Goal: Complete application form: Complete application form

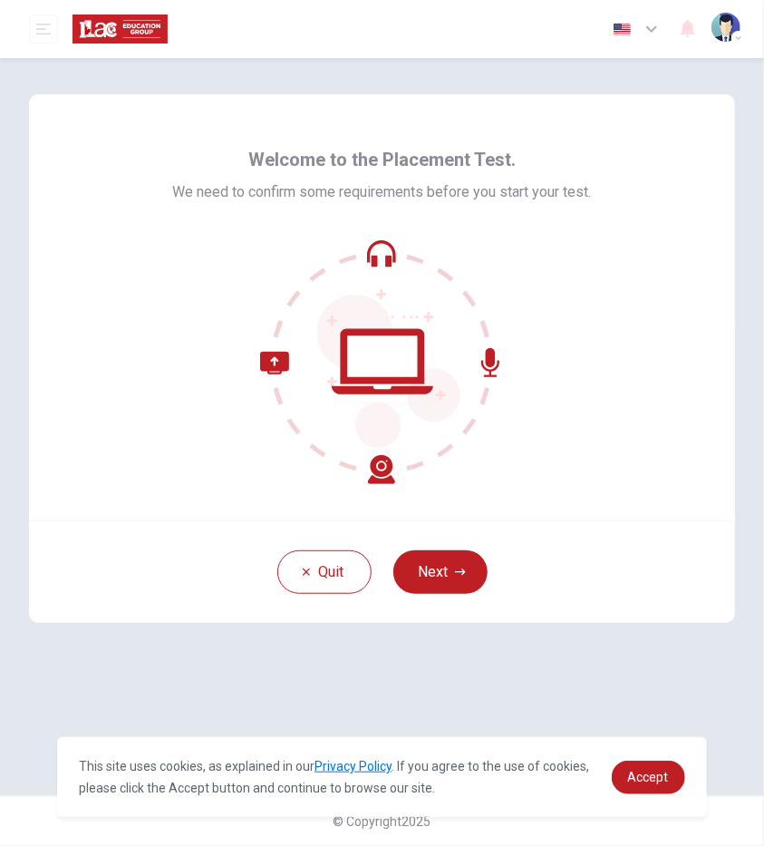
click at [262, 693] on div "Welcome to the Placement Test. We need to confirm some requirements before you …" at bounding box center [382, 427] width 764 height 738
click at [447, 565] on button "Next" at bounding box center [441, 572] width 94 height 44
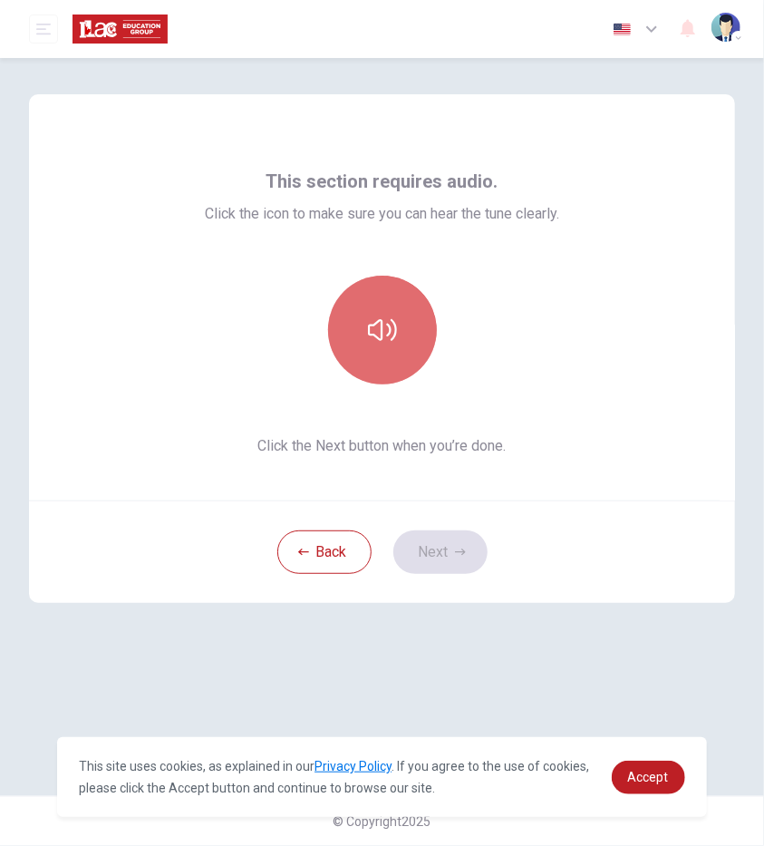
click at [398, 347] on button "button" at bounding box center [382, 330] width 109 height 109
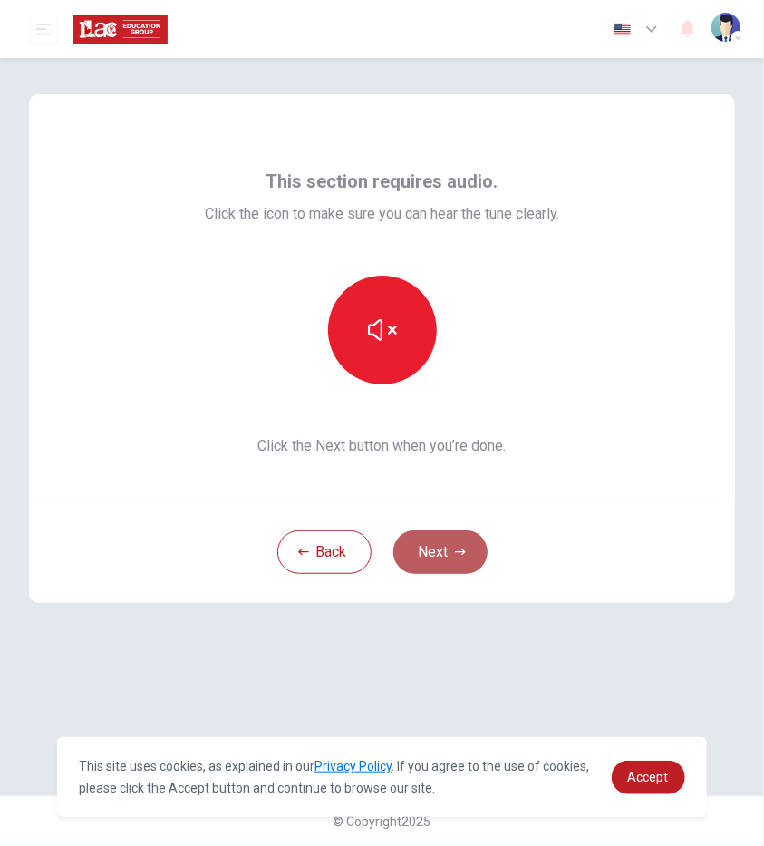
click at [459, 545] on button "Next" at bounding box center [441, 552] width 94 height 44
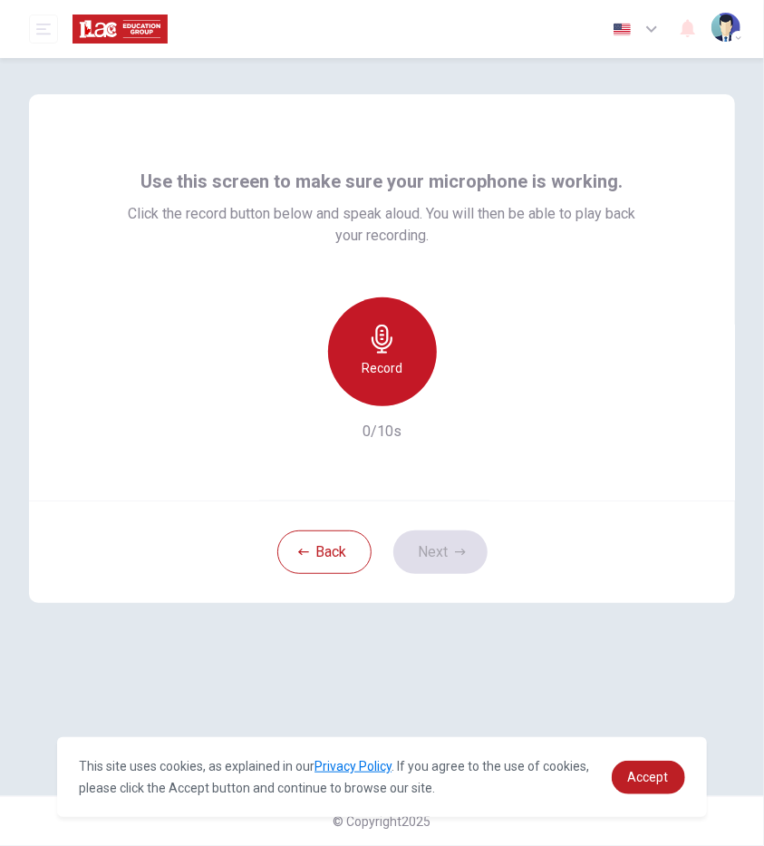
click at [385, 340] on icon "button" at bounding box center [382, 339] width 29 height 29
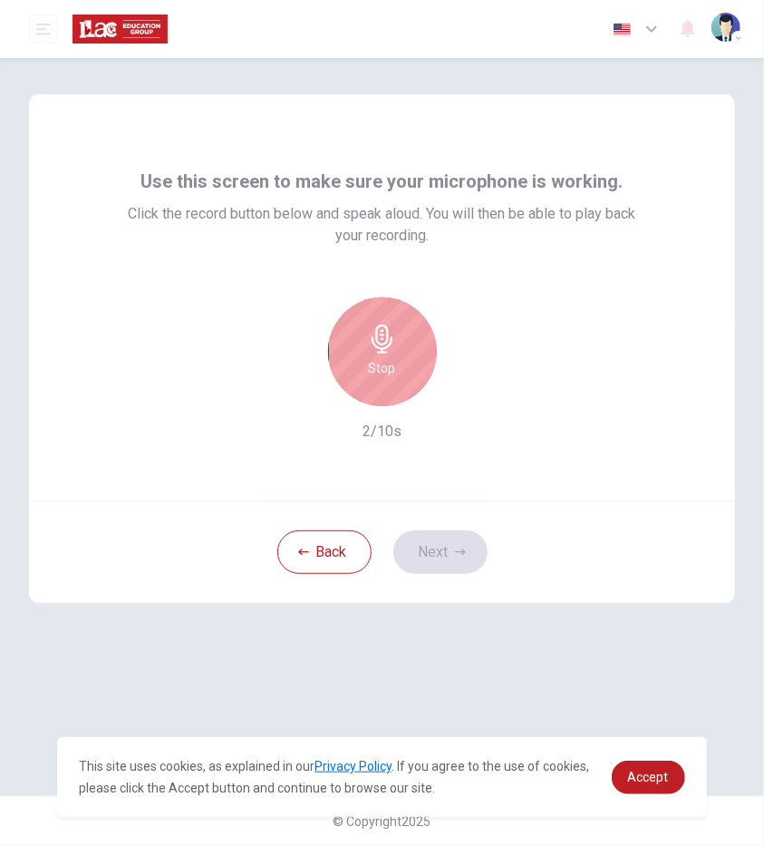
click at [385, 340] on icon "button" at bounding box center [382, 339] width 29 height 29
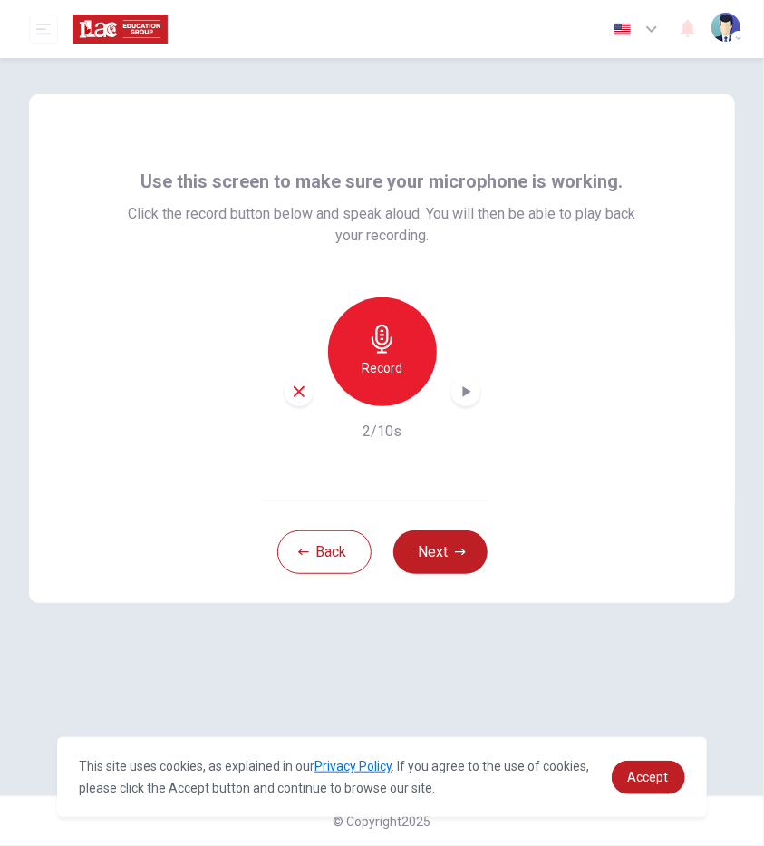
click at [470, 400] on icon "button" at bounding box center [466, 392] width 18 height 18
click at [92, 646] on div "Use this screen to make sure your microphone is working. Click the record butto…" at bounding box center [382, 427] width 764 height 738
click at [436, 558] on button "Next" at bounding box center [441, 552] width 94 height 44
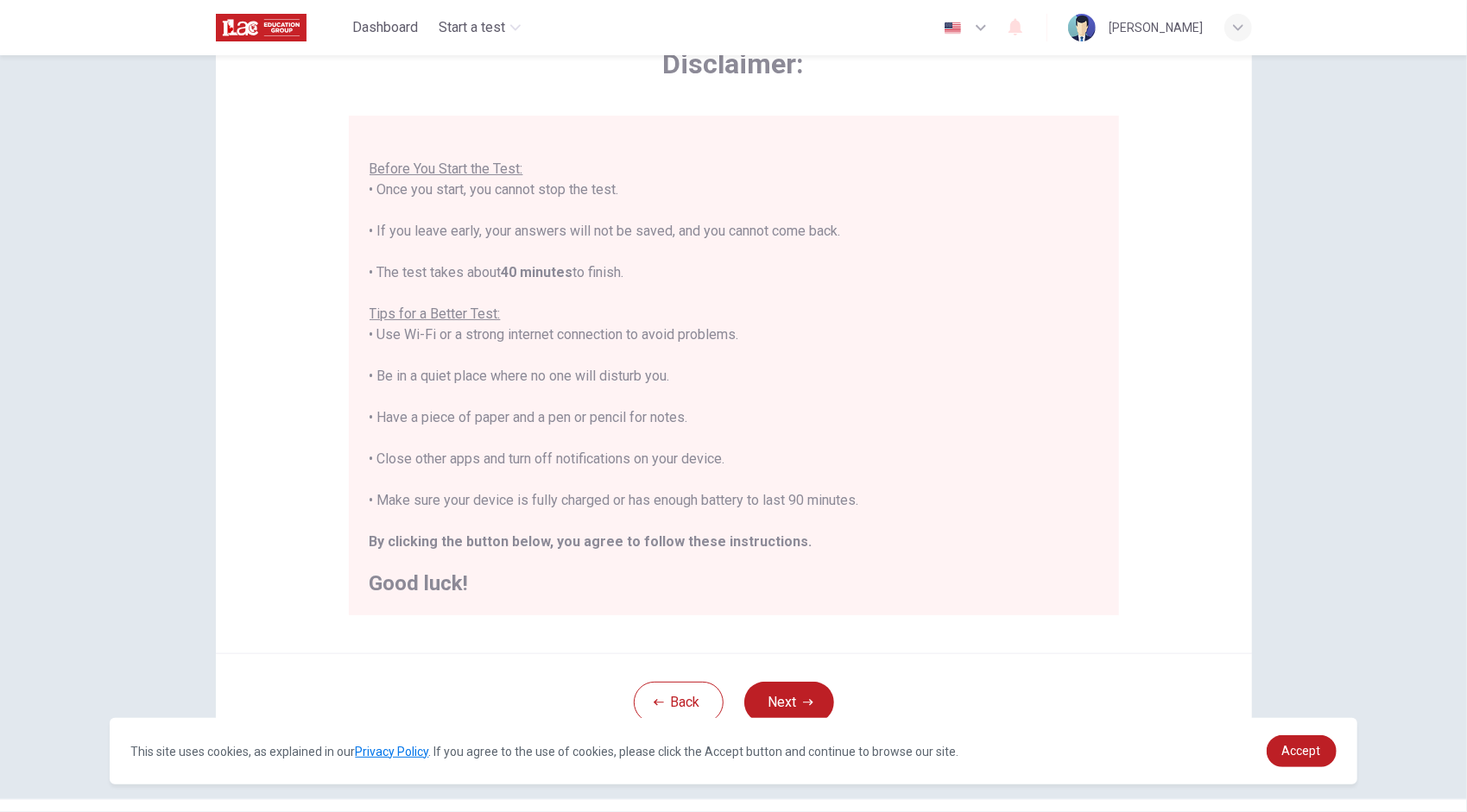
scroll to position [147, 0]
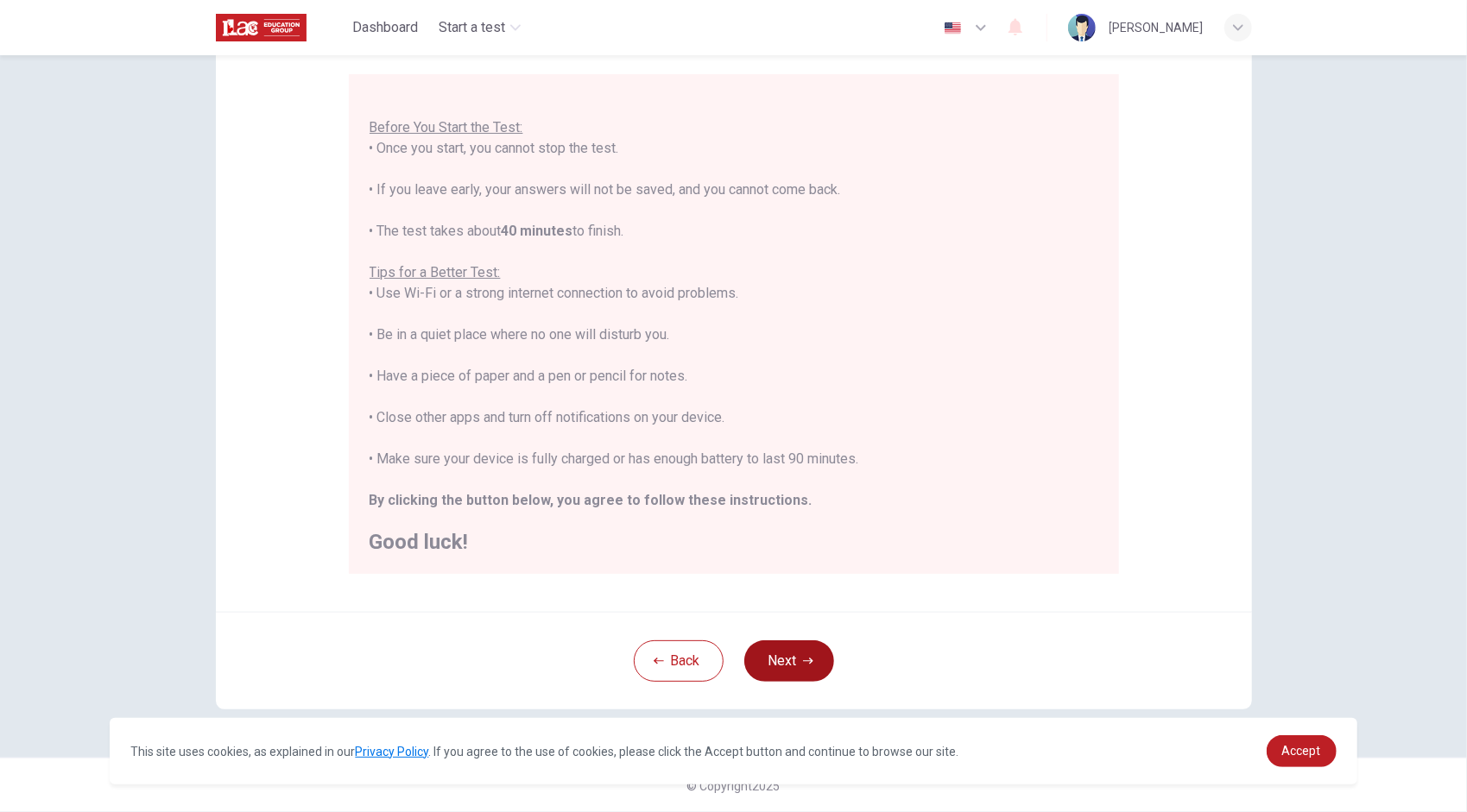
click at [726, 655] on button "Next" at bounding box center [789, 662] width 89 height 42
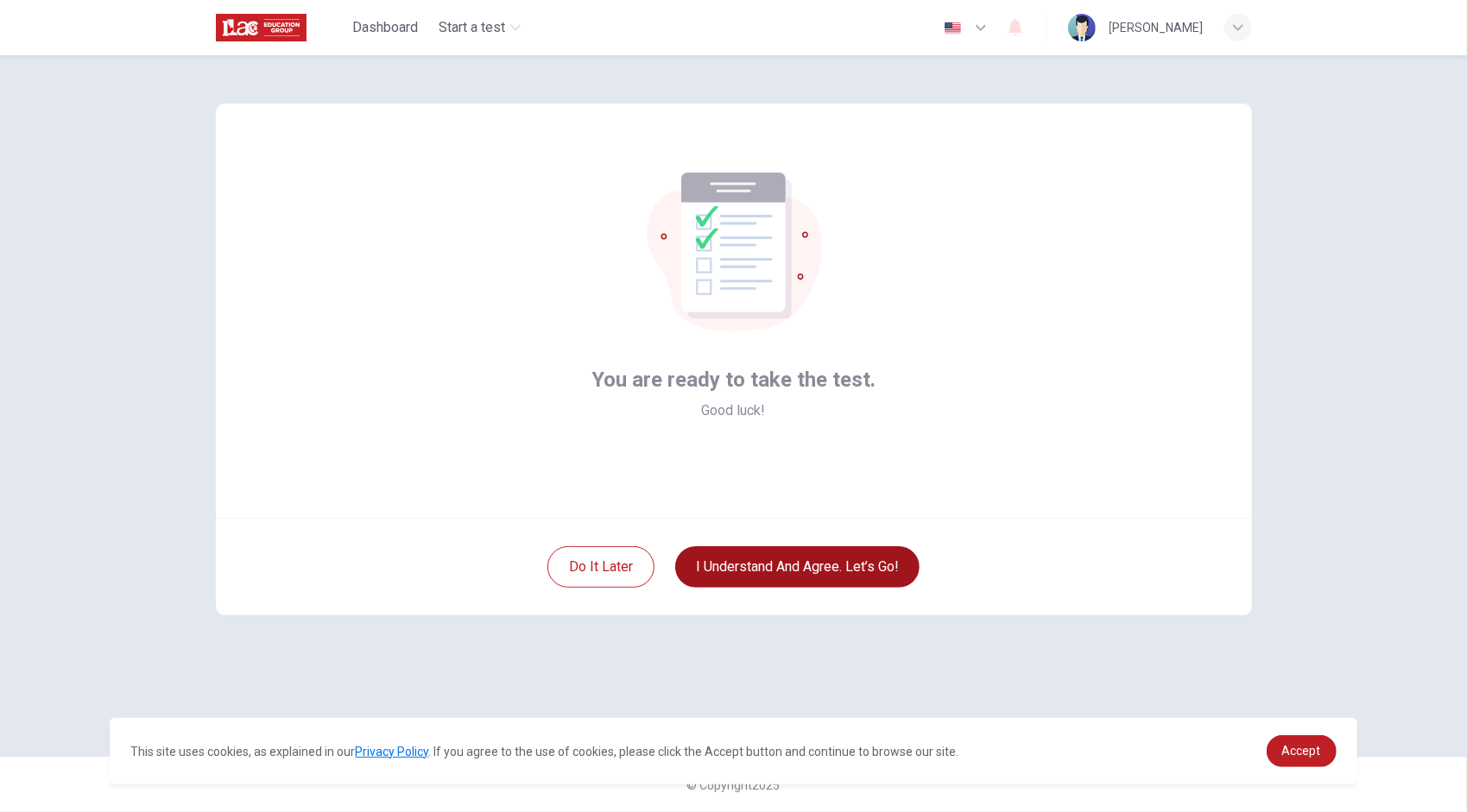
click at [726, 572] on button "I understand and agree. Let’s go!" at bounding box center [797, 567] width 245 height 42
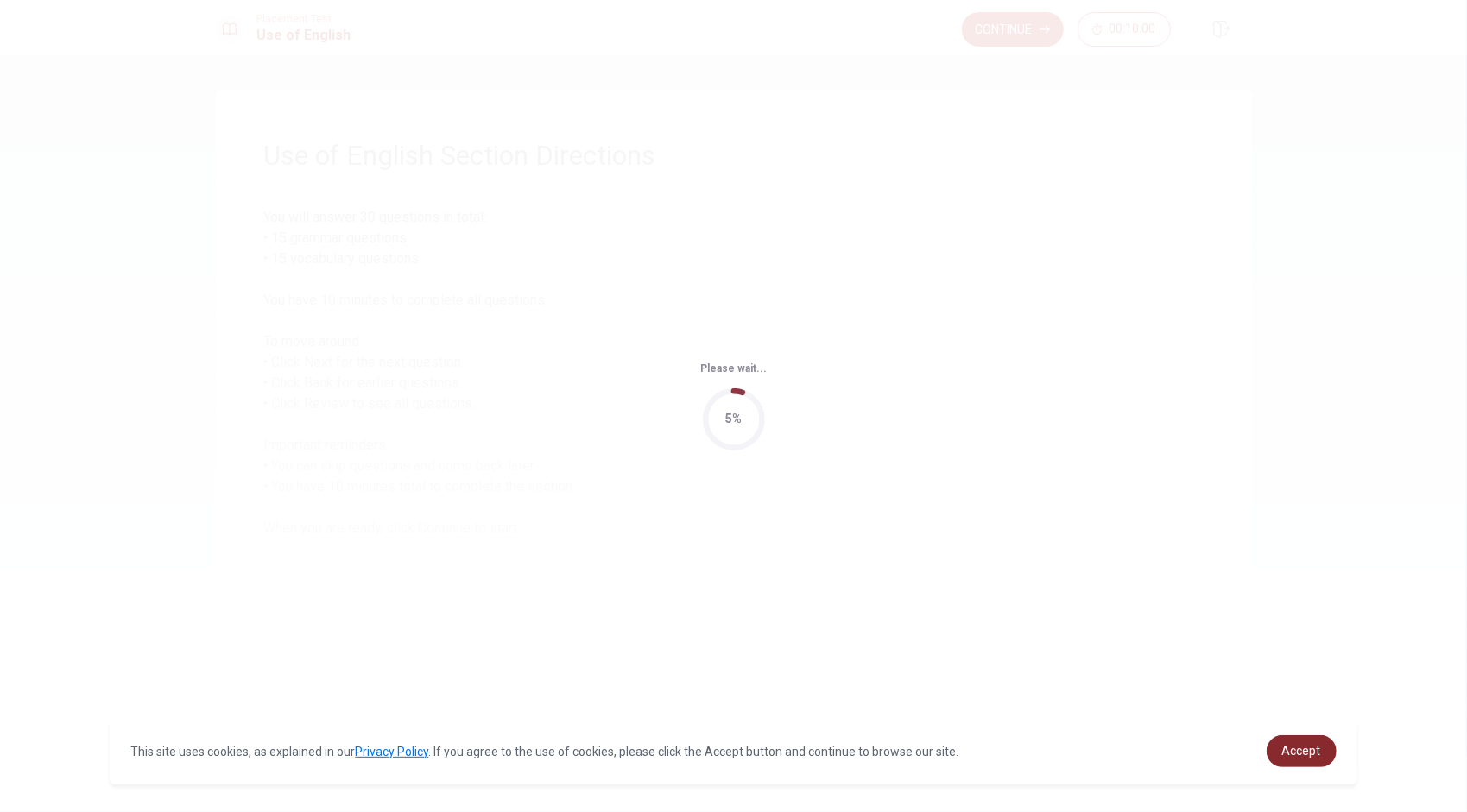
click at [726, 750] on span "Accept" at bounding box center [1300, 751] width 39 height 14
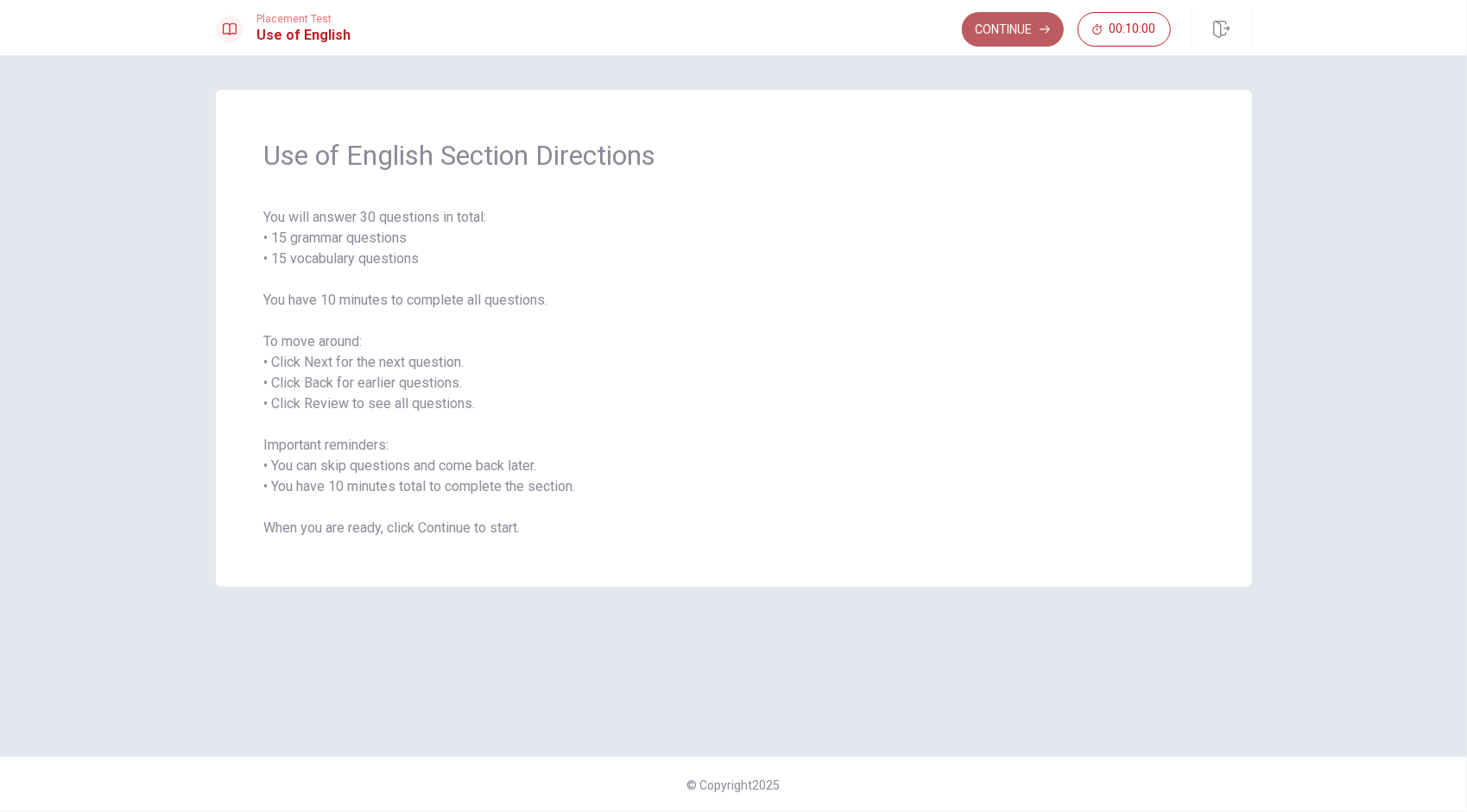
click at [726, 32] on button "Continue" at bounding box center [1012, 30] width 102 height 34
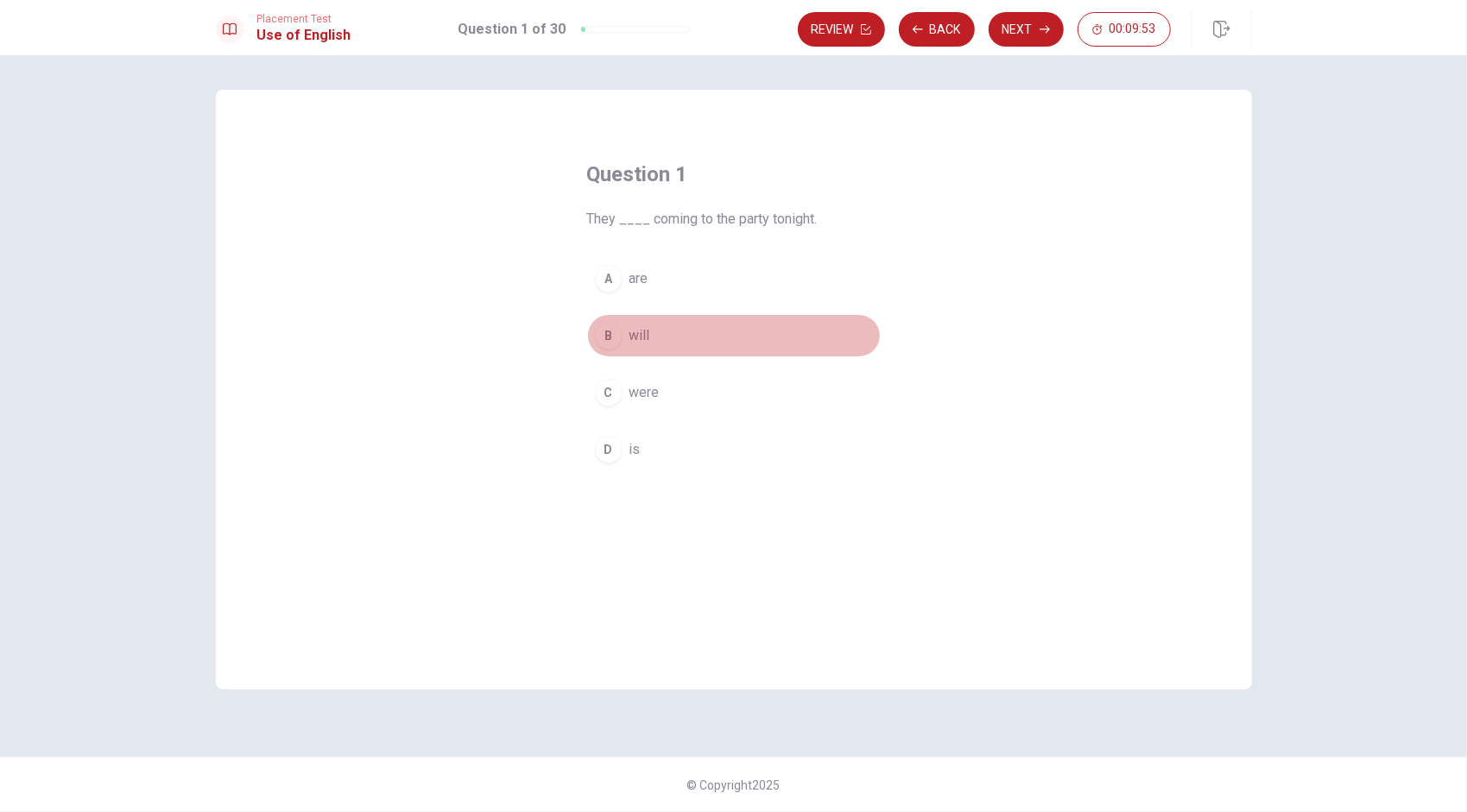
click at [612, 332] on div "B" at bounding box center [608, 335] width 28 height 28
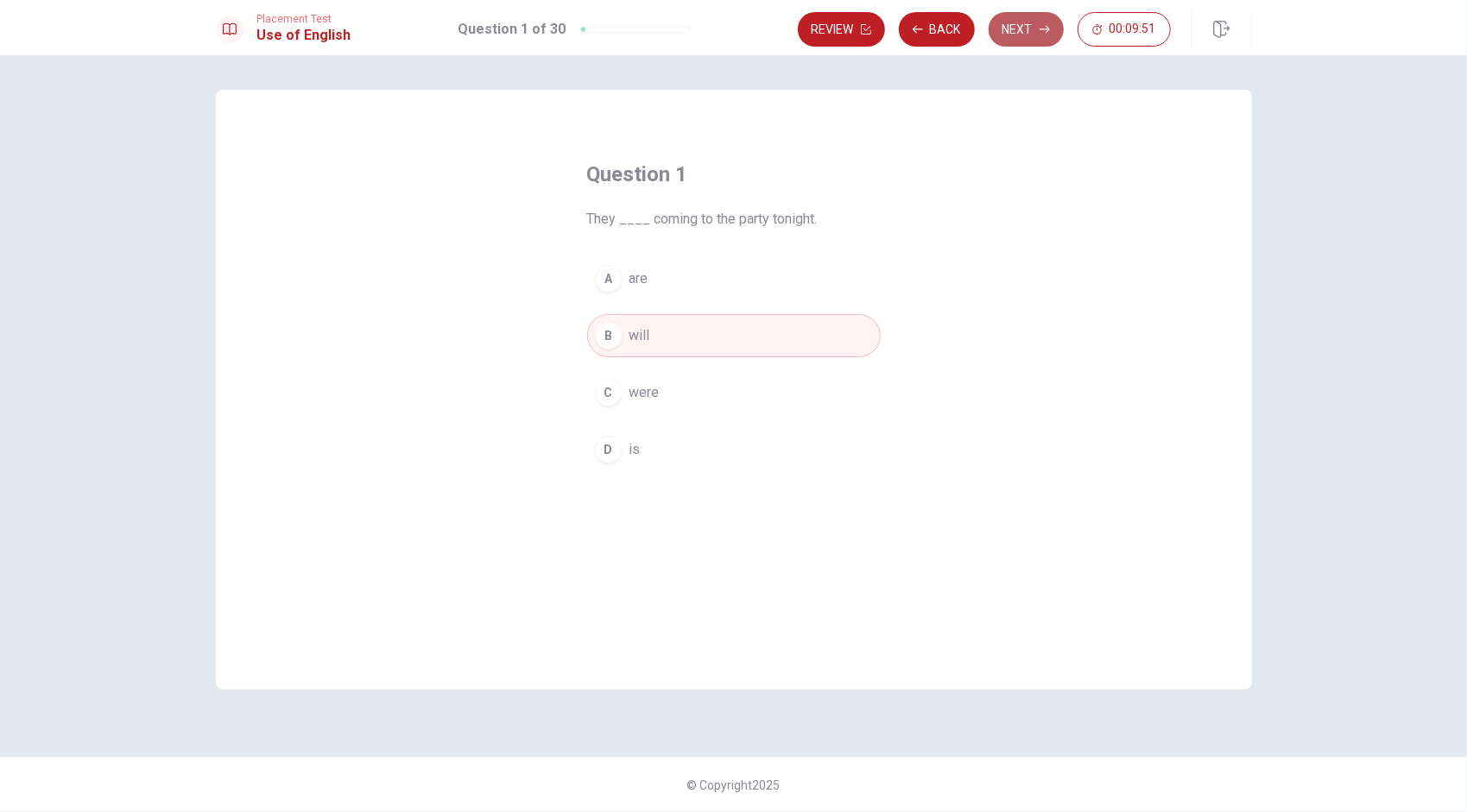
click at [726, 38] on button "Next" at bounding box center [1025, 30] width 75 height 34
click at [644, 342] on span "Have" at bounding box center [644, 336] width 31 height 21
click at [726, 30] on button "Next" at bounding box center [1025, 30] width 75 height 34
click at [658, 330] on button "B left" at bounding box center [734, 335] width 293 height 43
click at [726, 38] on button "Next" at bounding box center [1025, 30] width 75 height 34
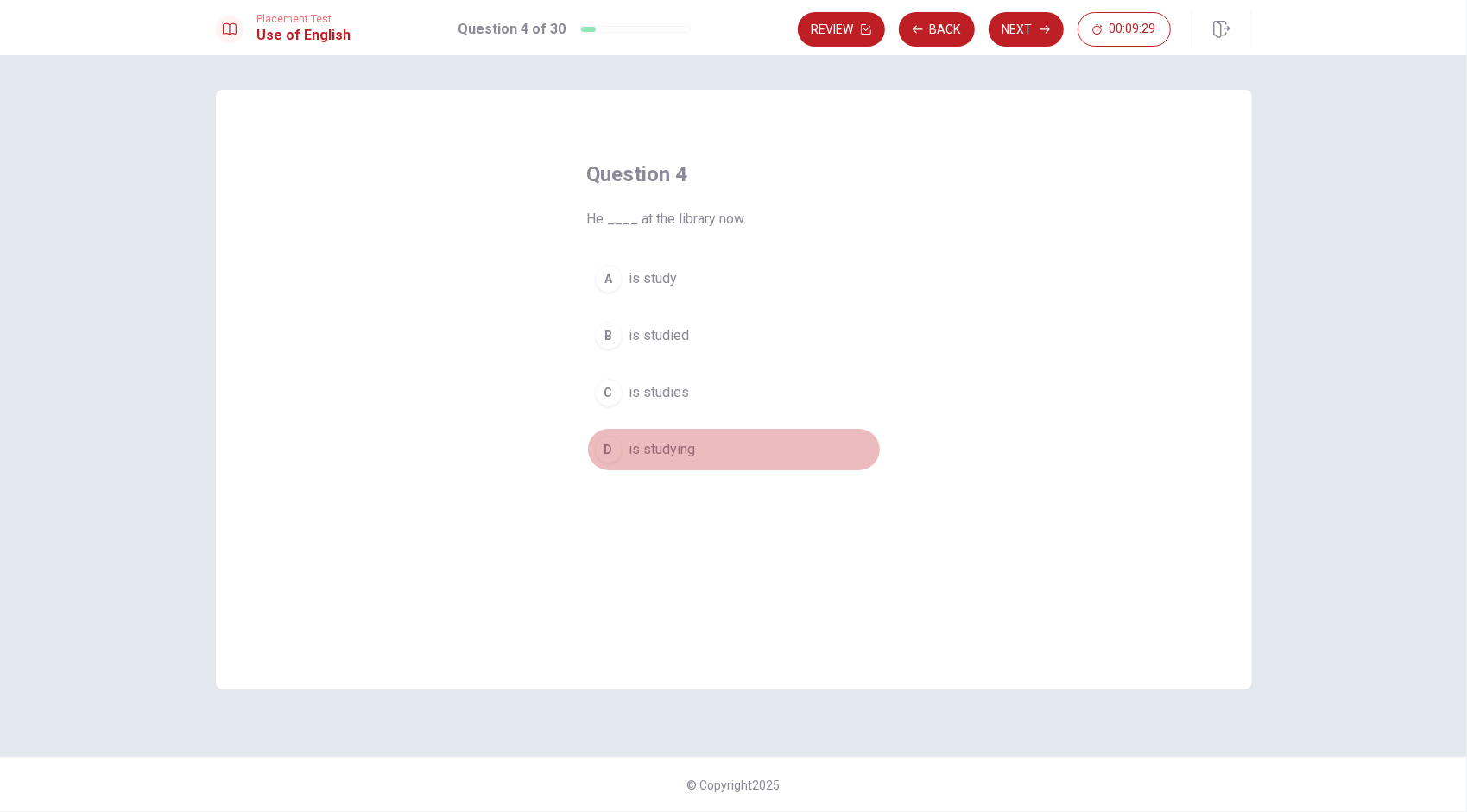
click at [682, 455] on span "is studying" at bounding box center [663, 450] width 67 height 21
click at [726, 44] on button "Next" at bounding box center [1025, 30] width 75 height 34
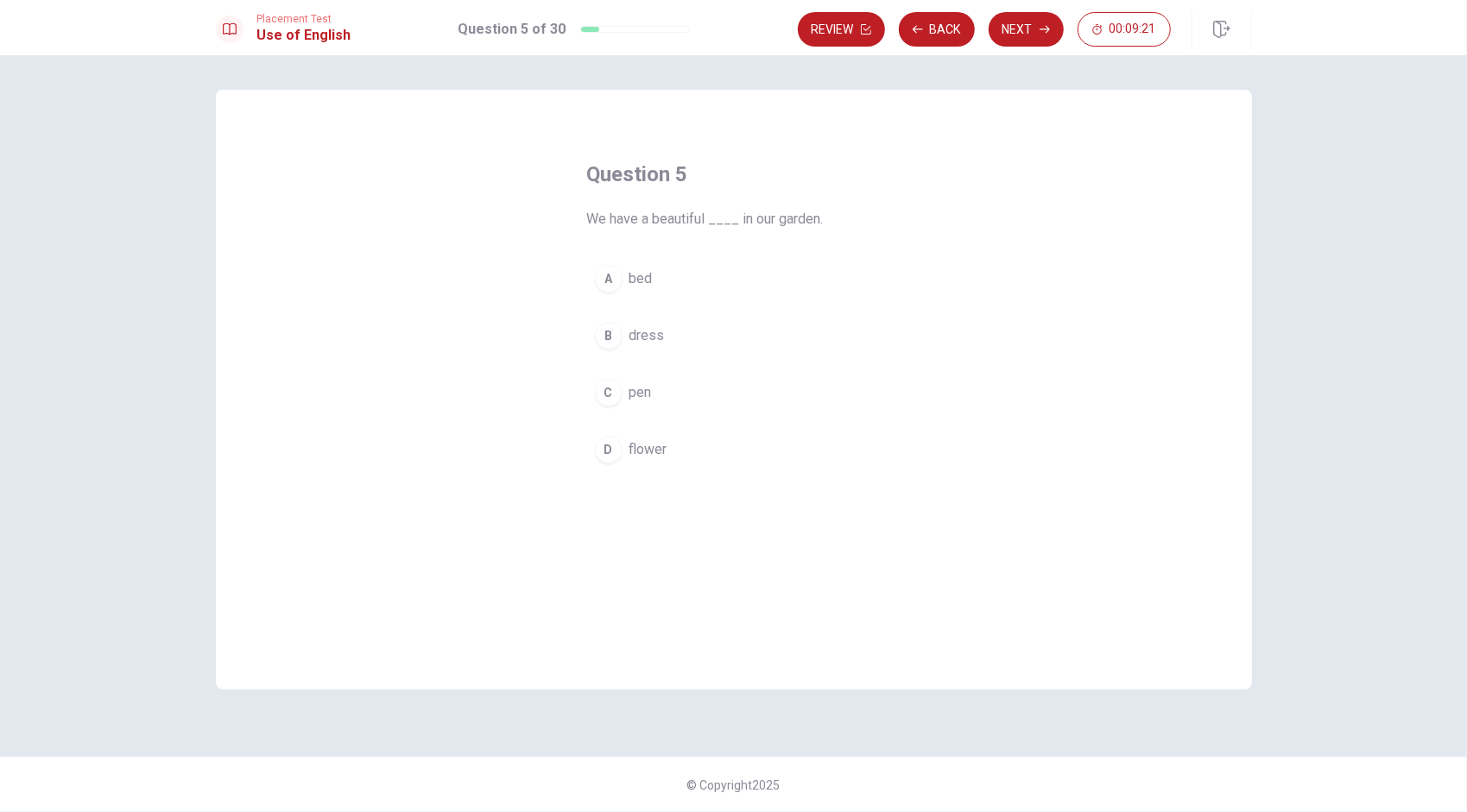
click at [663, 447] on span "flower" at bounding box center [648, 450] width 38 height 21
click at [726, 30] on button "Next" at bounding box center [1025, 30] width 75 height 34
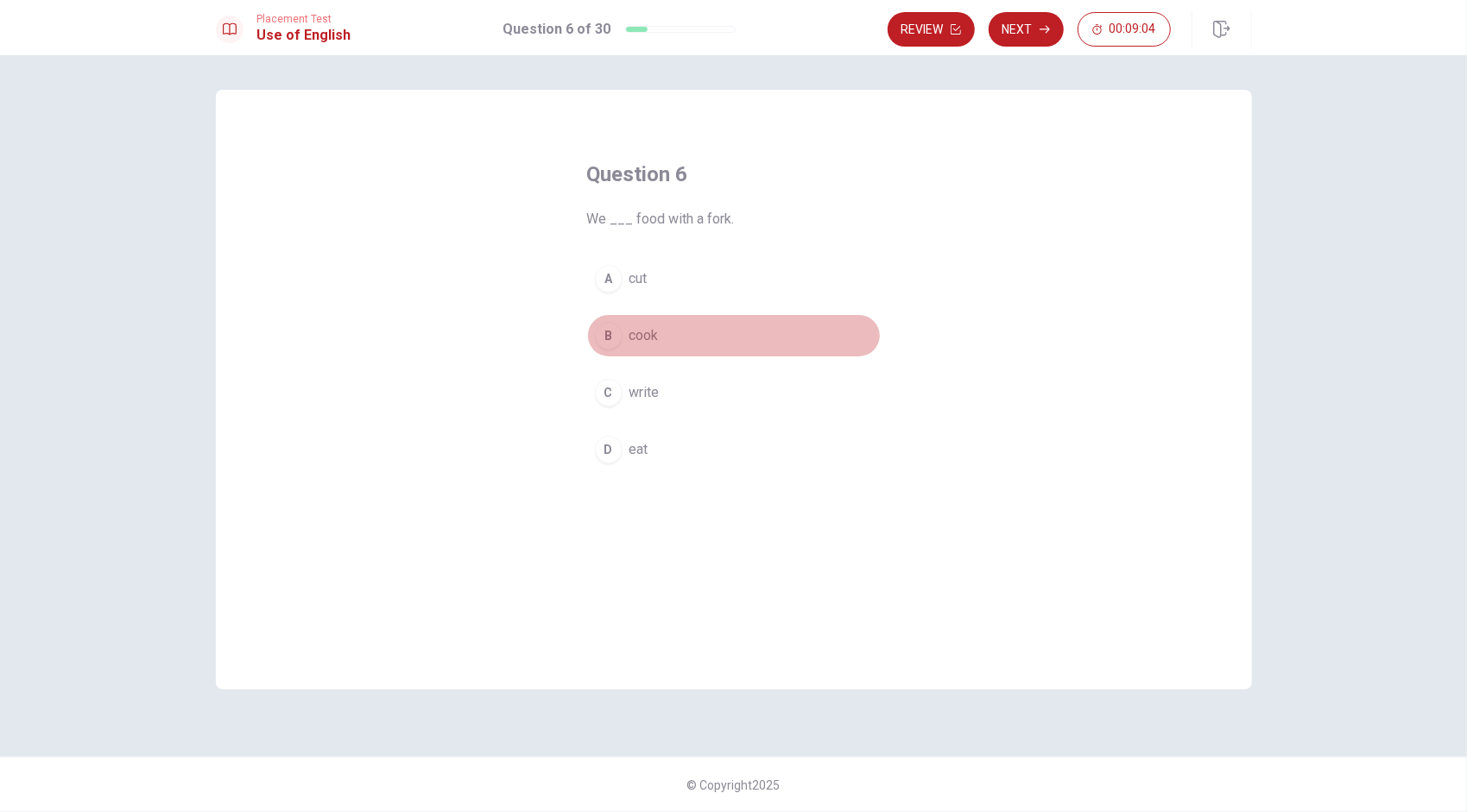
click at [651, 333] on span "cook" at bounding box center [644, 336] width 30 height 21
click at [678, 441] on button "D eat" at bounding box center [734, 449] width 293 height 43
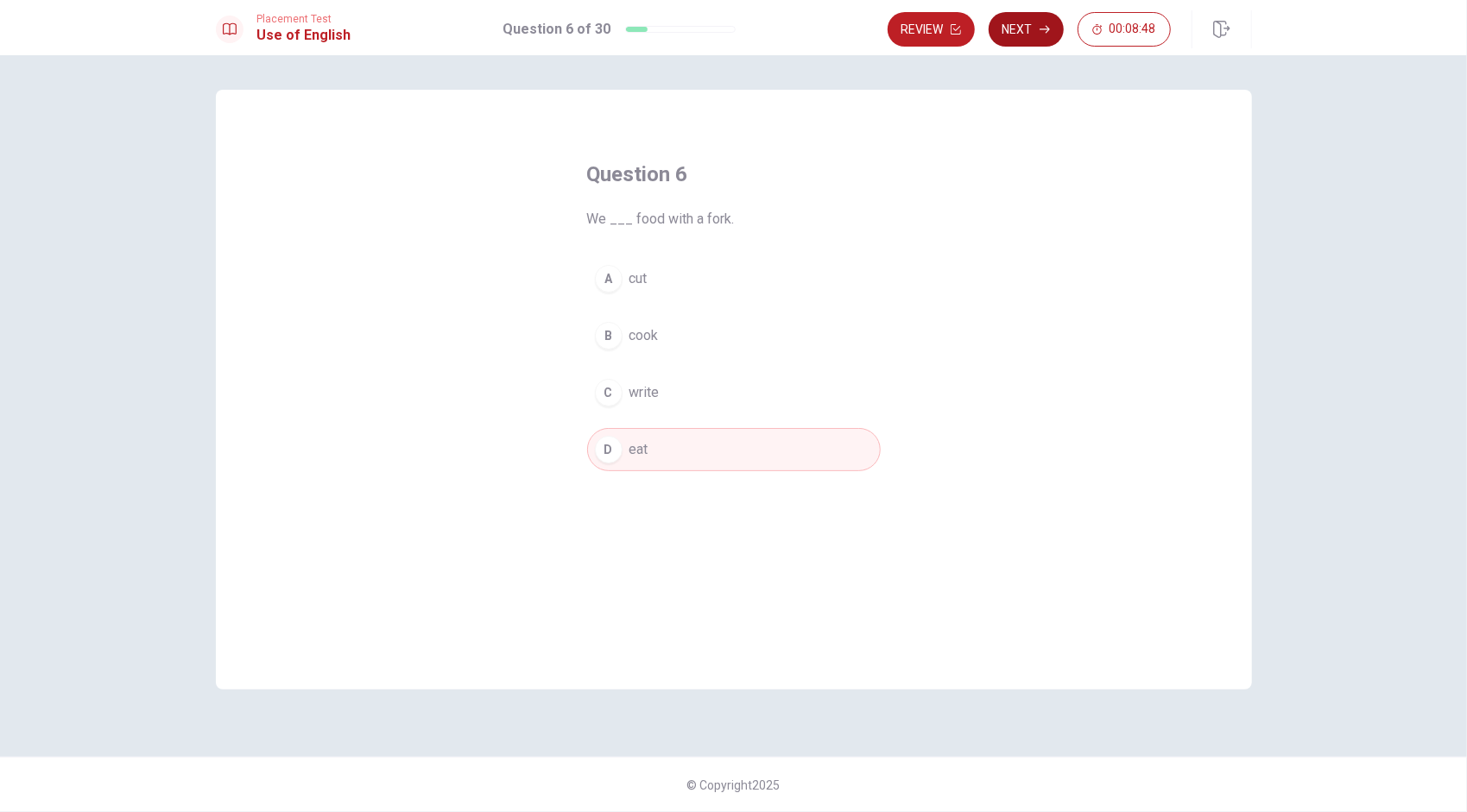
click at [726, 38] on button "Next" at bounding box center [1025, 30] width 75 height 34
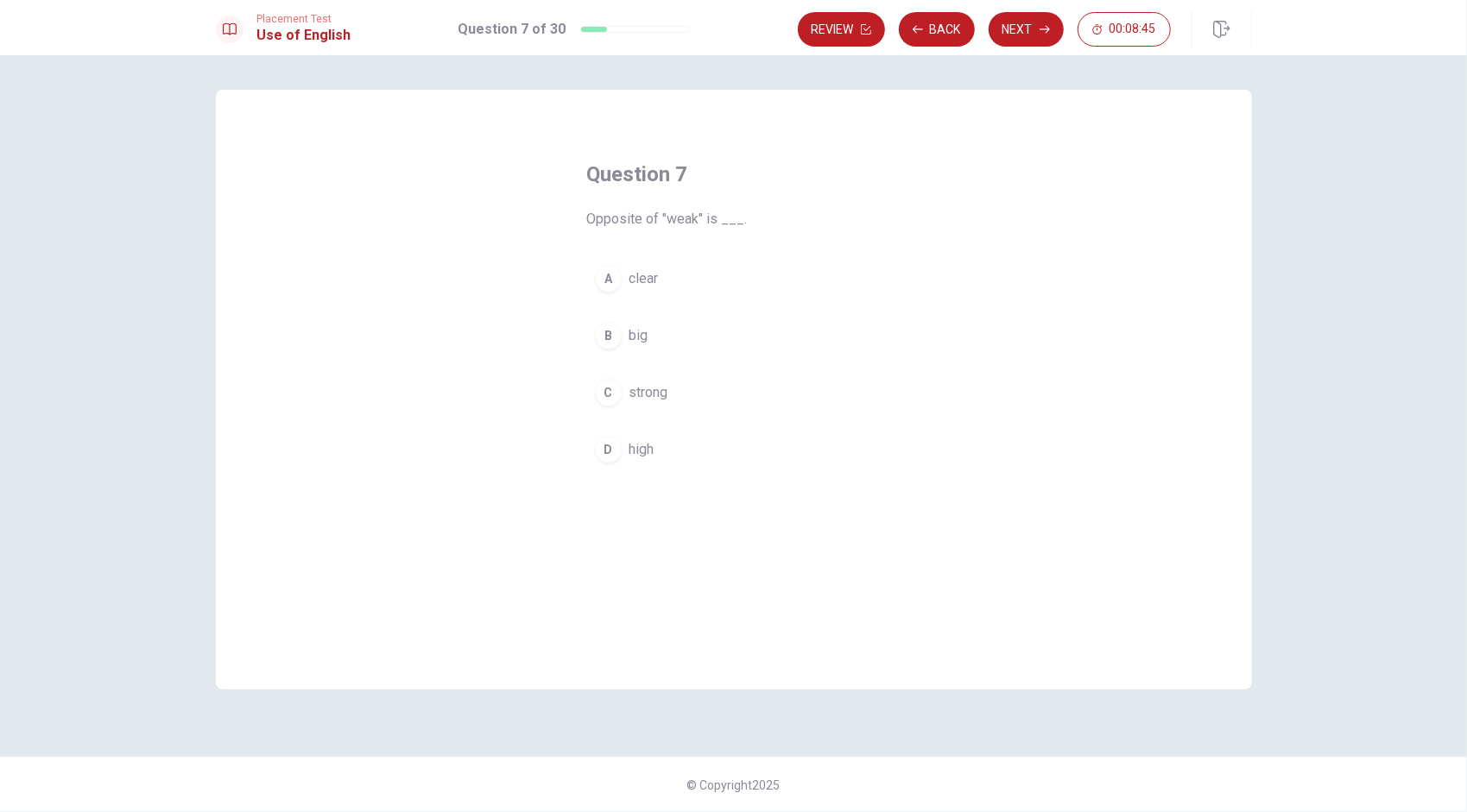
click at [637, 391] on span "strong" at bounding box center [648, 393] width 39 height 21
click at [726, 38] on button "Next" at bounding box center [1025, 30] width 75 height 34
click at [647, 338] on span "cold" at bounding box center [642, 336] width 26 height 21
click at [726, 32] on button "Next" at bounding box center [1025, 30] width 75 height 34
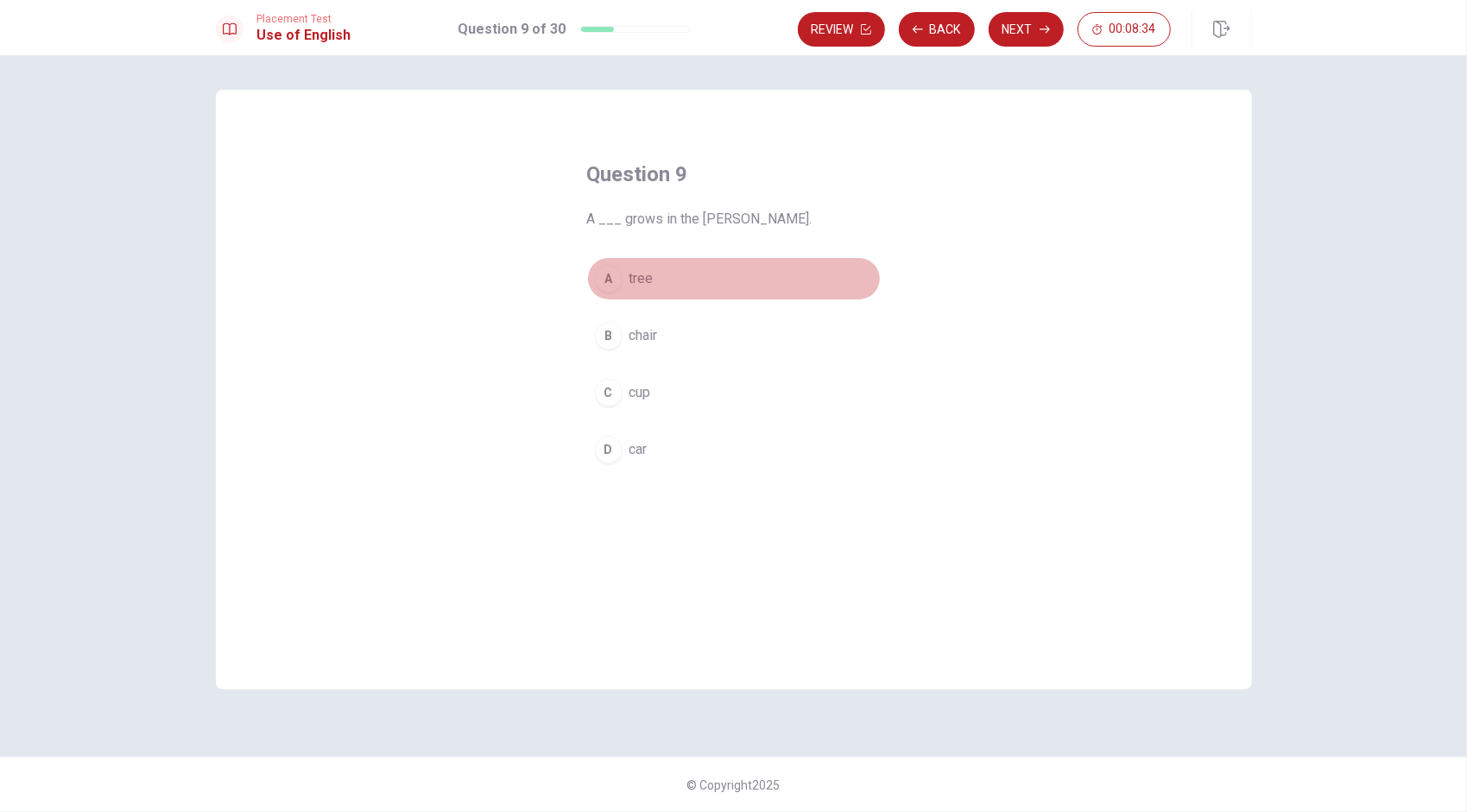
click at [665, 297] on button "A tree" at bounding box center [734, 278] width 293 height 43
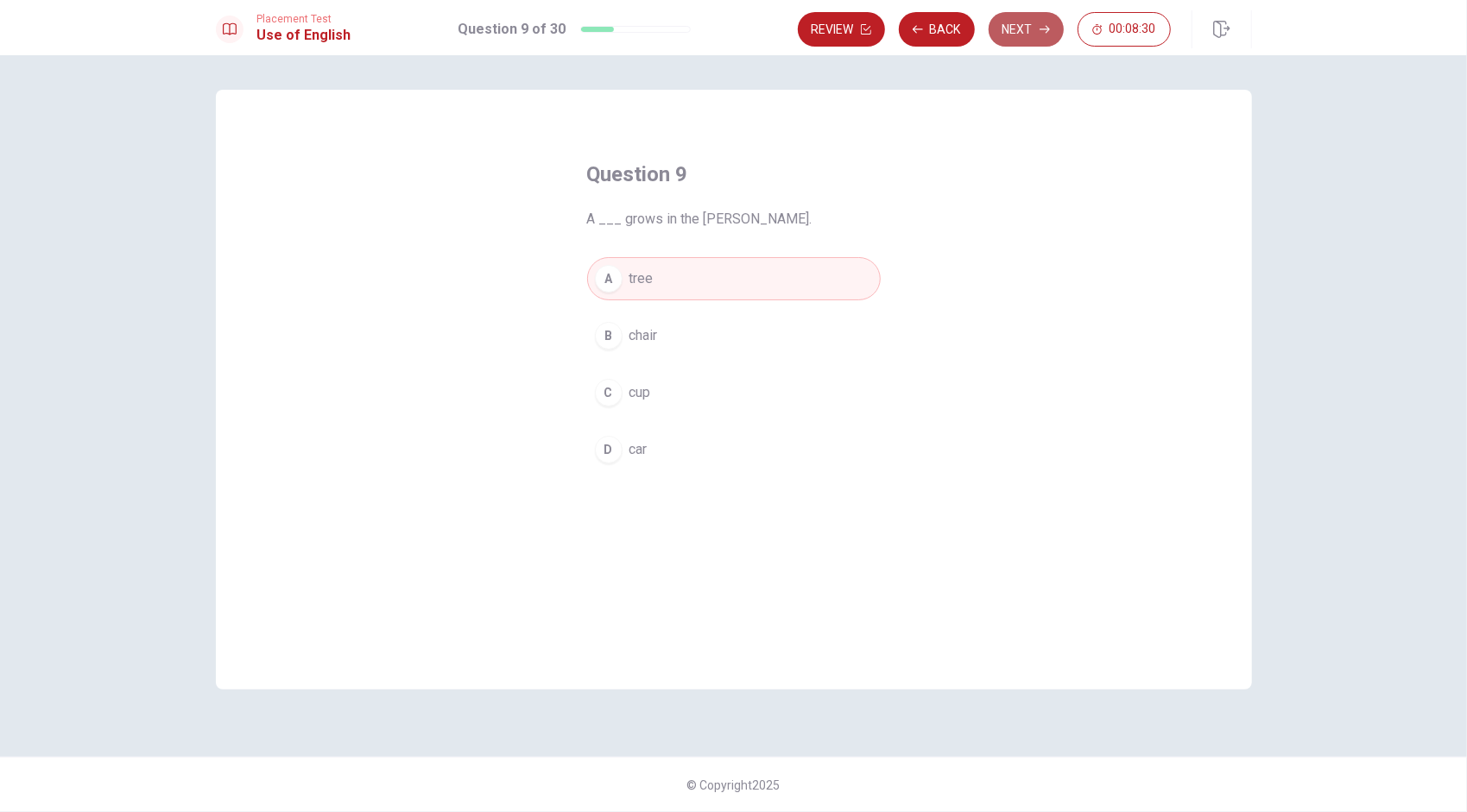
click at [726, 23] on button "Next" at bounding box center [1025, 30] width 75 height 34
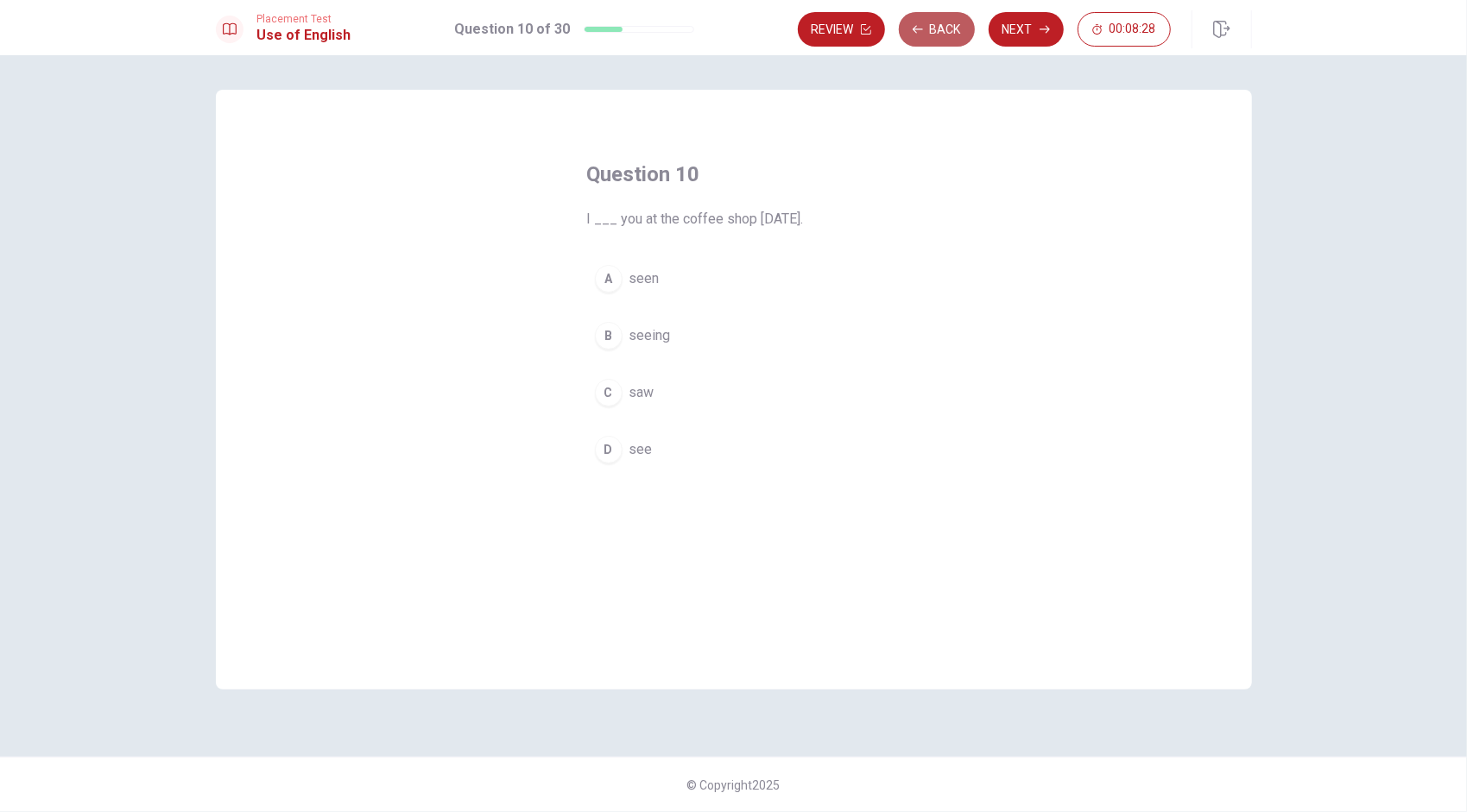
click at [726, 37] on button "Back" at bounding box center [937, 30] width 76 height 34
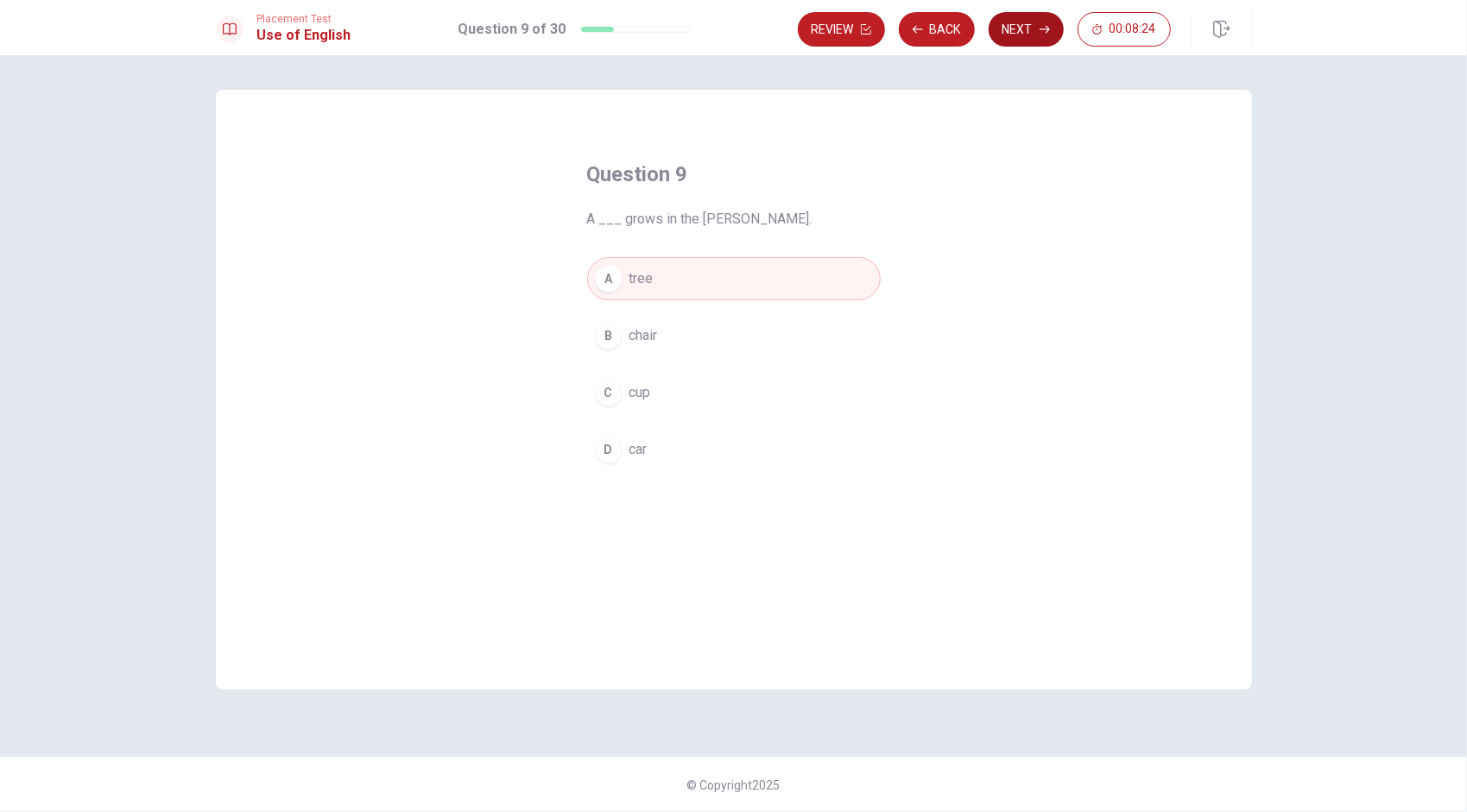
click at [726, 33] on icon "button" at bounding box center [1044, 29] width 10 height 10
click at [655, 393] on button "C saw" at bounding box center [734, 392] width 293 height 43
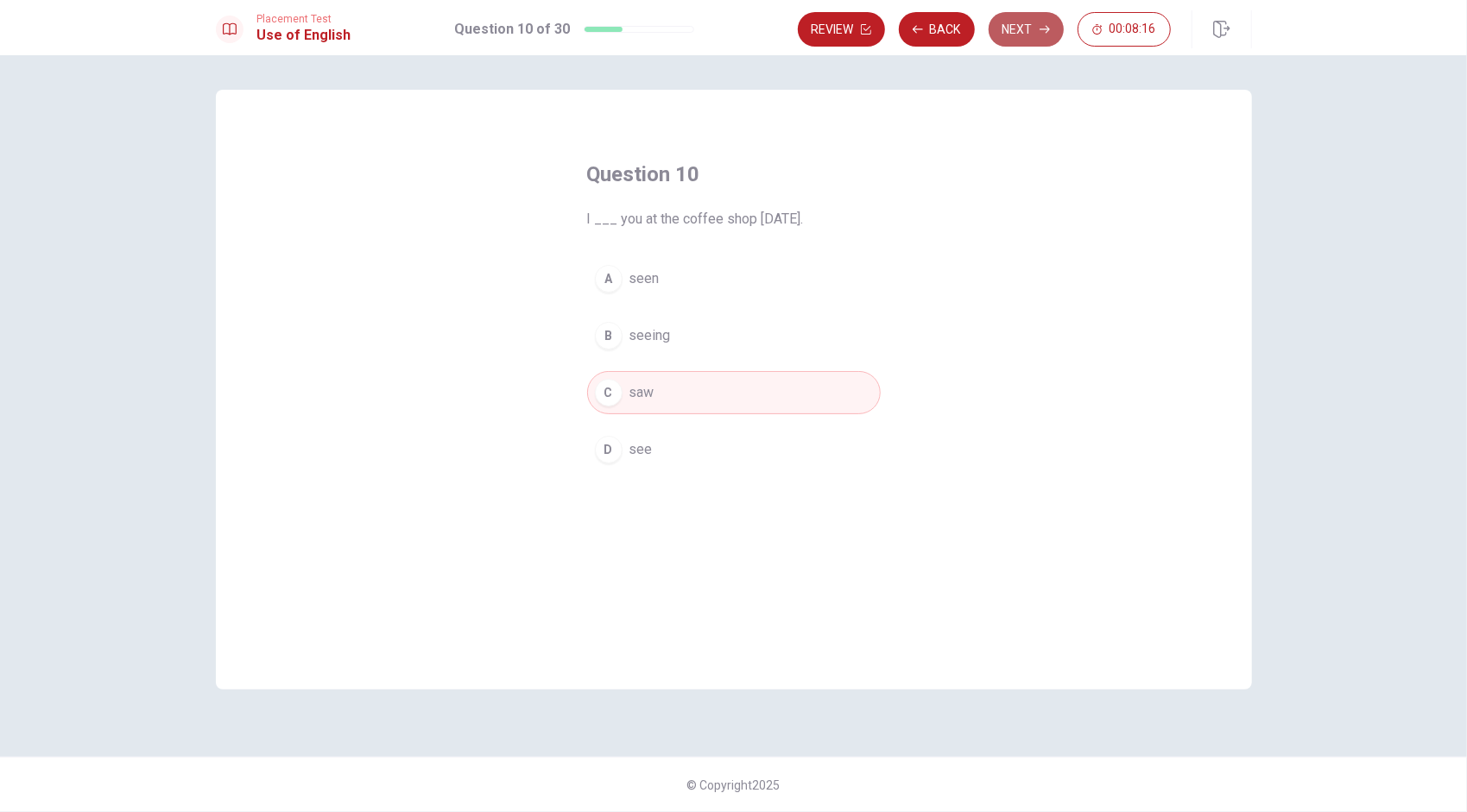
click at [726, 31] on icon "button" at bounding box center [1044, 29] width 10 height 10
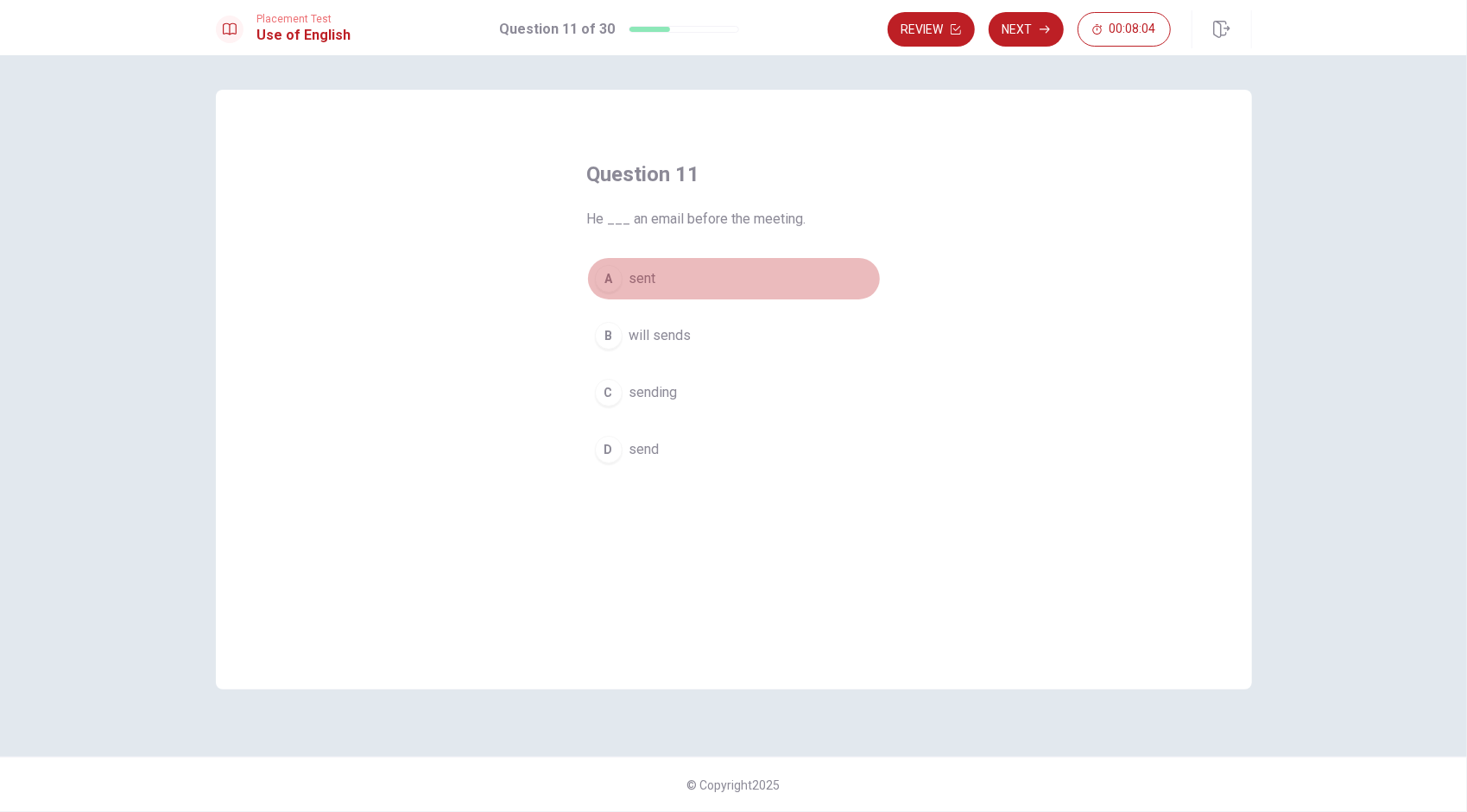
click at [662, 280] on button "A sent" at bounding box center [734, 278] width 293 height 43
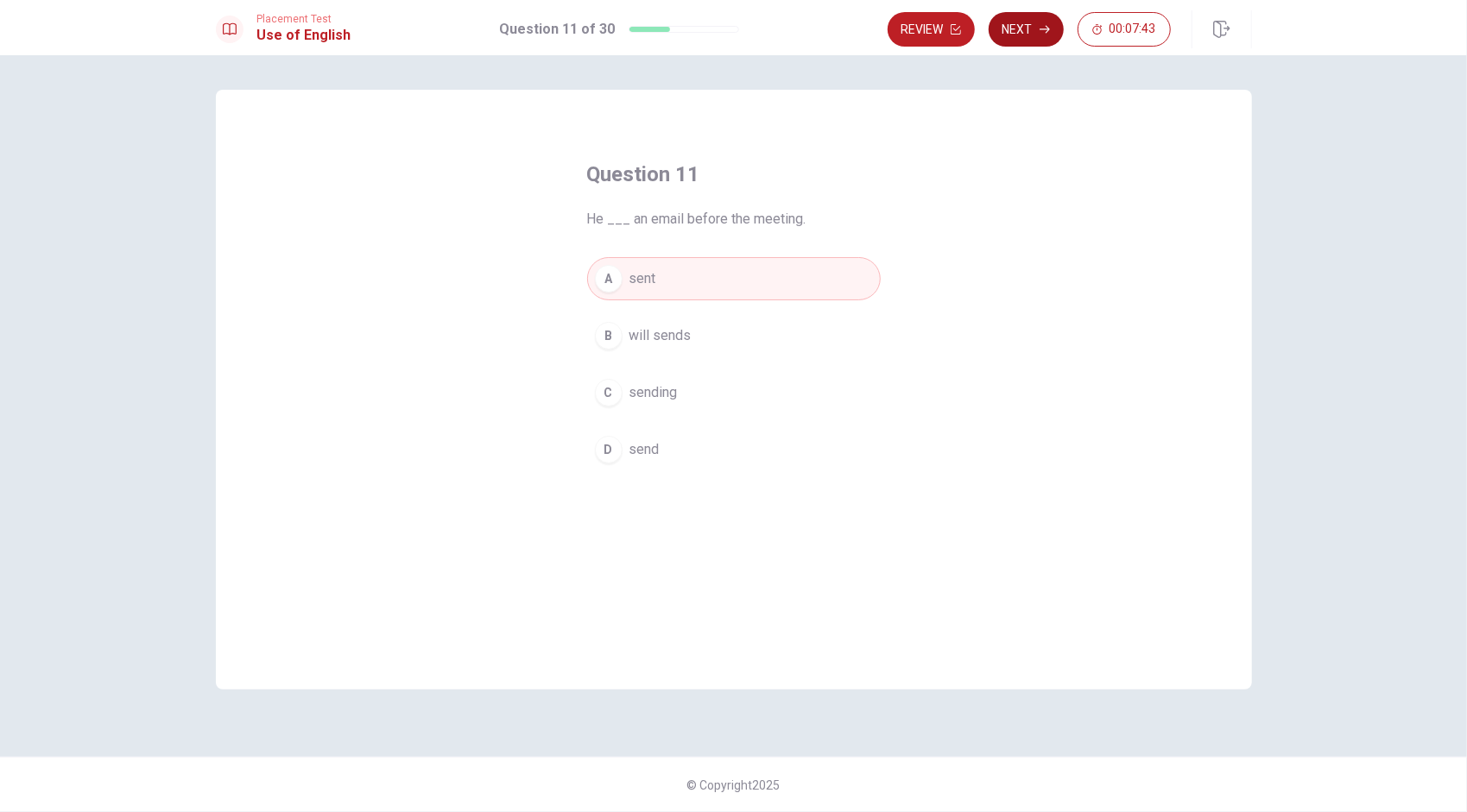
click at [726, 35] on button "Next" at bounding box center [1025, 30] width 75 height 34
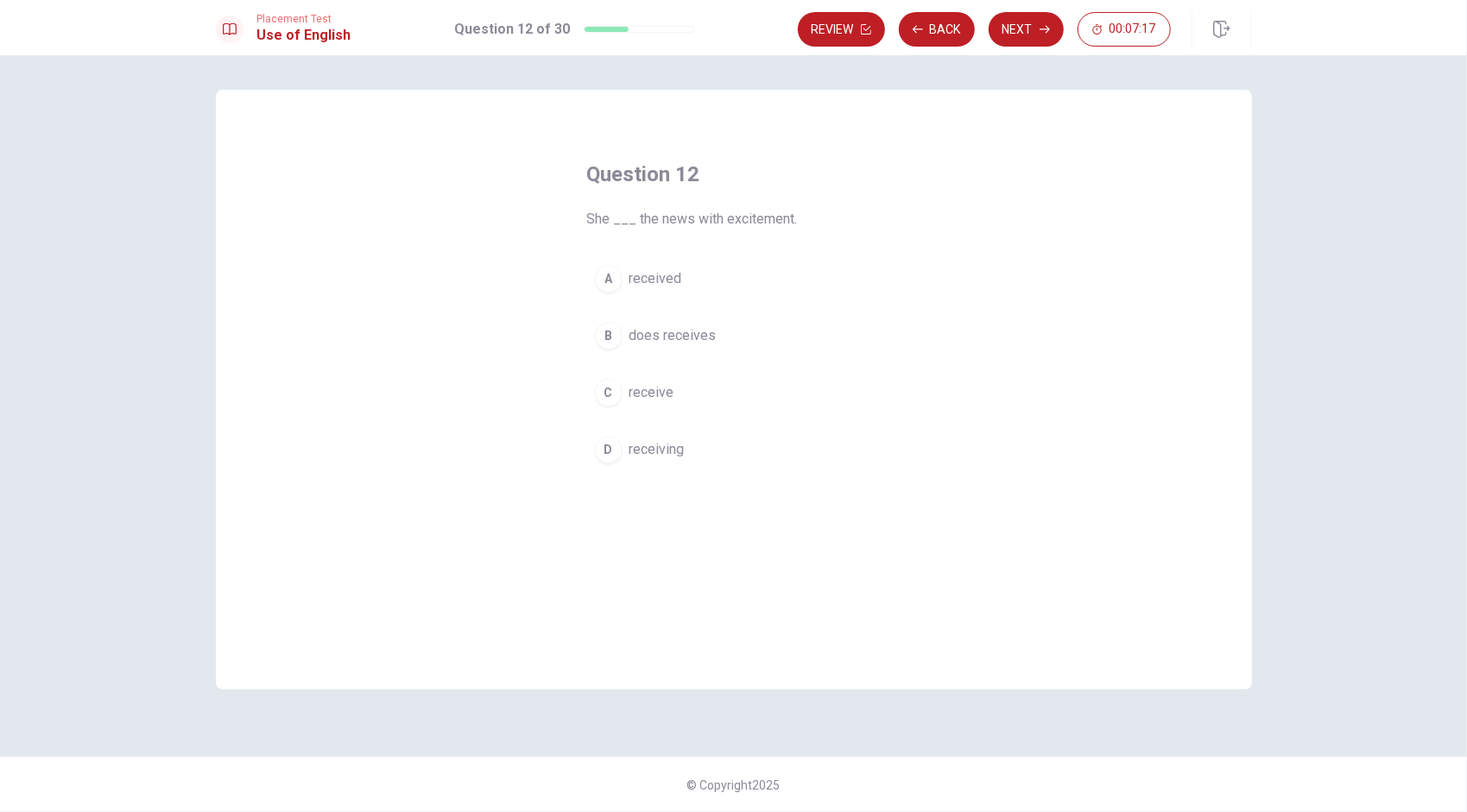
click at [675, 287] on span "received" at bounding box center [655, 279] width 52 height 21
click at [726, 31] on button "Next" at bounding box center [1025, 30] width 75 height 34
click at [726, 397] on button "C is being reviewing" at bounding box center [734, 392] width 293 height 43
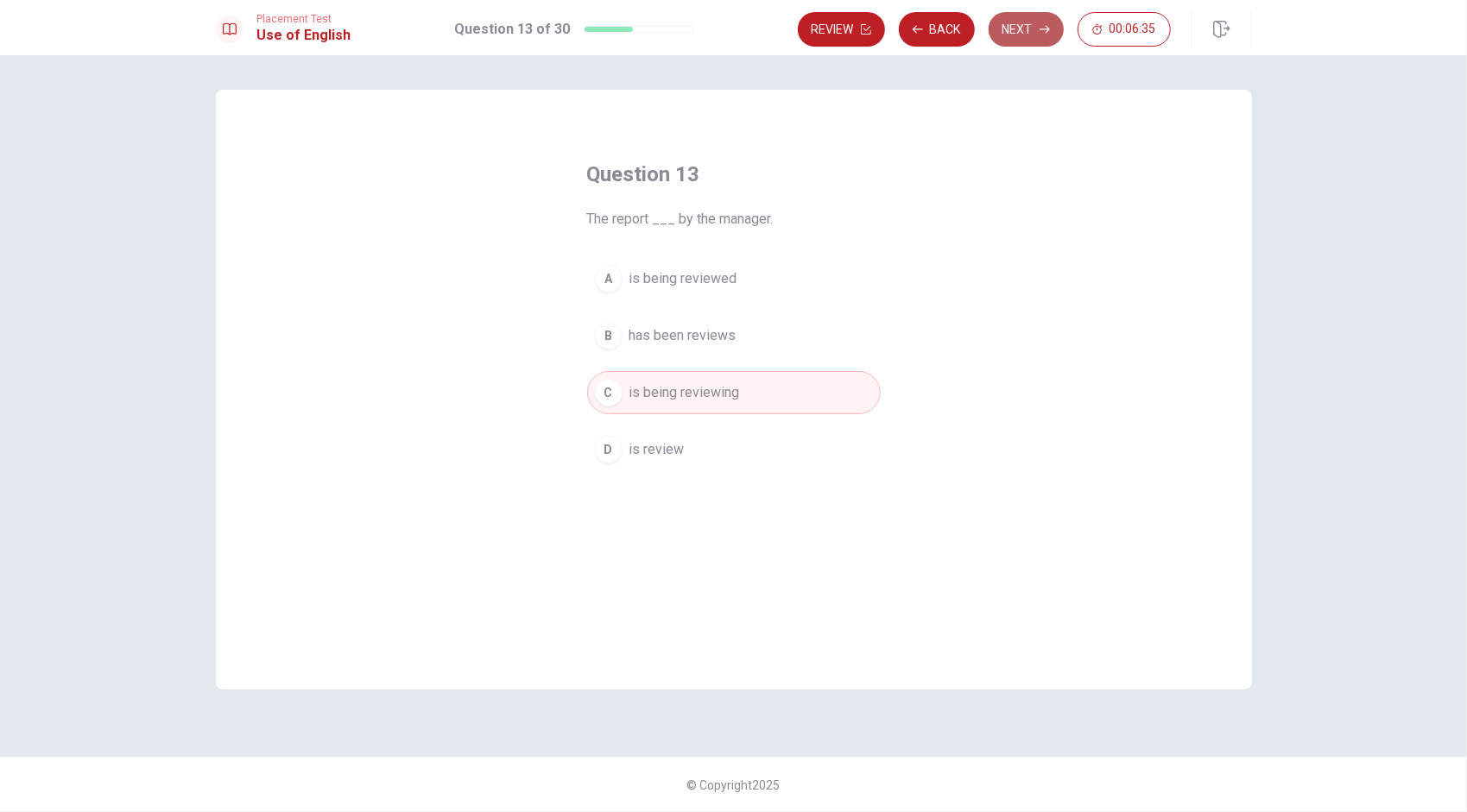
click at [726, 23] on button "Next" at bounding box center [1025, 30] width 75 height 34
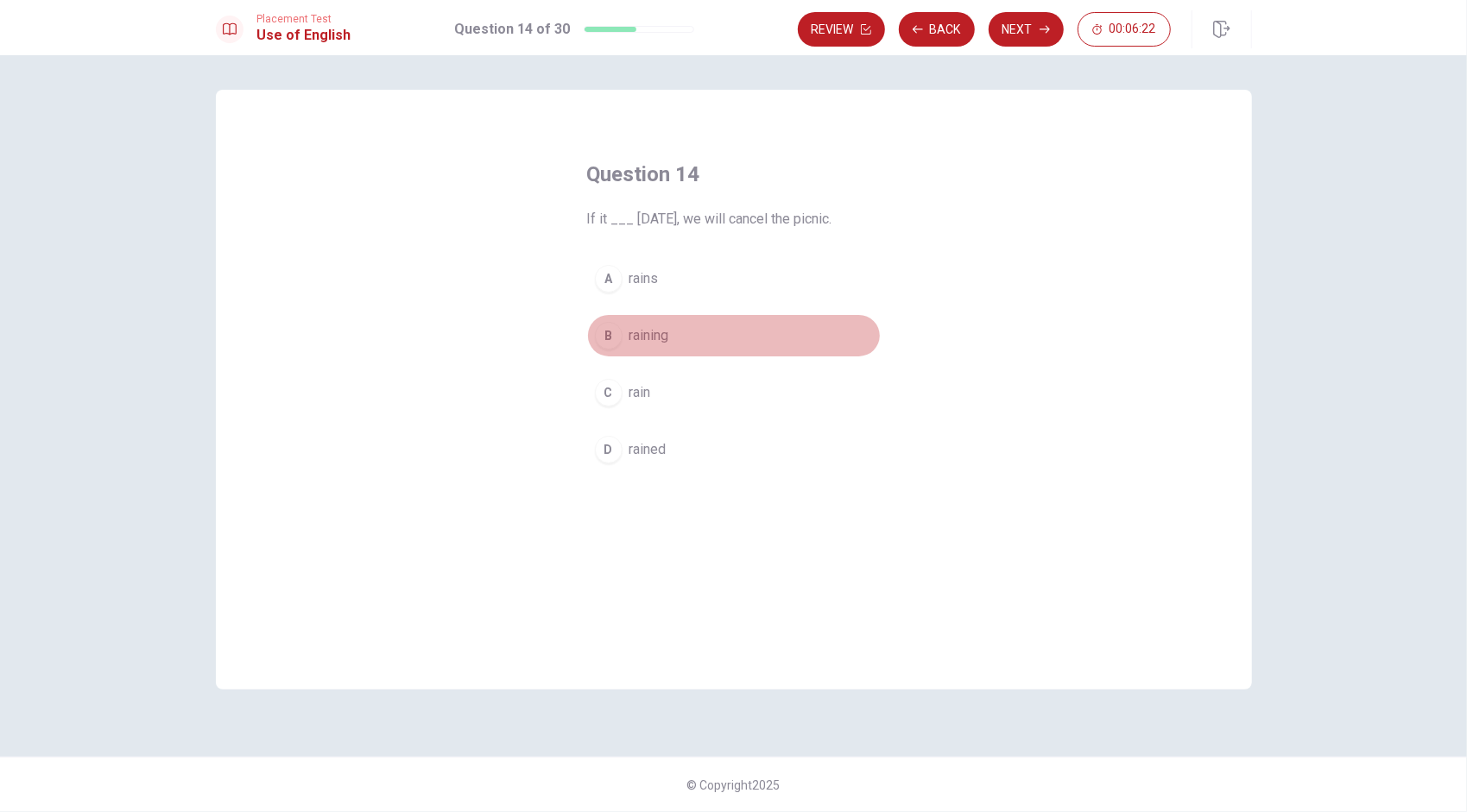
click at [696, 331] on button "B raining" at bounding box center [734, 335] width 293 height 43
click at [674, 292] on button "A rains" at bounding box center [734, 278] width 293 height 43
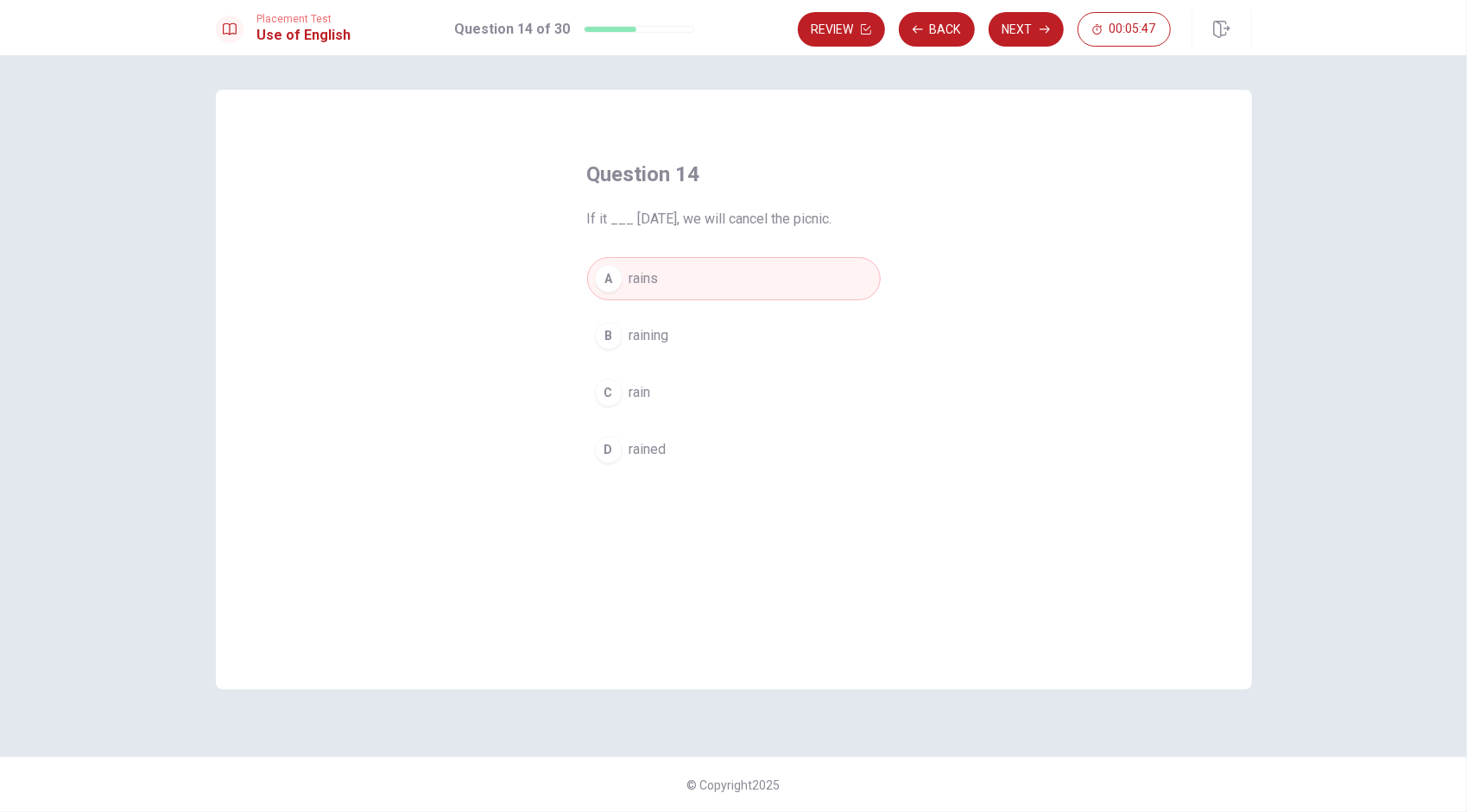
click at [725, 361] on div "A rains B raining C rain D rained" at bounding box center [734, 364] width 293 height 214
click at [717, 337] on button "B raining" at bounding box center [734, 335] width 293 height 43
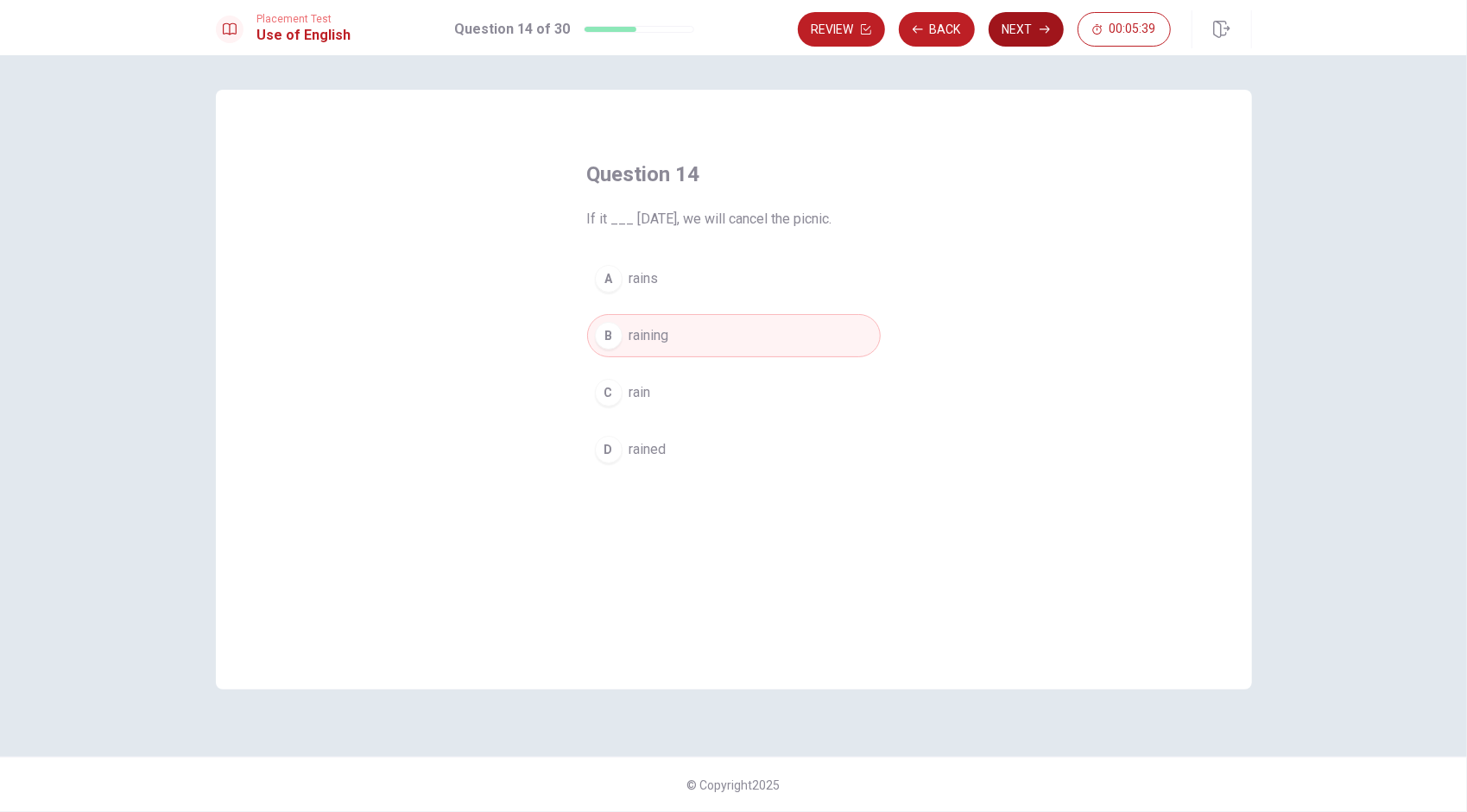
click at [726, 32] on button "Next" at bounding box center [1025, 30] width 75 height 34
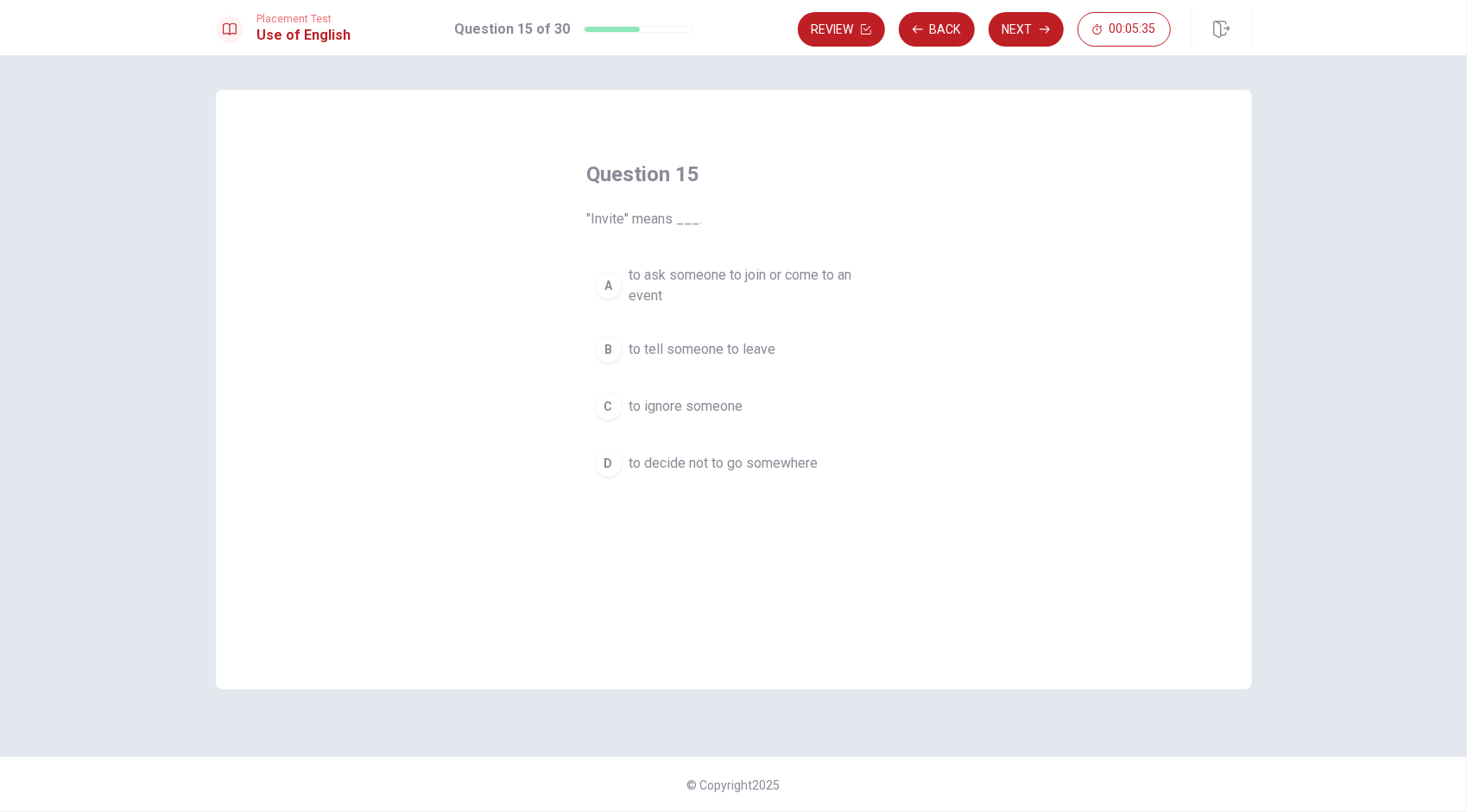
click at [723, 285] on span "to ask someone to join or come to an event" at bounding box center [751, 286] width 244 height 42
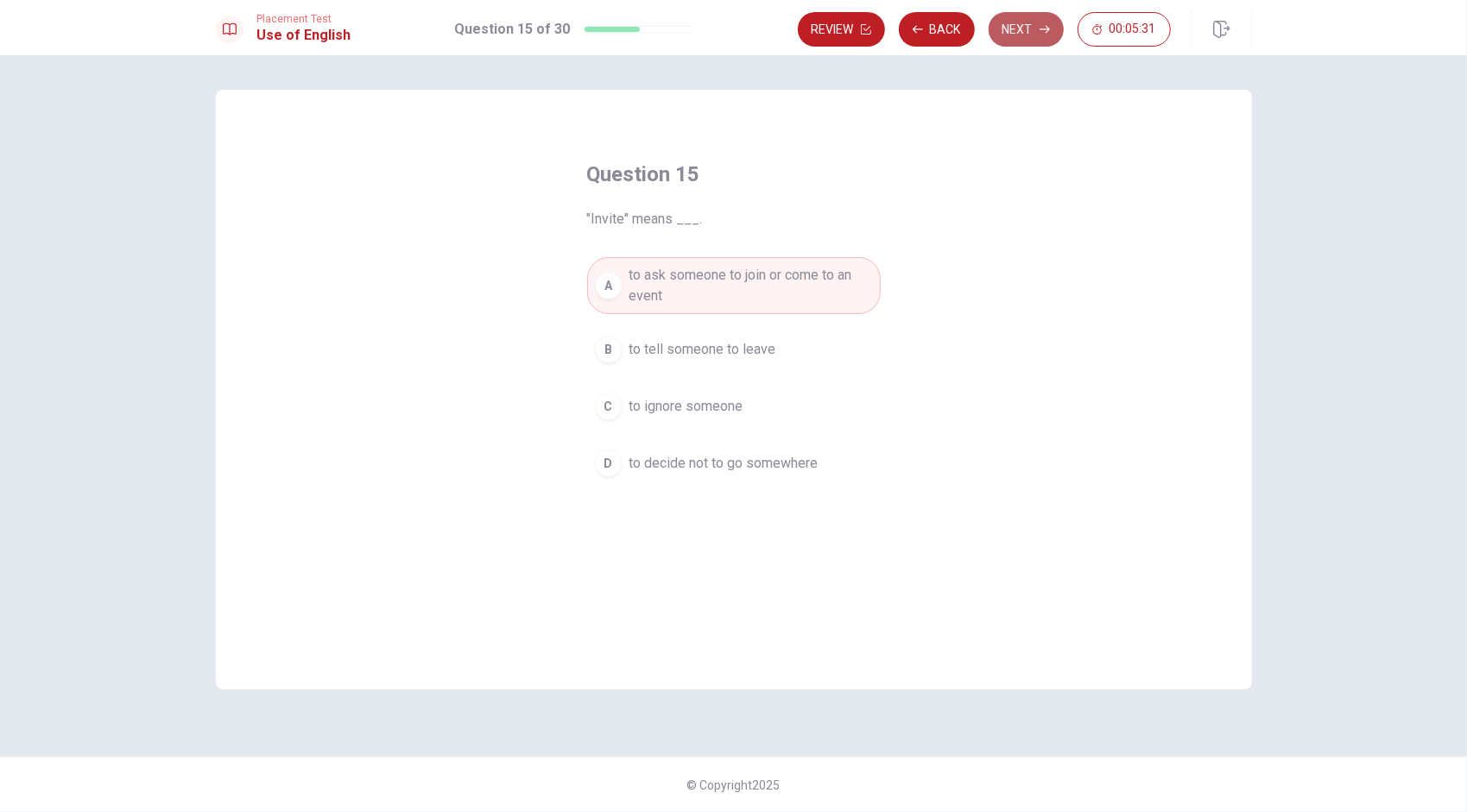
click at [726, 41] on button "Next" at bounding box center [1025, 30] width 75 height 34
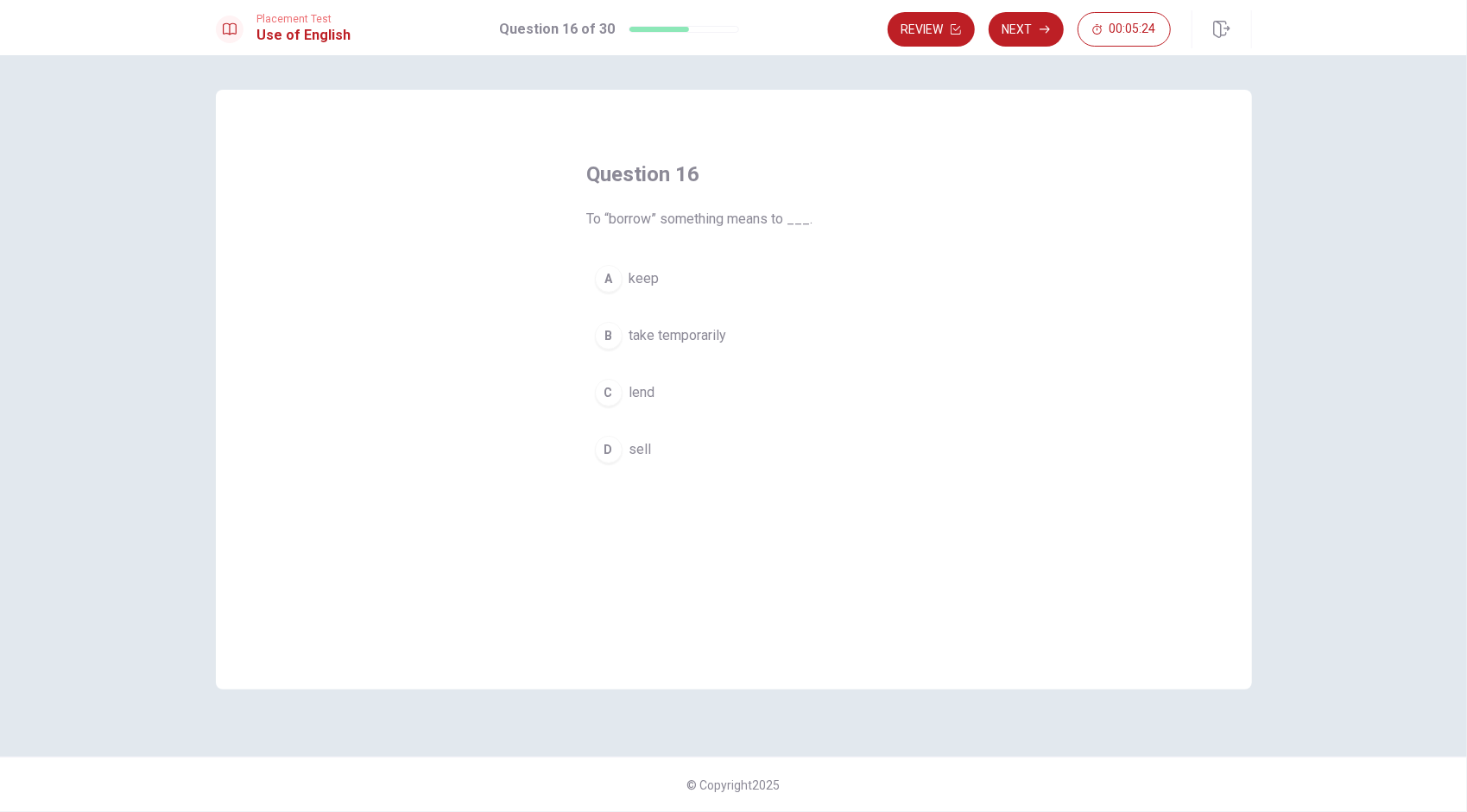
click at [713, 342] on span "take temporarily" at bounding box center [678, 336] width 97 height 21
click at [726, 645] on div "Question 16 To “borrow” something means to ___. A keep B take temporarily C len…" at bounding box center [734, 389] width 1036 height 600
click at [726, 26] on button "Next" at bounding box center [1025, 30] width 75 height 34
click at [637, 401] on span "enough" at bounding box center [651, 393] width 44 height 21
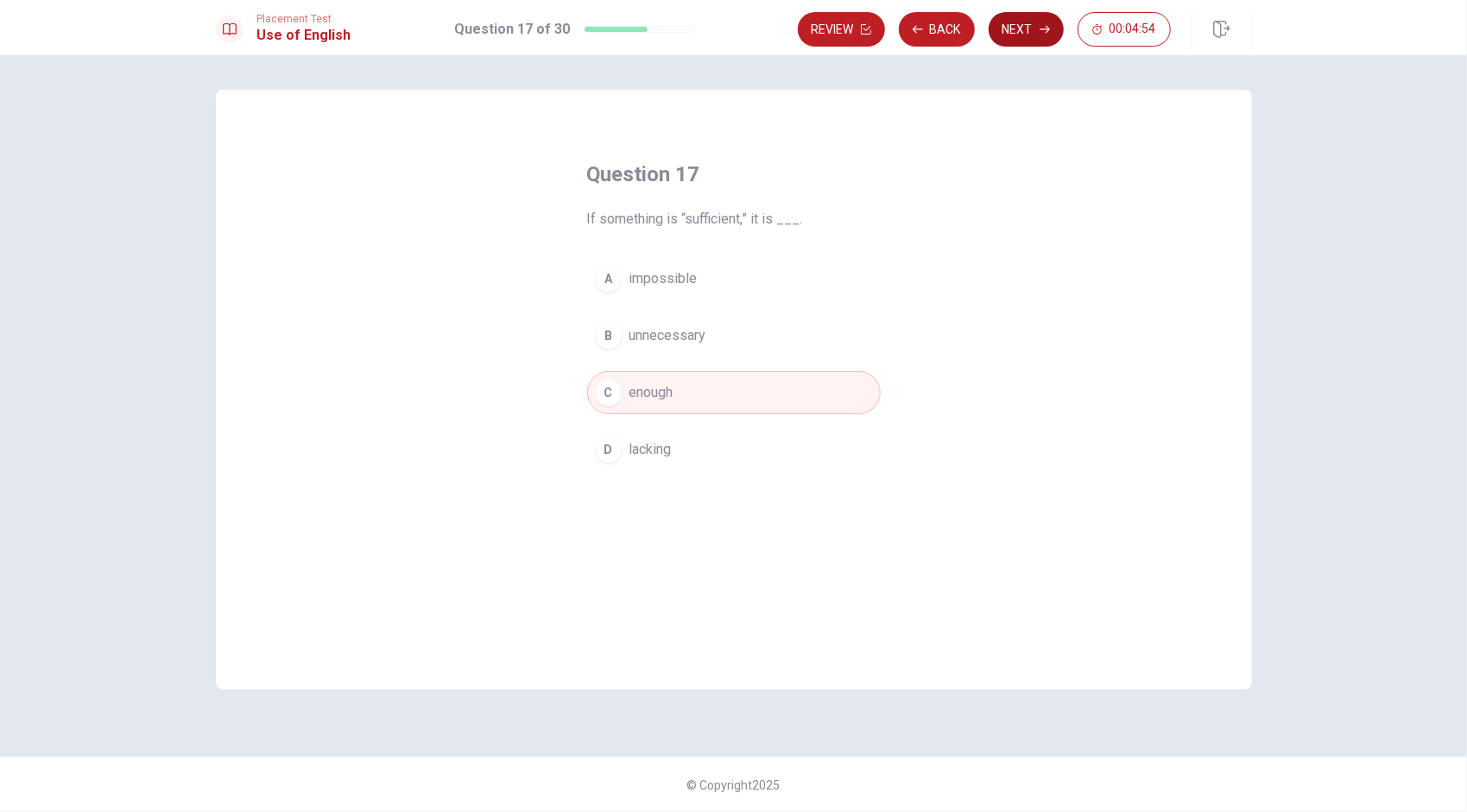
click at [726, 21] on button "Next" at bounding box center [1025, 30] width 75 height 34
click at [699, 390] on span "you succeed in" at bounding box center [674, 393] width 90 height 21
click at [726, 41] on button "Next" at bounding box center [1025, 30] width 75 height 34
click at [693, 340] on span "travel around" at bounding box center [668, 336] width 78 height 21
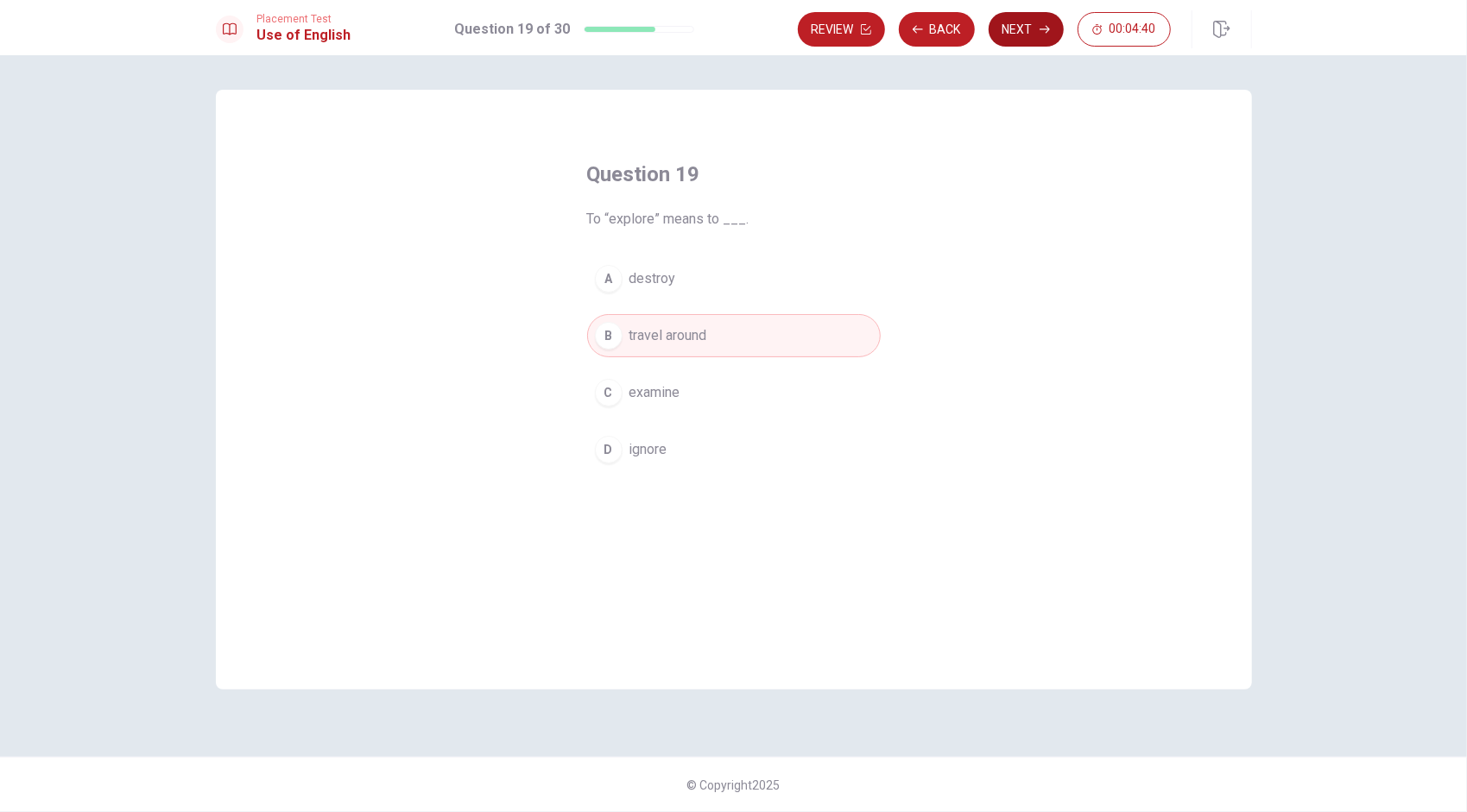
click at [726, 43] on button "Next" at bounding box center [1025, 30] width 75 height 34
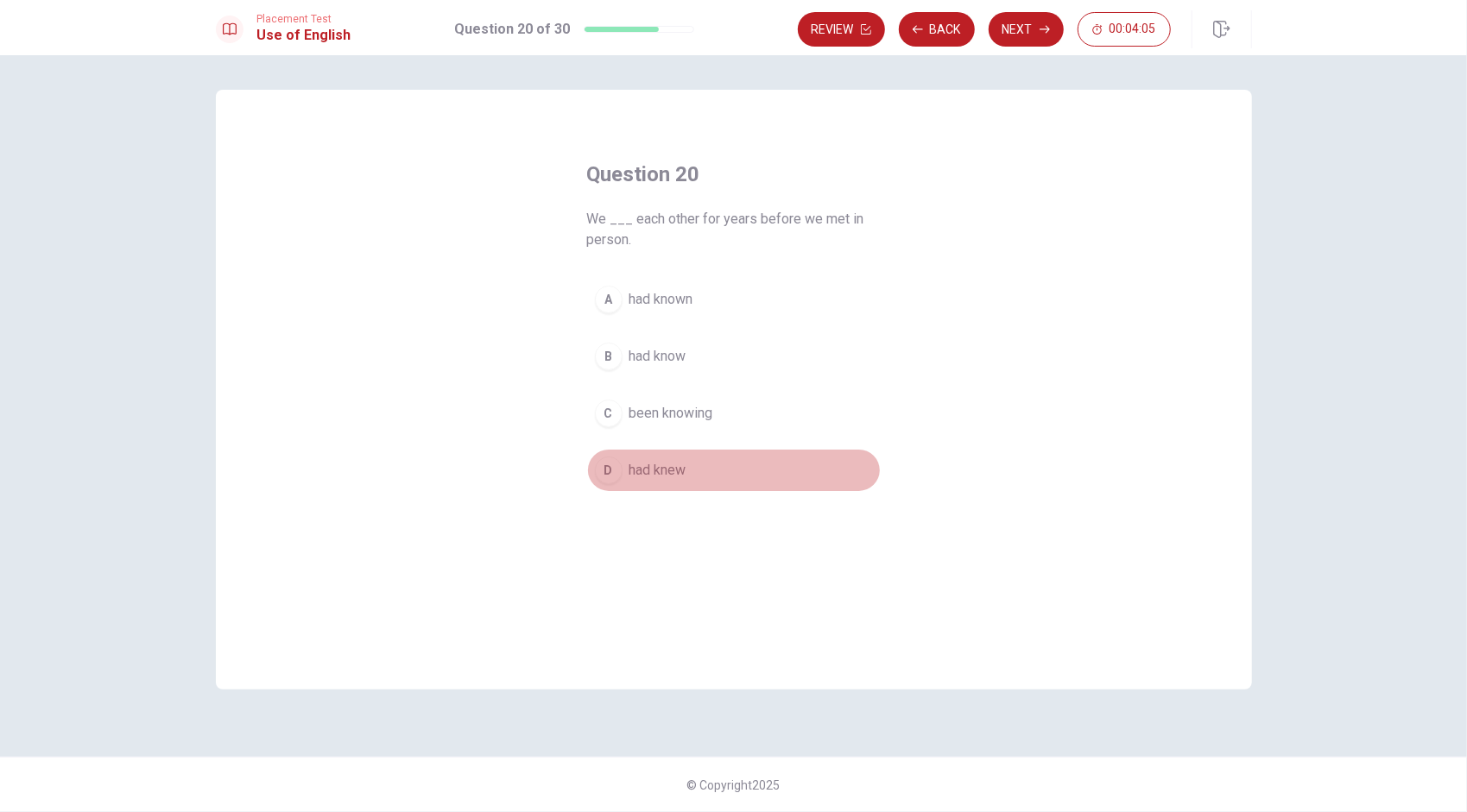
click at [711, 467] on button "D had knew" at bounding box center [734, 469] width 293 height 43
click at [696, 352] on button "B had know" at bounding box center [734, 356] width 293 height 43
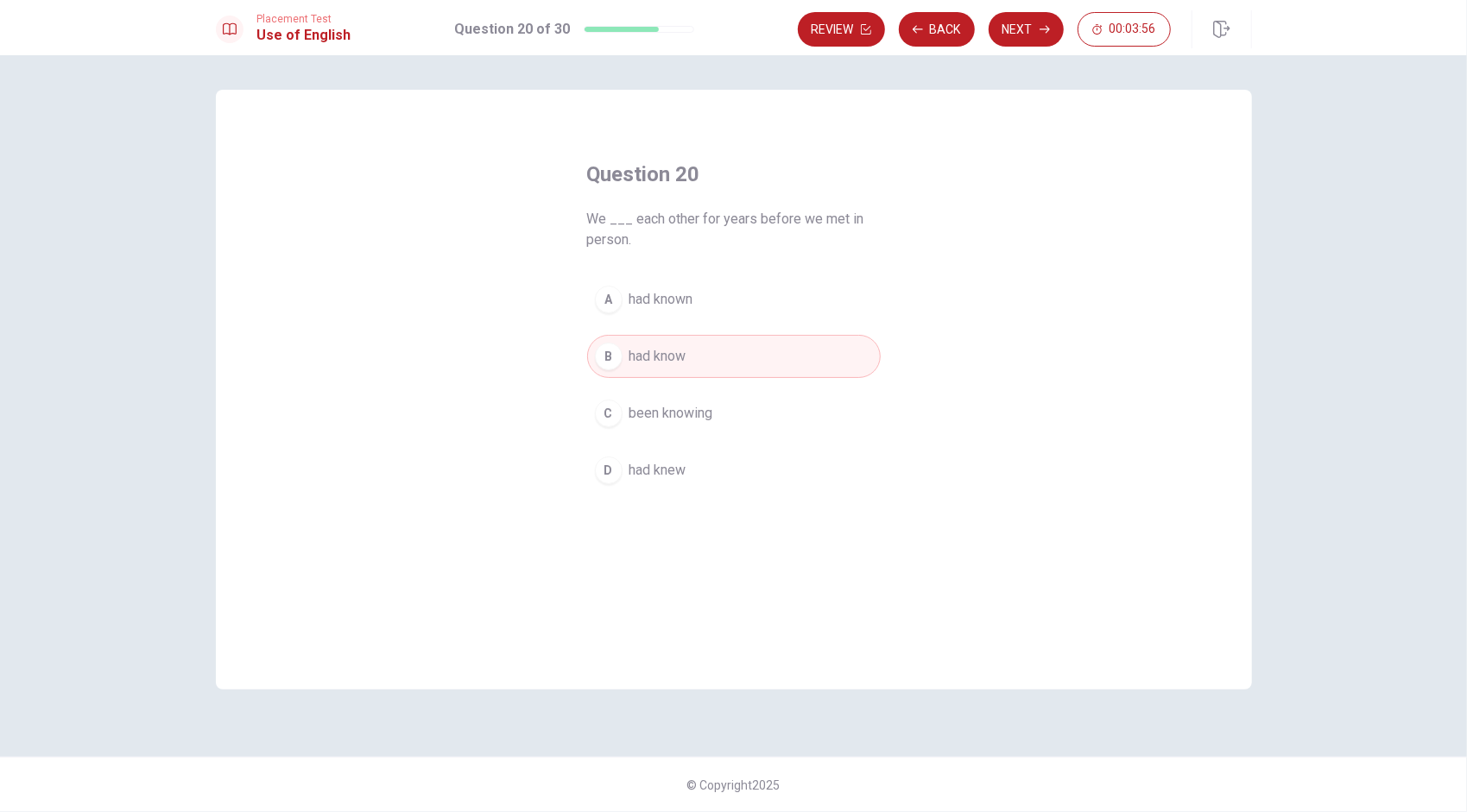
click at [725, 478] on button "D had knew" at bounding box center [734, 469] width 293 height 43
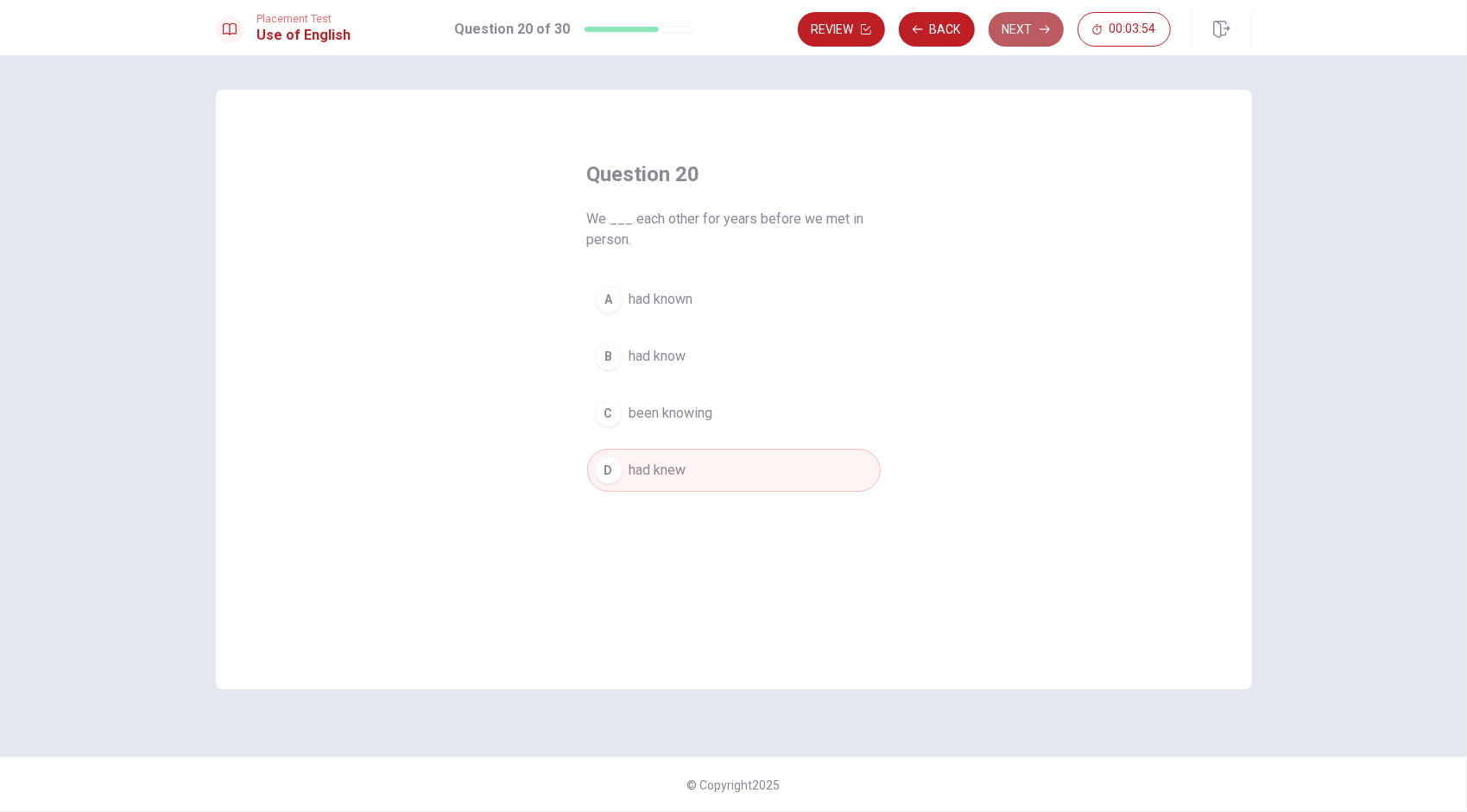
click at [726, 32] on button "Next" at bounding box center [1025, 30] width 75 height 34
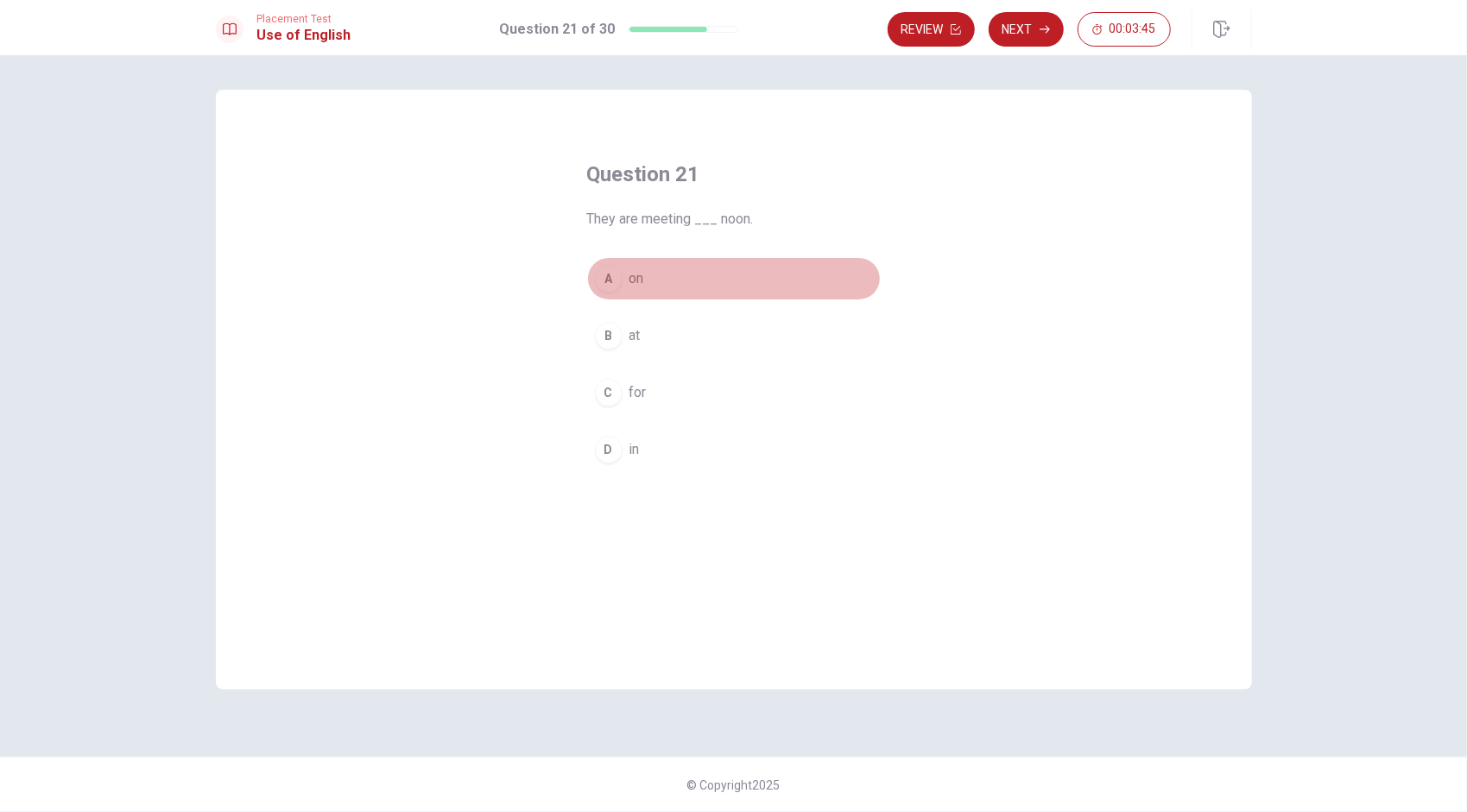
click at [654, 288] on button "A on" at bounding box center [734, 278] width 293 height 43
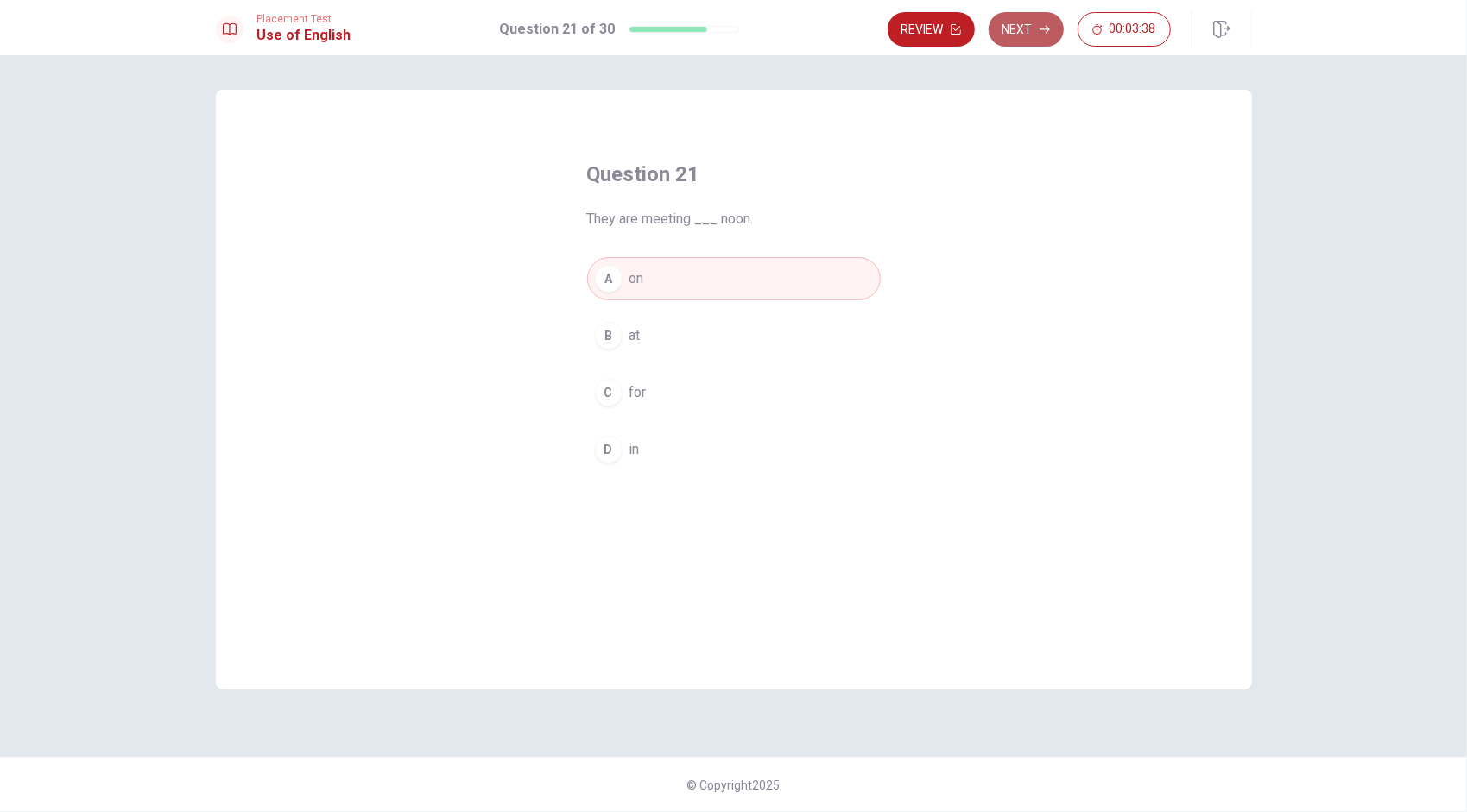
click at [726, 40] on button "Next" at bounding box center [1025, 30] width 75 height 34
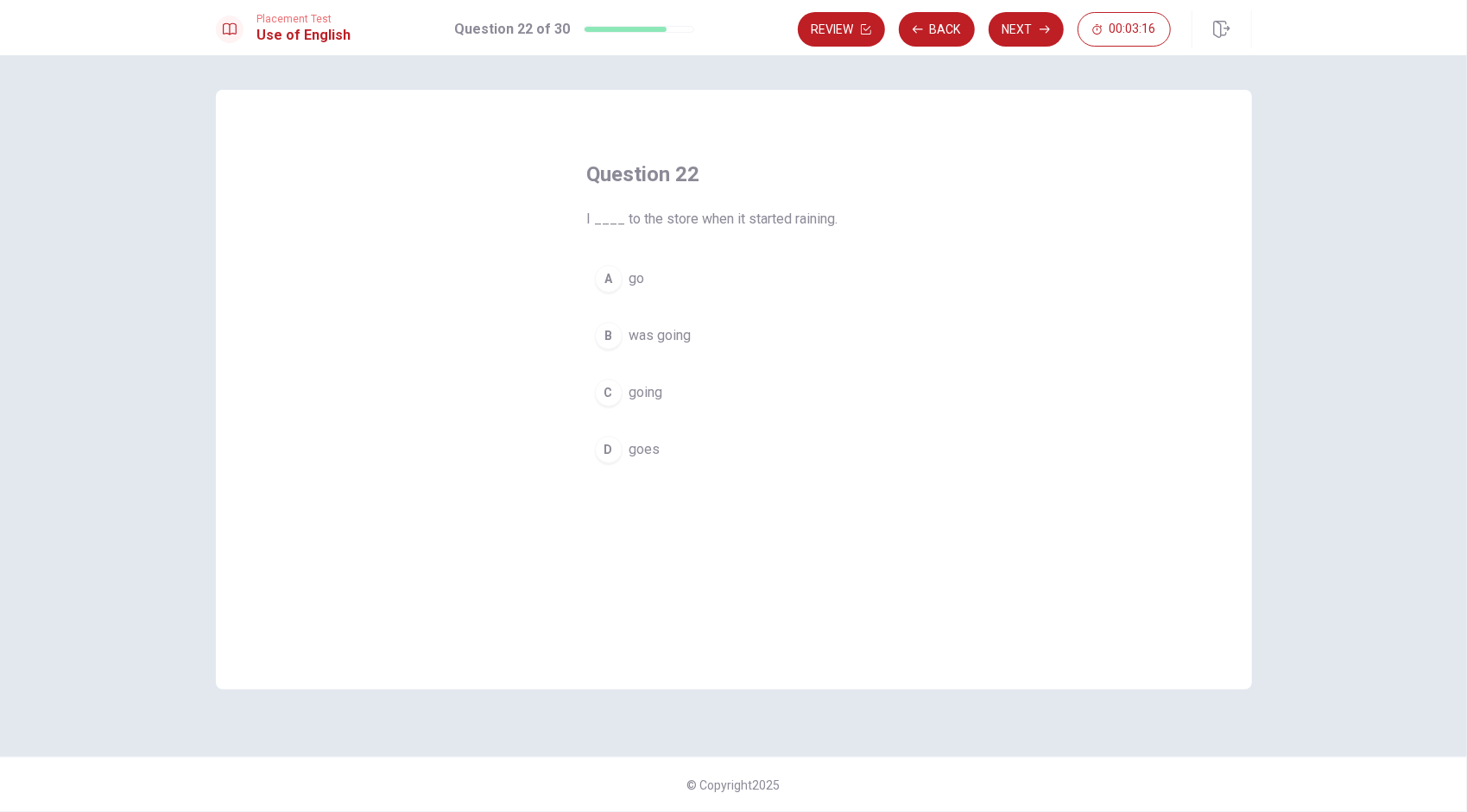
click at [684, 341] on span "was going" at bounding box center [660, 336] width 62 height 21
click at [726, 30] on button "Next" at bounding box center [1025, 30] width 75 height 34
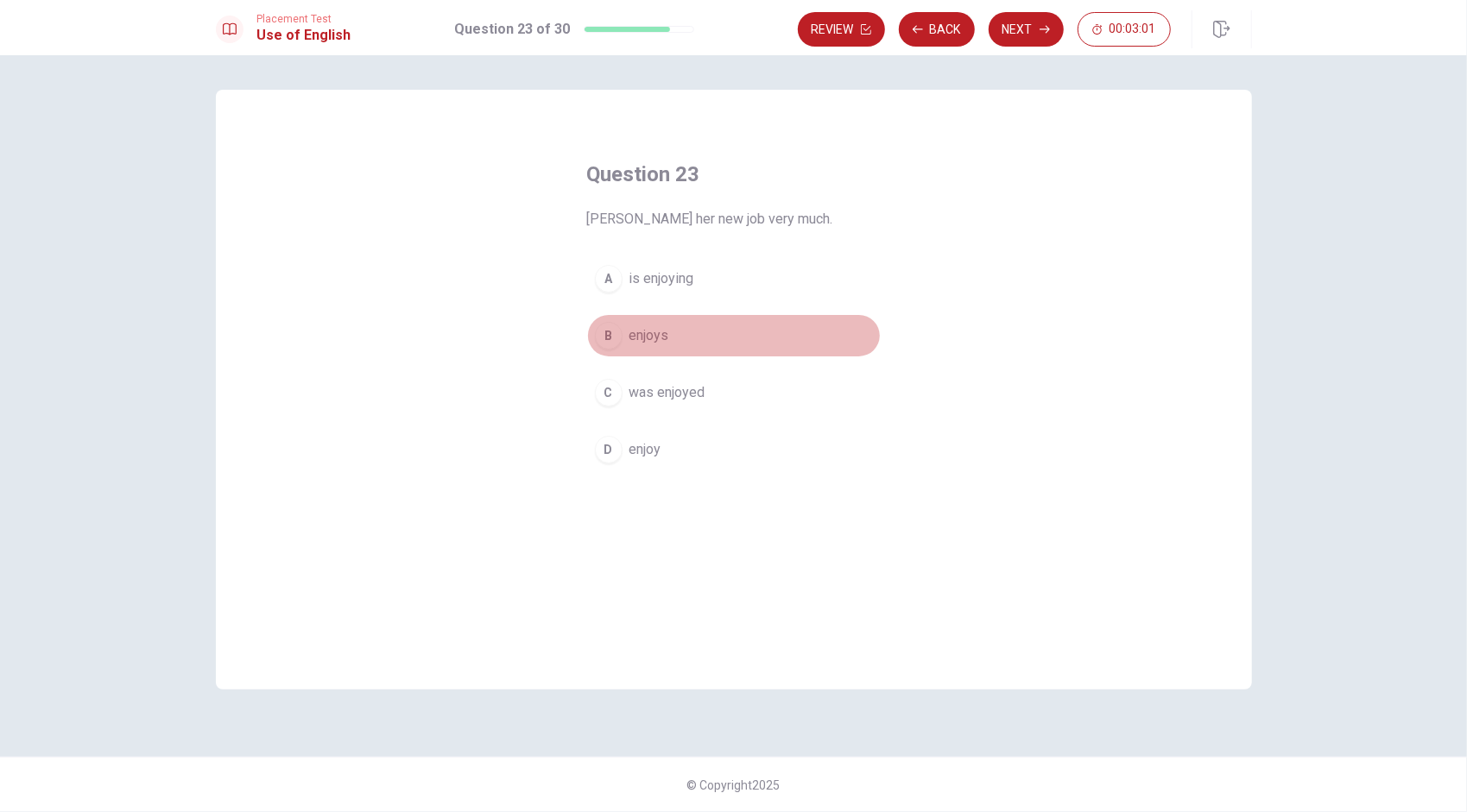
click at [682, 335] on button "B enjoys" at bounding box center [734, 335] width 293 height 43
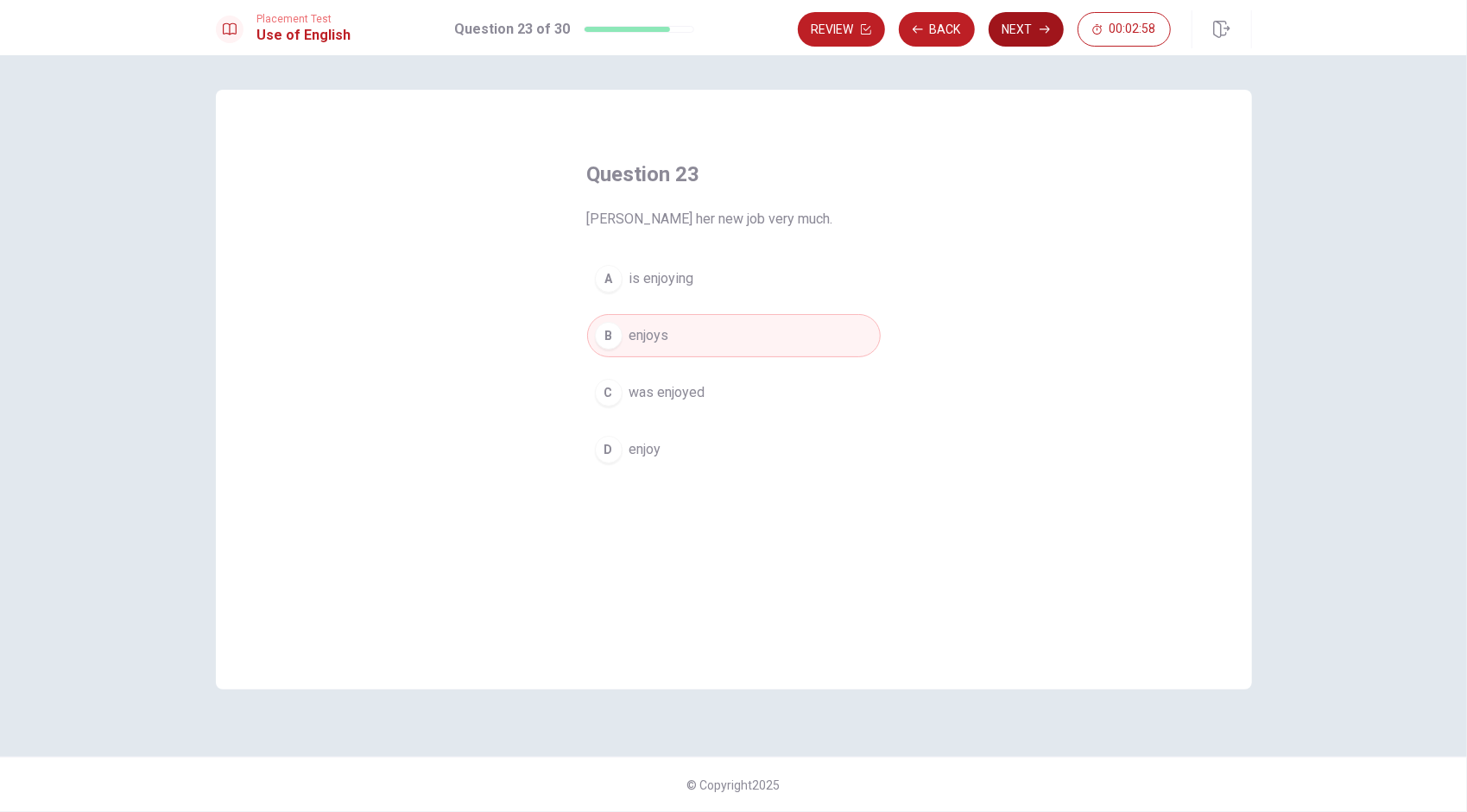
click at [726, 41] on button "Next" at bounding box center [1025, 30] width 75 height 34
click at [687, 338] on span "were having" at bounding box center [665, 336] width 72 height 21
click at [726, 31] on button "Next" at bounding box center [1025, 30] width 75 height 34
click at [717, 282] on button "A was cooking" at bounding box center [734, 278] width 293 height 43
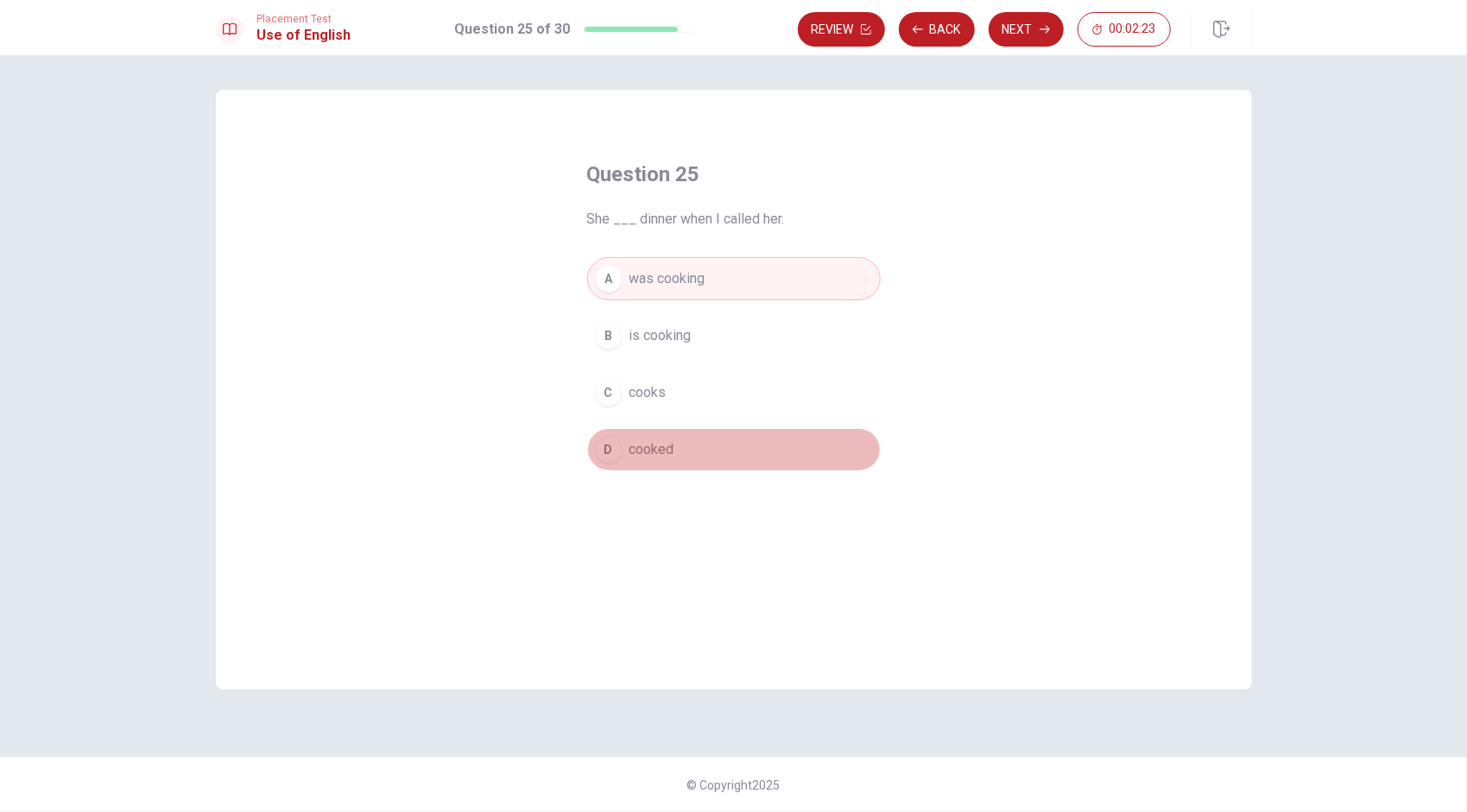
click at [699, 444] on button "D cooked" at bounding box center [734, 449] width 293 height 43
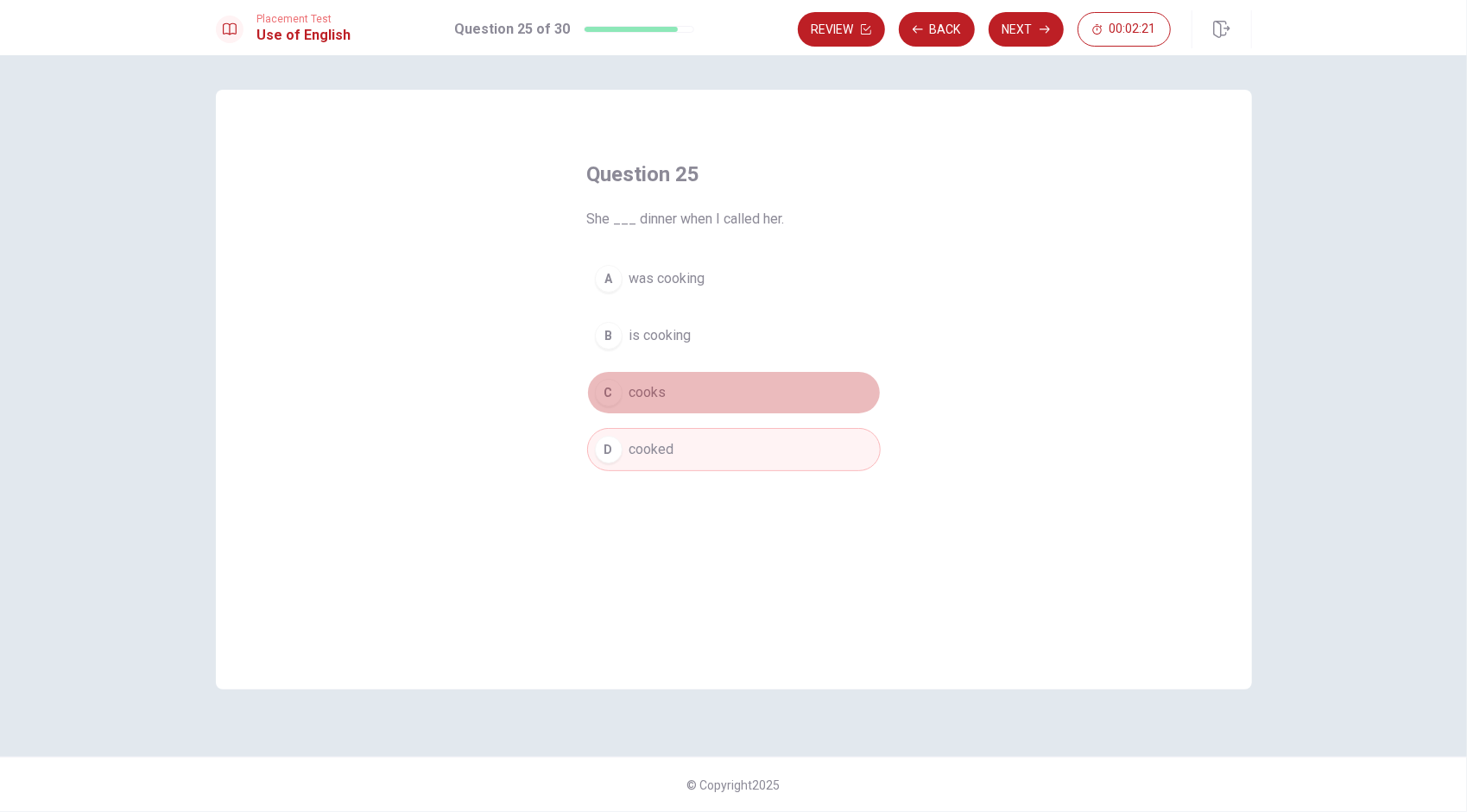
click at [699, 405] on button "C cooks" at bounding box center [734, 392] width 293 height 43
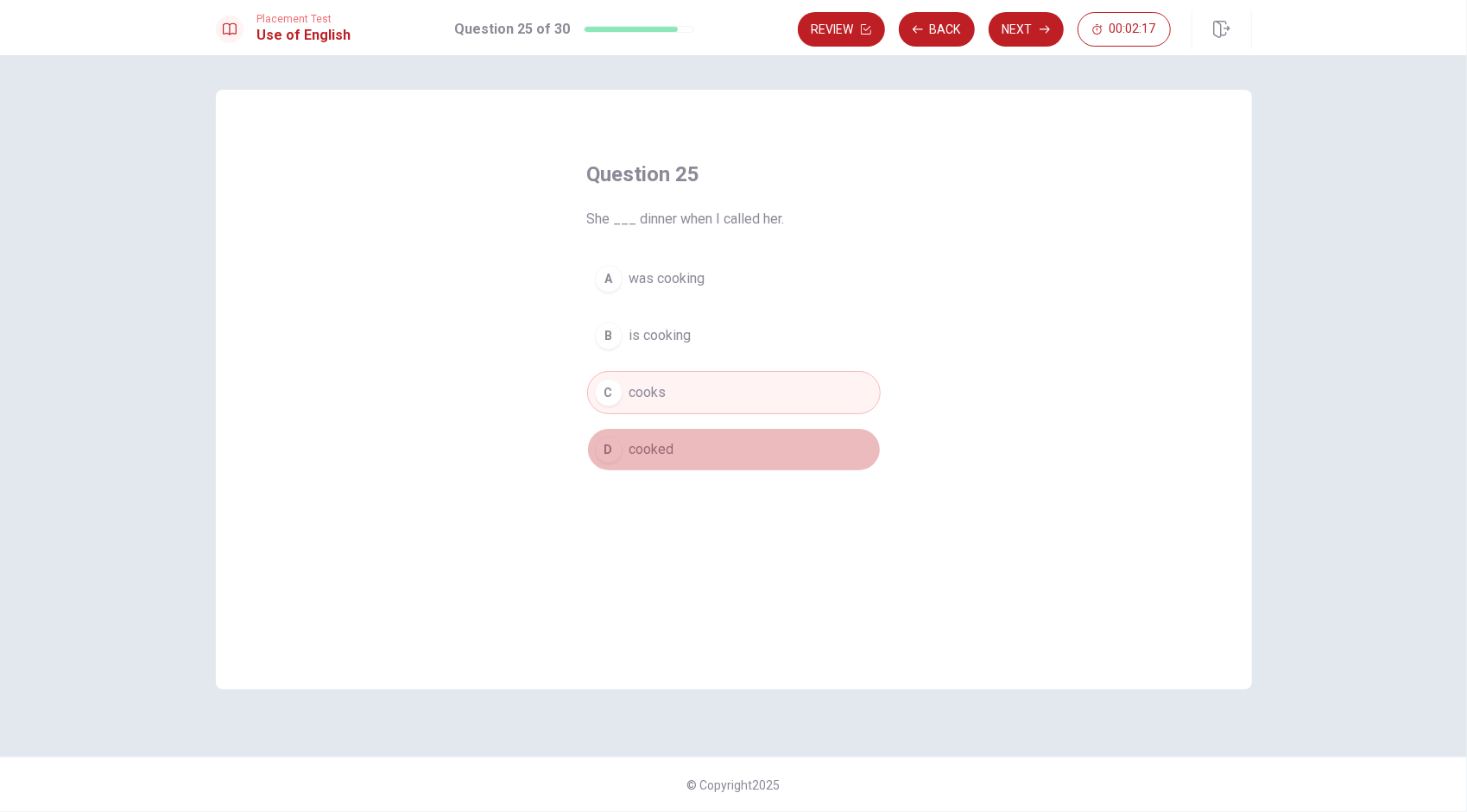
click at [690, 450] on button "D cooked" at bounding box center [734, 449] width 293 height 43
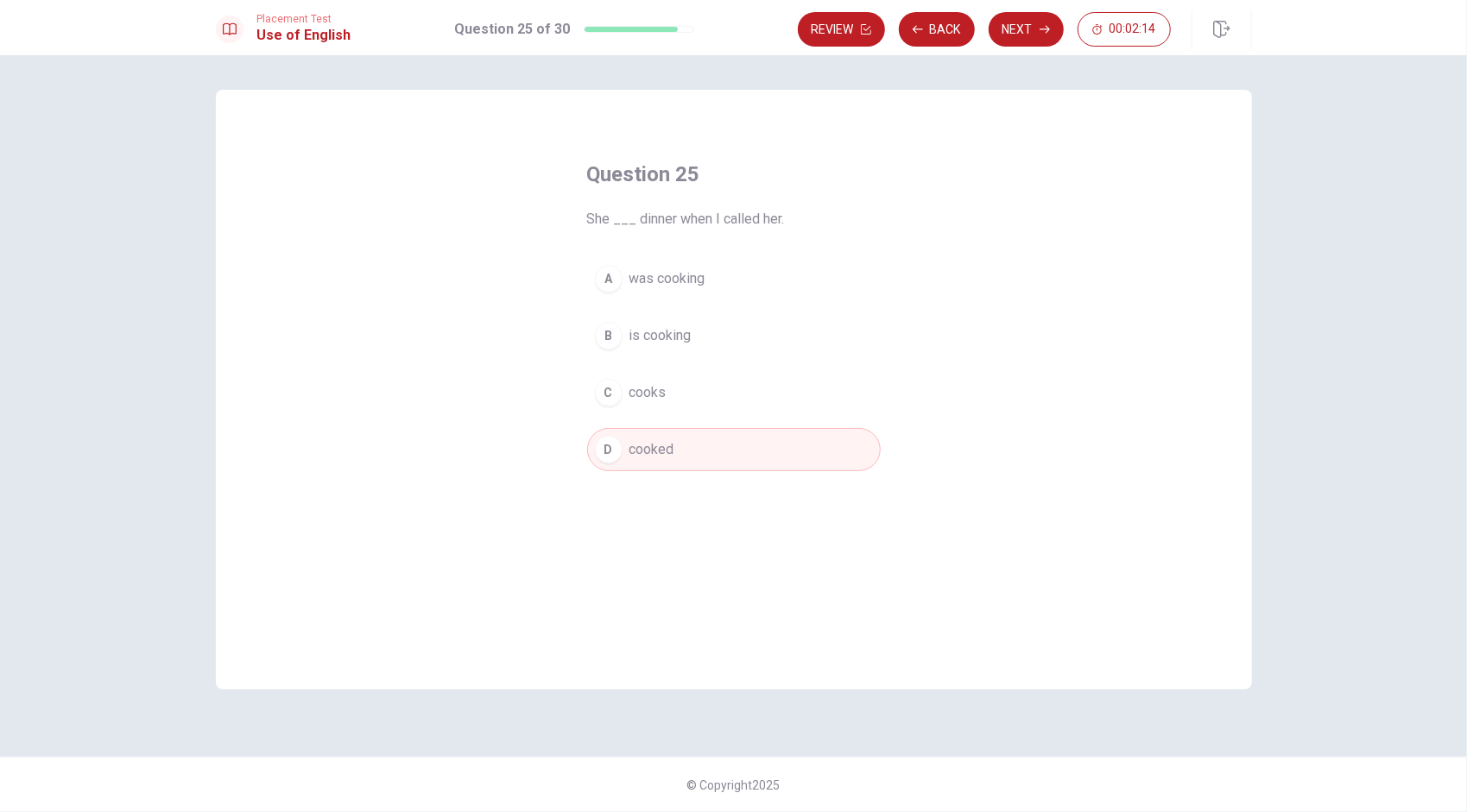
click at [689, 287] on span "was cooking" at bounding box center [667, 279] width 76 height 21
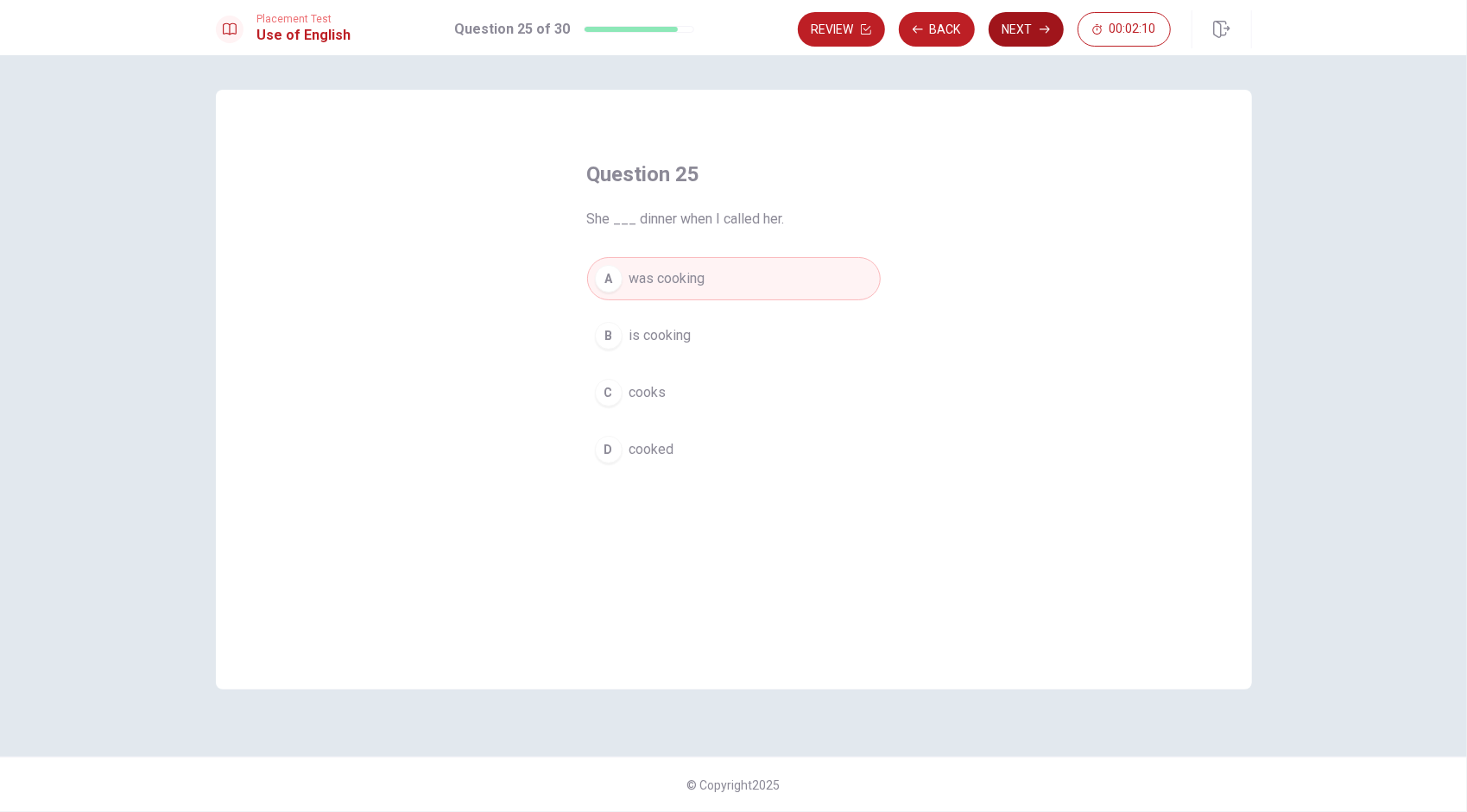
click at [726, 45] on button "Next" at bounding box center [1025, 30] width 75 height 34
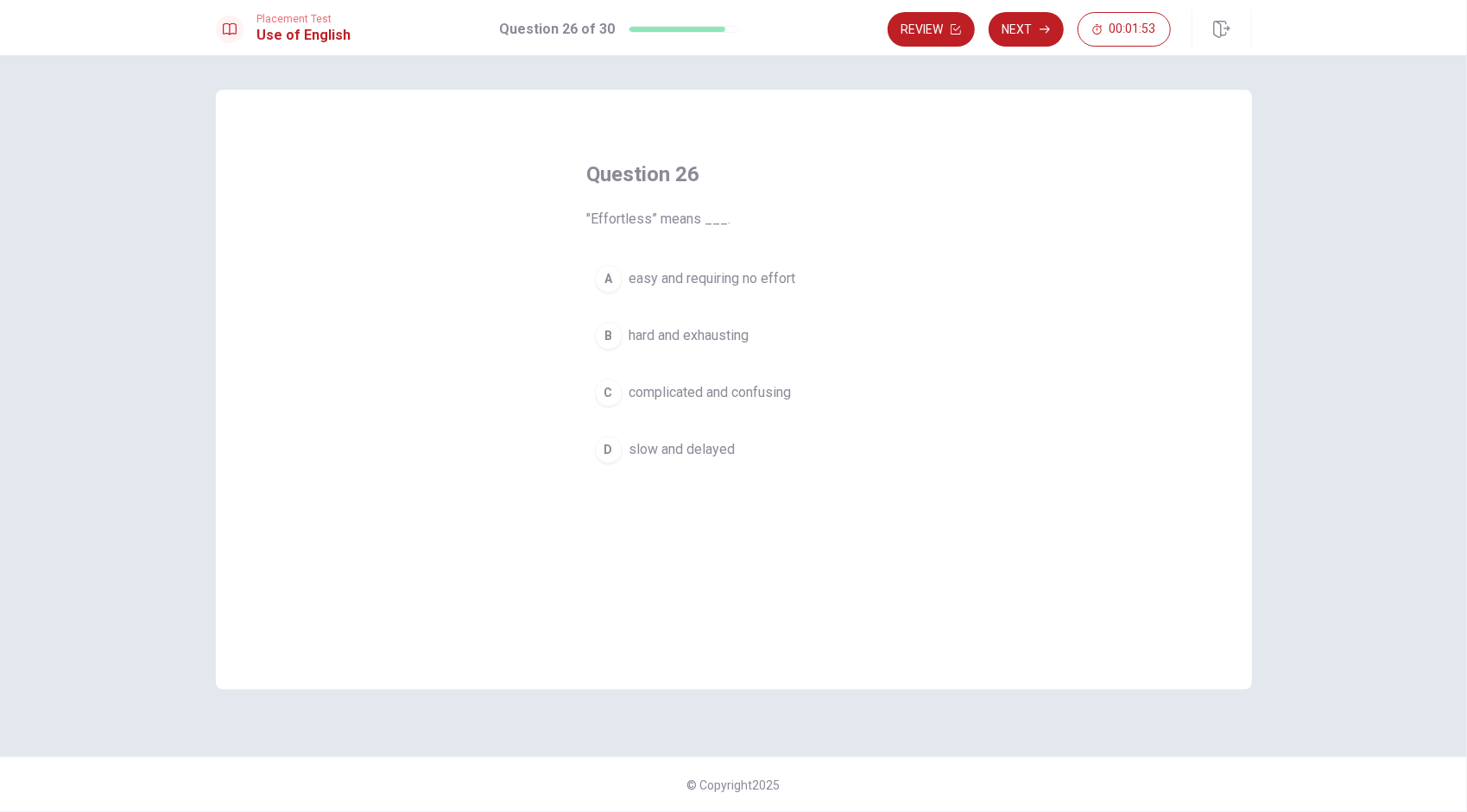
click at [717, 458] on span "slow and delayed" at bounding box center [683, 450] width 107 height 21
click at [726, 274] on span "easy and requiring no effort" at bounding box center [712, 279] width 167 height 21
click at [726, 32] on icon "button" at bounding box center [1044, 29] width 10 height 10
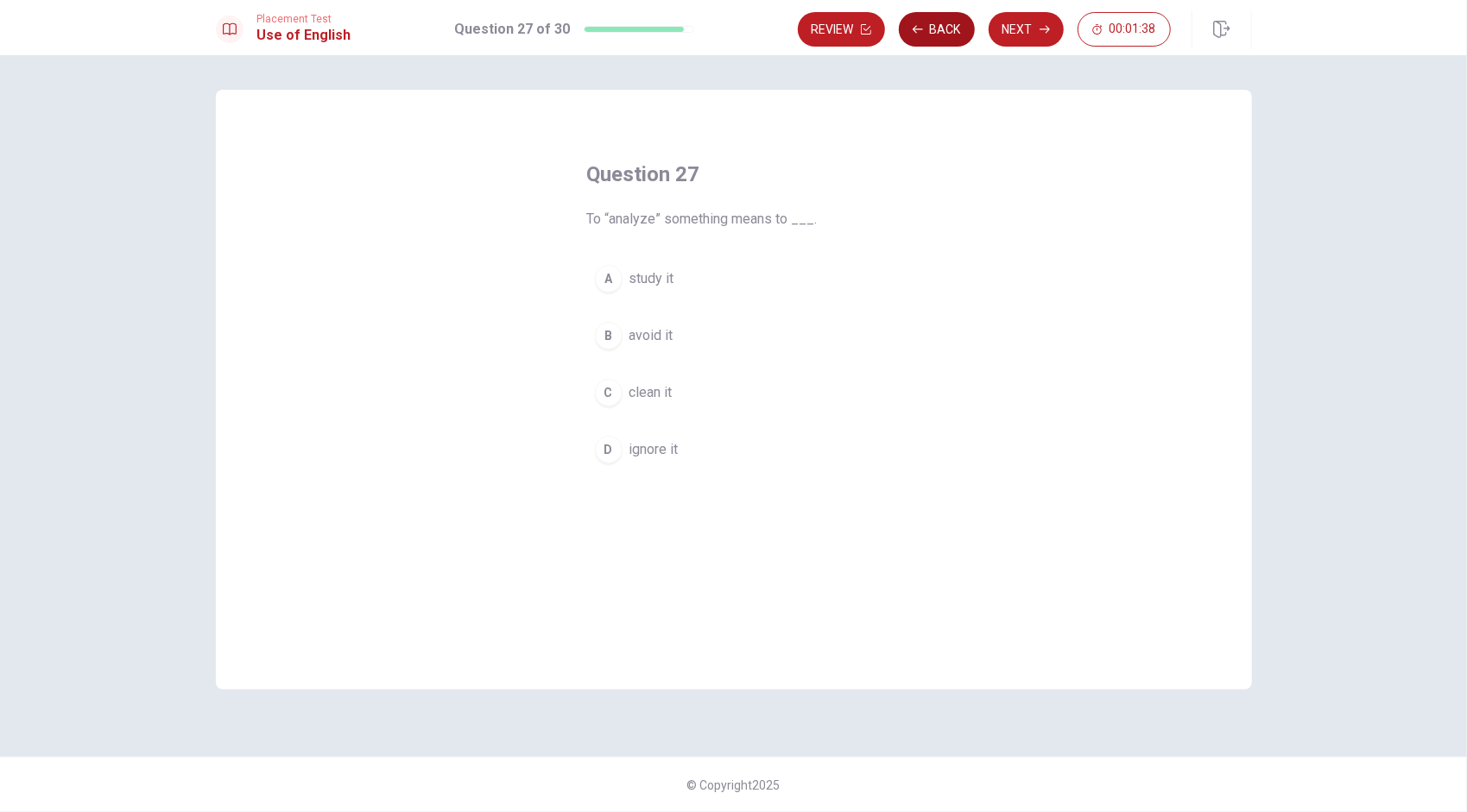
click at [726, 30] on button "Back" at bounding box center [937, 30] width 76 height 34
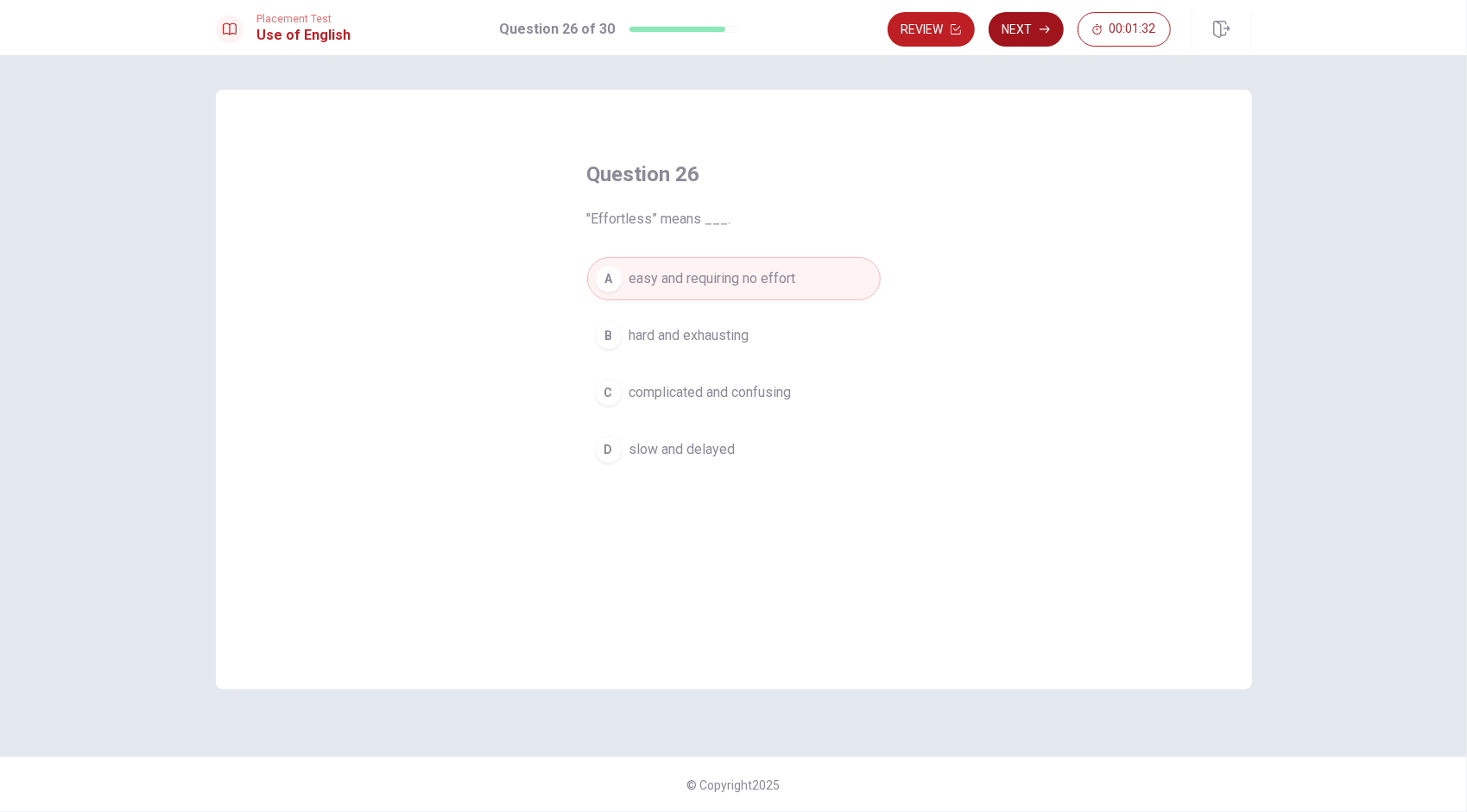
click at [726, 24] on button "Next" at bounding box center [1025, 30] width 75 height 34
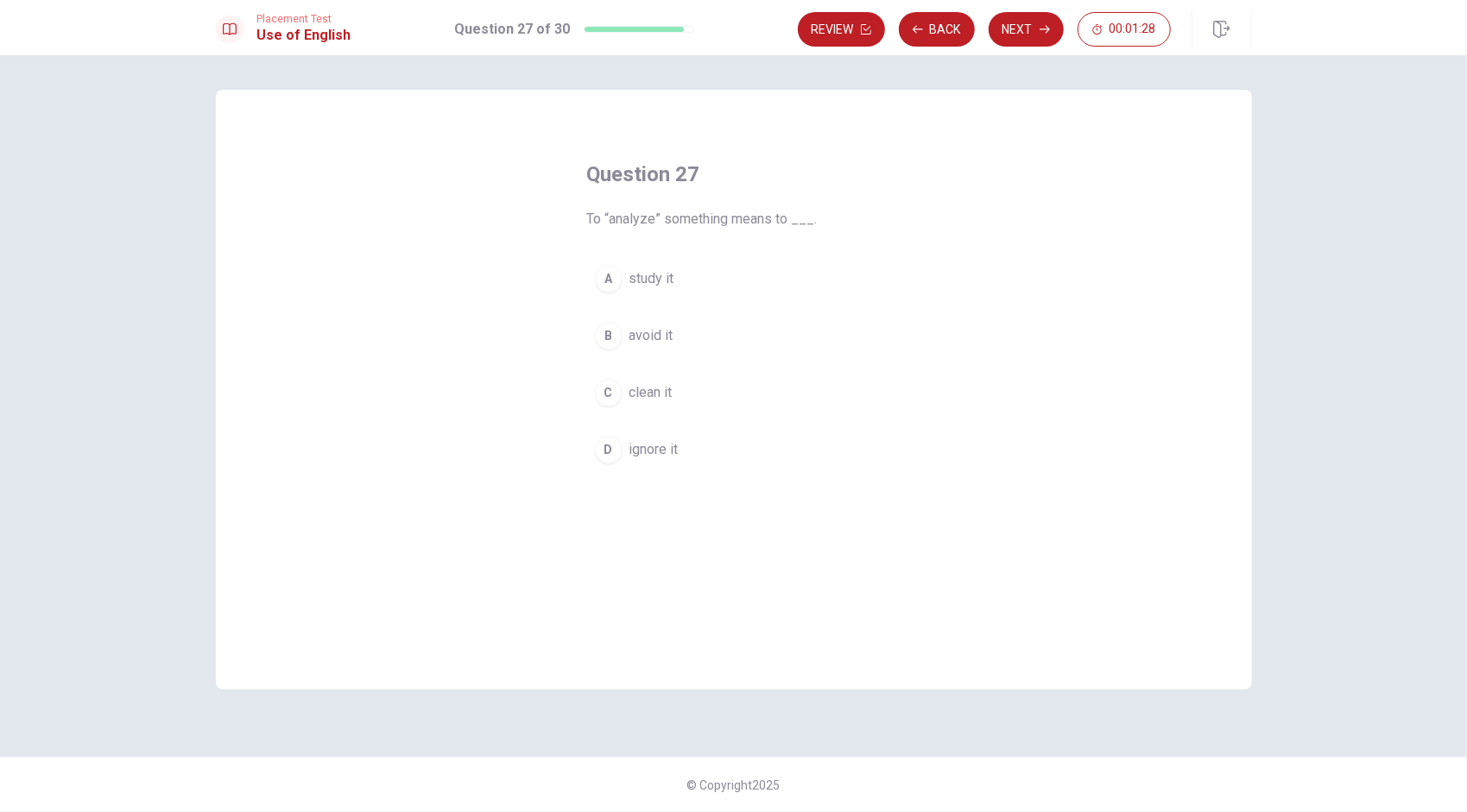
click at [660, 278] on span "study it" at bounding box center [651, 279] width 45 height 21
click at [726, 23] on button "Next" at bounding box center [1025, 30] width 75 height 34
click at [680, 276] on button "A success" at bounding box center [734, 278] width 293 height 43
click at [726, 30] on button "Next" at bounding box center [1025, 30] width 75 height 34
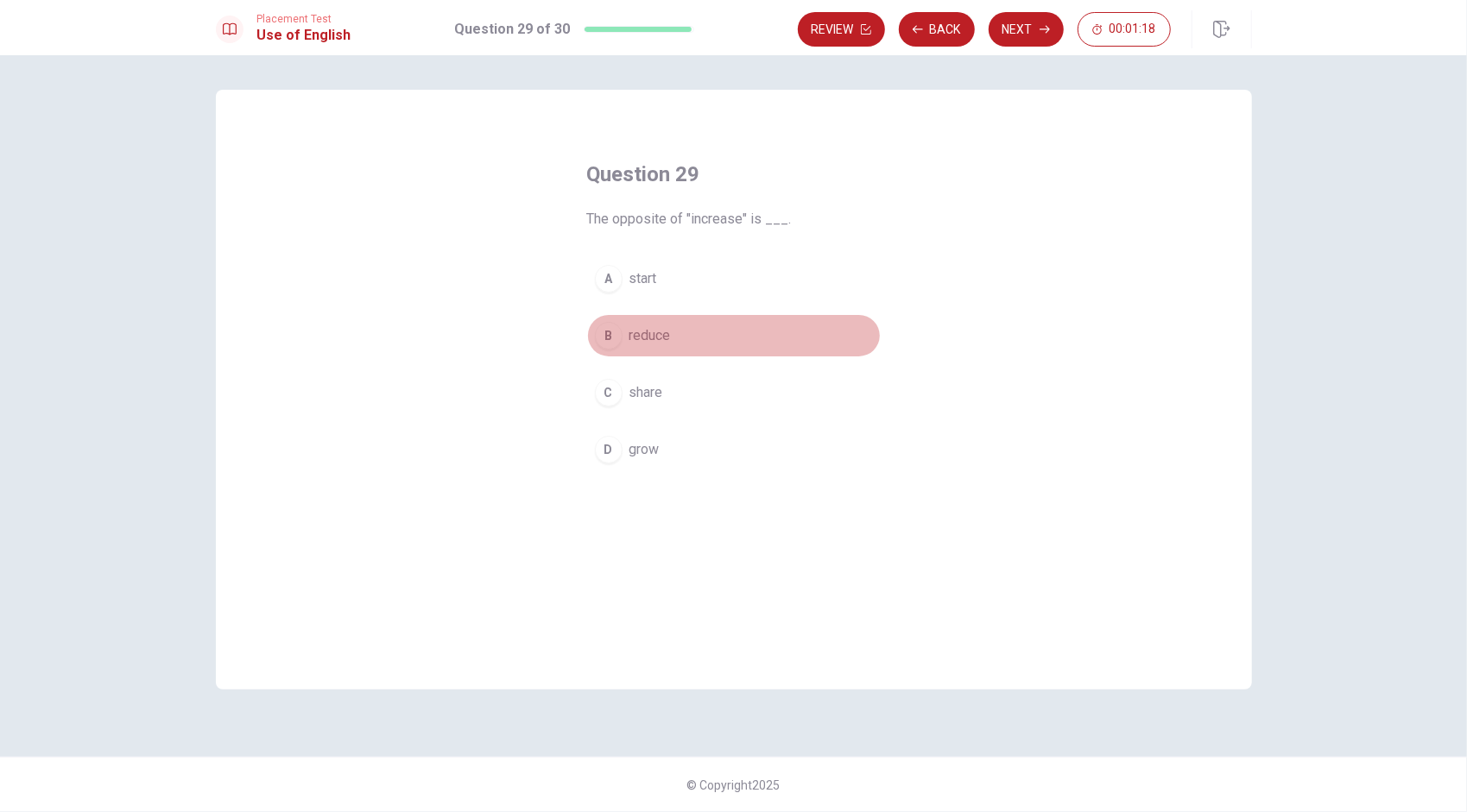
click at [646, 331] on span "reduce" at bounding box center [650, 336] width 42 height 21
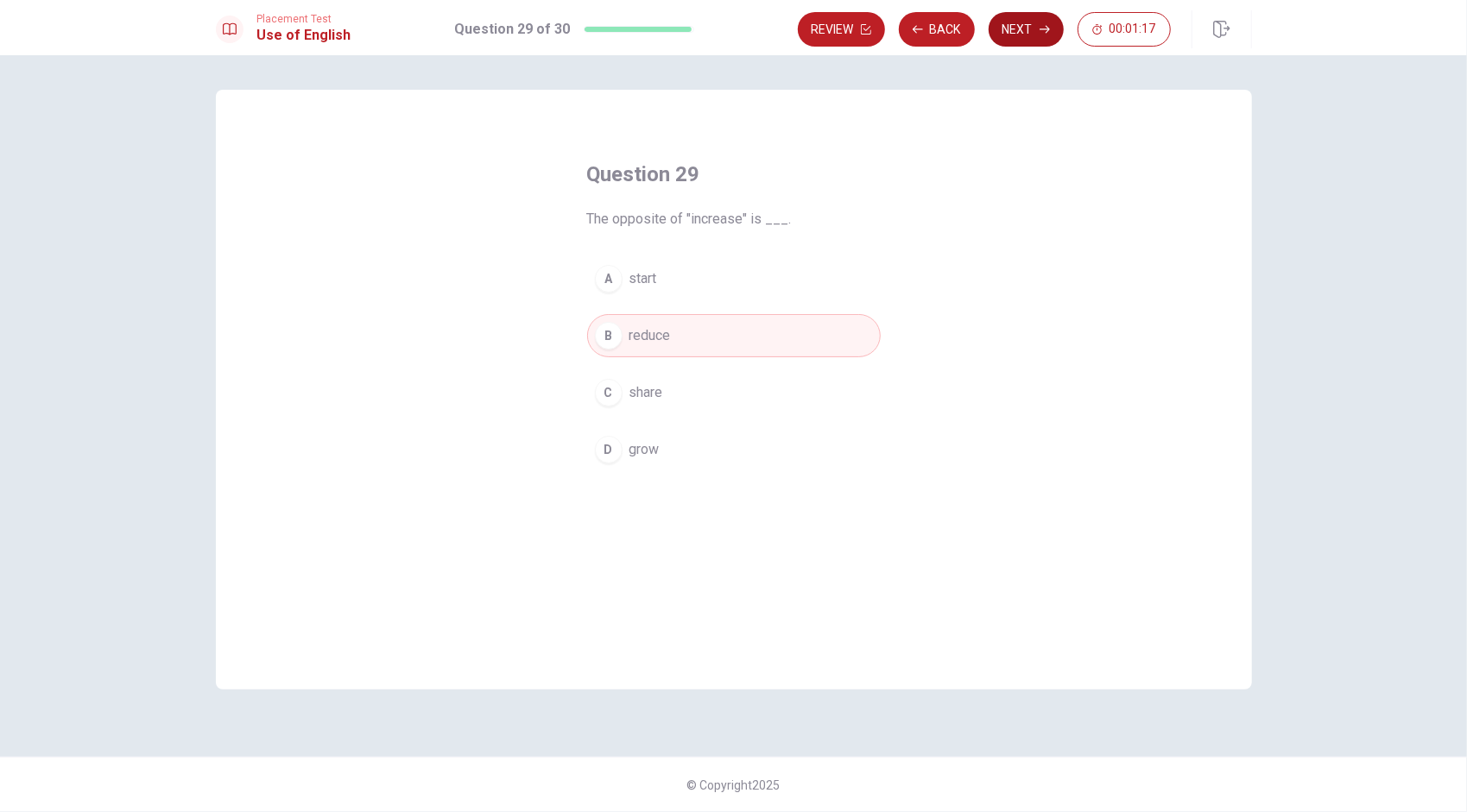
click at [726, 17] on button "Next" at bounding box center [1025, 30] width 75 height 34
click at [639, 277] on span "Have" at bounding box center [644, 279] width 31 height 21
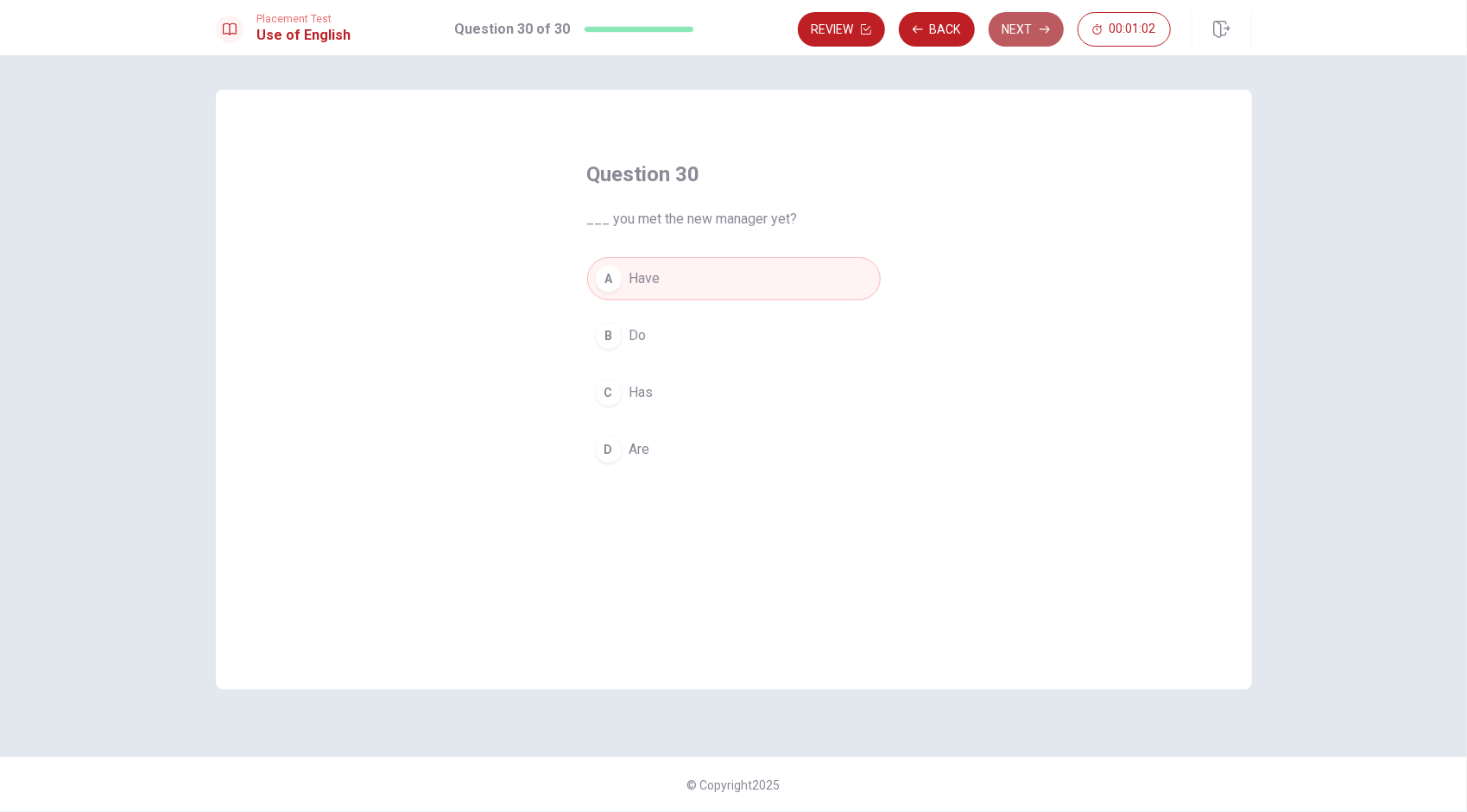
click at [726, 26] on button "Next" at bounding box center [1025, 30] width 75 height 34
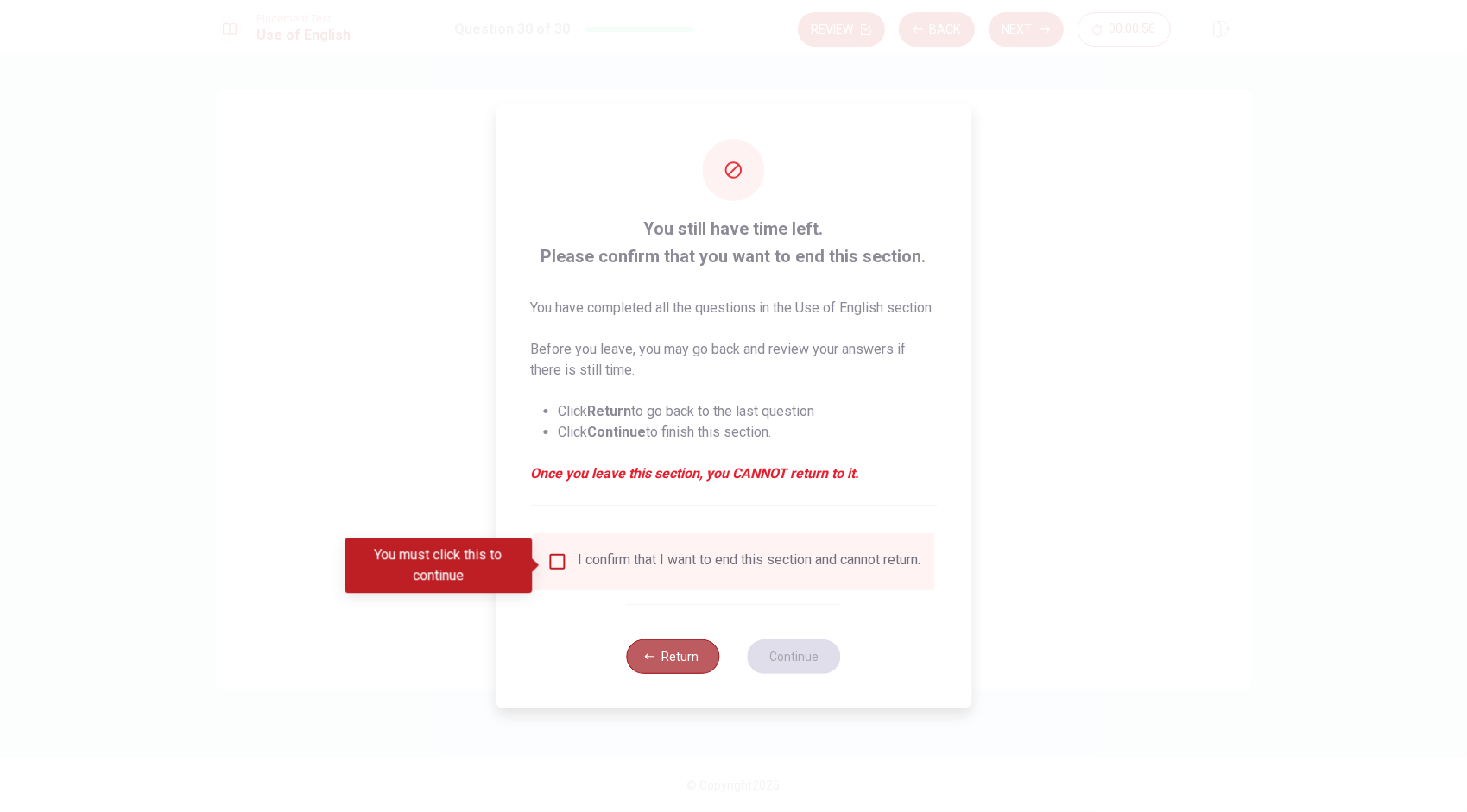
click at [679, 662] on button "Return" at bounding box center [673, 657] width 93 height 34
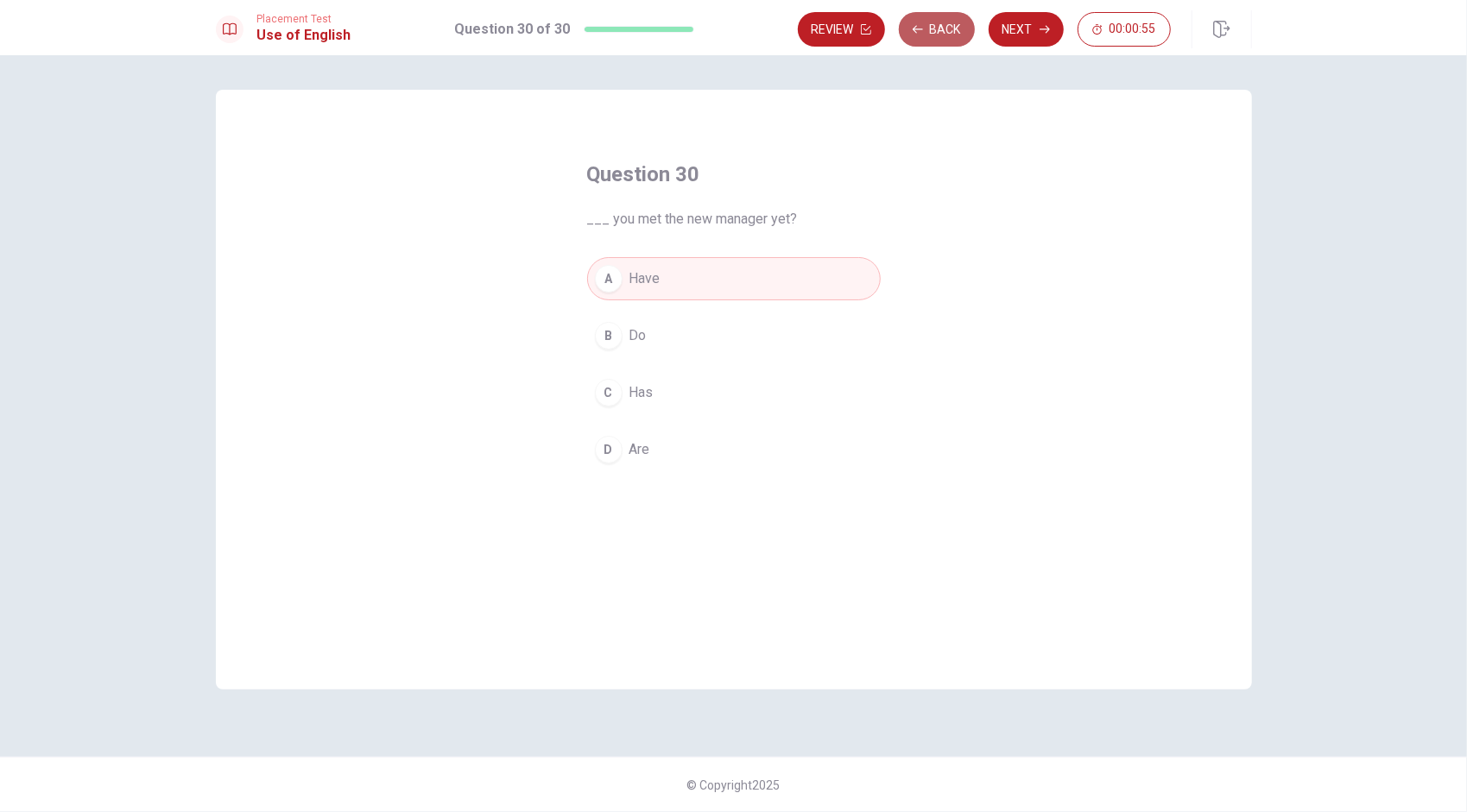
click at [726, 31] on button "Back" at bounding box center [937, 30] width 76 height 34
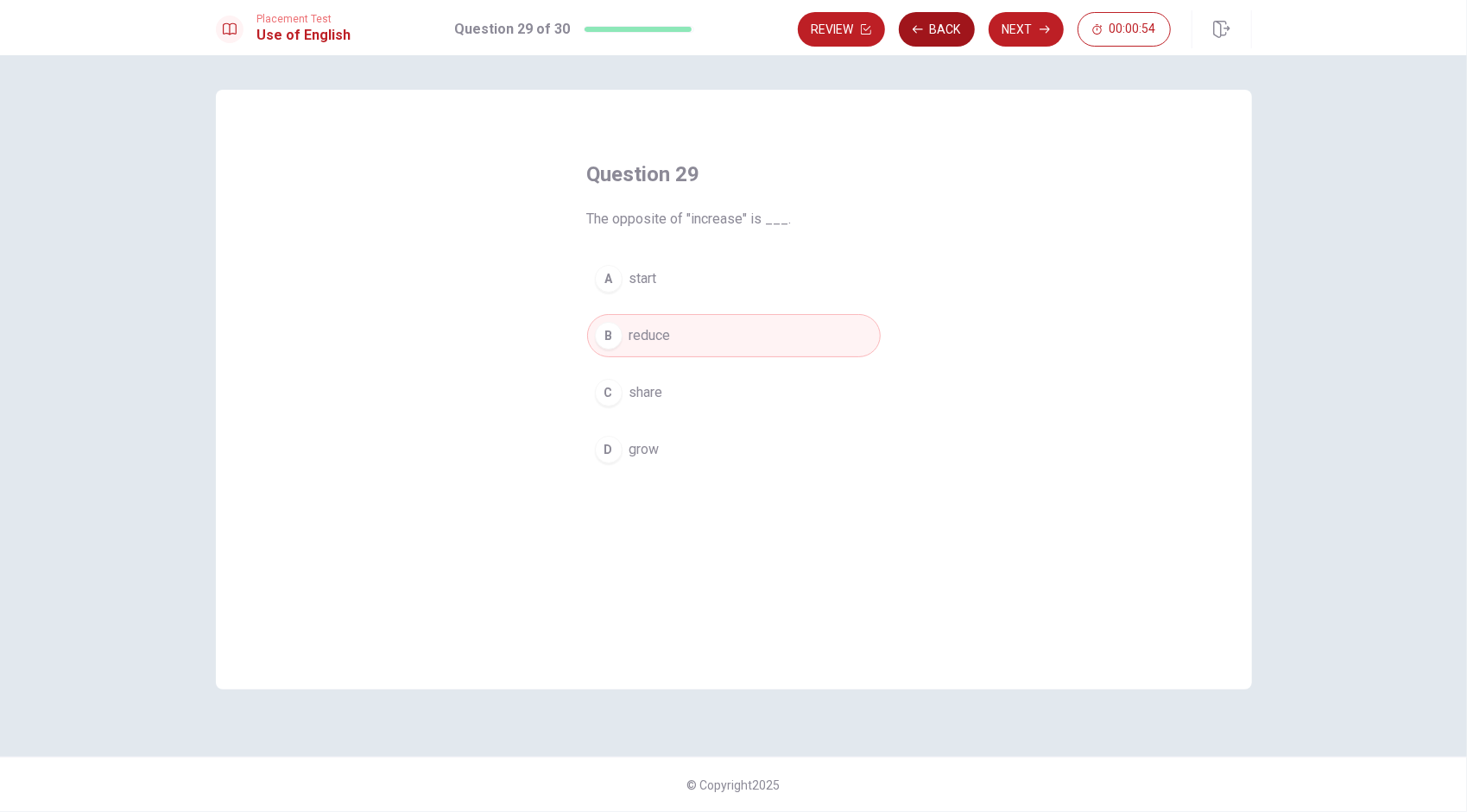
click at [726, 31] on button "Back" at bounding box center [937, 30] width 76 height 34
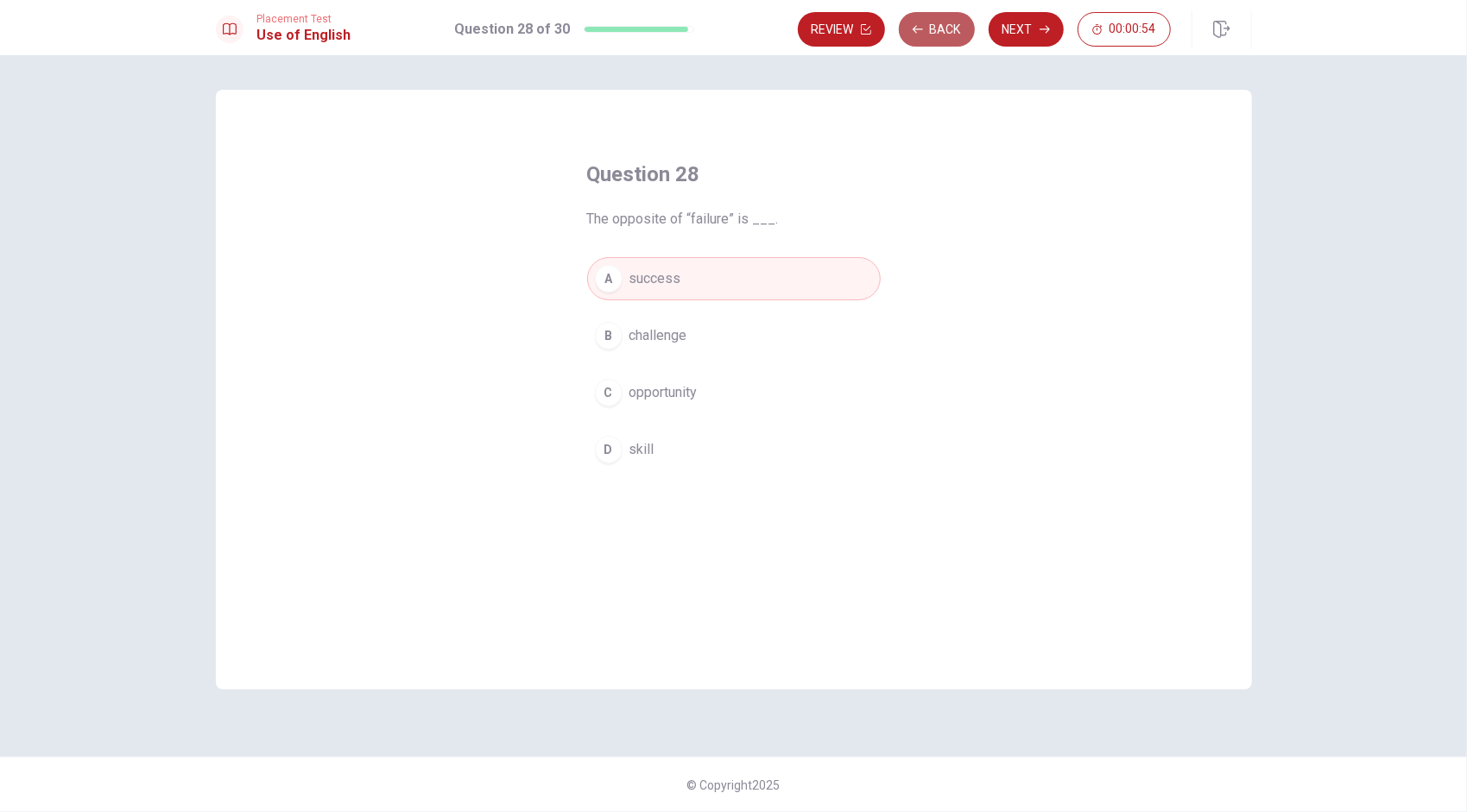
click at [726, 31] on button "Back" at bounding box center [937, 30] width 76 height 34
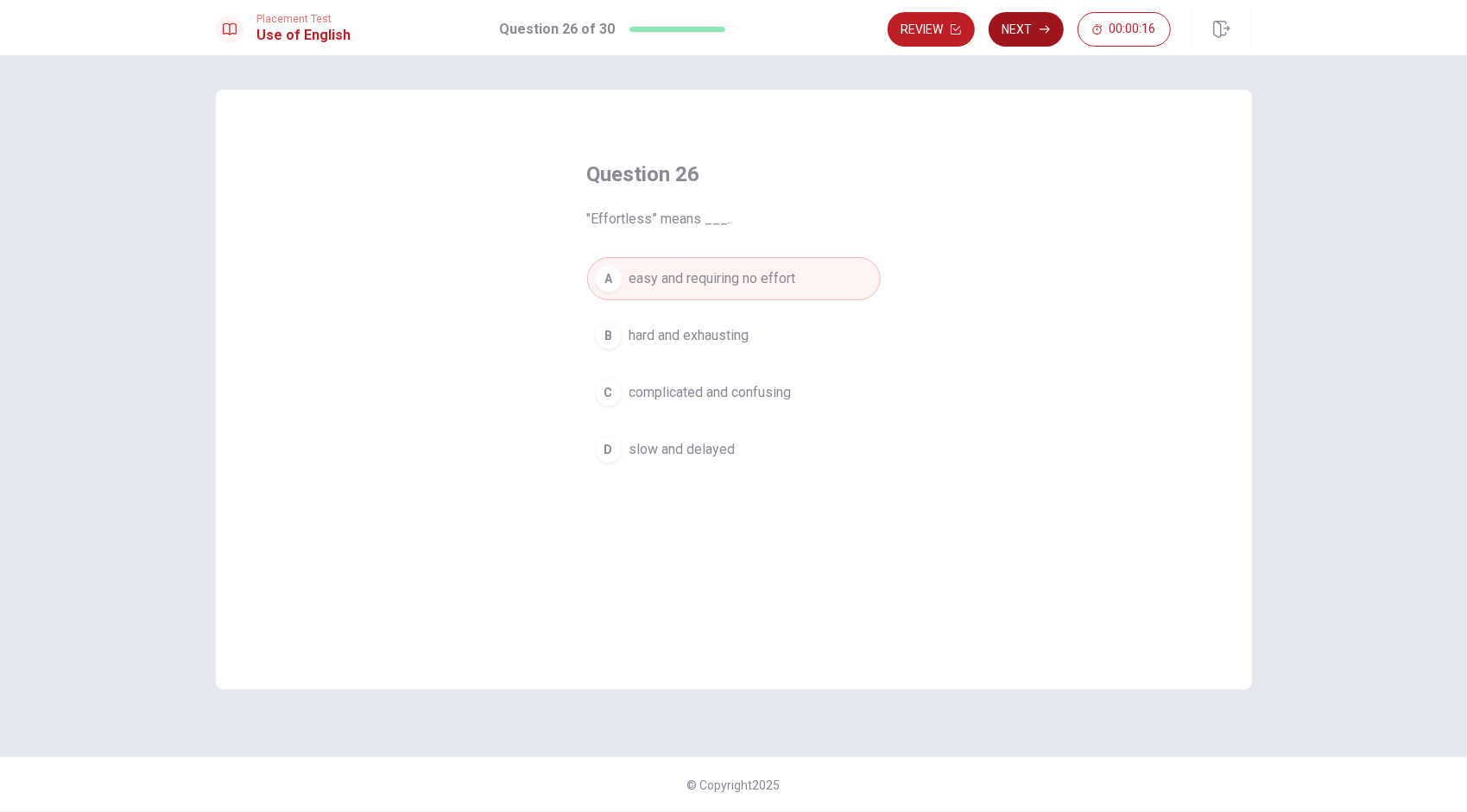
click at [726, 32] on button "Next" at bounding box center [1025, 30] width 75 height 34
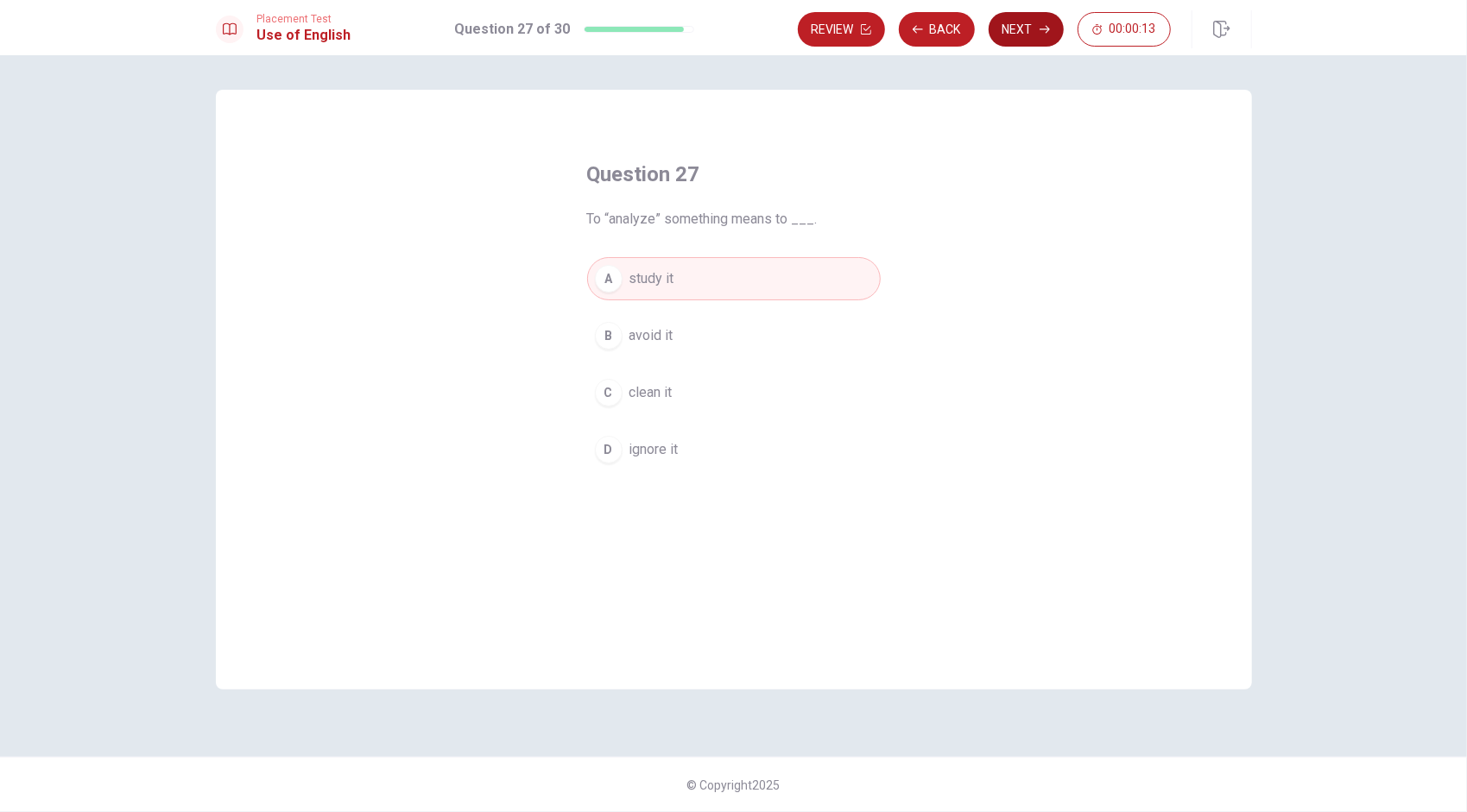
click at [726, 28] on button "Next" at bounding box center [1025, 30] width 75 height 34
click at [726, 30] on button "Next" at bounding box center [1025, 30] width 75 height 34
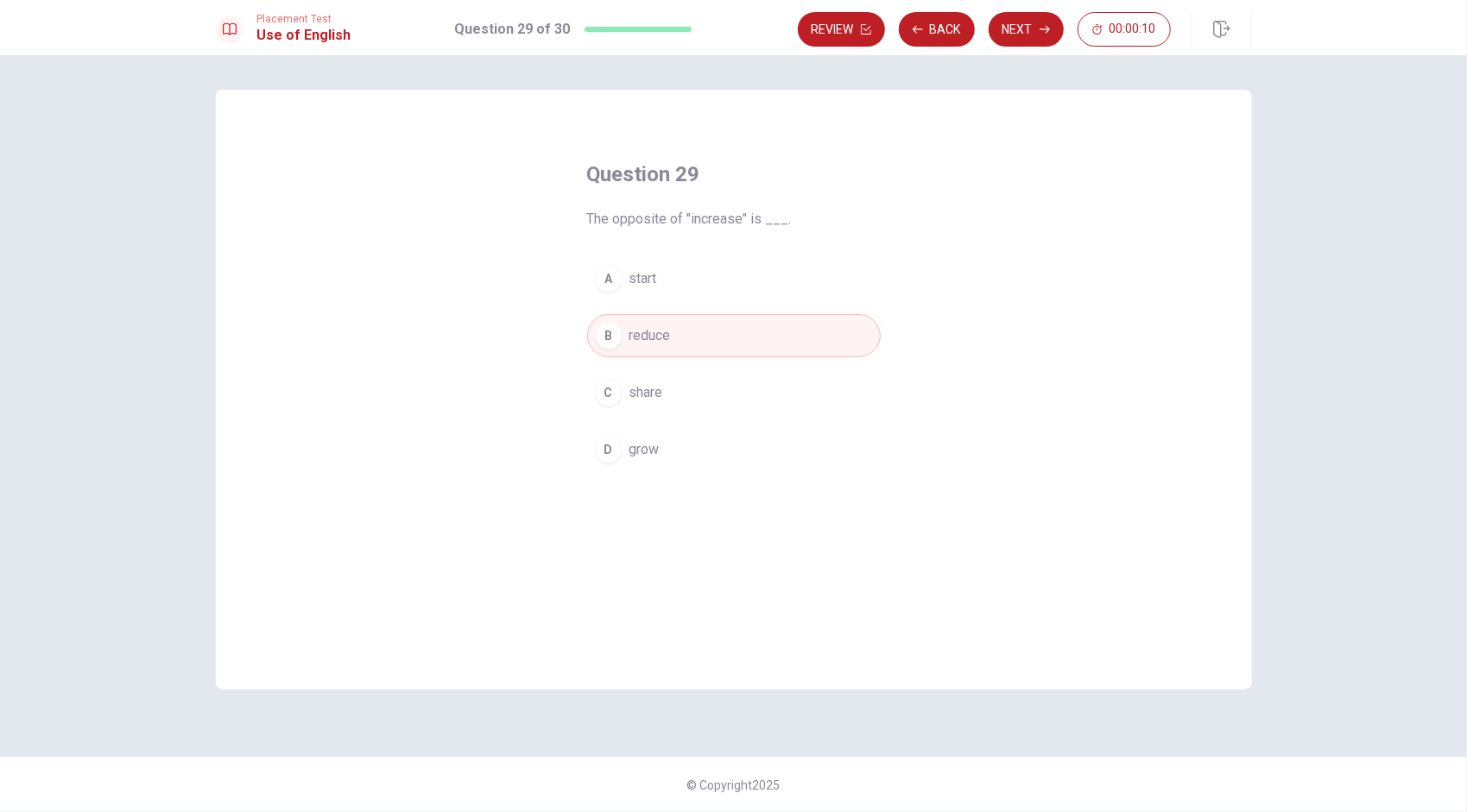
click at [726, 30] on button "Next" at bounding box center [1025, 30] width 75 height 34
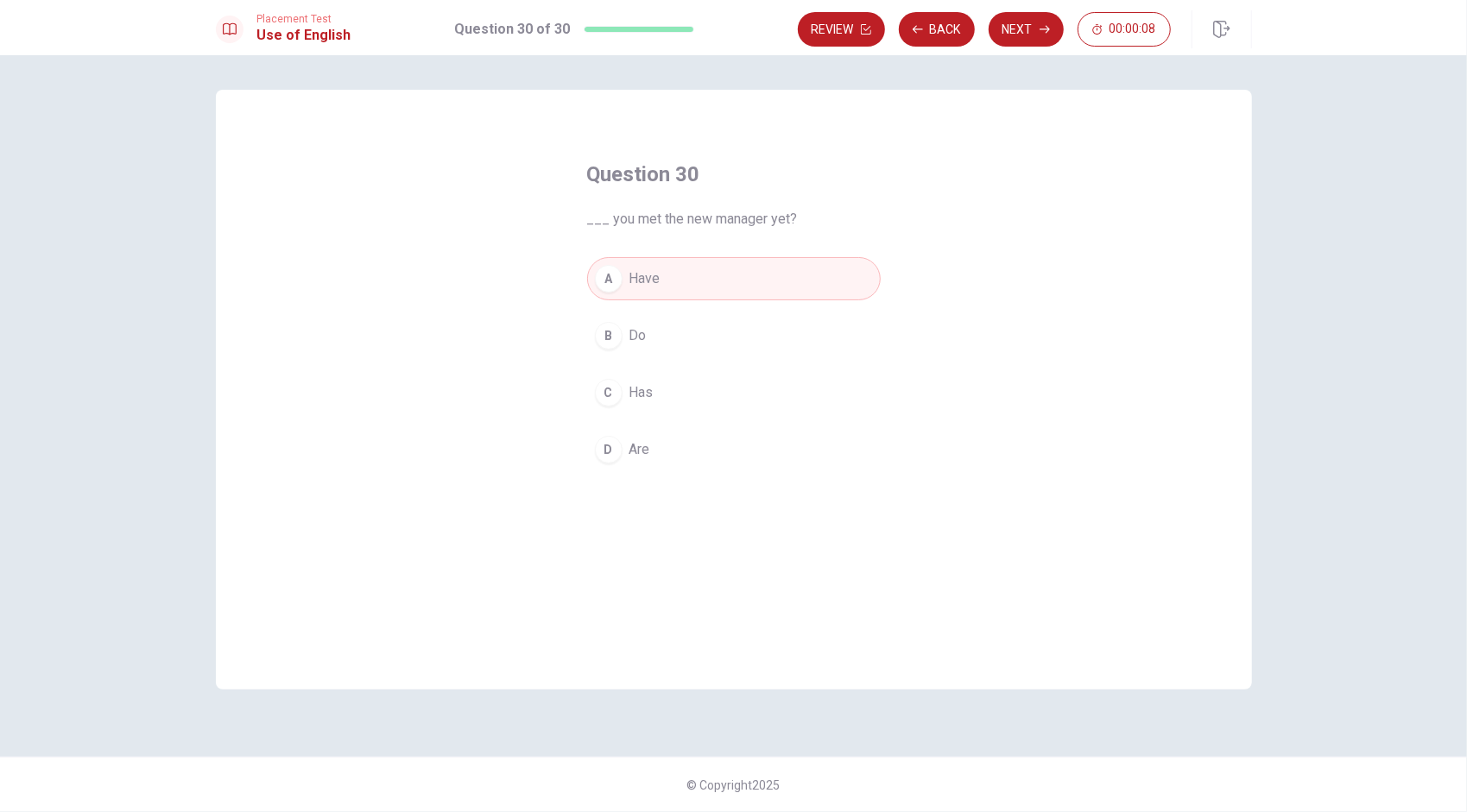
click at [726, 30] on button "Next" at bounding box center [1025, 30] width 75 height 34
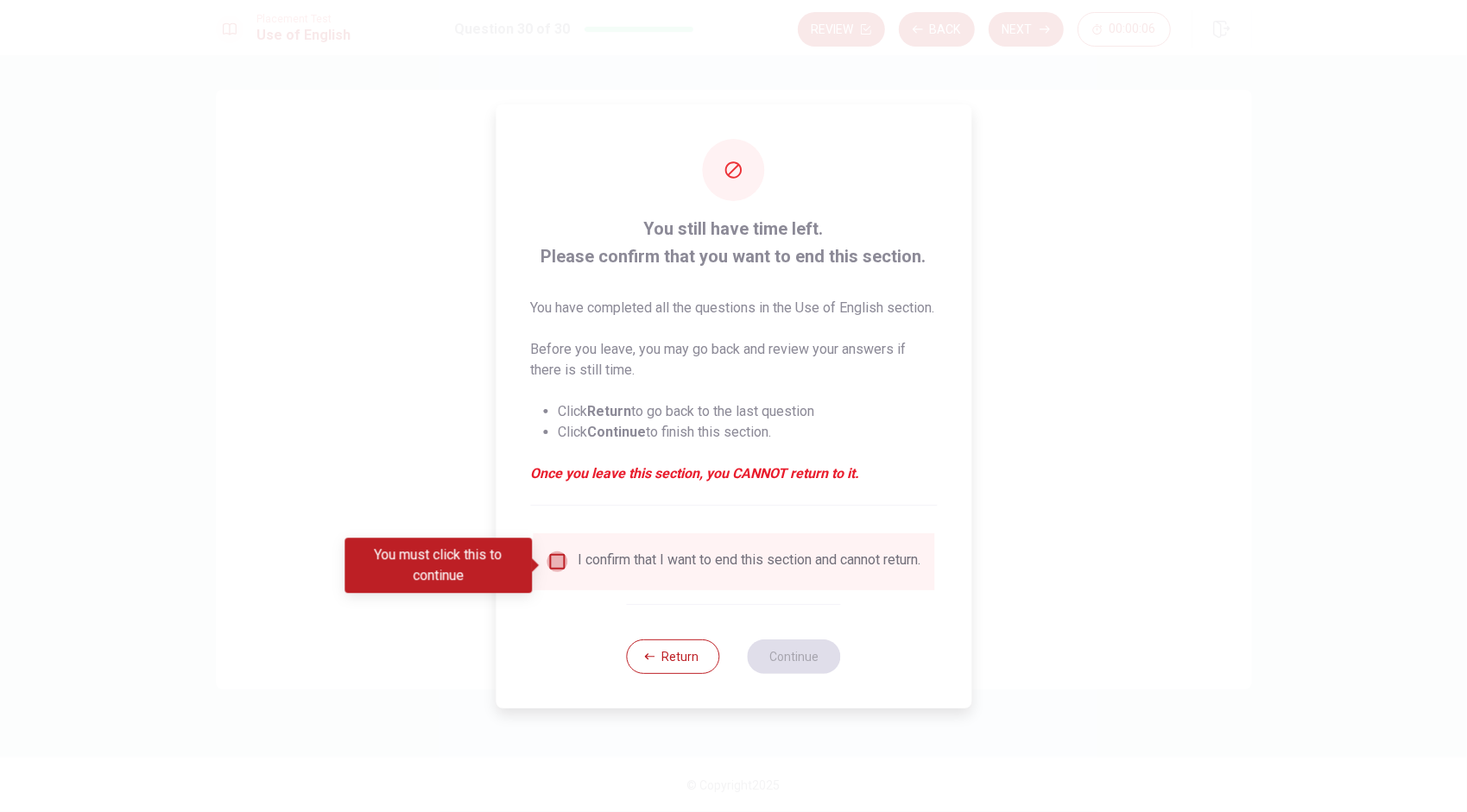
click at [557, 563] on input "You must click this to continue" at bounding box center [557, 562] width 21 height 21
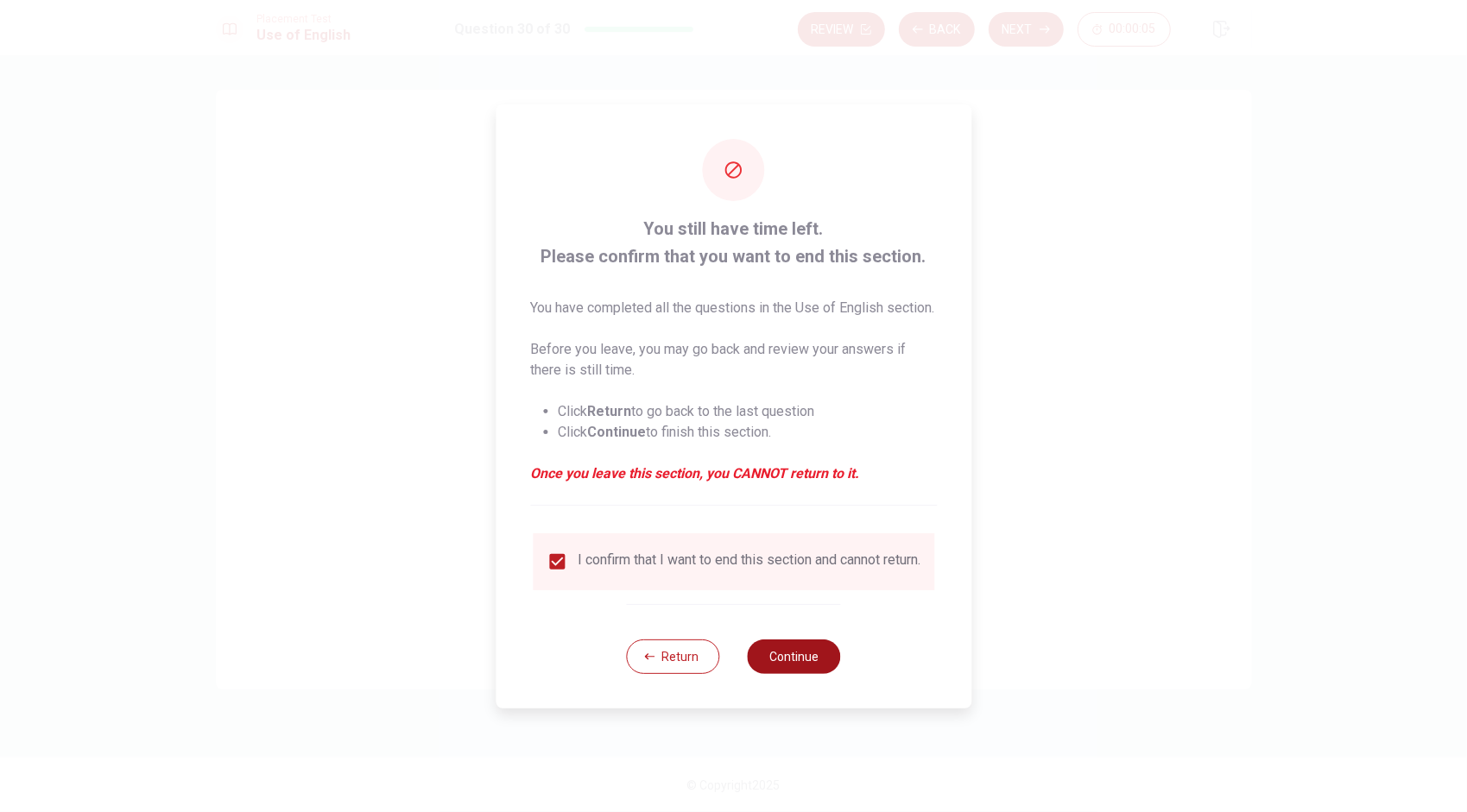
click at [726, 670] on button "Continue" at bounding box center [794, 657] width 93 height 34
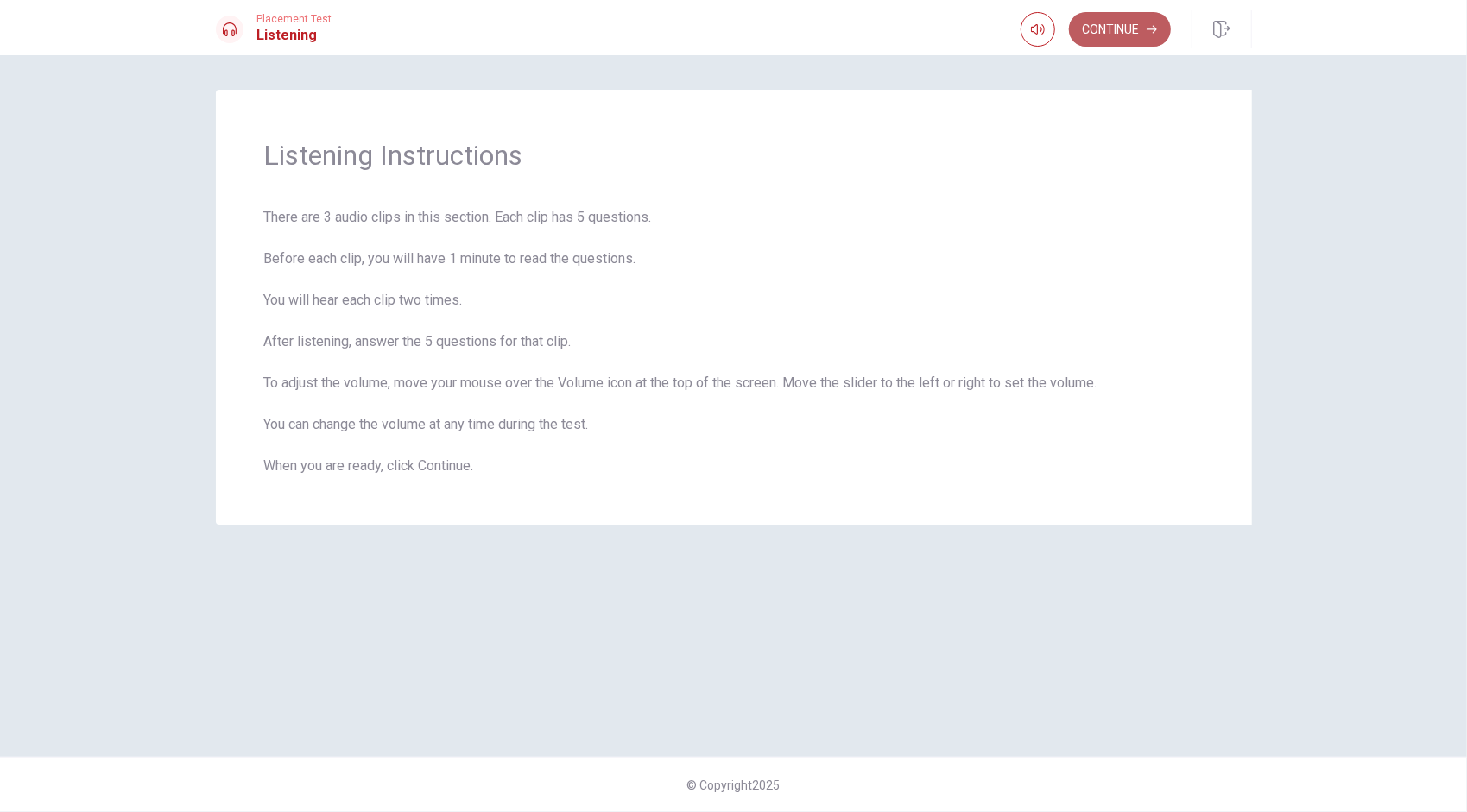
click at [726, 34] on button "Continue" at bounding box center [1120, 30] width 102 height 34
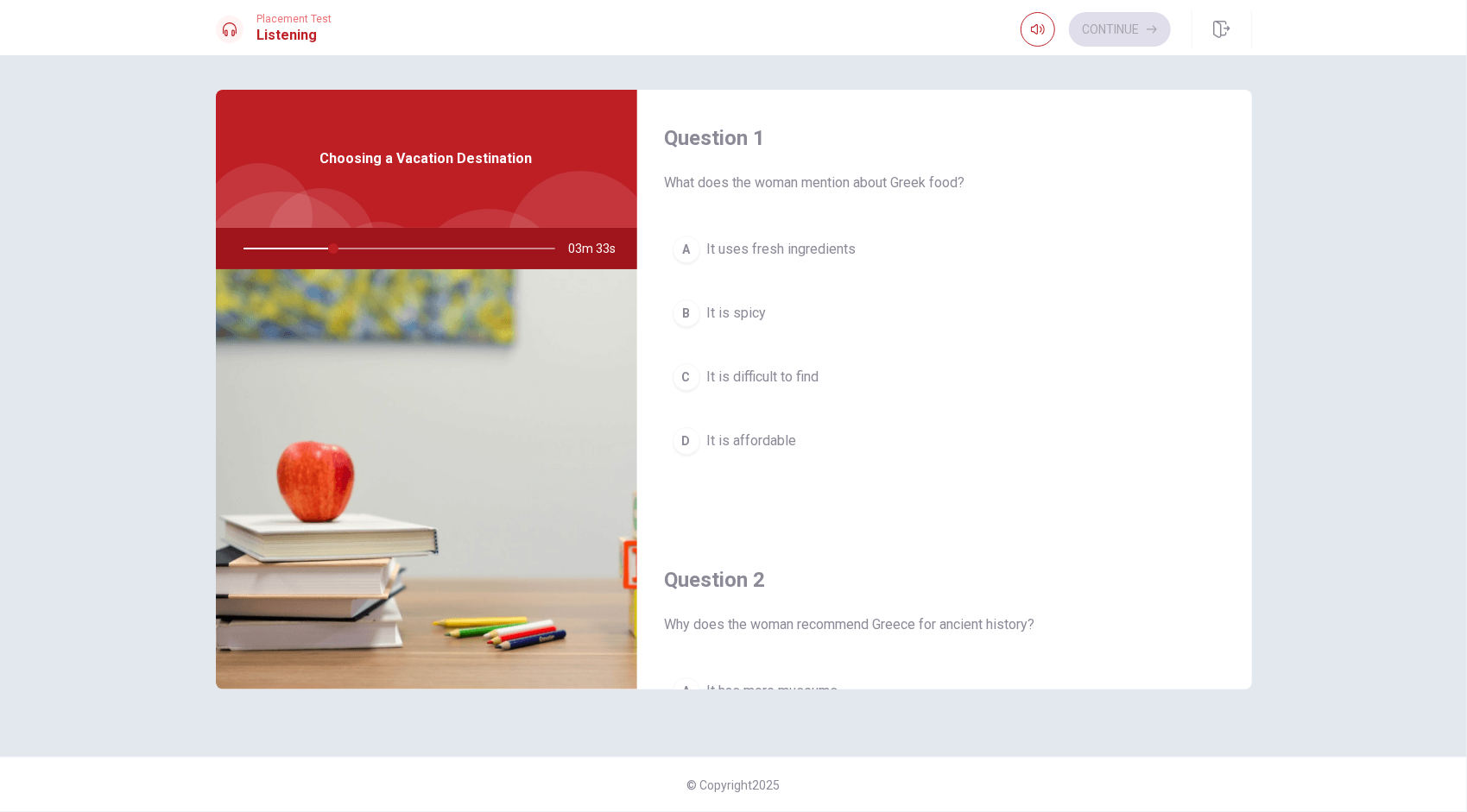
click at [726, 517] on div "Question 1 What does the woman mention about Greek food? A It uses fresh ingred…" at bounding box center [944, 310] width 615 height 442
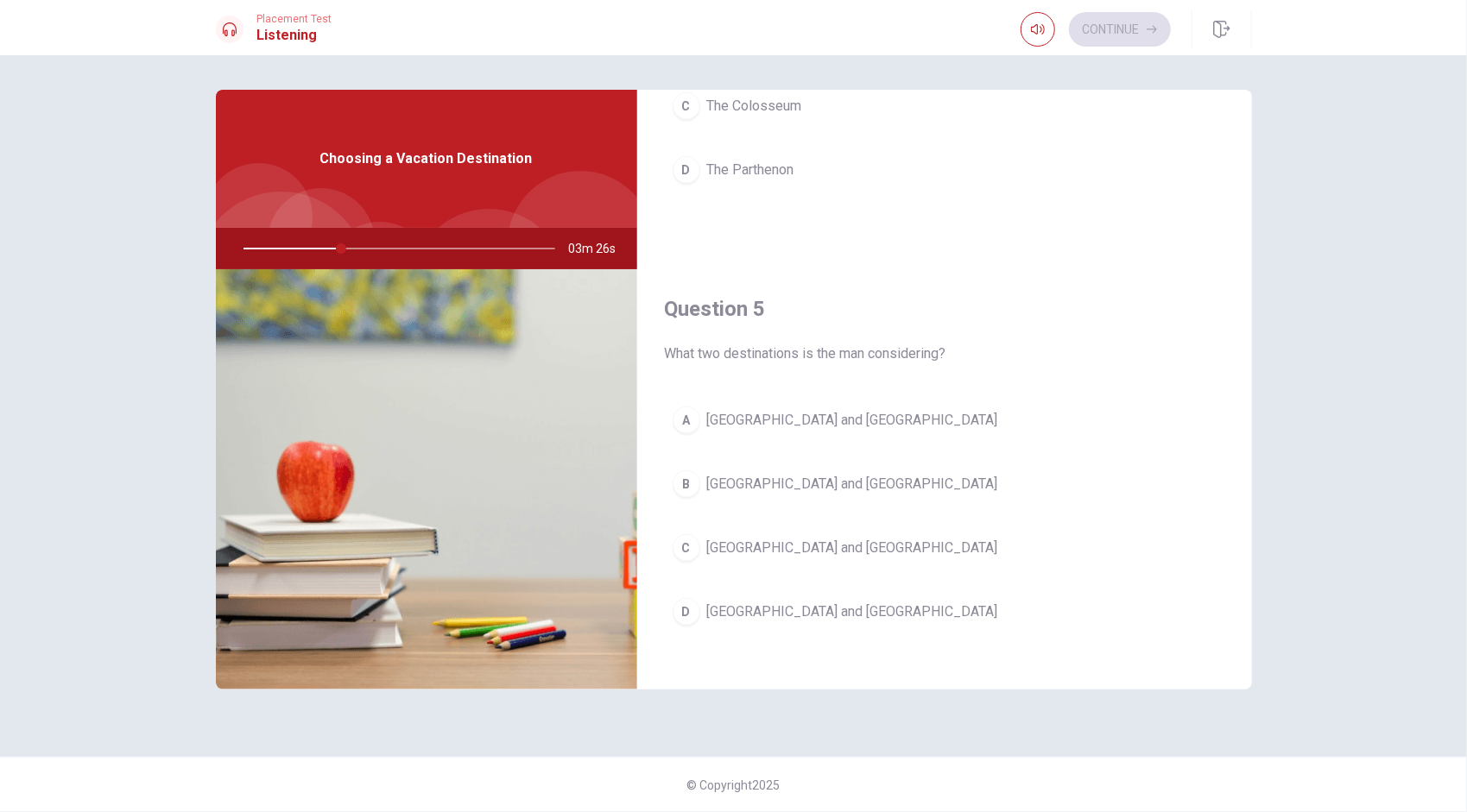
scroll to position [1597, 0]
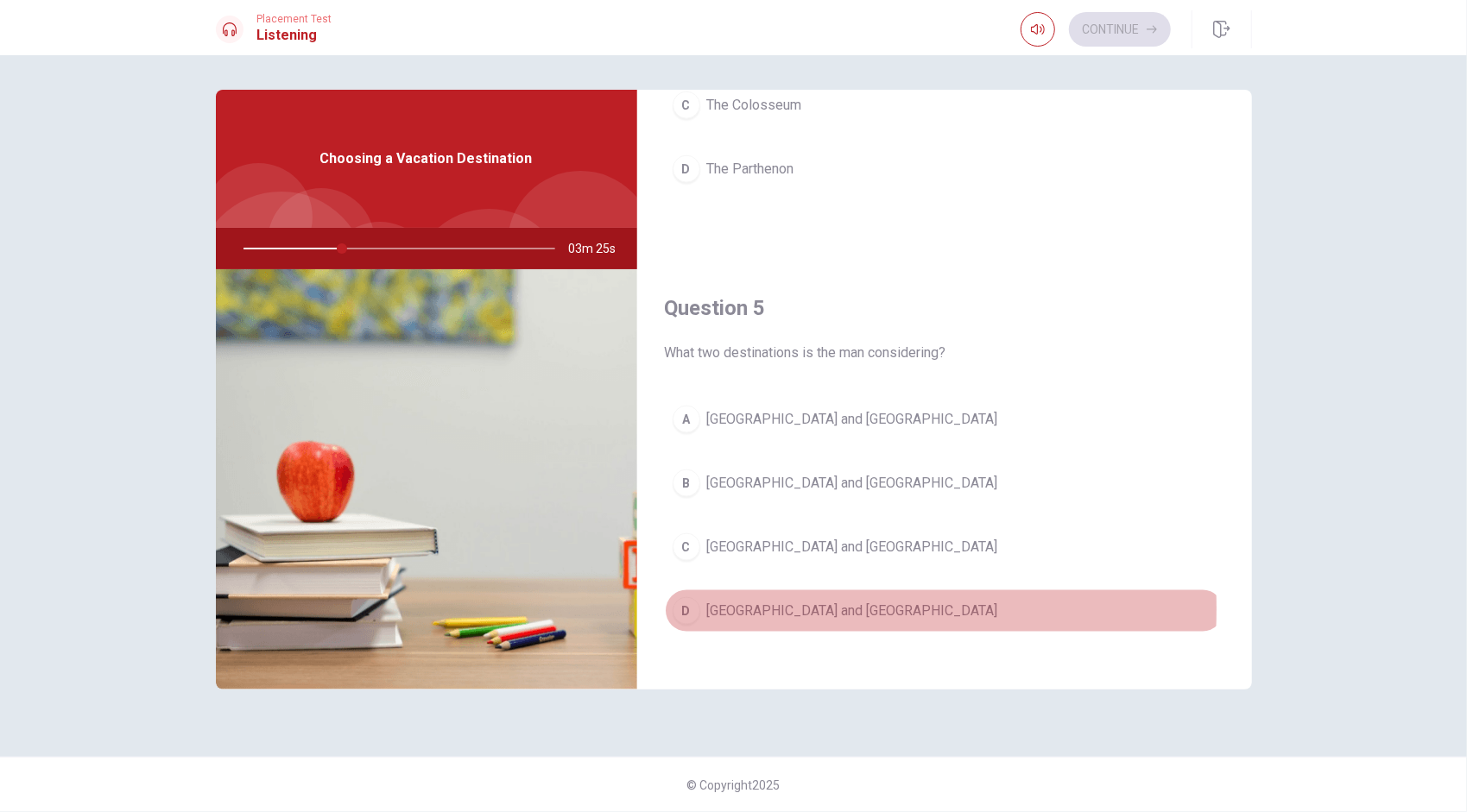
click at [726, 601] on span "[GEOGRAPHIC_DATA] and [GEOGRAPHIC_DATA]" at bounding box center [853, 611] width 291 height 21
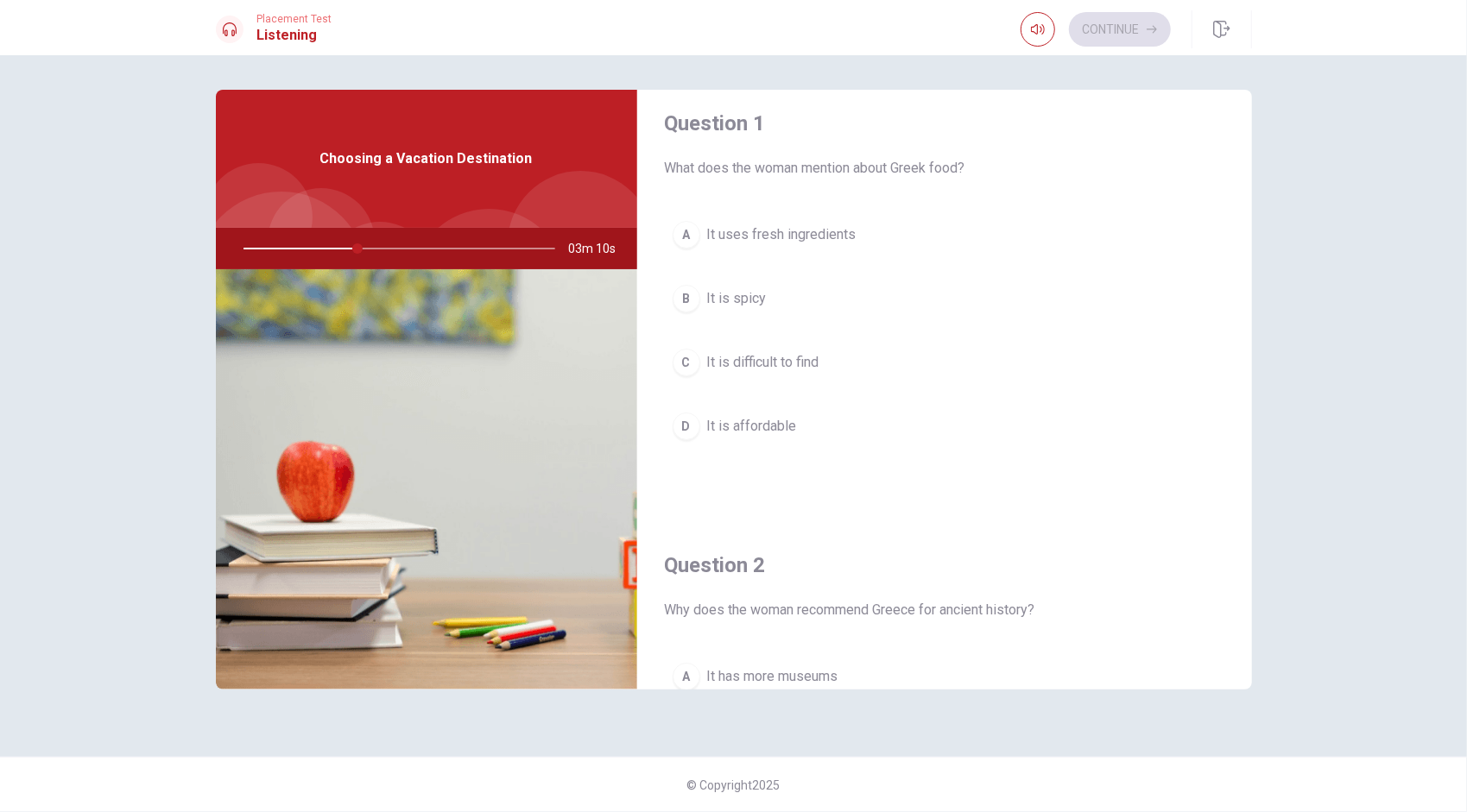
scroll to position [0, 0]
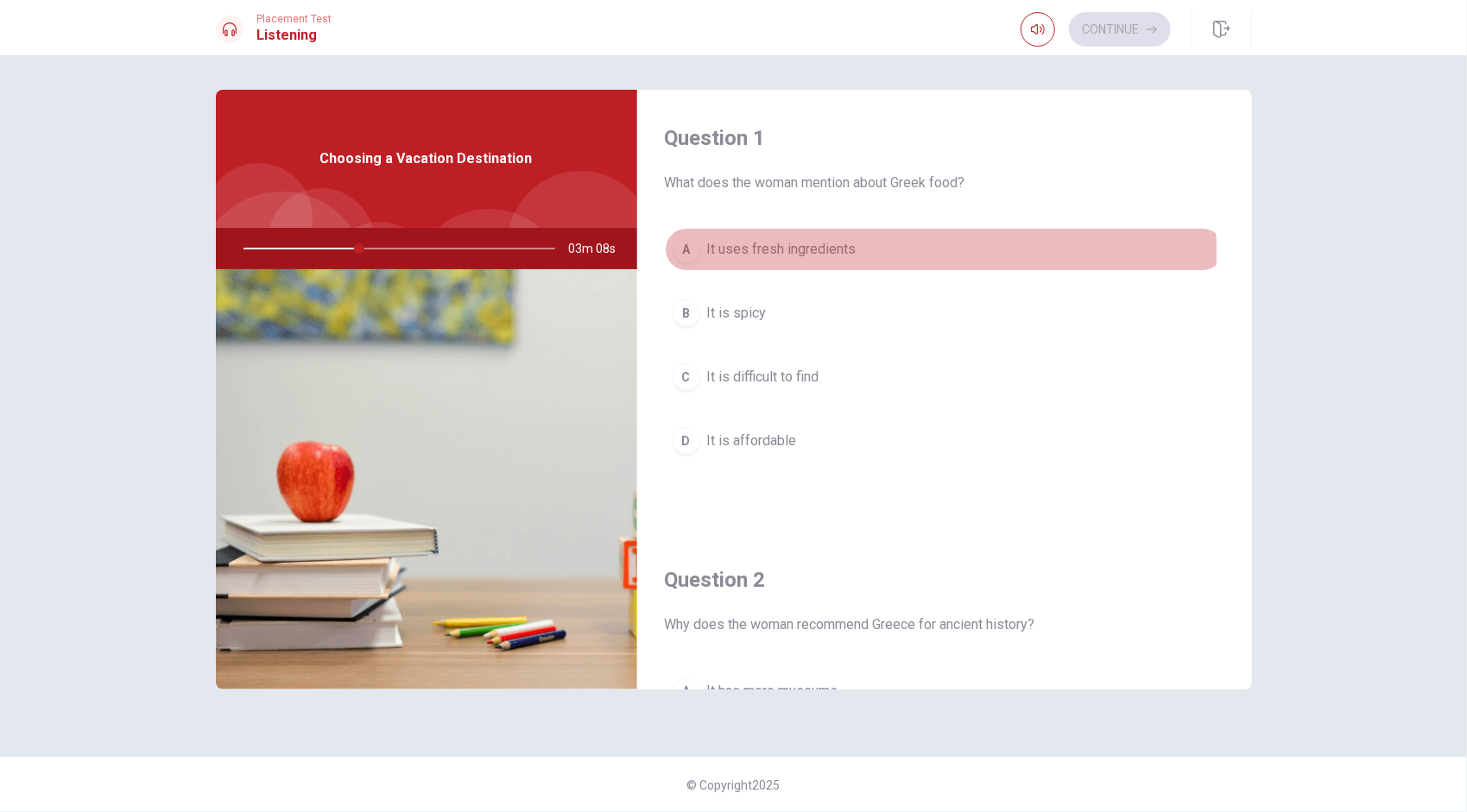
click at [726, 252] on span "It uses fresh ingredients" at bounding box center [782, 249] width 149 height 21
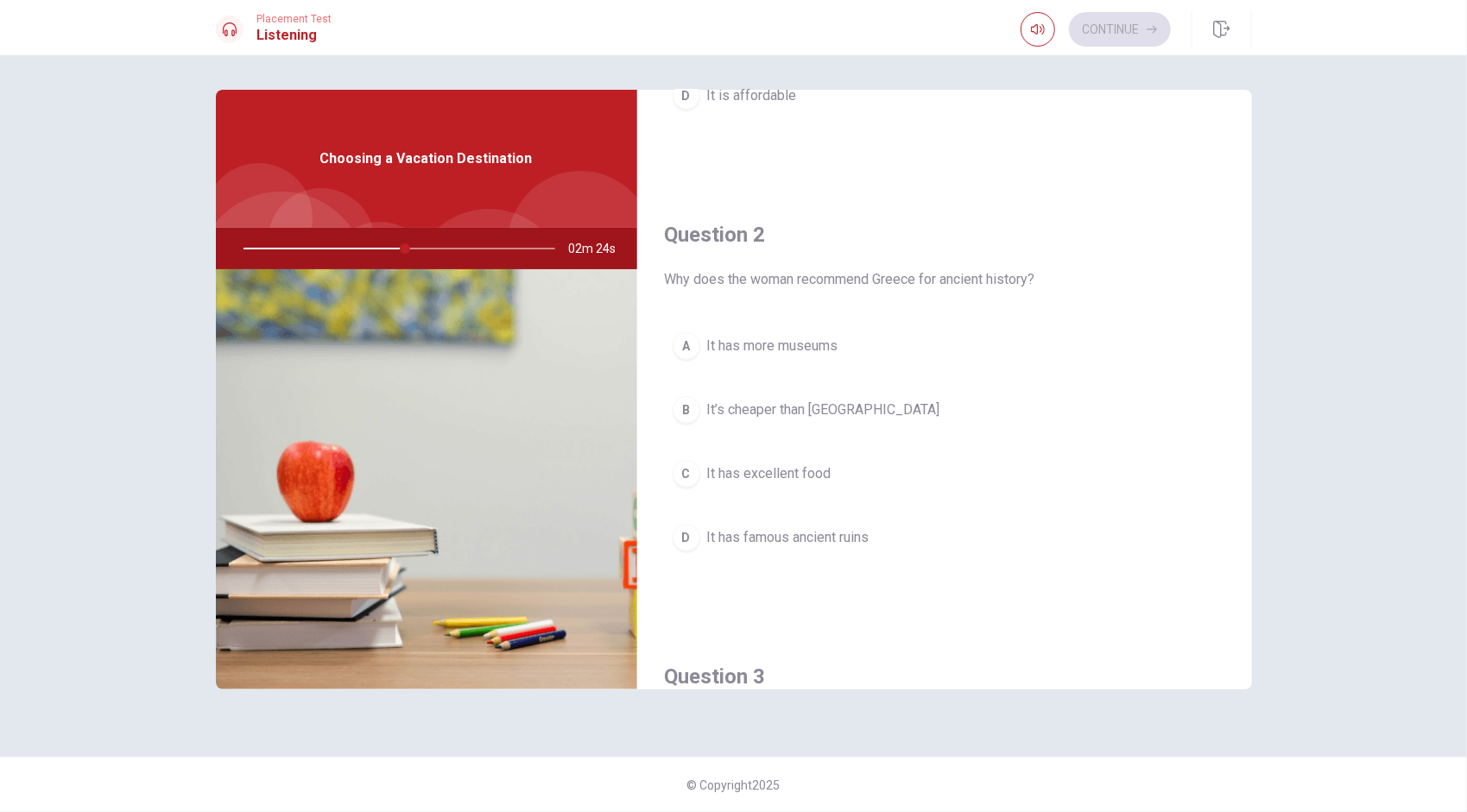
scroll to position [431, 0]
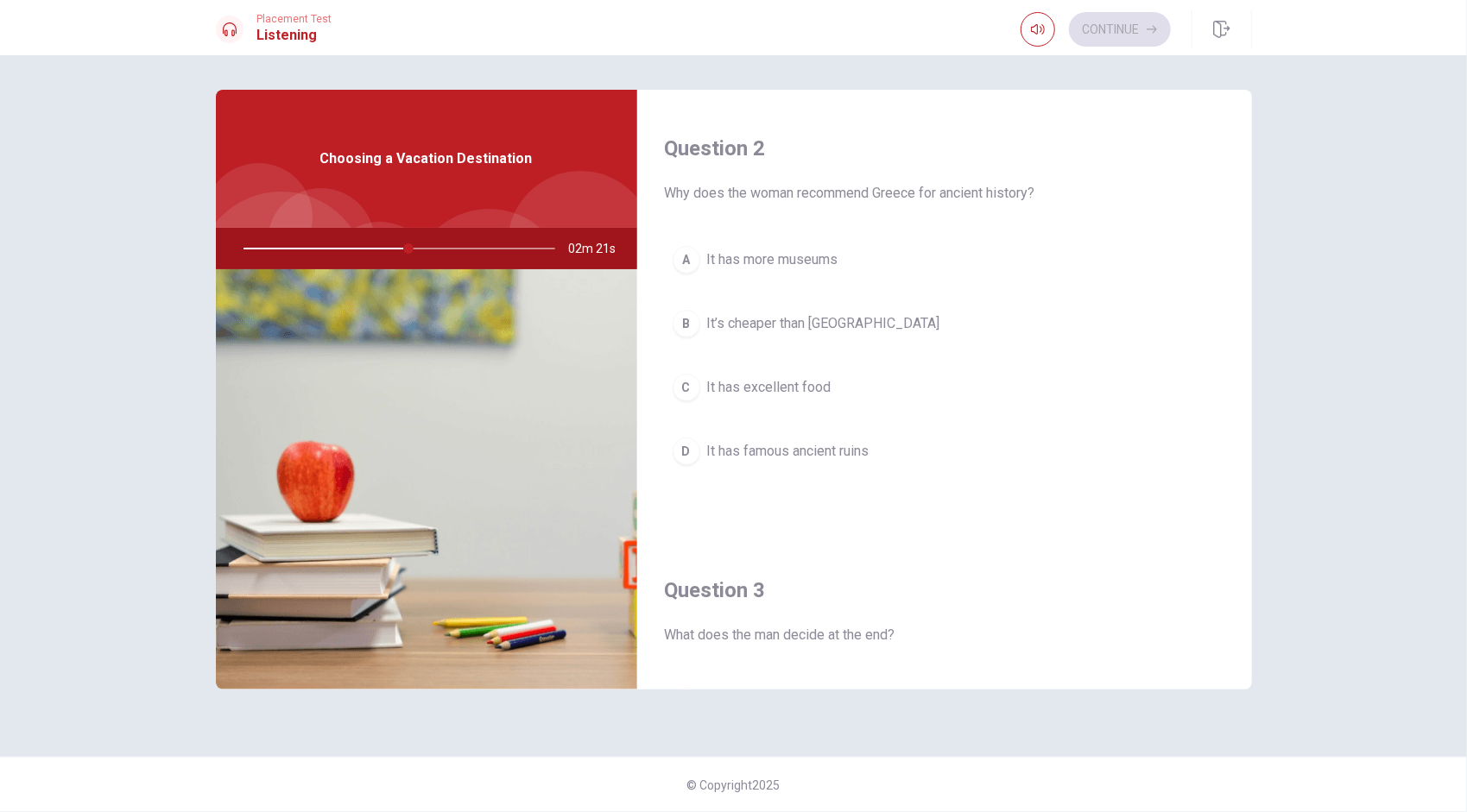
click at [726, 447] on span "It has famous ancient ruins" at bounding box center [788, 451] width 162 height 21
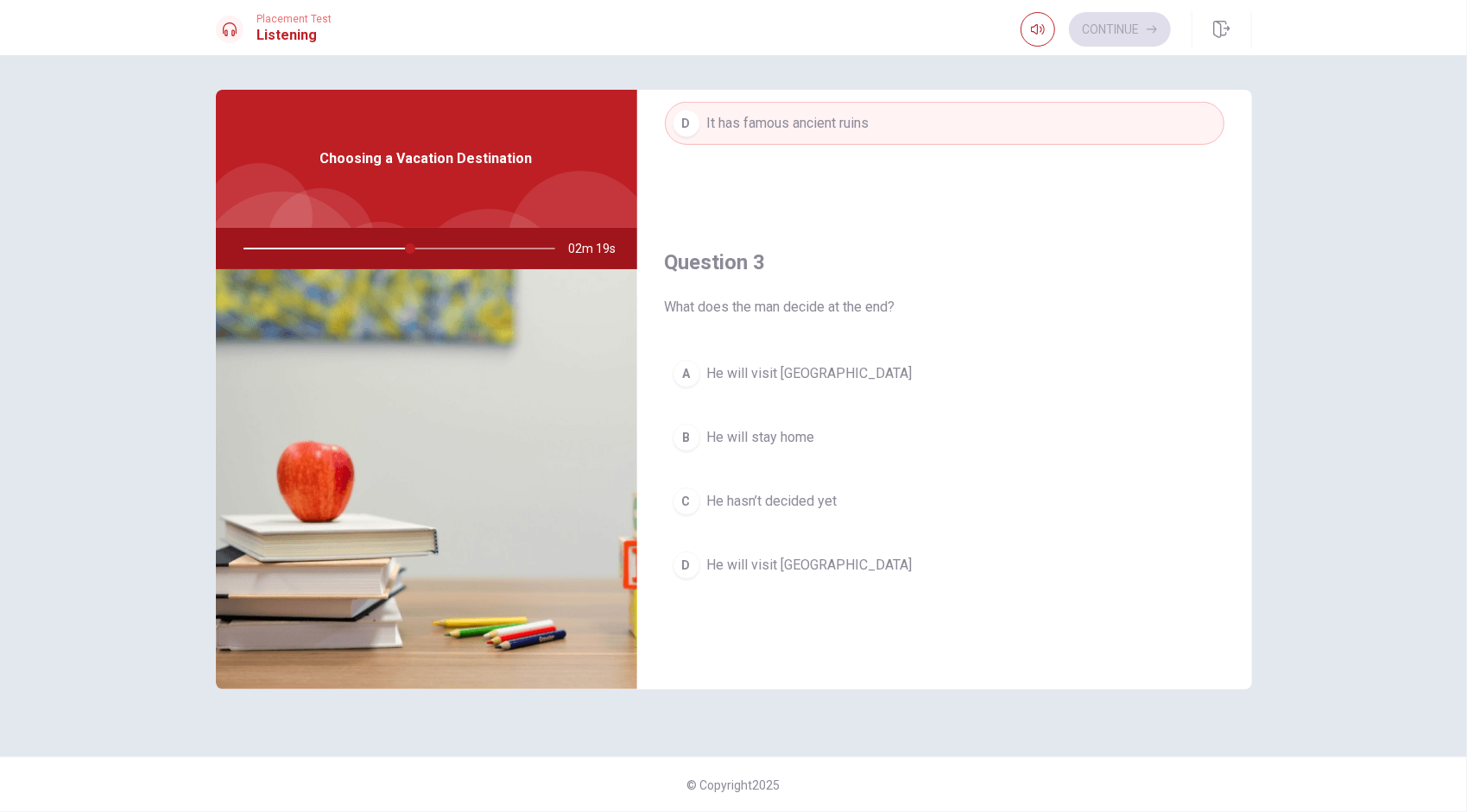
scroll to position [863, 0]
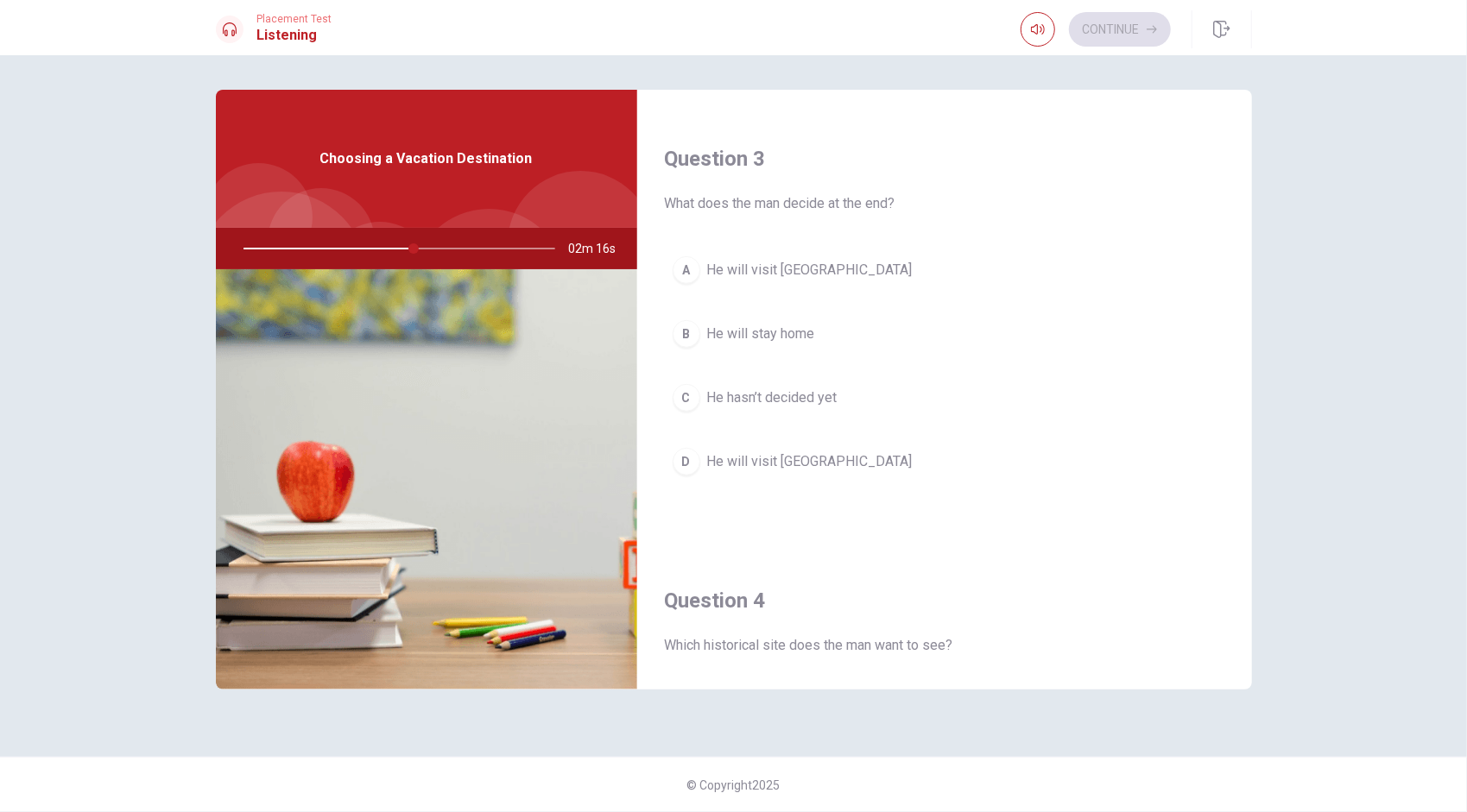
click at [726, 264] on span "He will visit [GEOGRAPHIC_DATA]" at bounding box center [810, 270] width 206 height 21
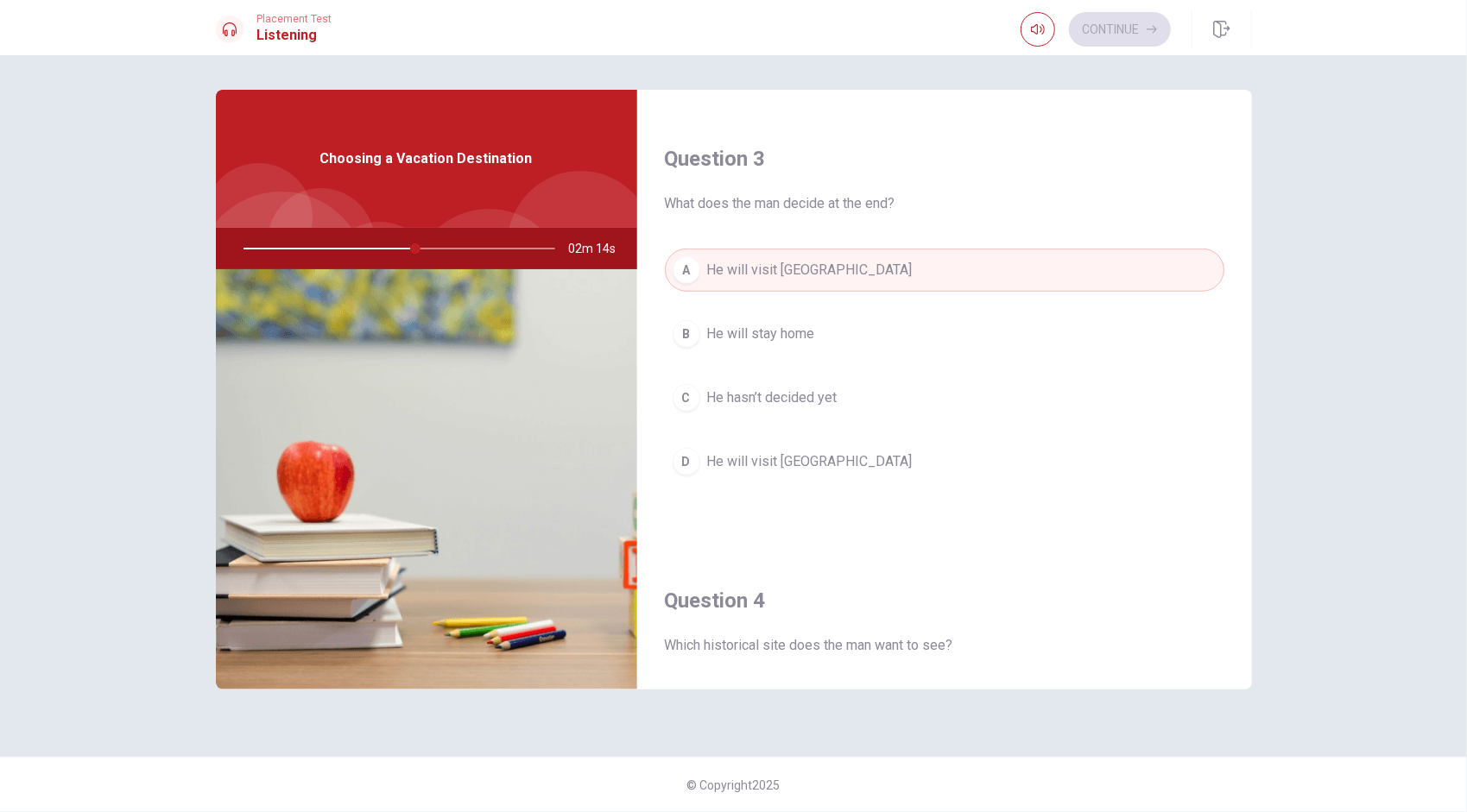
scroll to position [1208, 0]
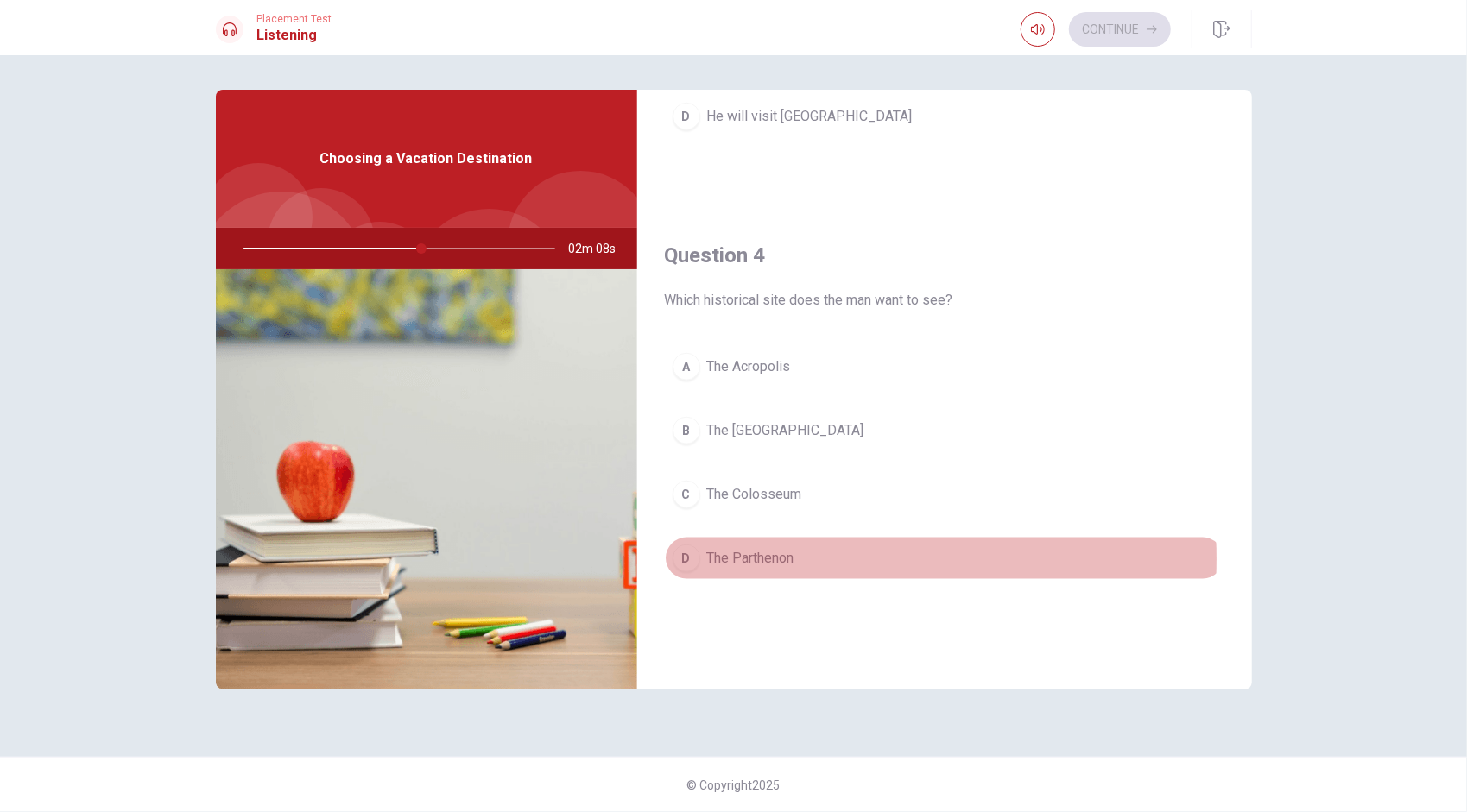
click at [726, 550] on span "The Parthenon" at bounding box center [751, 559] width 88 height 21
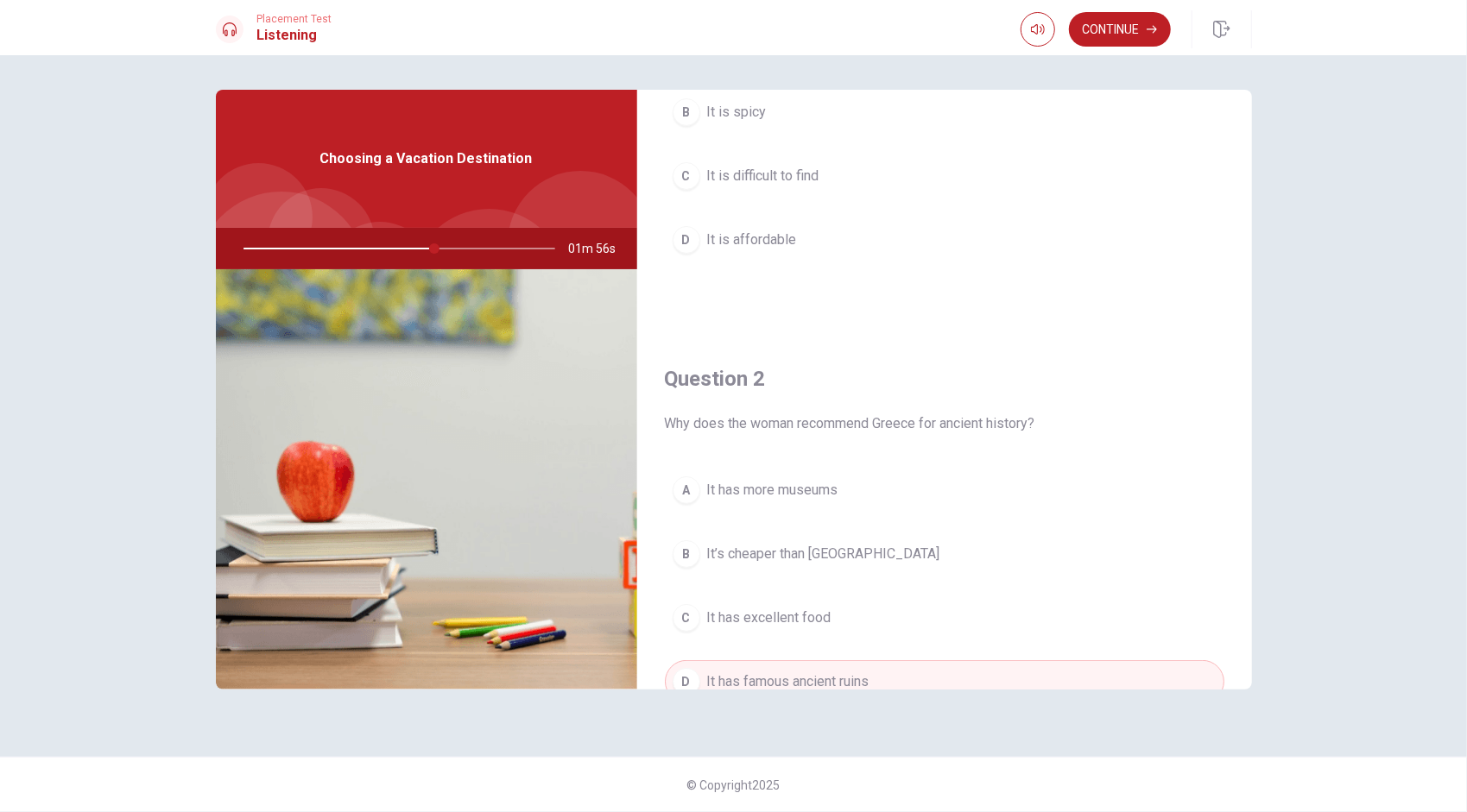
scroll to position [303, 0]
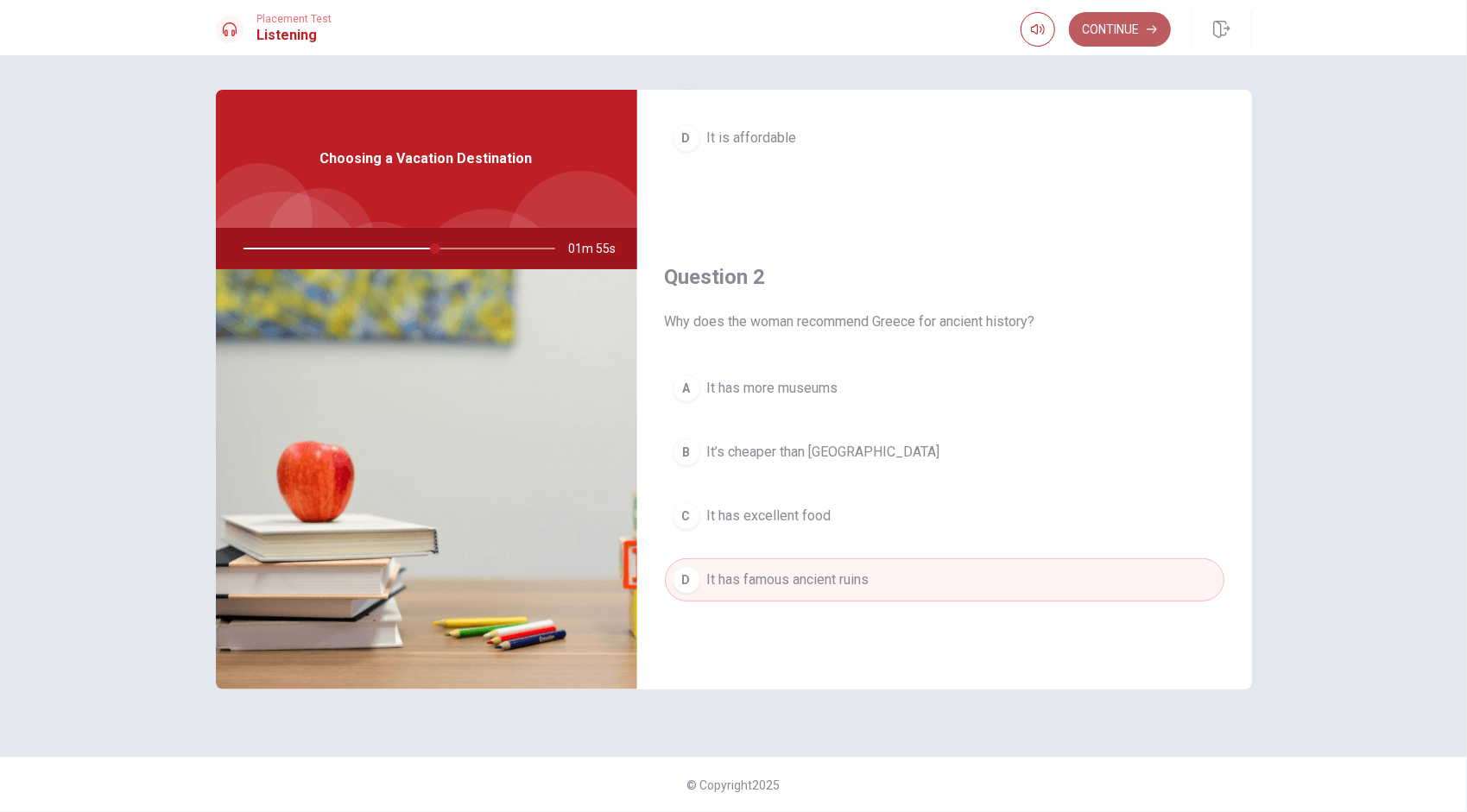
click at [726, 31] on button "Continue" at bounding box center [1120, 30] width 102 height 34
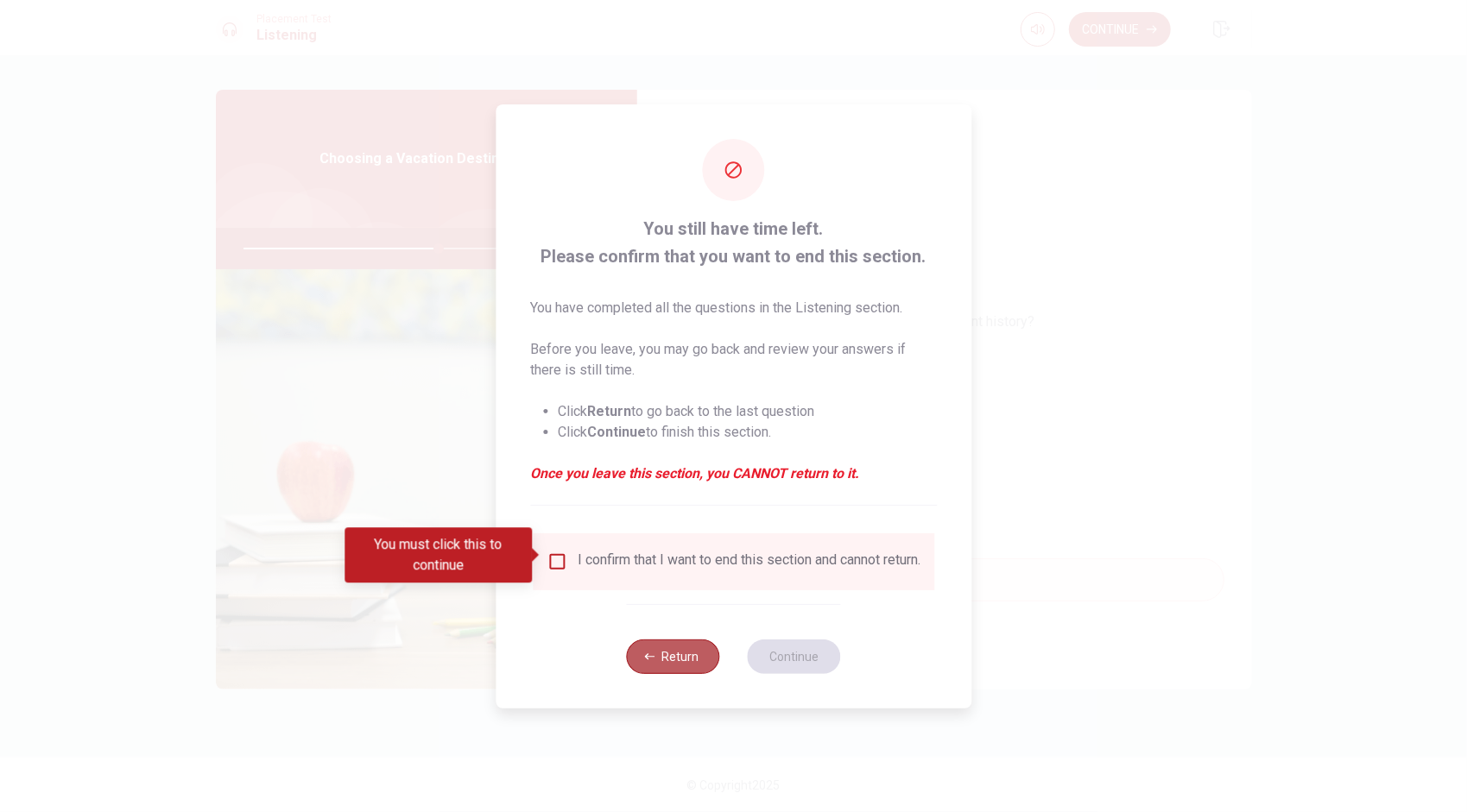
click at [652, 662] on icon "button" at bounding box center [648, 657] width 10 height 10
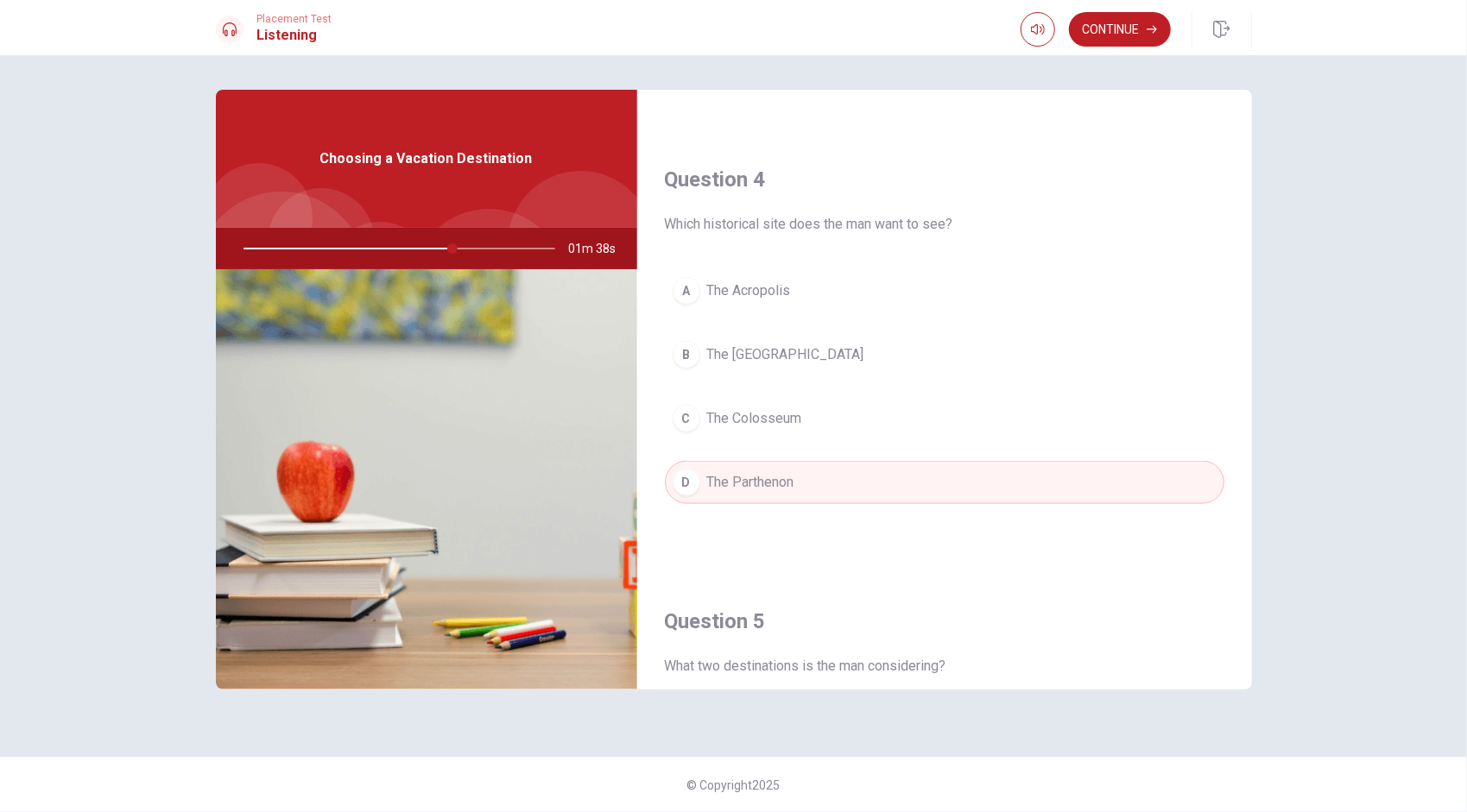
scroll to position [1597, 0]
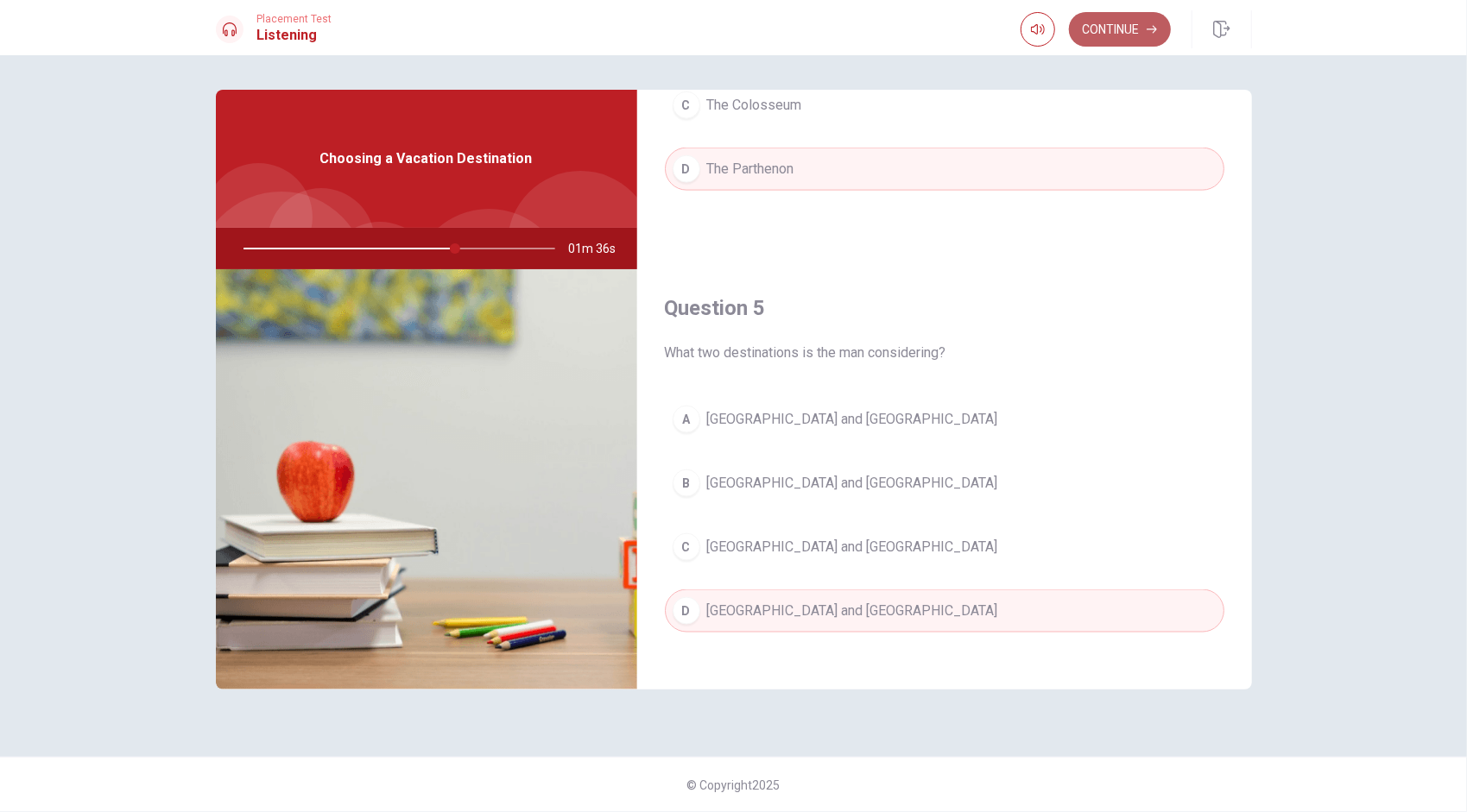
click at [726, 27] on icon "button" at bounding box center [1151, 30] width 10 height 8
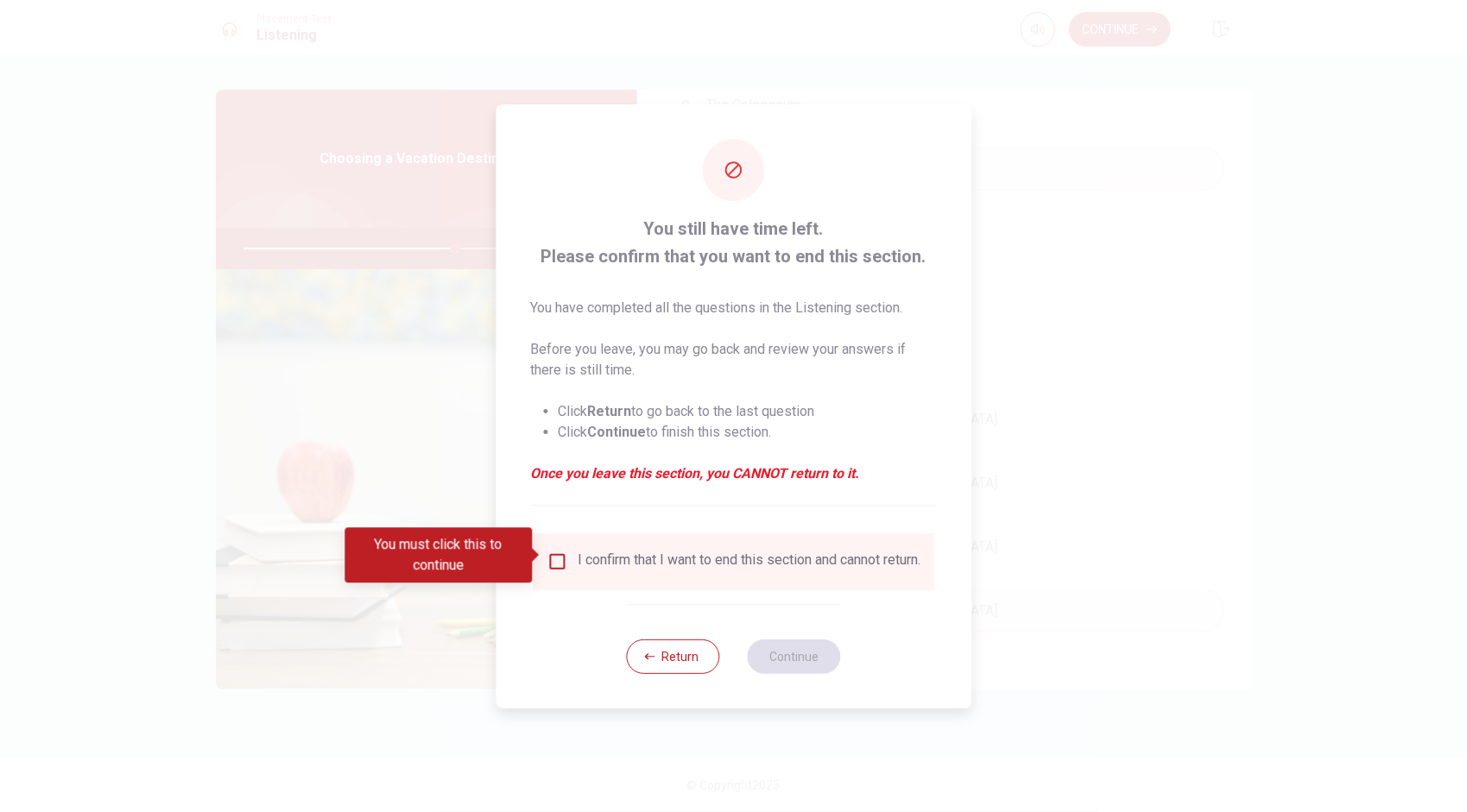
click at [560, 559] on input "You must click this to continue" at bounding box center [557, 562] width 21 height 21
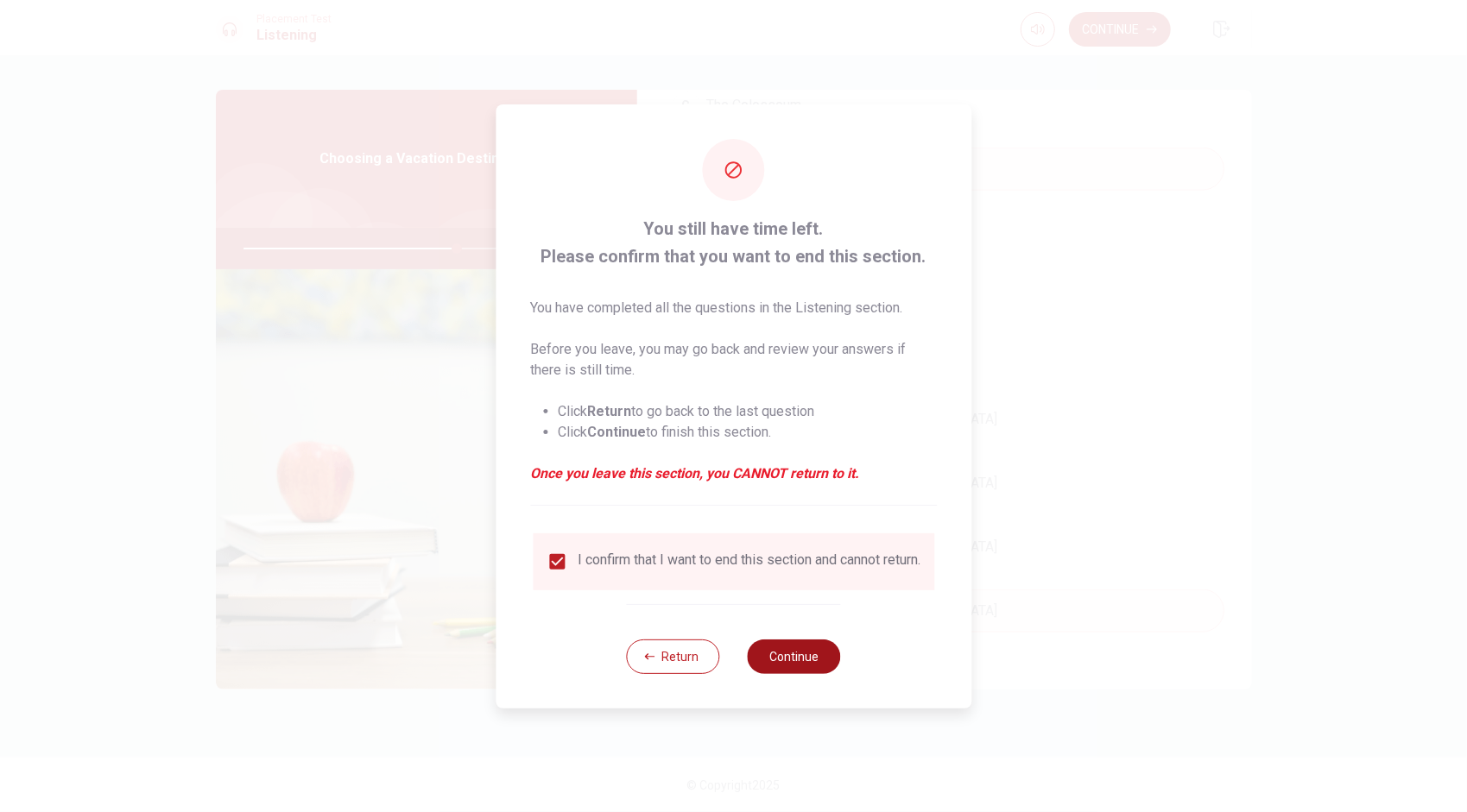
click at [726, 660] on button "Continue" at bounding box center [794, 657] width 93 height 34
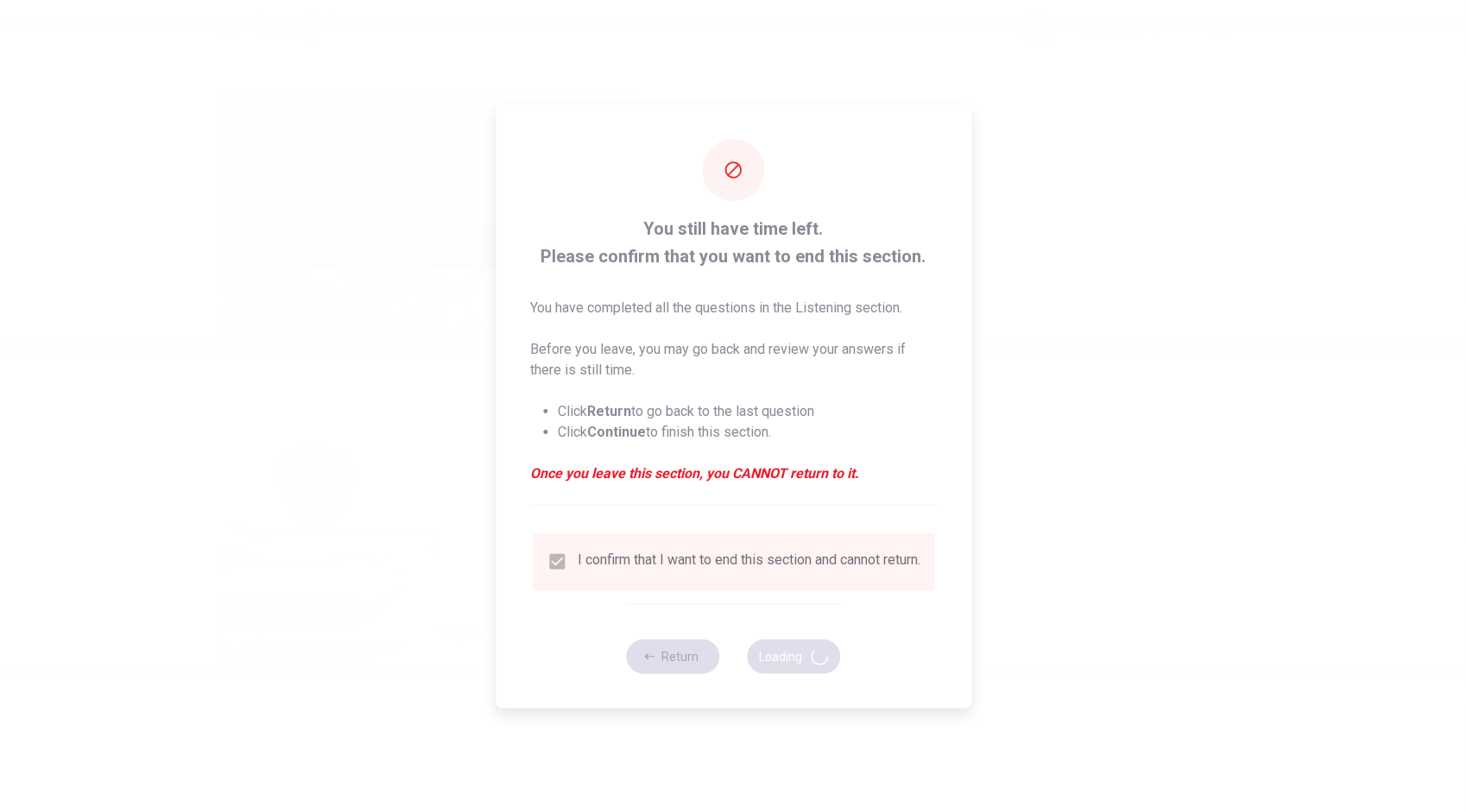
type input "70"
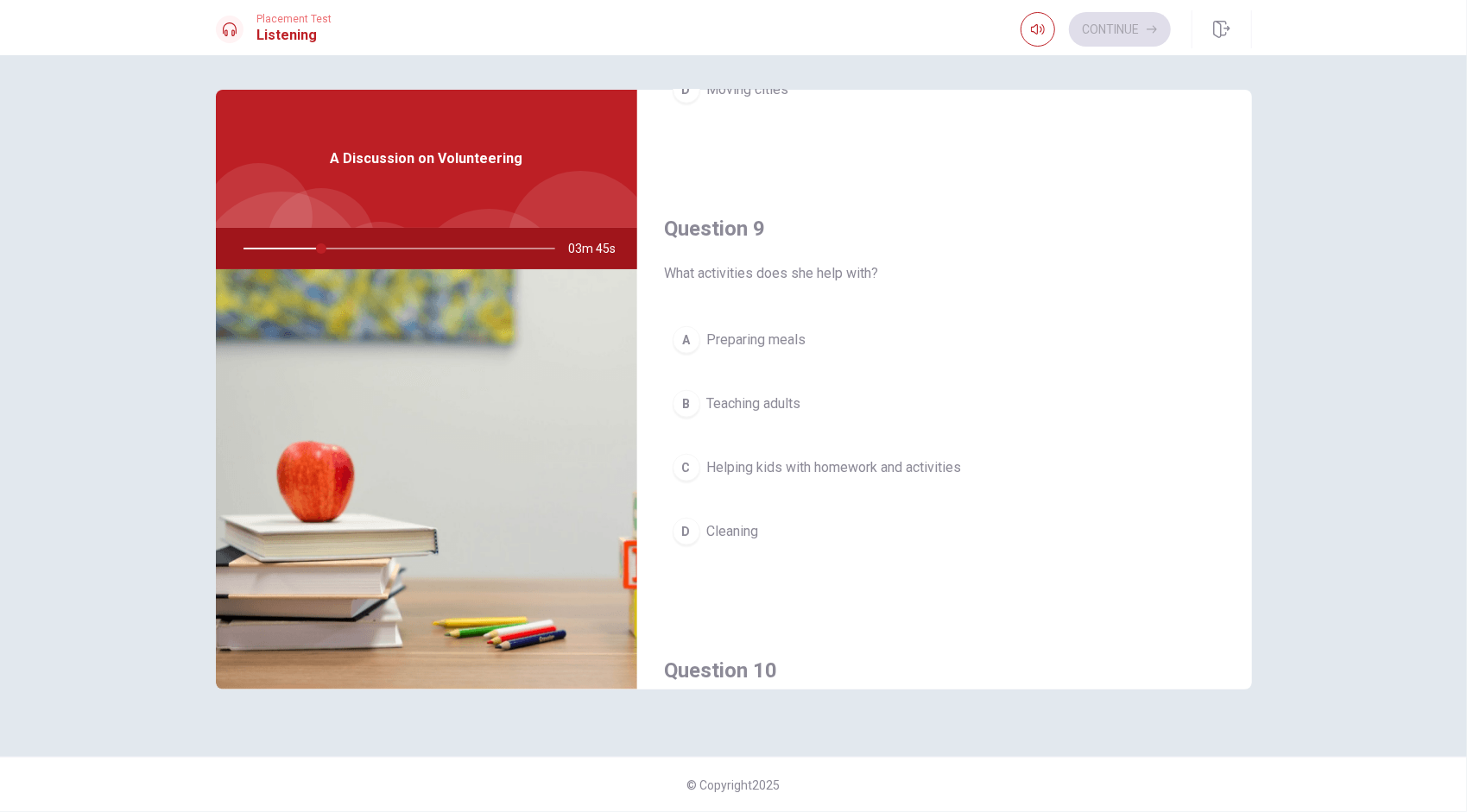
scroll to position [1208, 0]
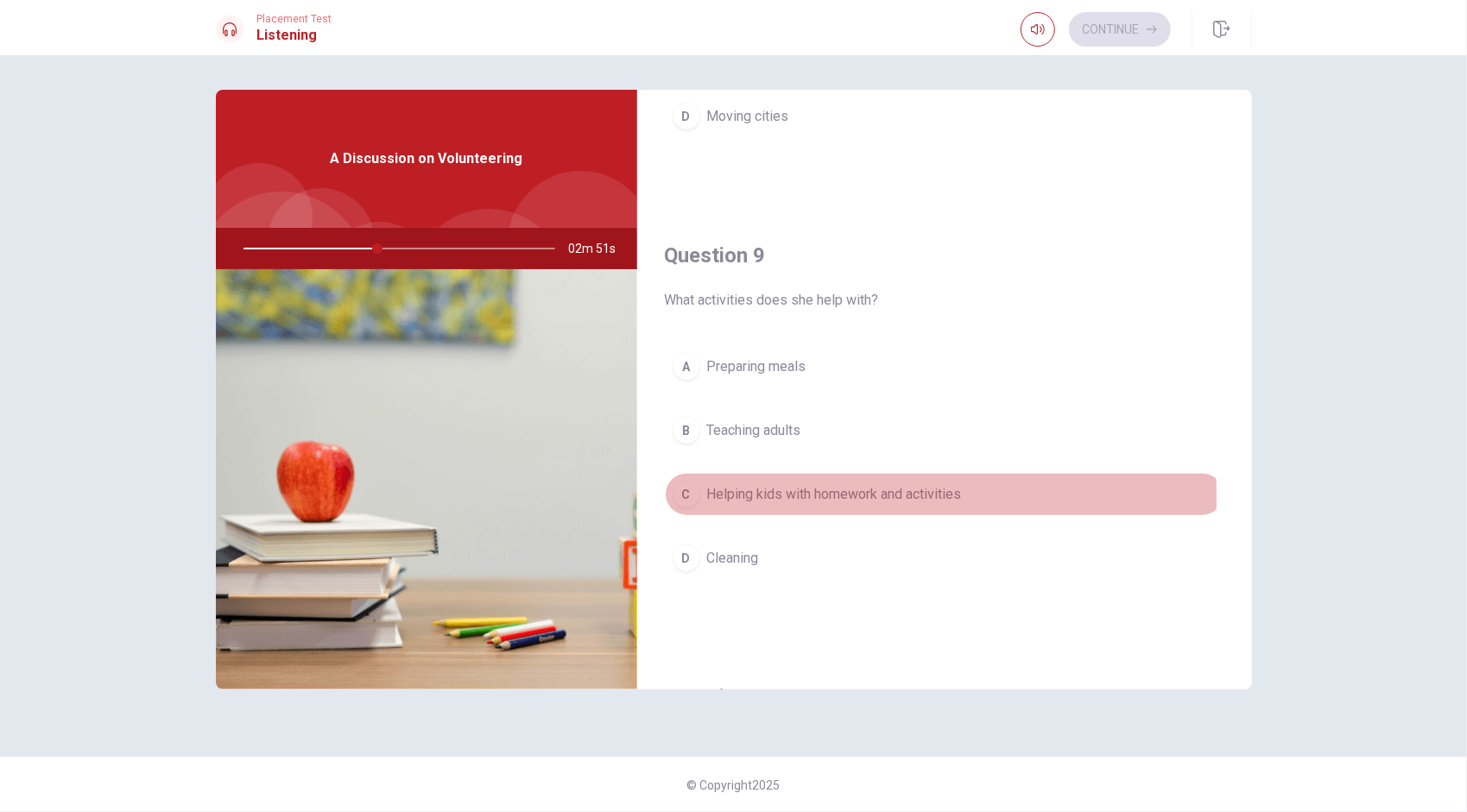
click at [726, 486] on span "Helping kids with homework and activities" at bounding box center [834, 495] width 254 height 21
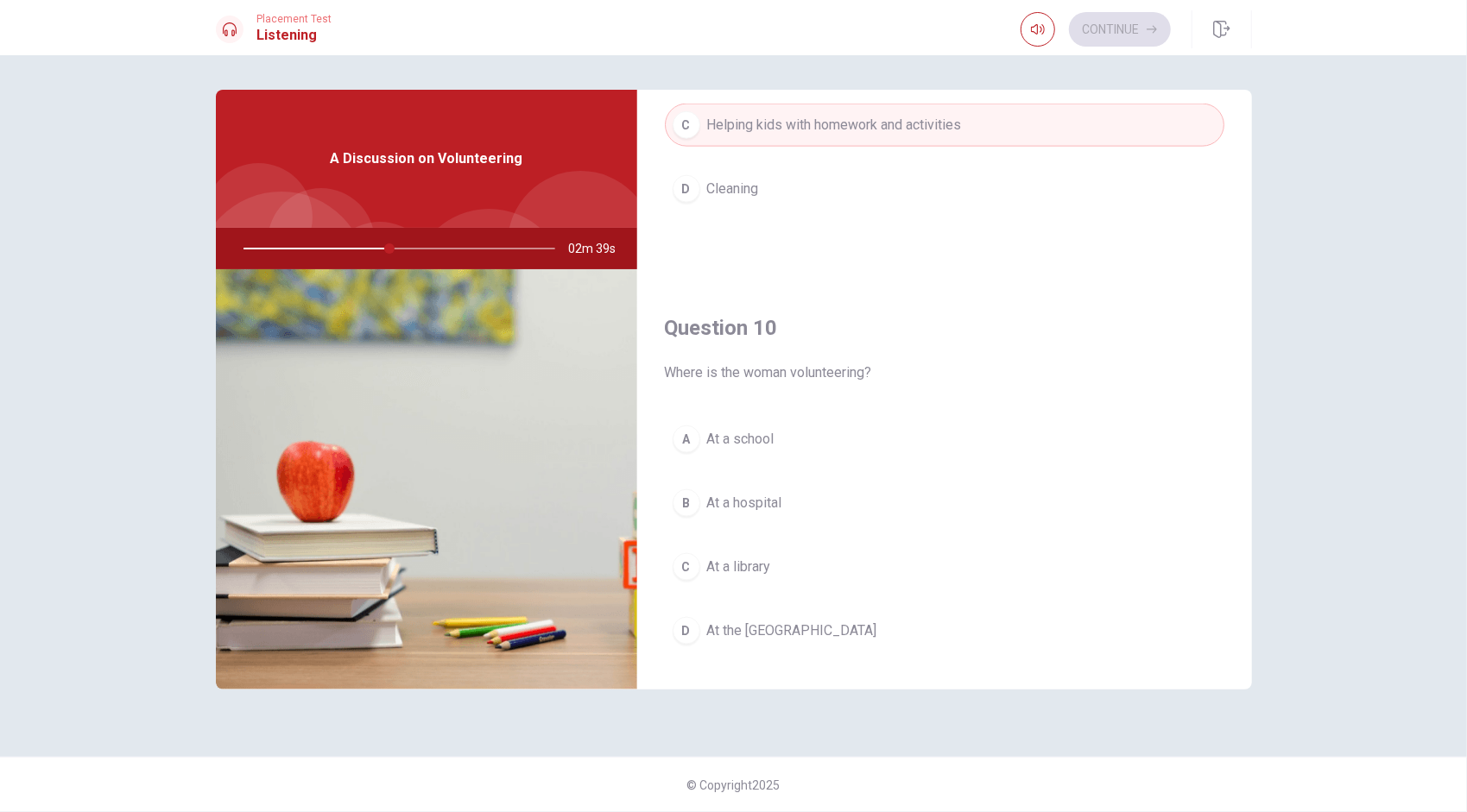
scroll to position [1597, 0]
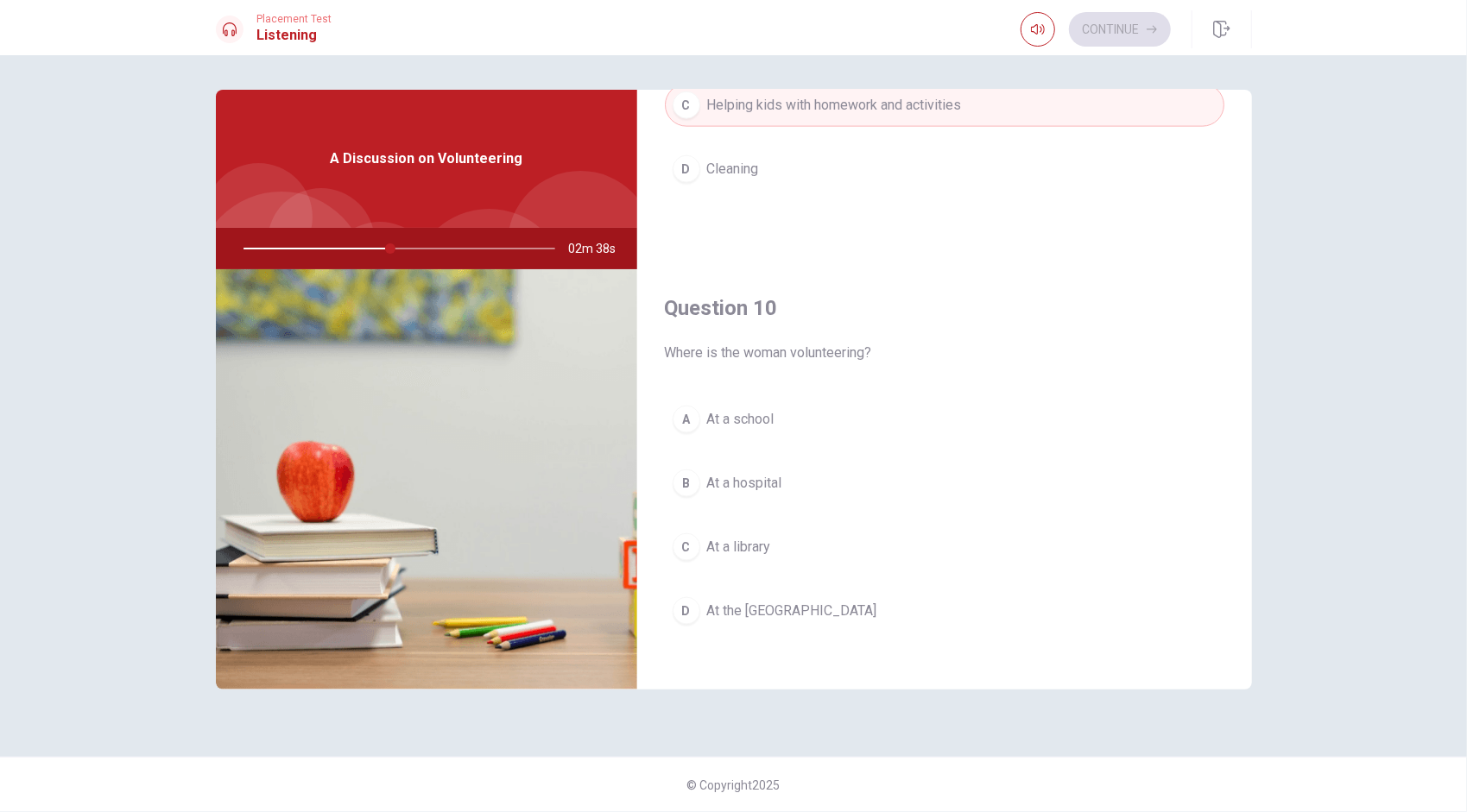
click at [726, 601] on span "At the [GEOGRAPHIC_DATA]" at bounding box center [792, 611] width 170 height 21
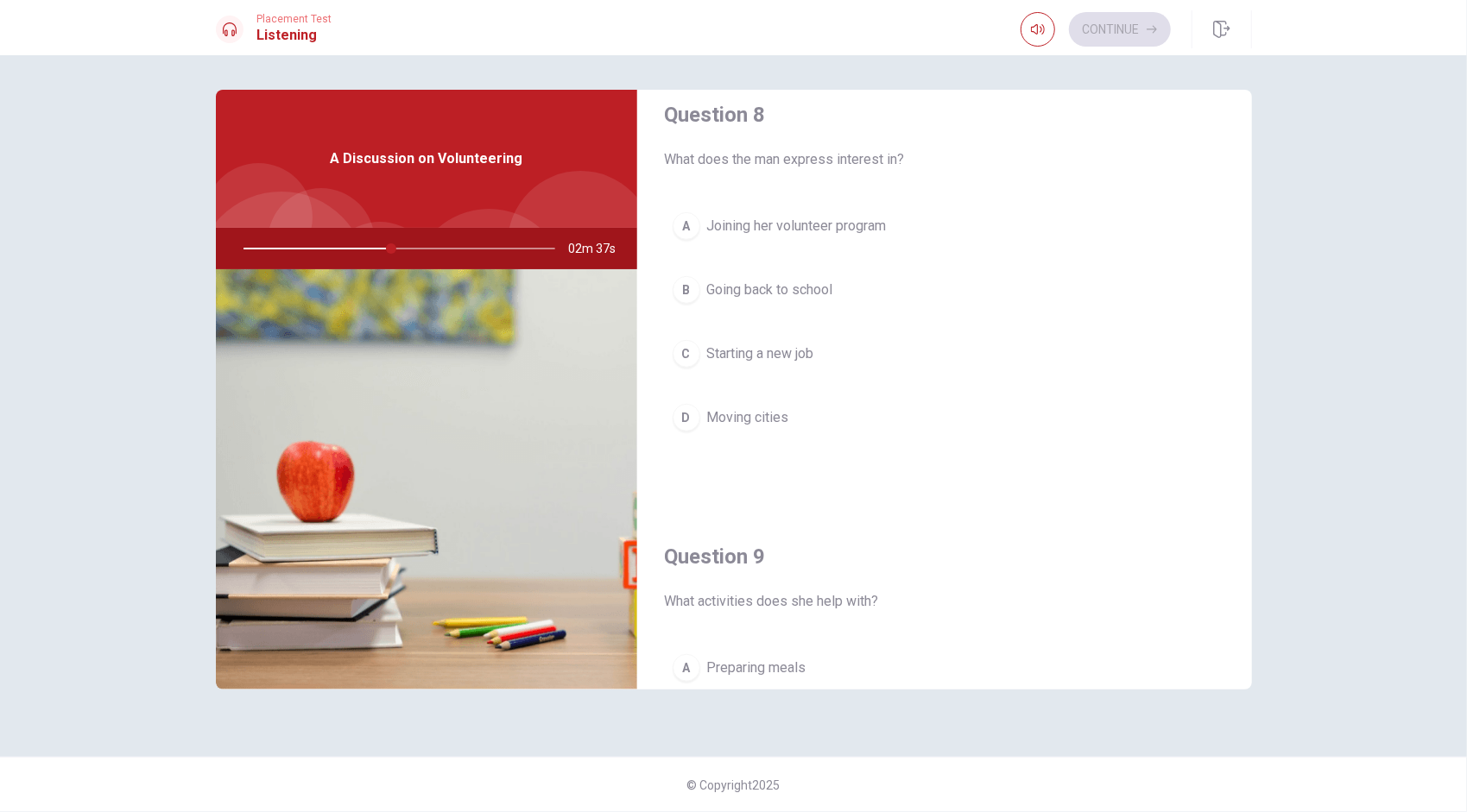
scroll to position [735, 0]
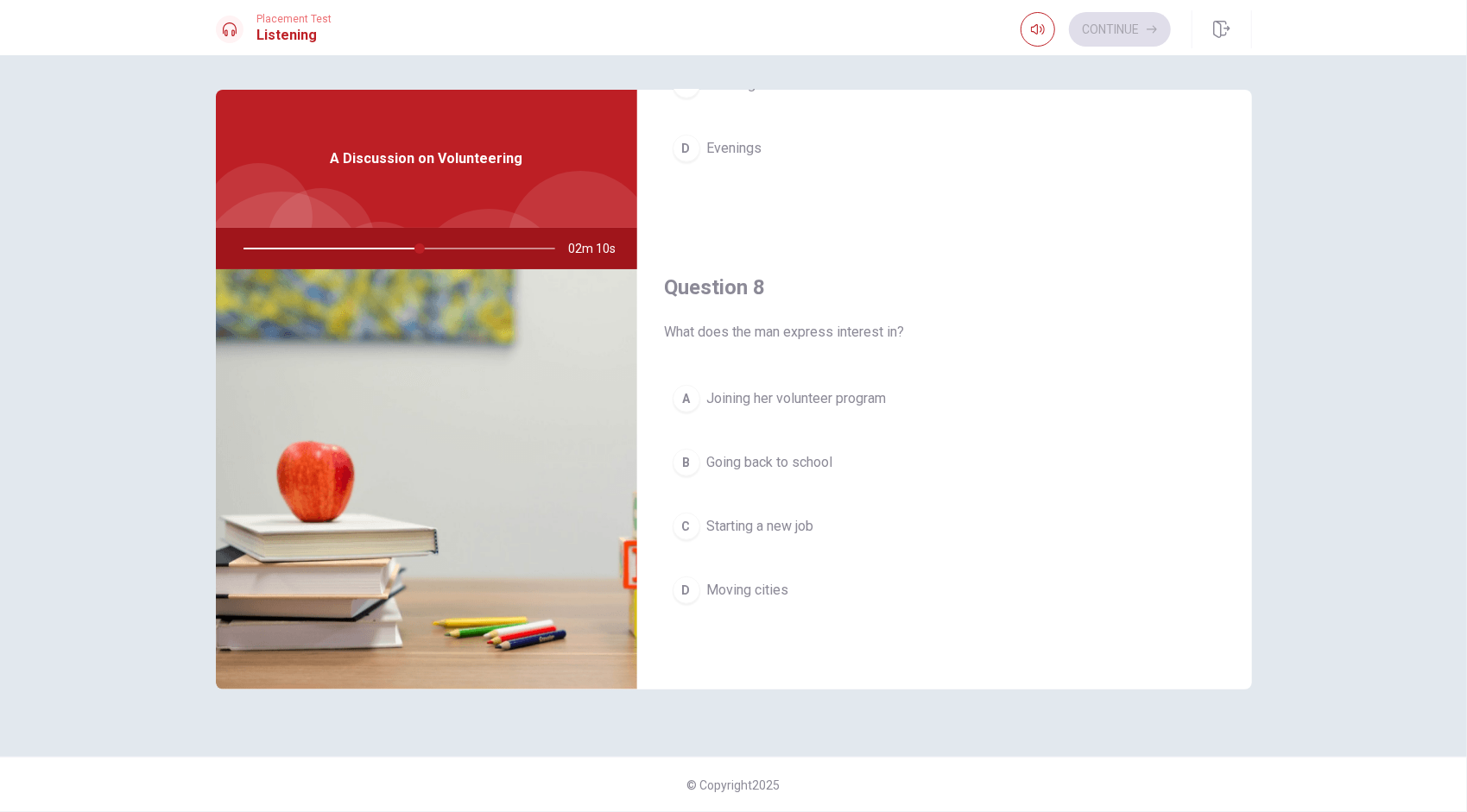
click at [726, 390] on span "Joining her volunteer program" at bounding box center [797, 399] width 180 height 21
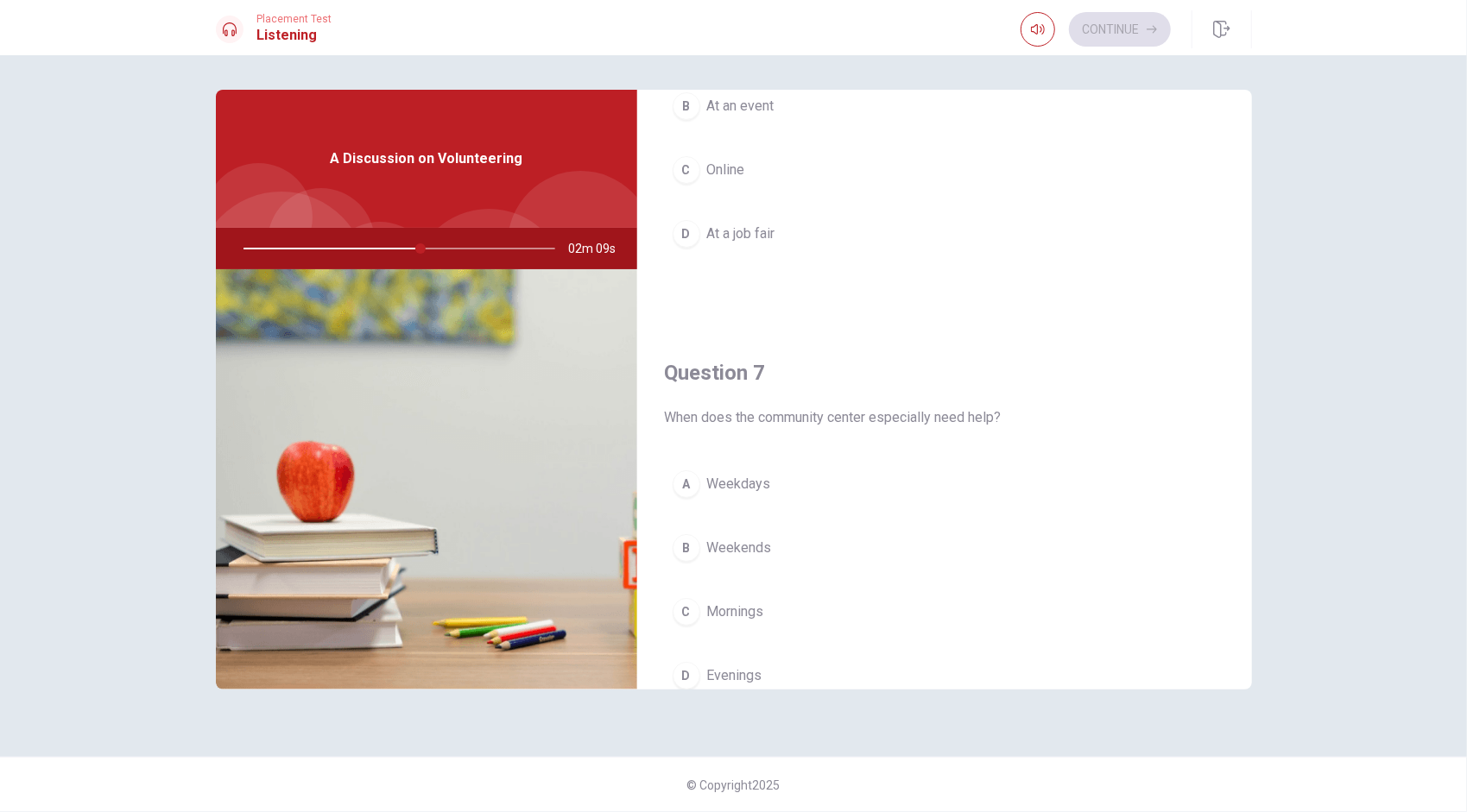
scroll to position [303, 0]
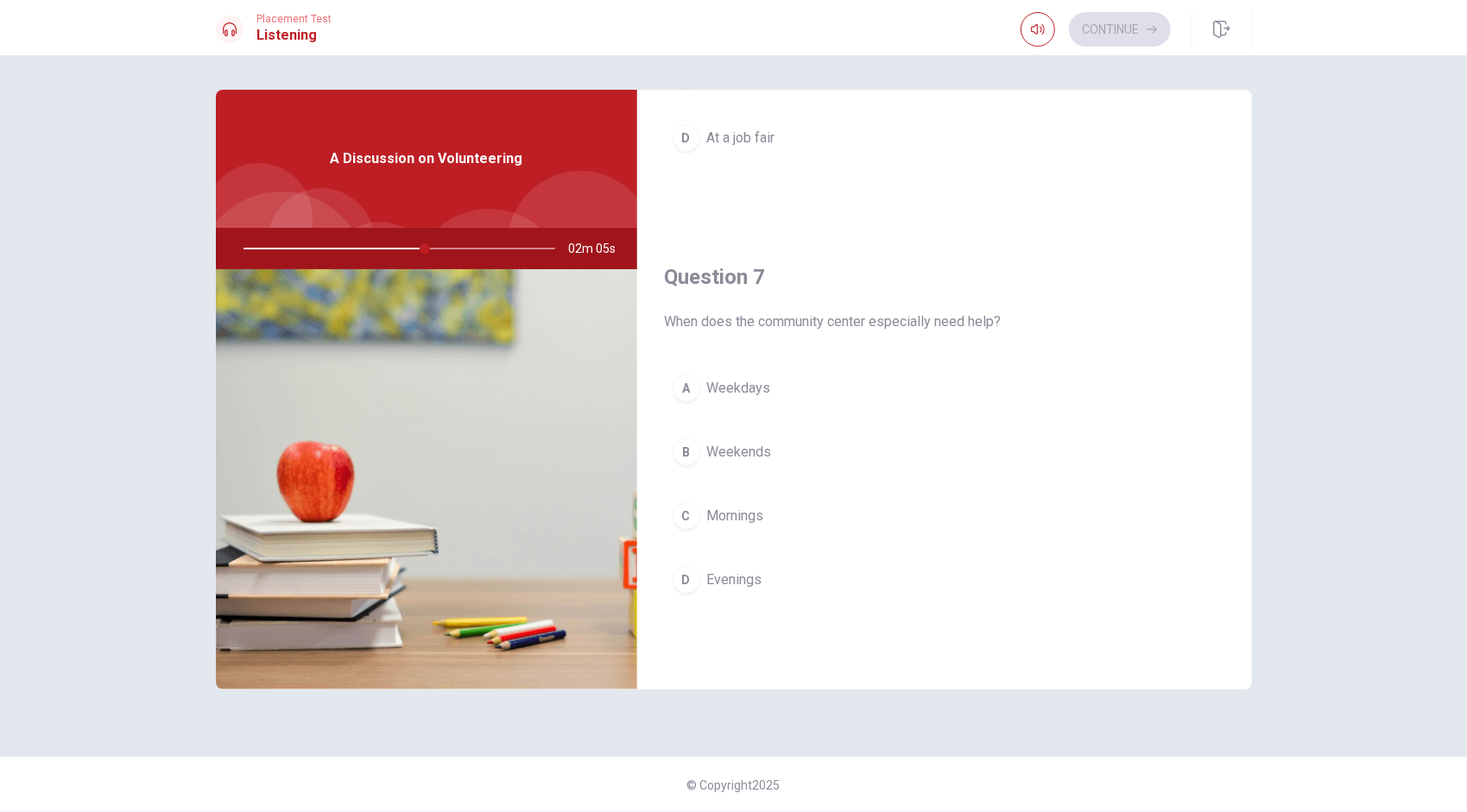
click at [726, 450] on span "Weekends" at bounding box center [740, 452] width 65 height 21
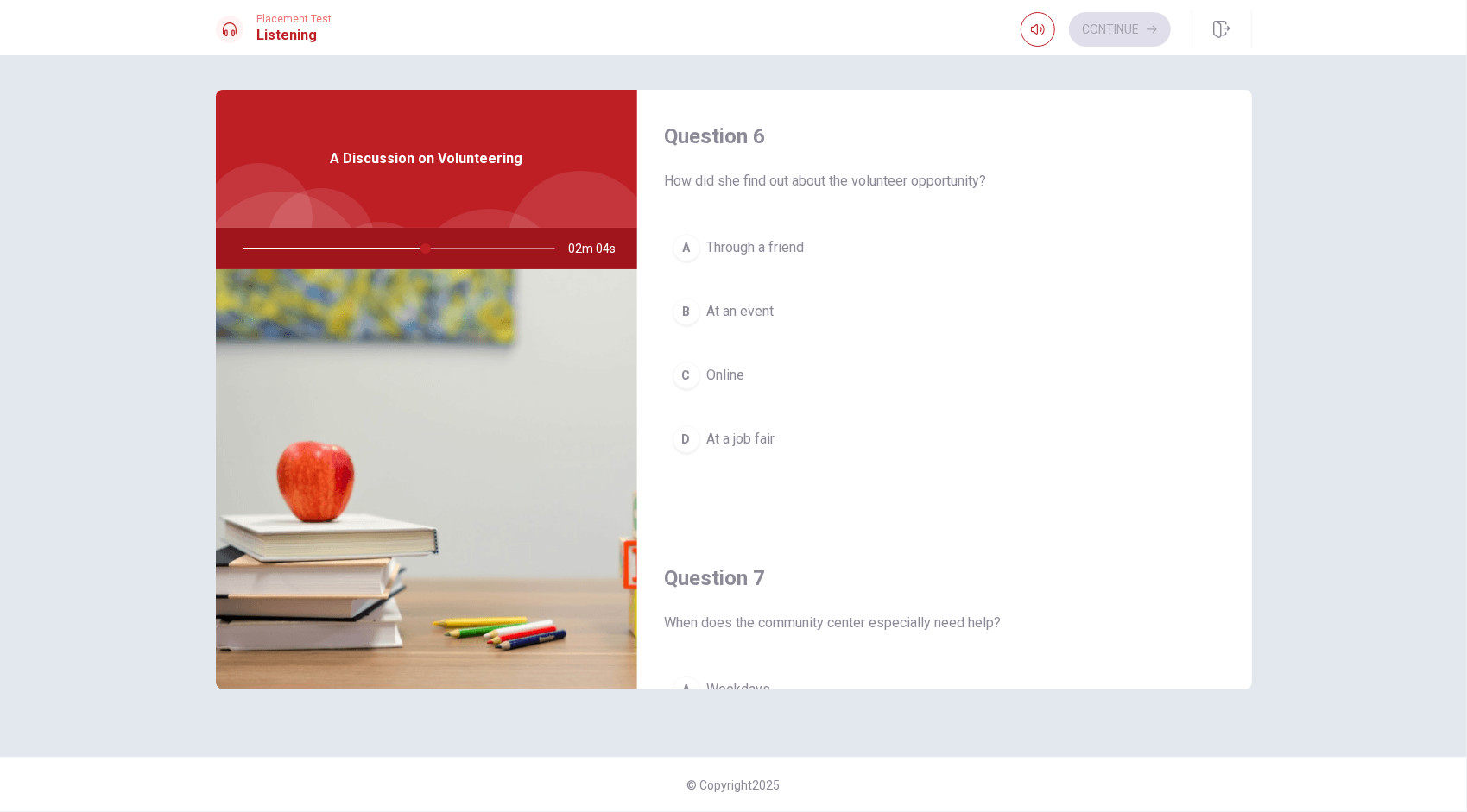
scroll to position [0, 0]
click at [704, 382] on button "C Online" at bounding box center [944, 377] width 560 height 43
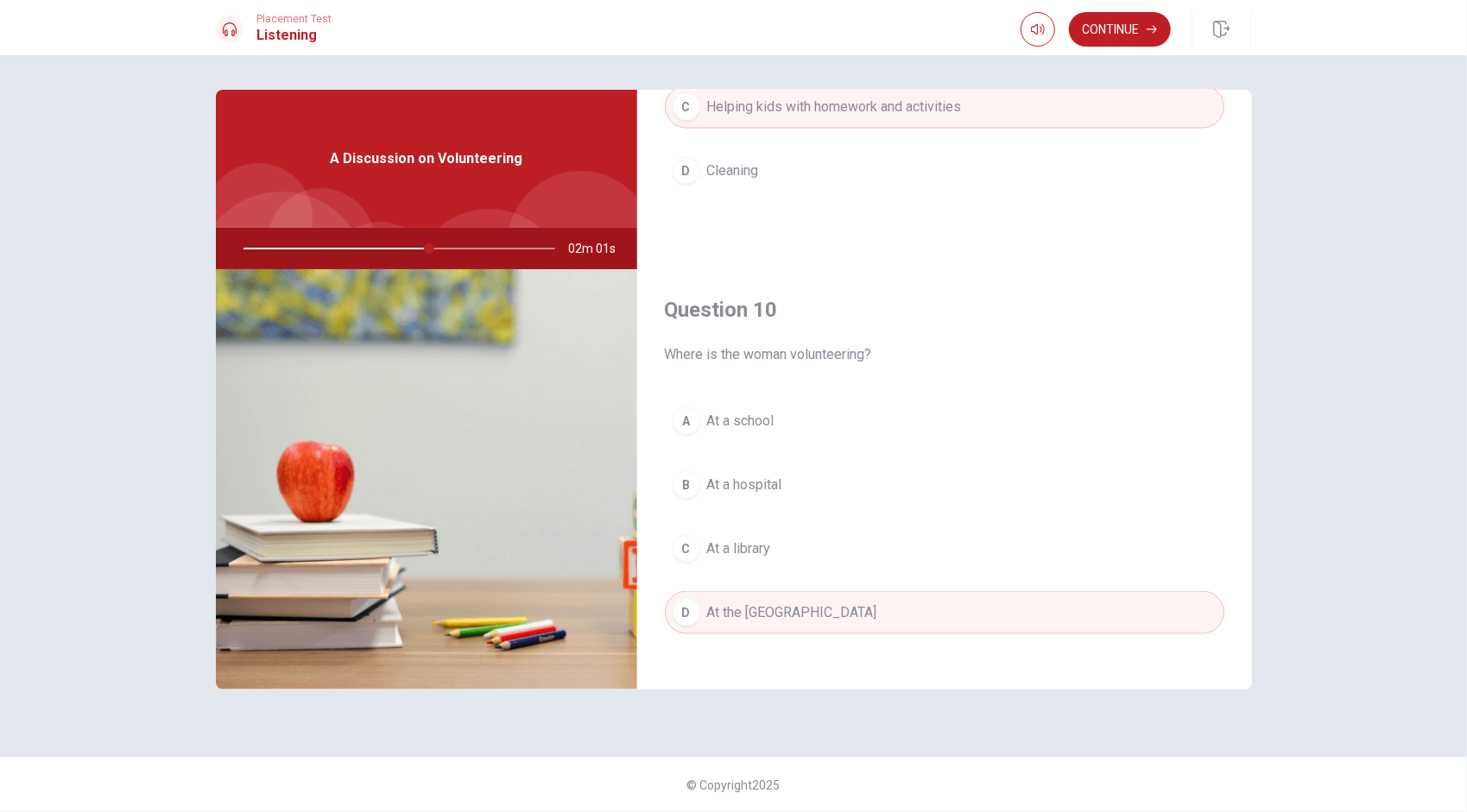
scroll to position [1597, 0]
click at [726, 31] on button "Continue" at bounding box center [1120, 30] width 102 height 34
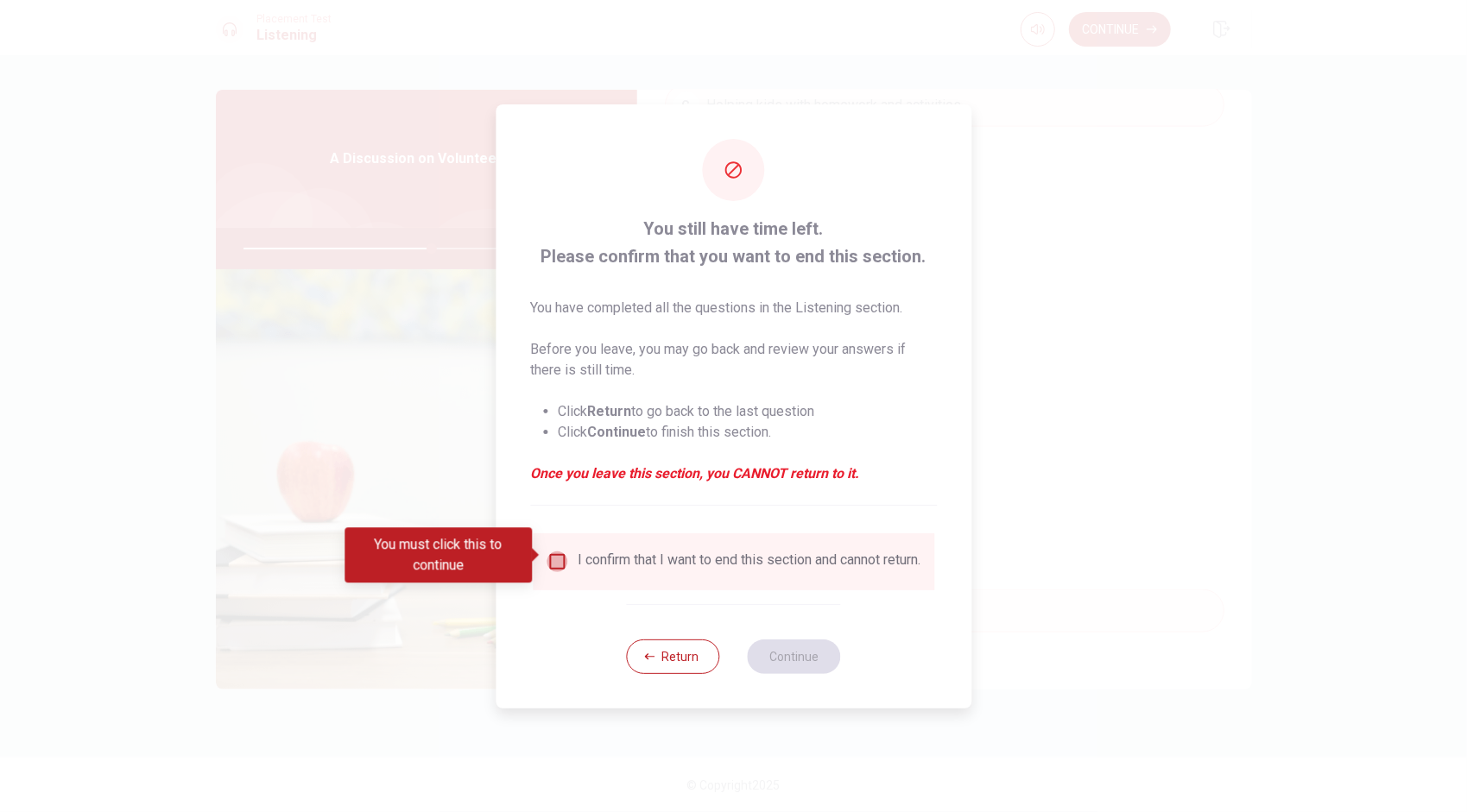
click at [547, 558] on input "You must click this to continue" at bounding box center [557, 562] width 21 height 21
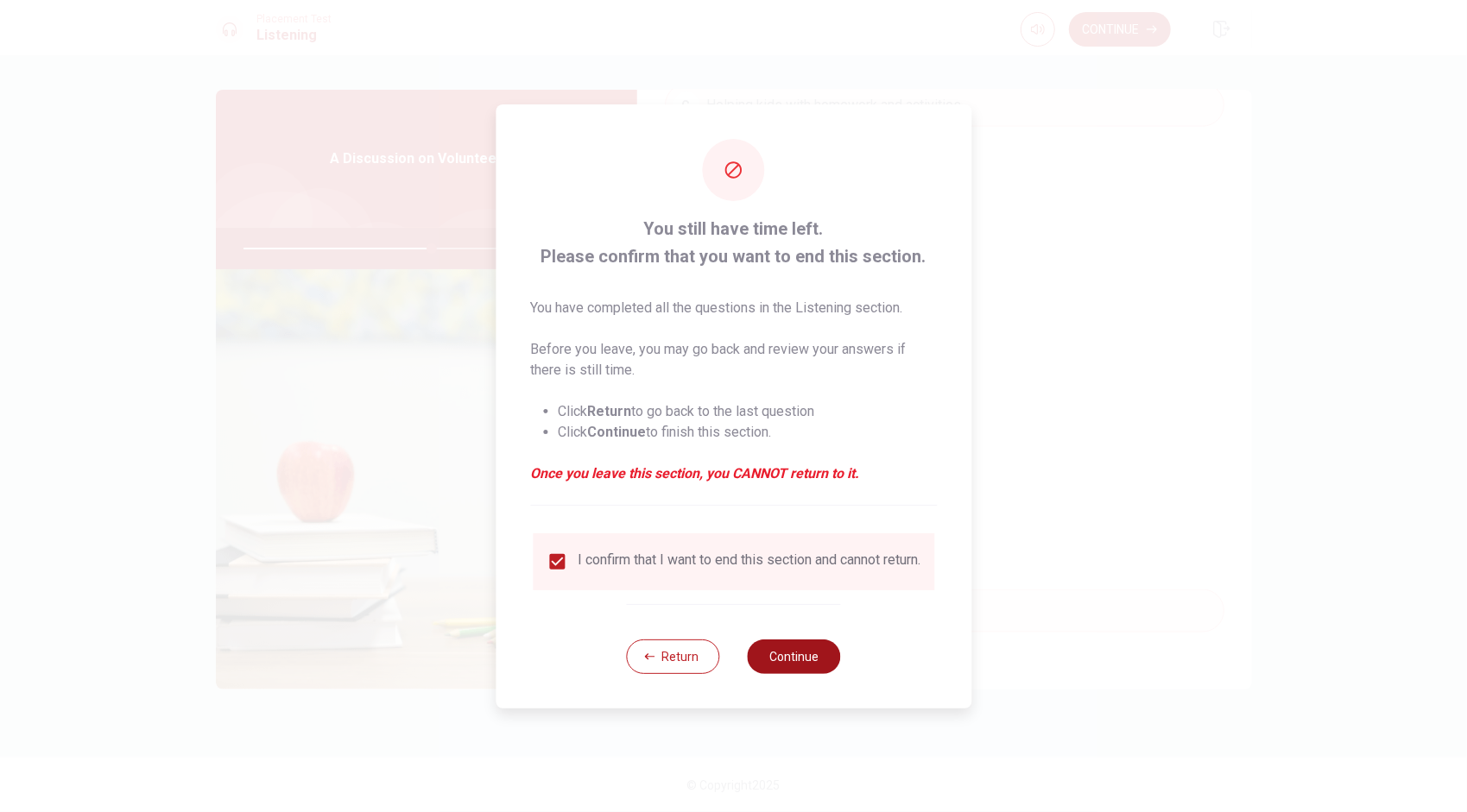
click at [726, 647] on button "Continue" at bounding box center [794, 657] width 93 height 34
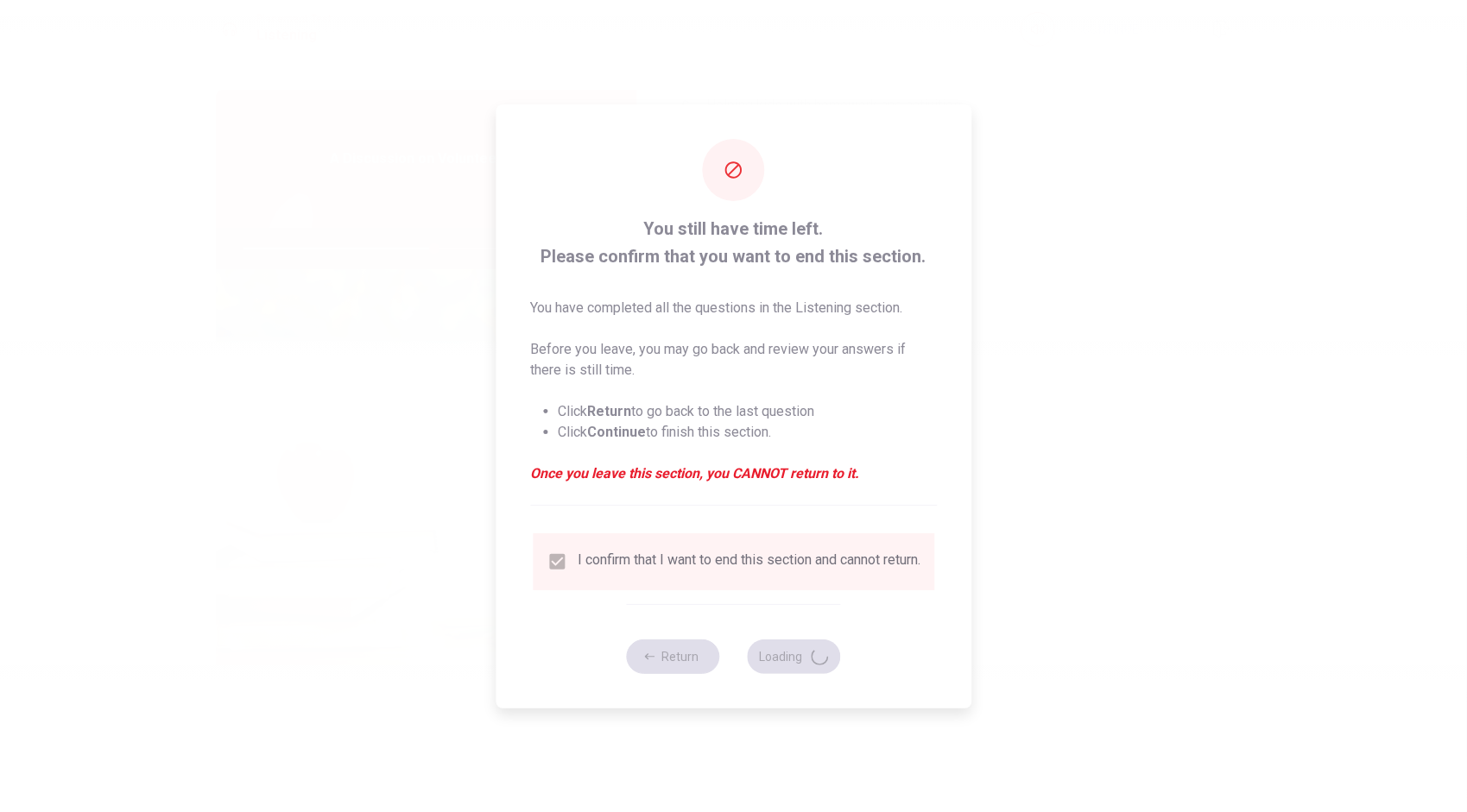
type input "62"
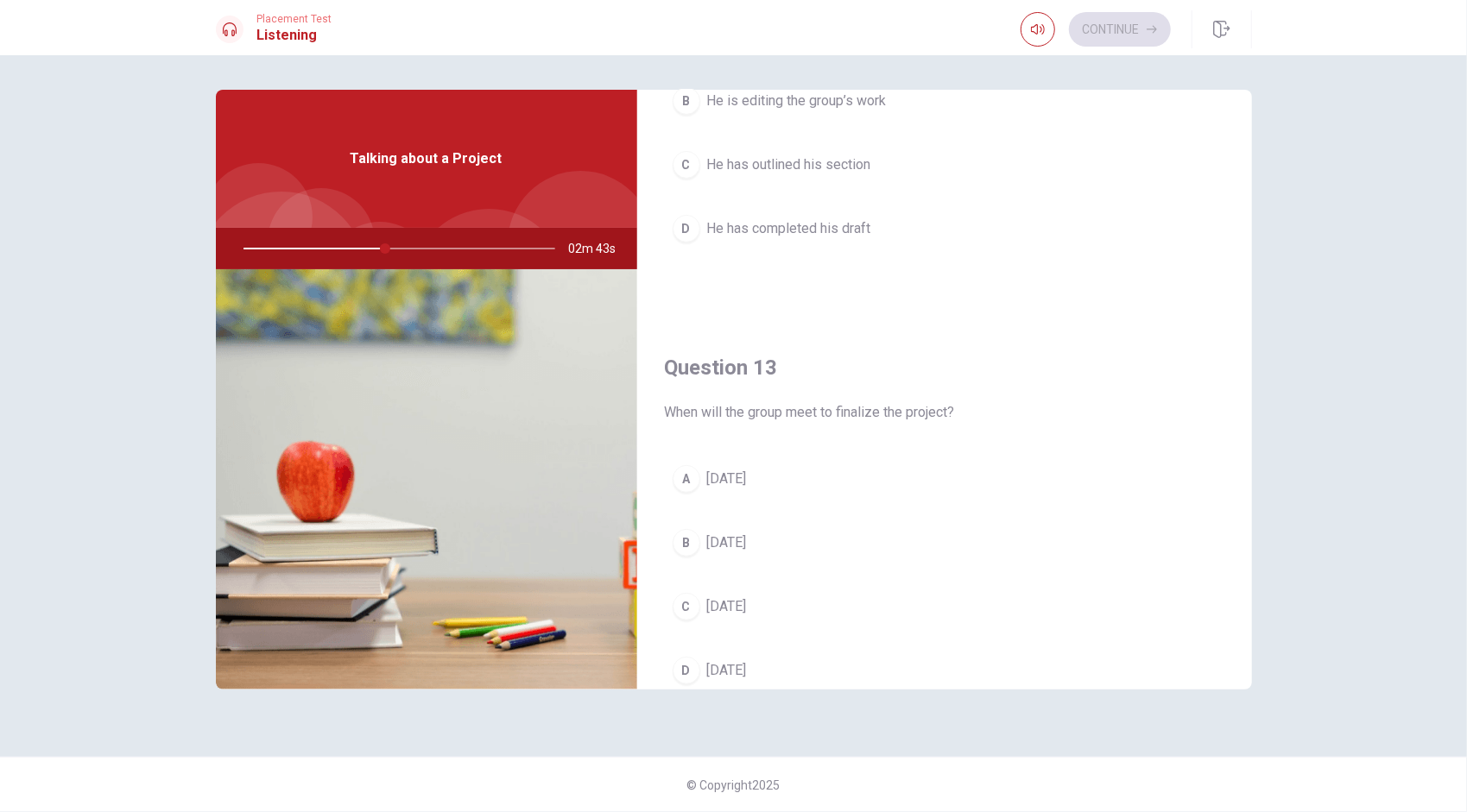
scroll to position [690, 0]
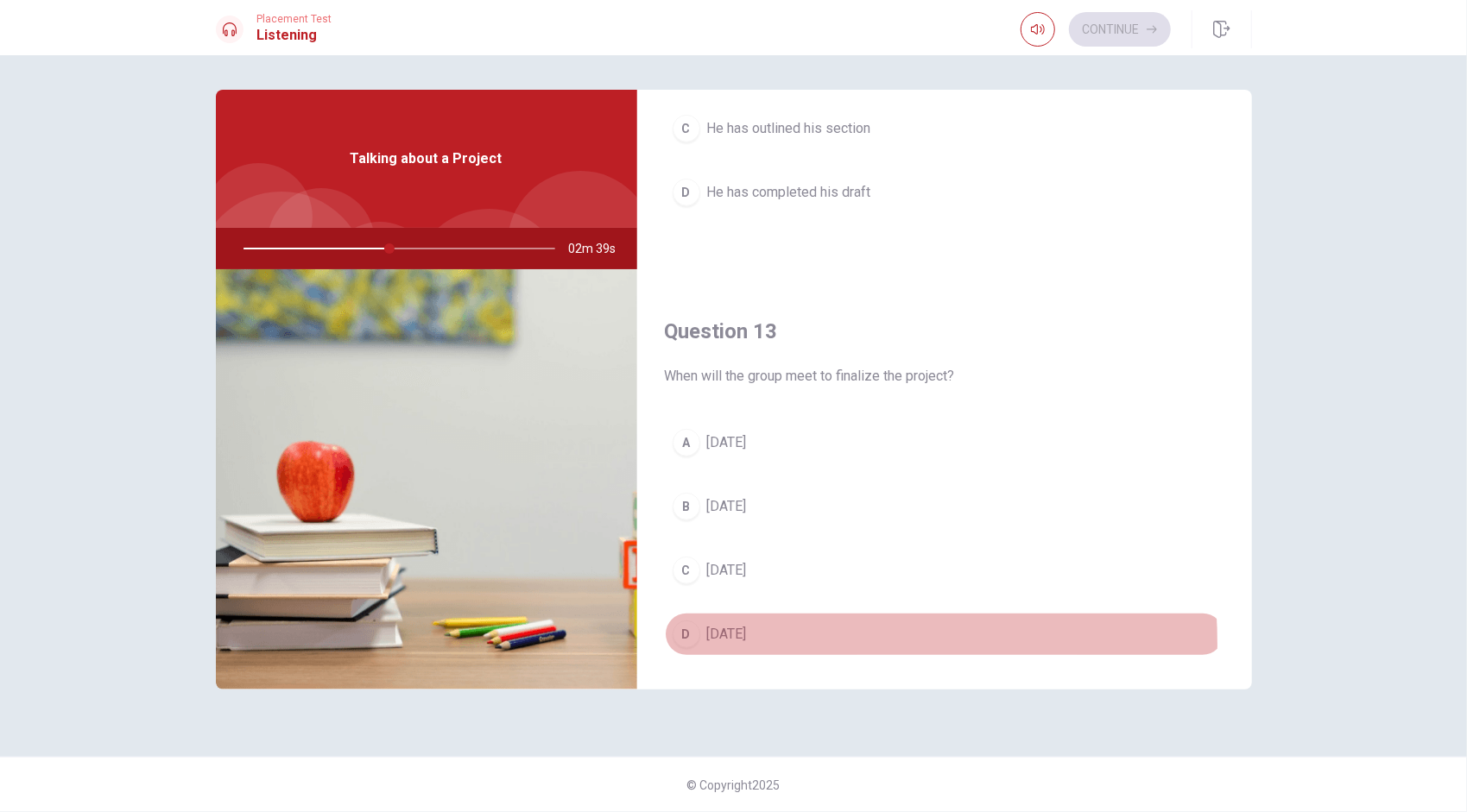
click at [726, 637] on span "[DATE]" at bounding box center [727, 635] width 40 height 21
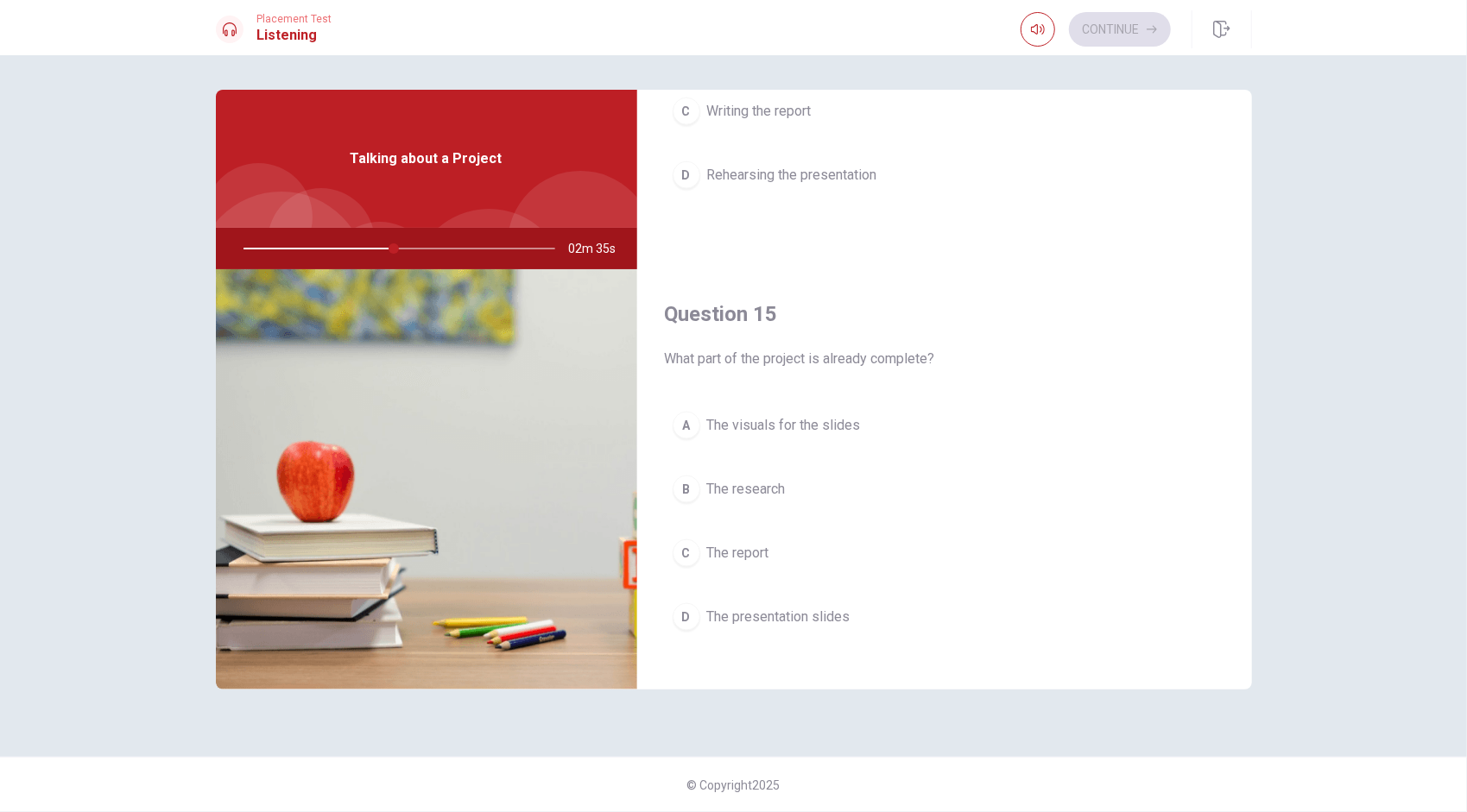
scroll to position [1597, 0]
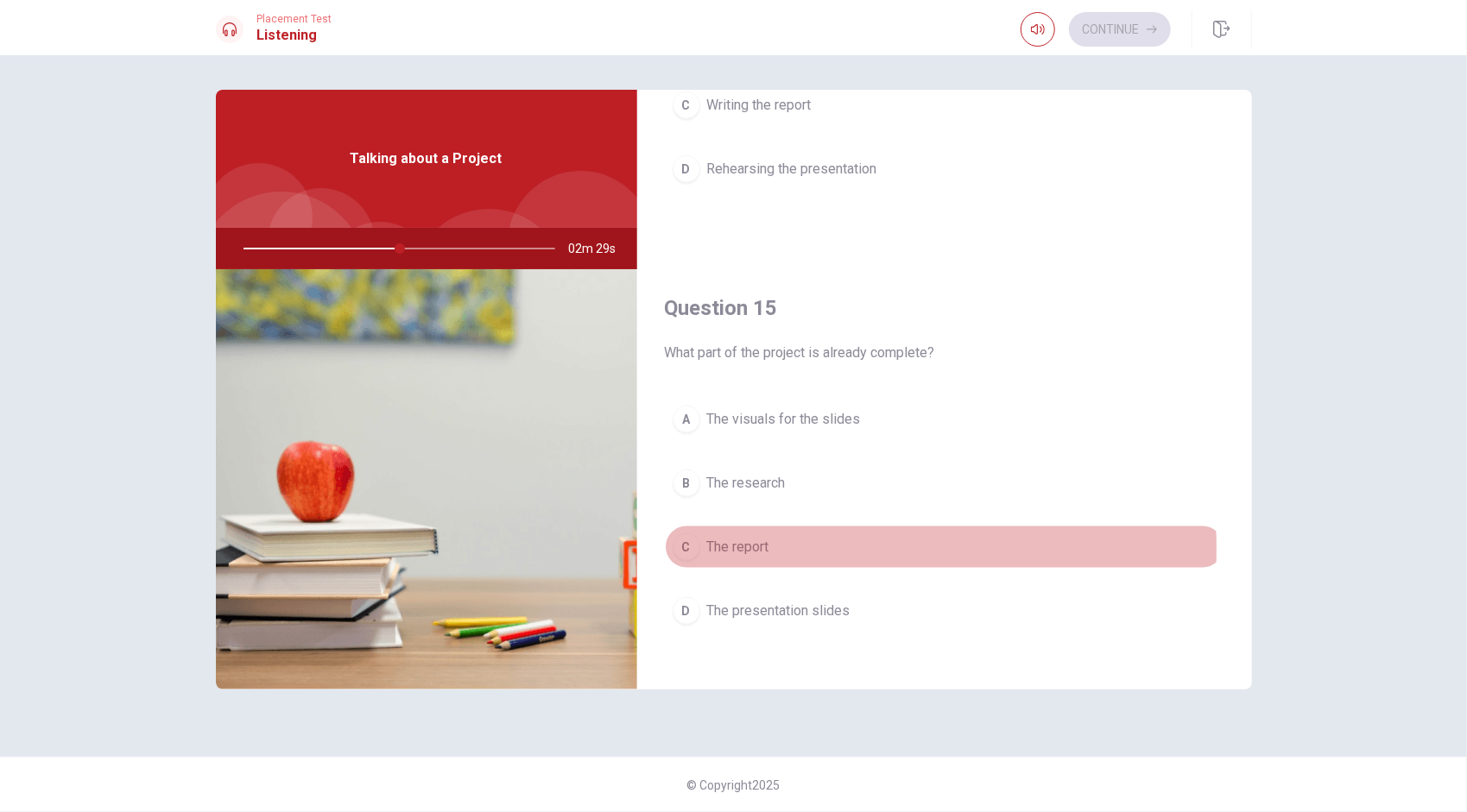
click at [726, 539] on span "The report" at bounding box center [738, 547] width 62 height 21
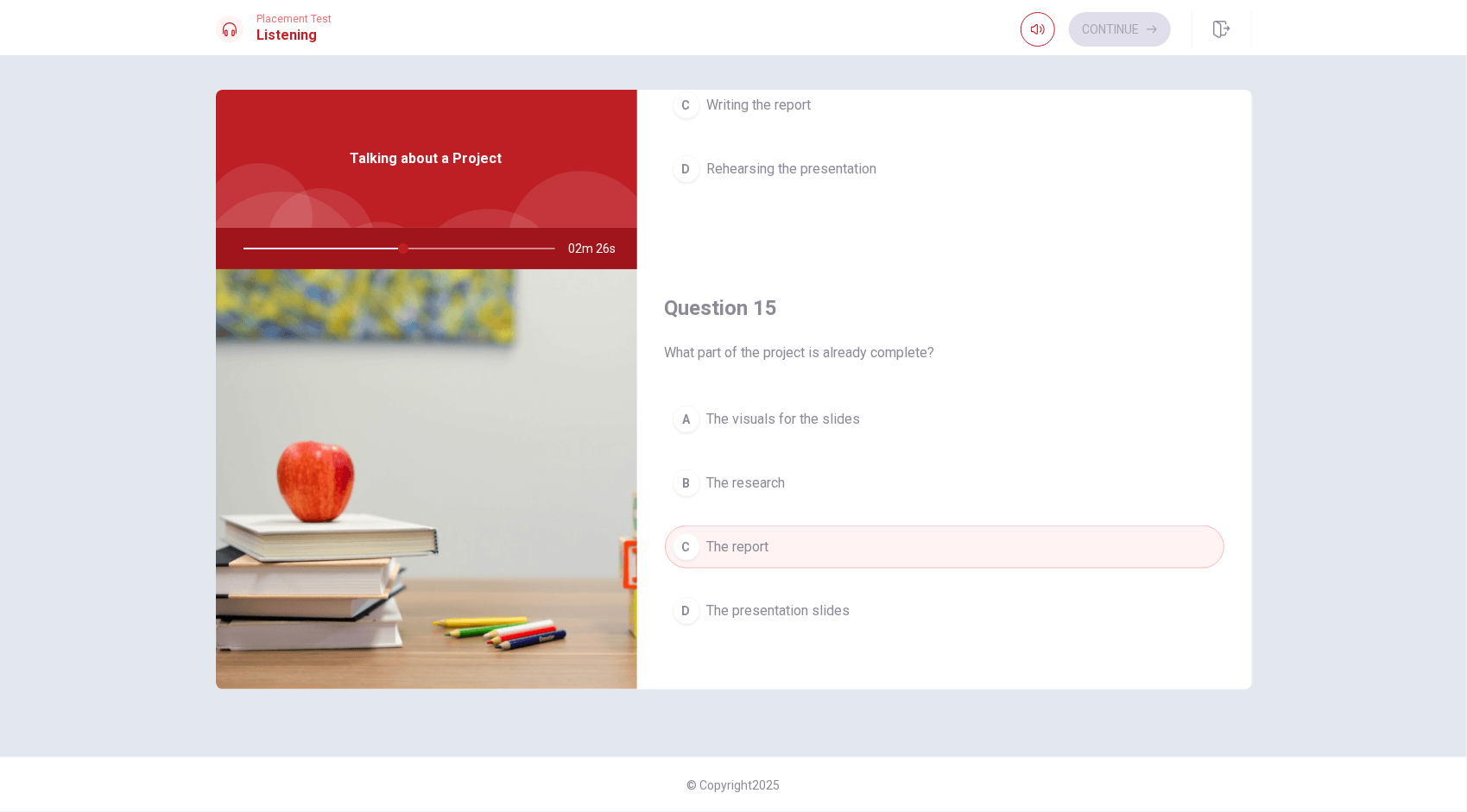
click at [726, 474] on span "The research" at bounding box center [746, 484] width 79 height 21
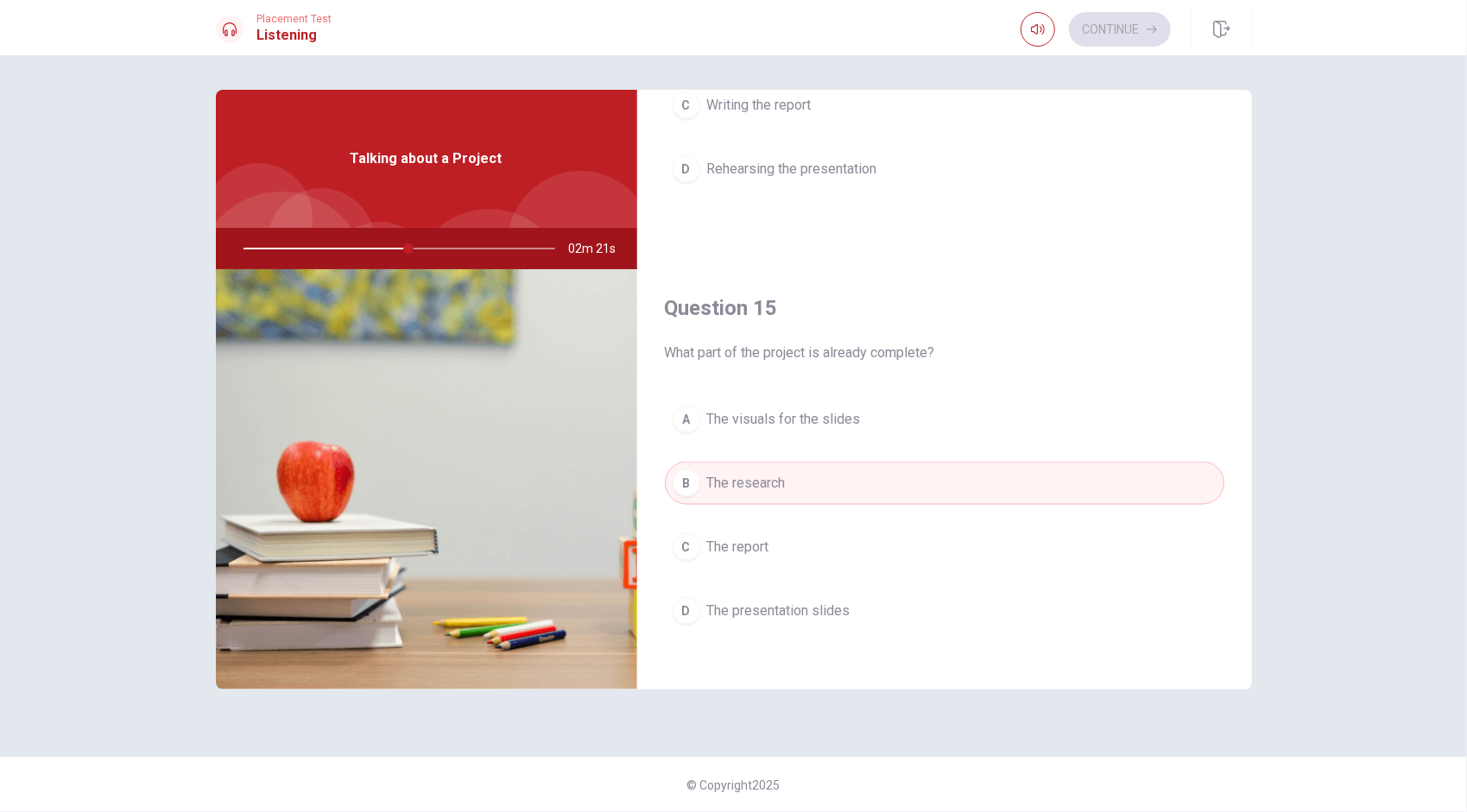
scroll to position [1166, 0]
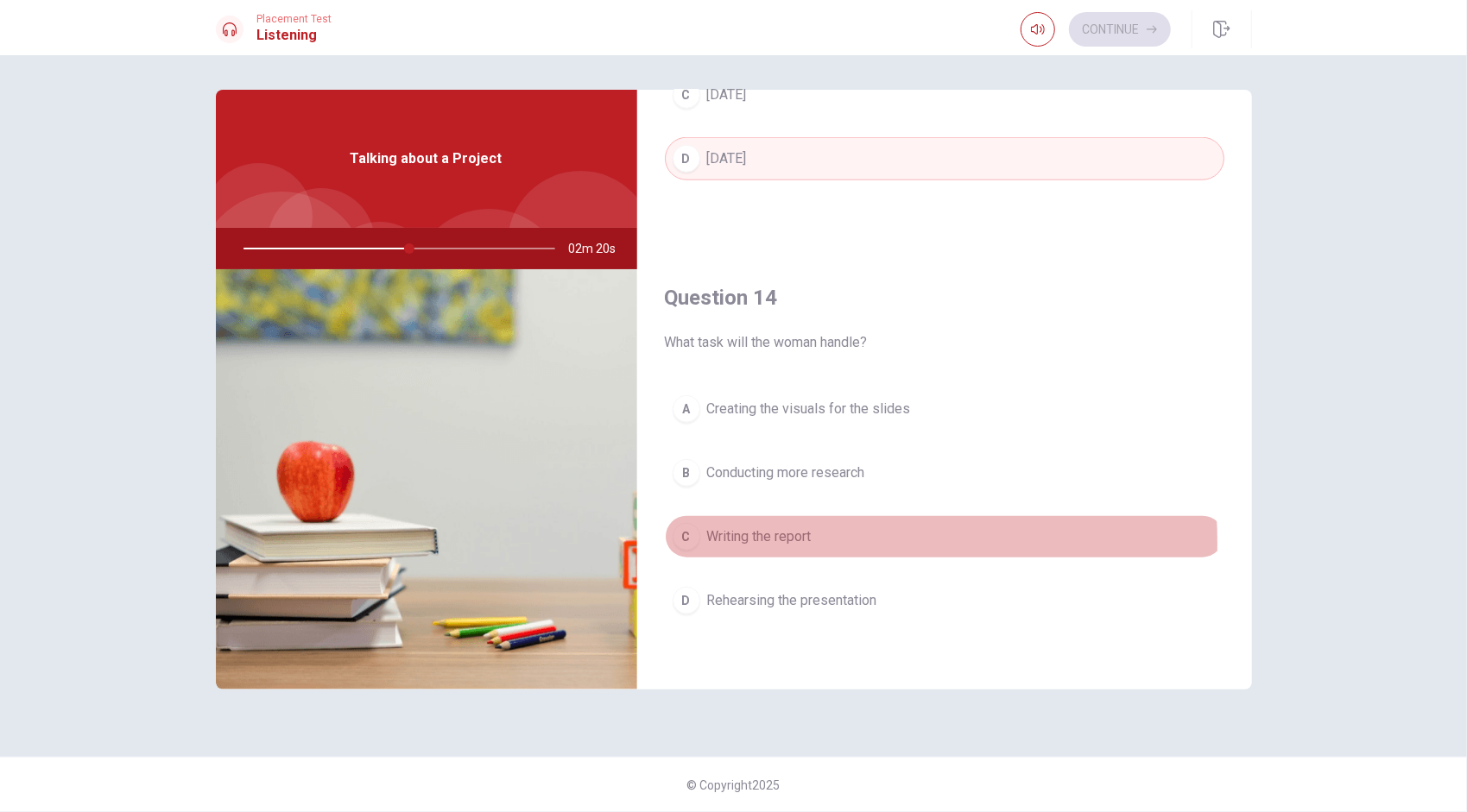
click at [726, 535] on span "Writing the report" at bounding box center [760, 537] width 105 height 21
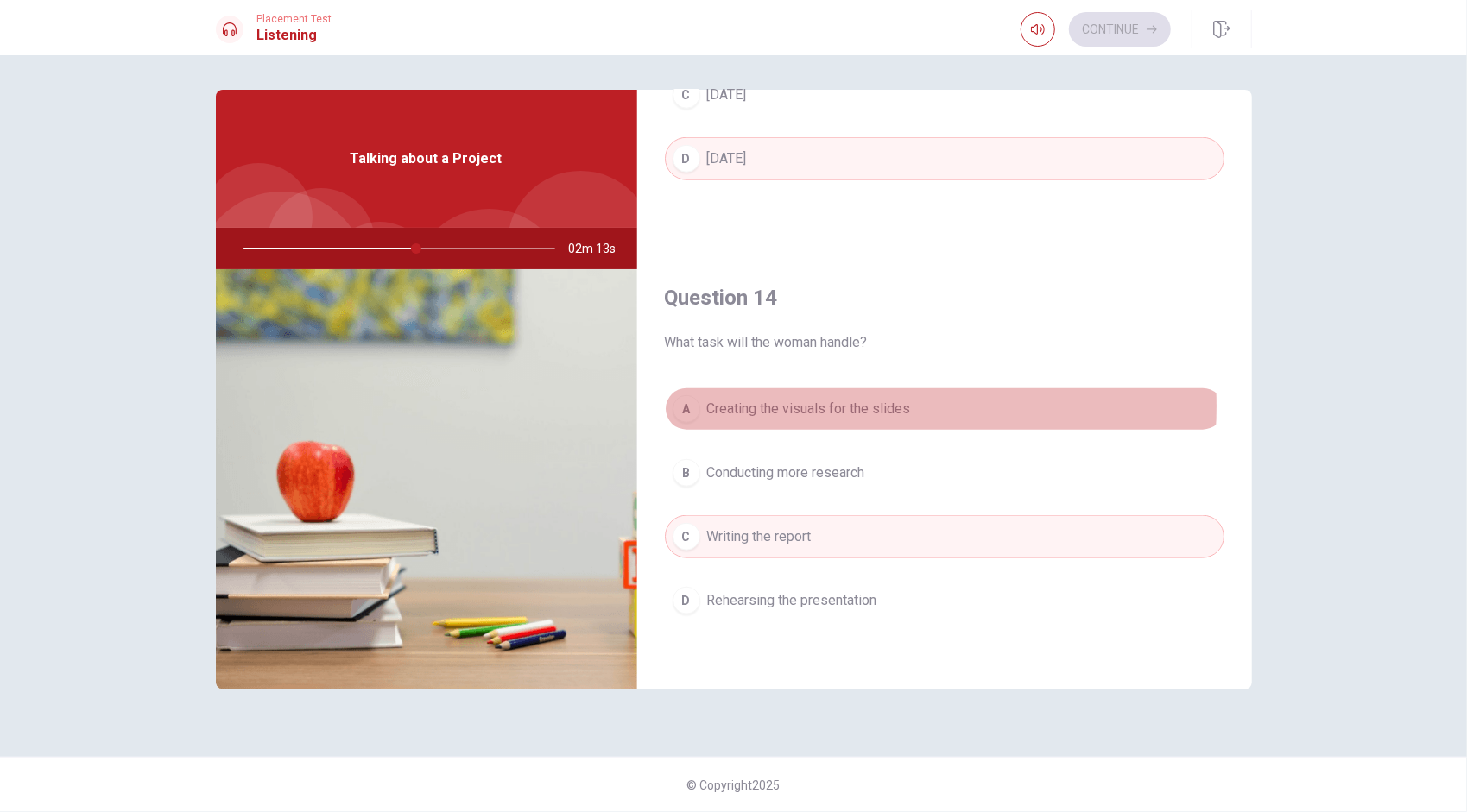
click at [726, 399] on span "Creating the visuals for the slides" at bounding box center [809, 409] width 204 height 21
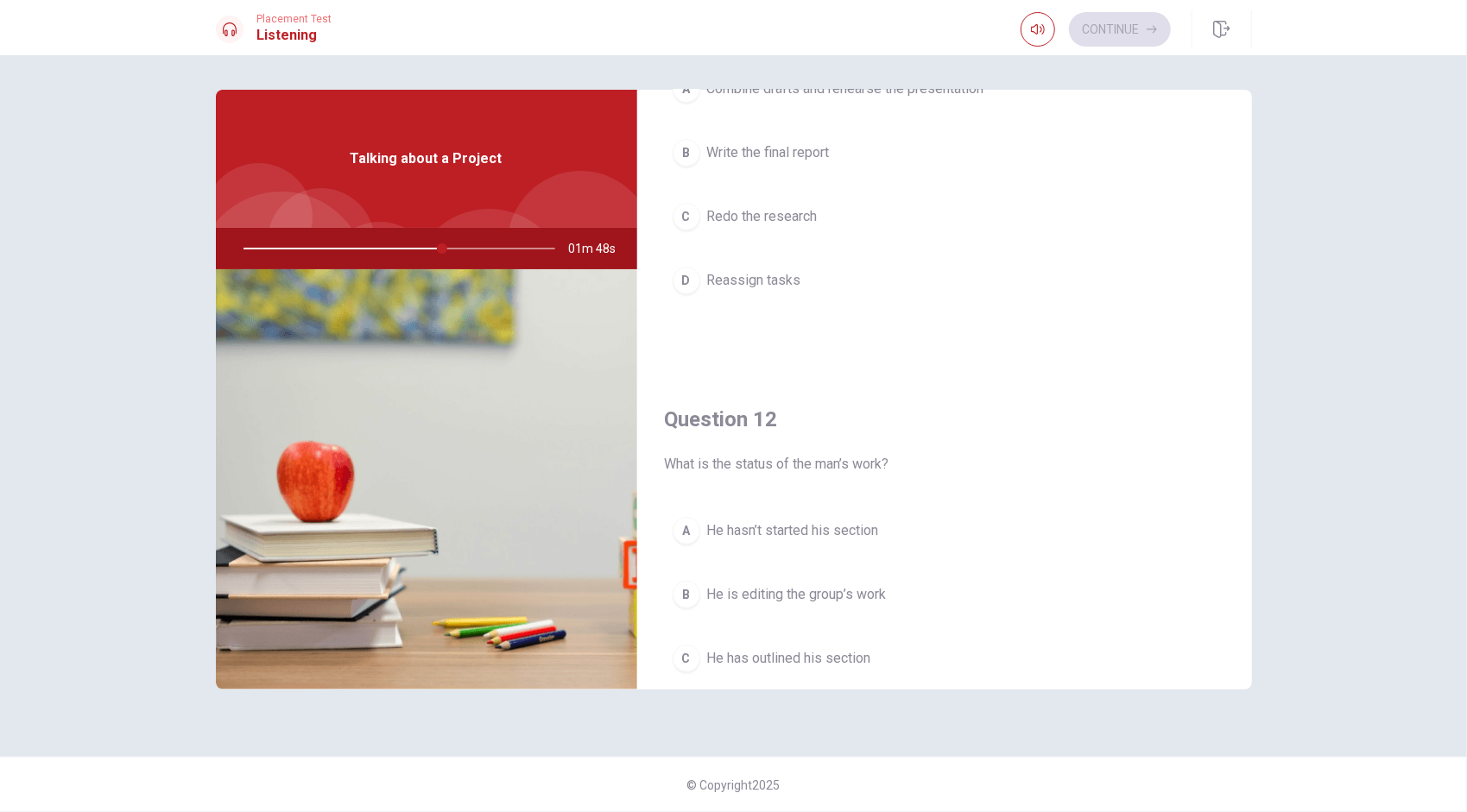
scroll to position [0, 0]
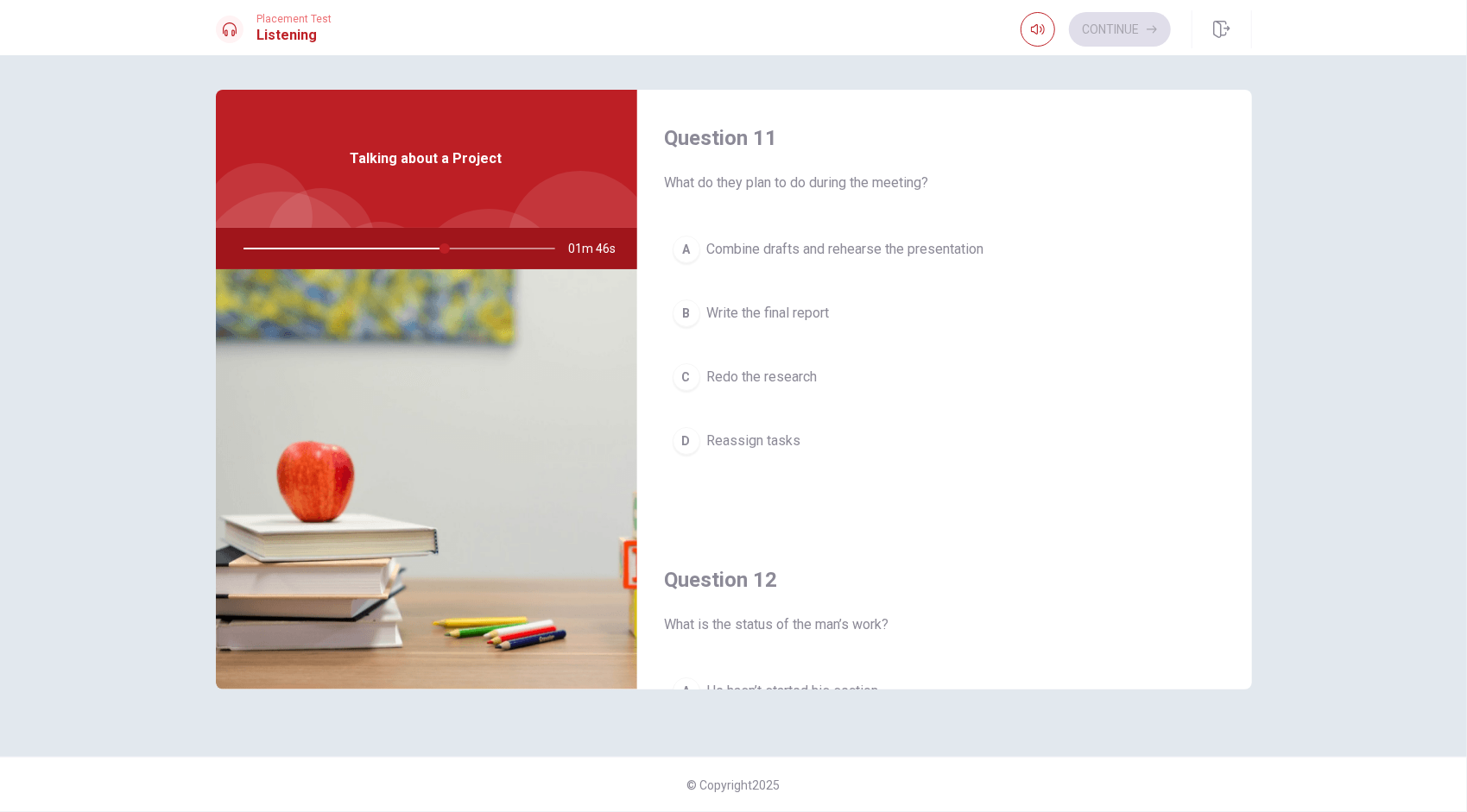
click at [726, 263] on button "A Combine drafts and rehearse the presentation" at bounding box center [944, 248] width 560 height 43
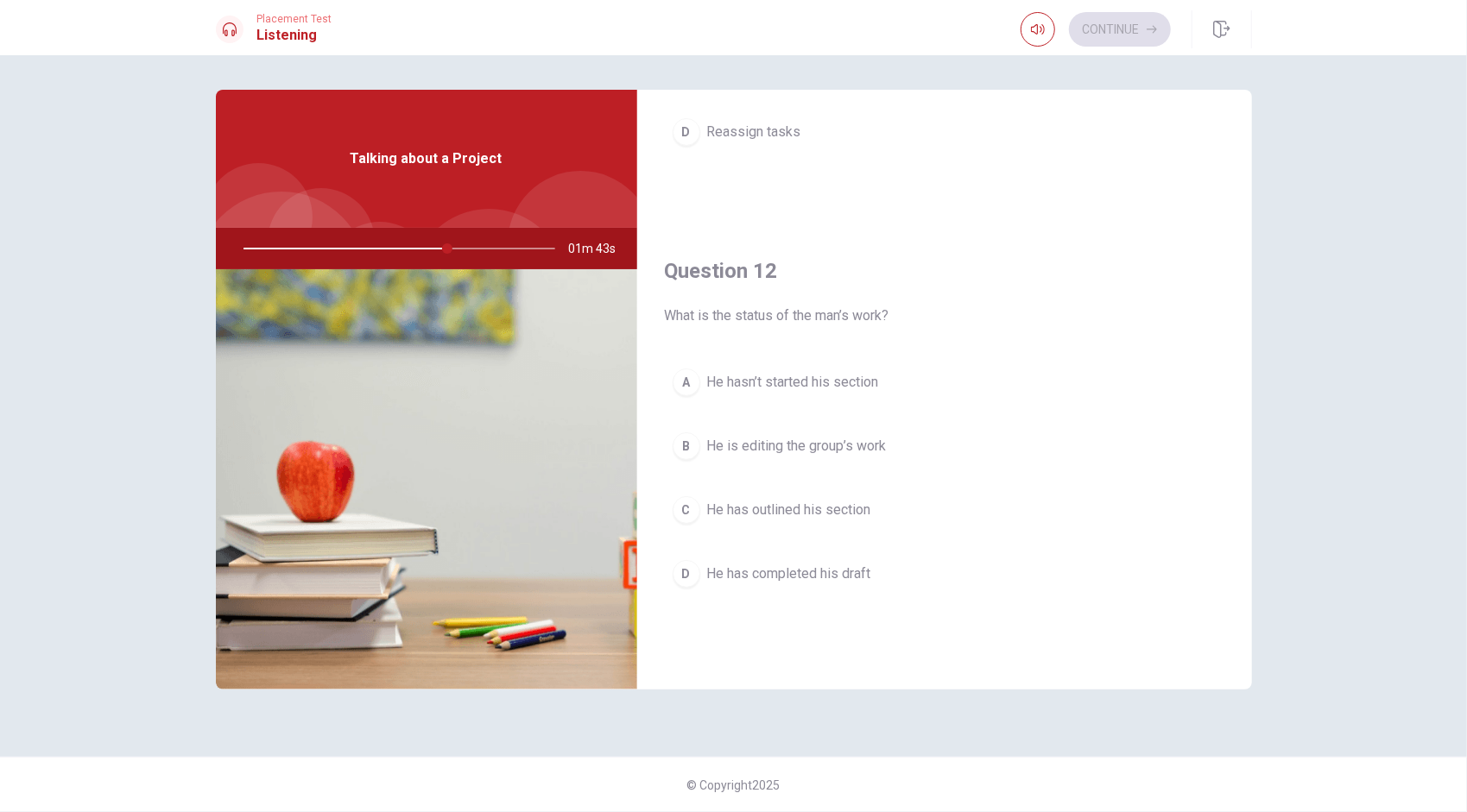
scroll to position [346, 0]
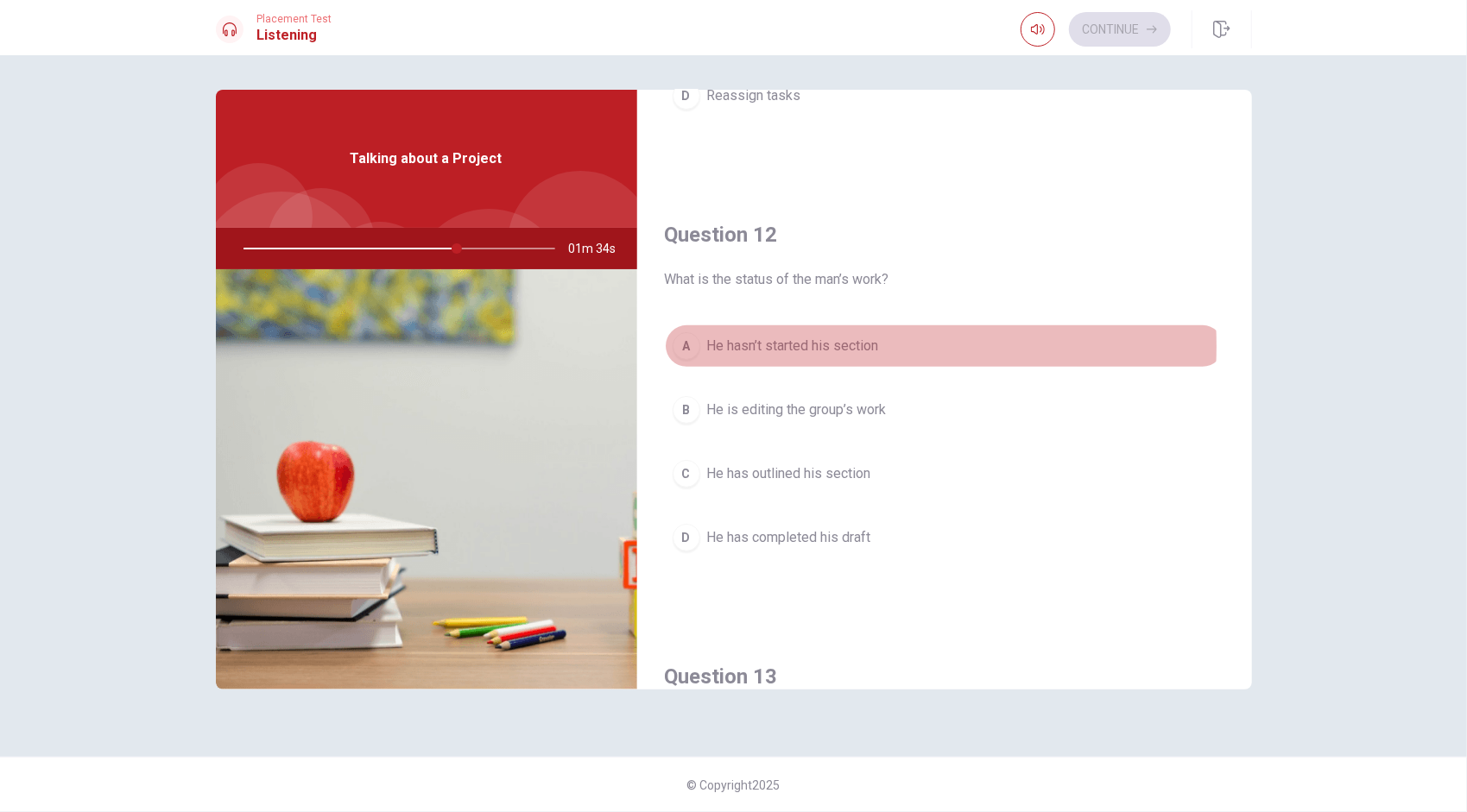
click at [726, 344] on span "He hasn’t started his section" at bounding box center [793, 347] width 171 height 21
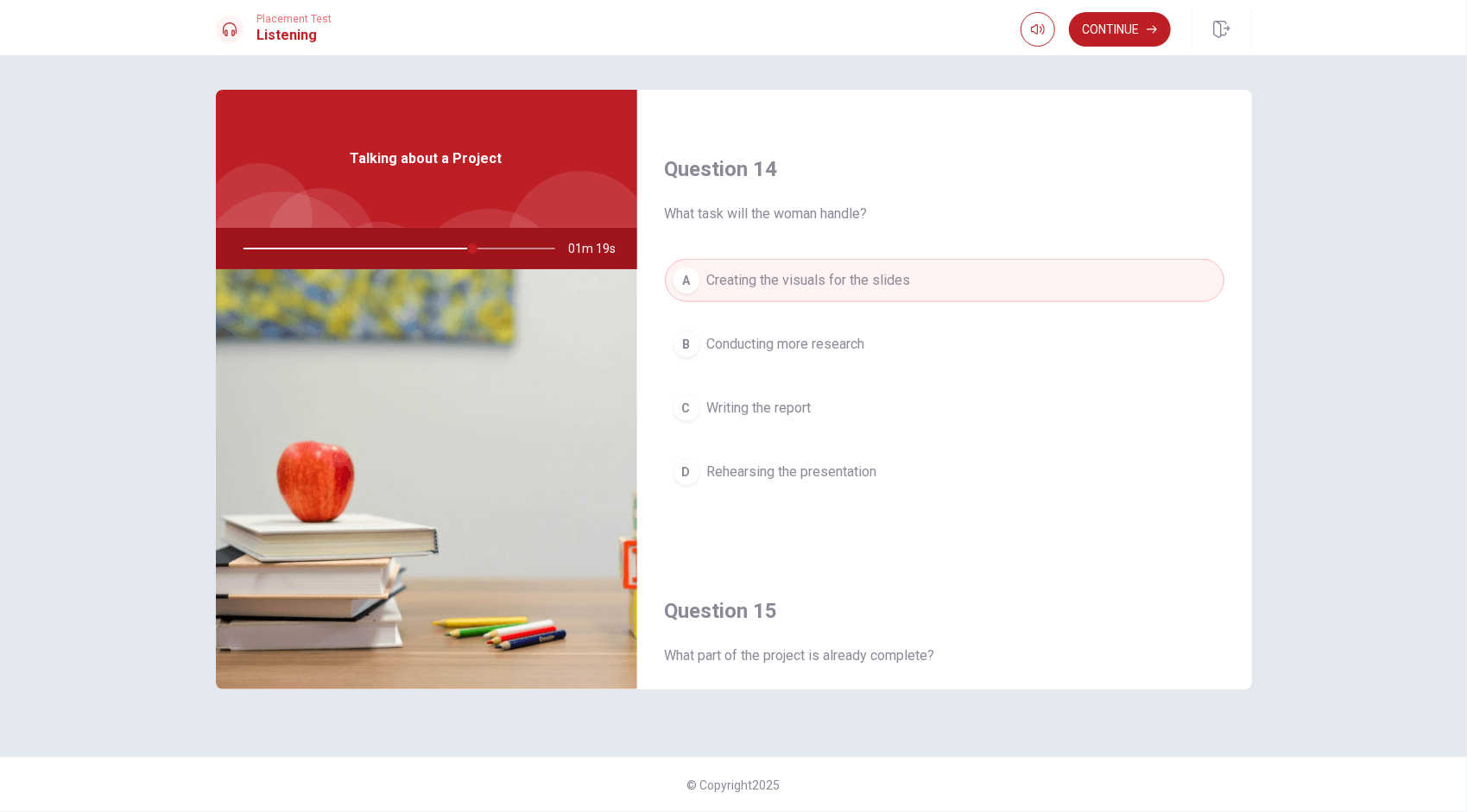
scroll to position [1597, 0]
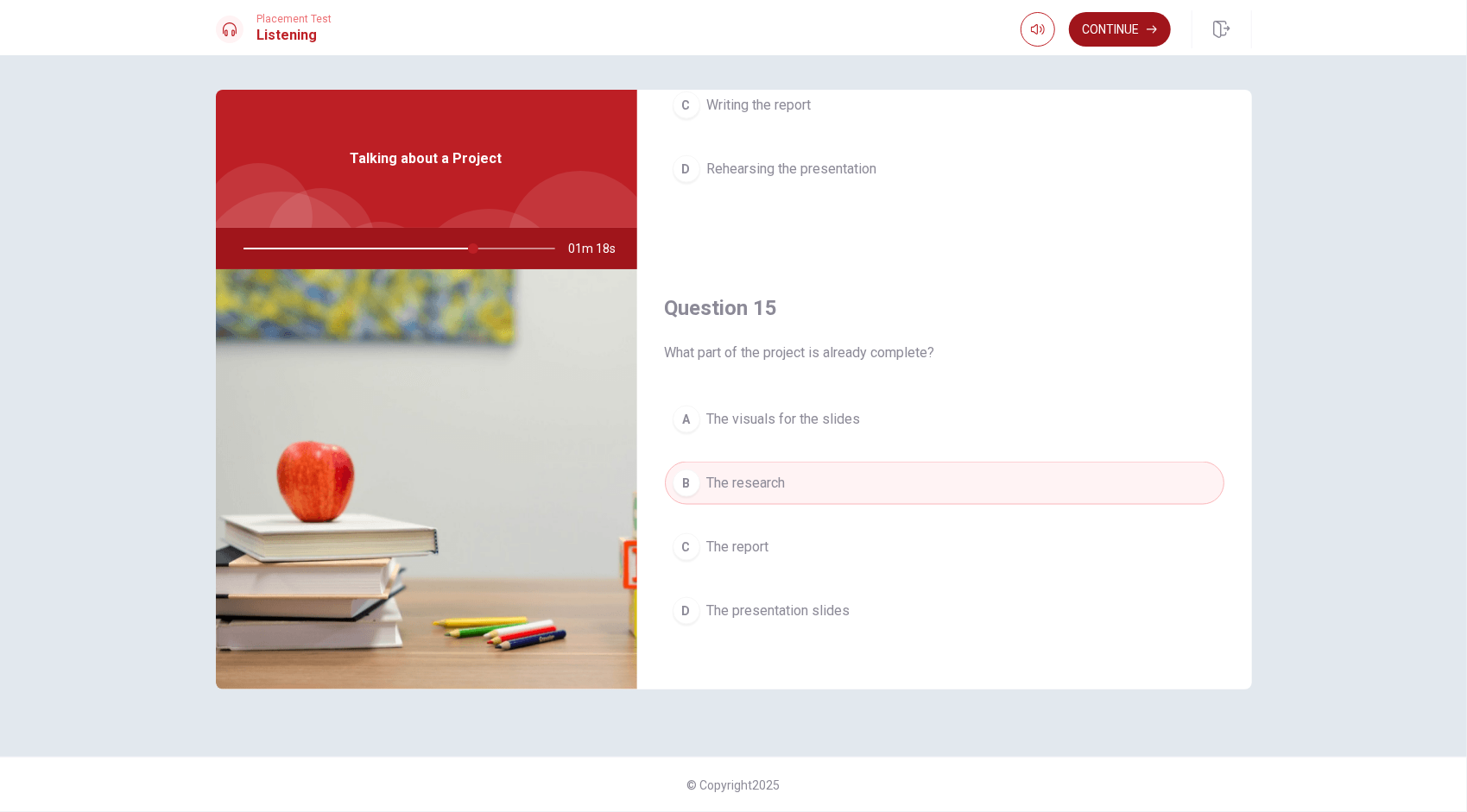
click at [726, 34] on button "Continue" at bounding box center [1120, 30] width 102 height 34
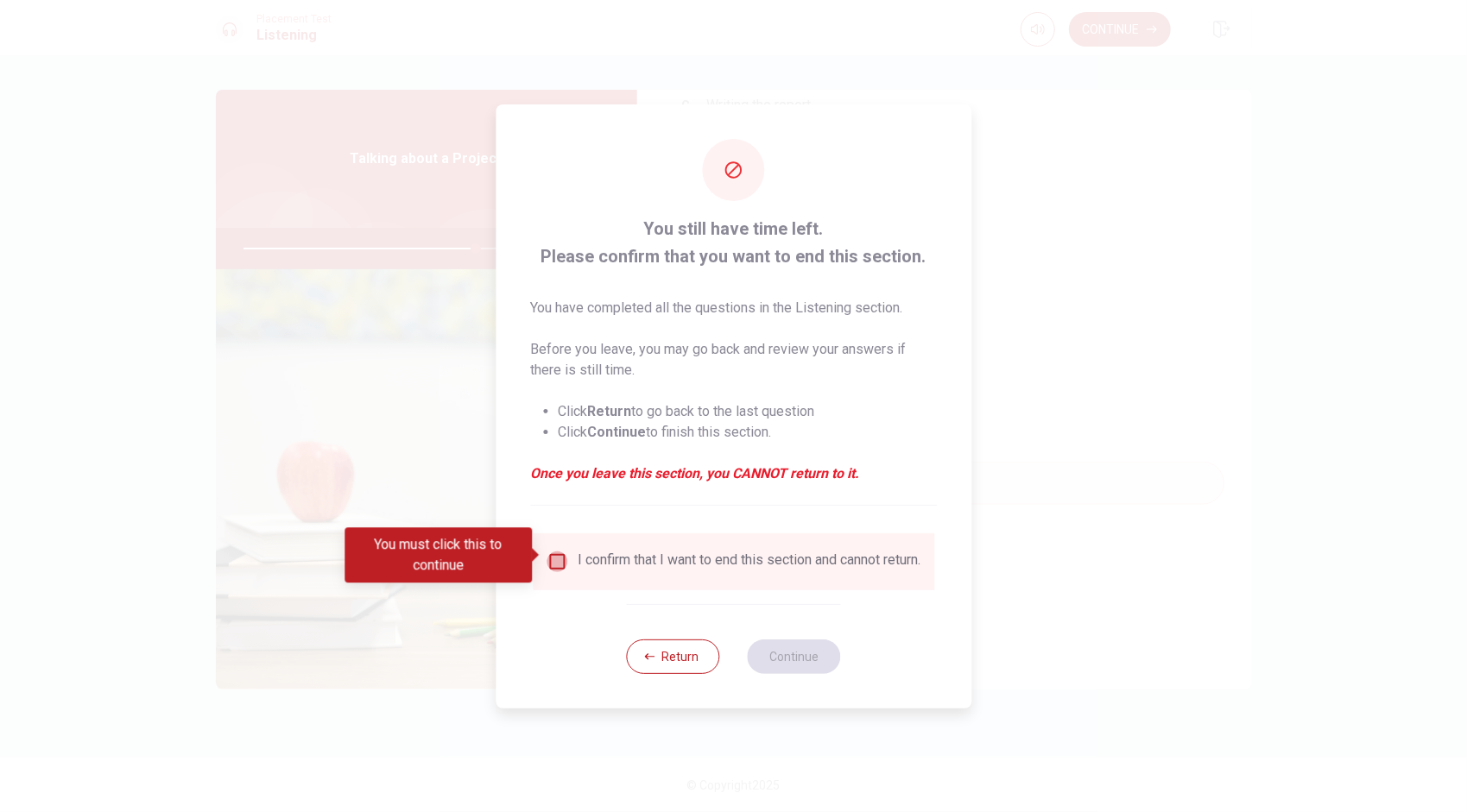
click at [549, 555] on input "You must click this to continue" at bounding box center [557, 562] width 21 height 21
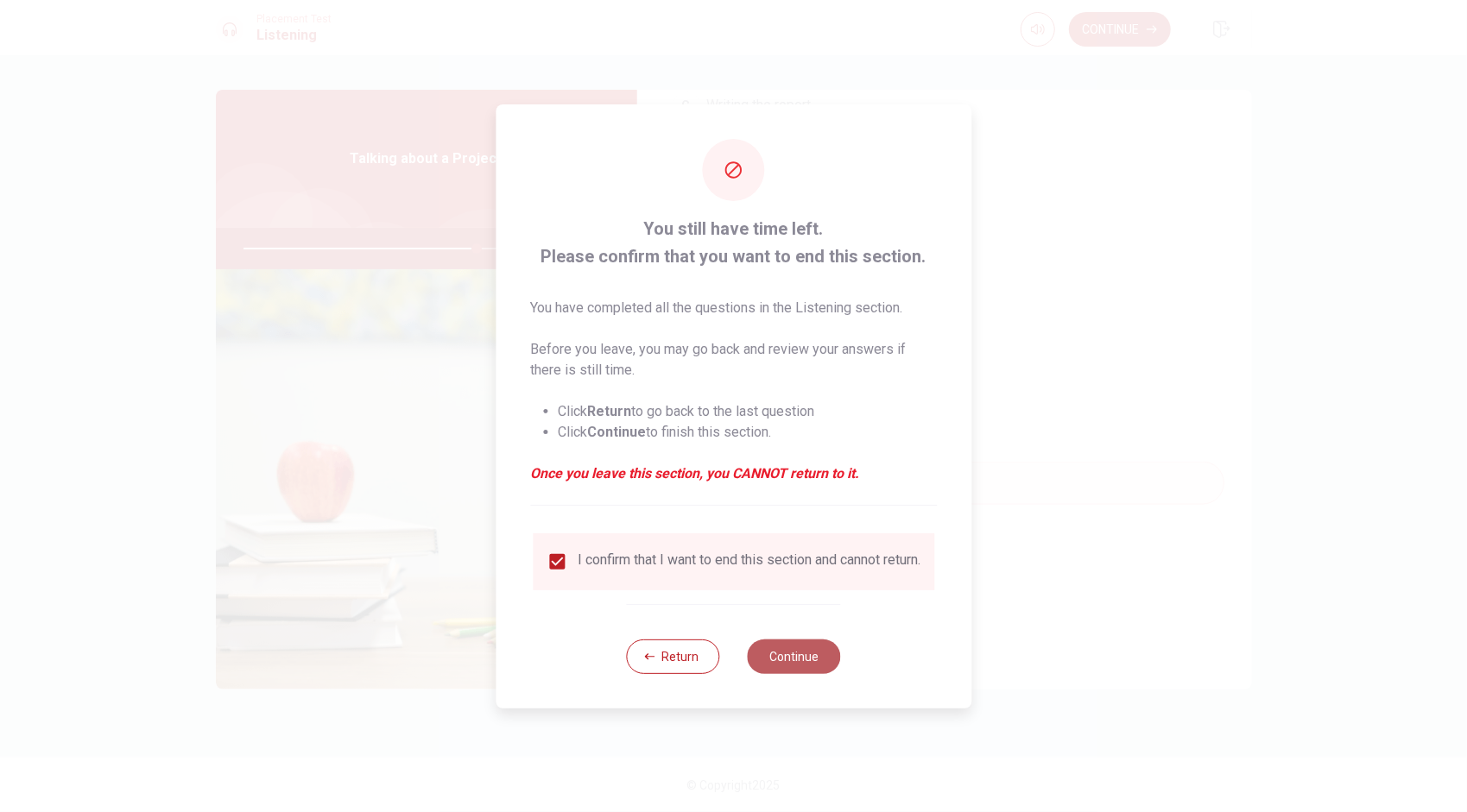
click at [726, 664] on button "Continue" at bounding box center [794, 657] width 93 height 34
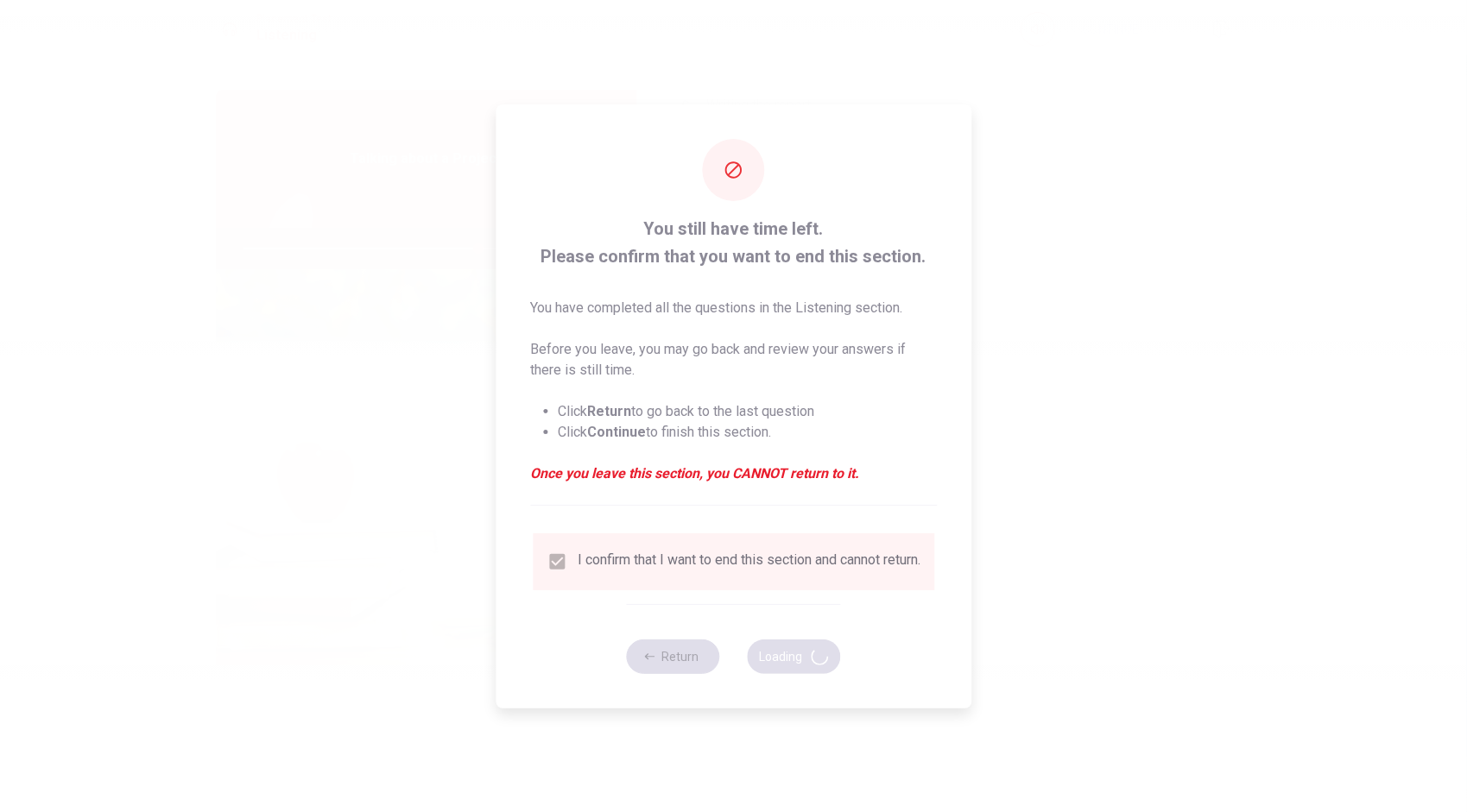
type input "76"
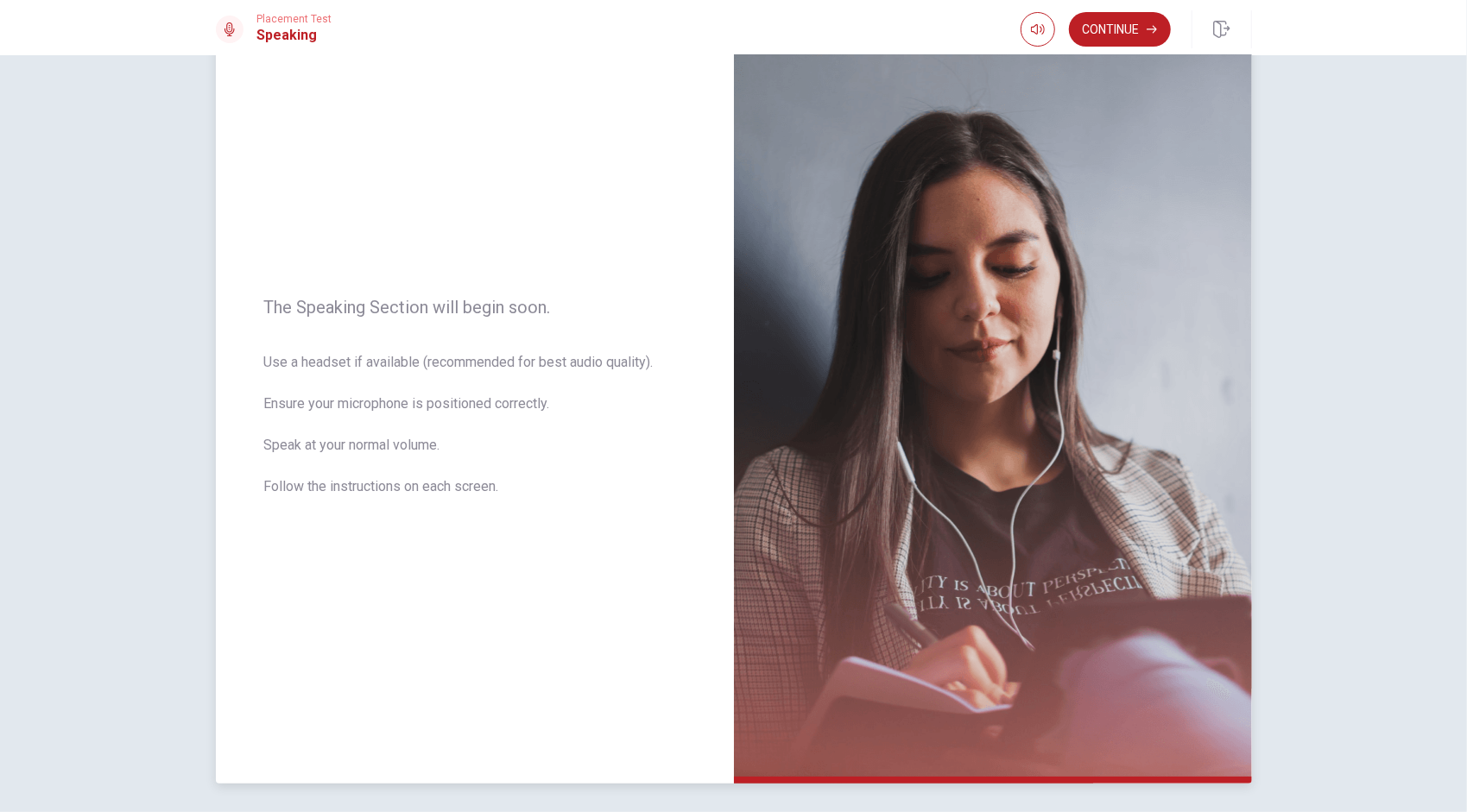
scroll to position [87, 0]
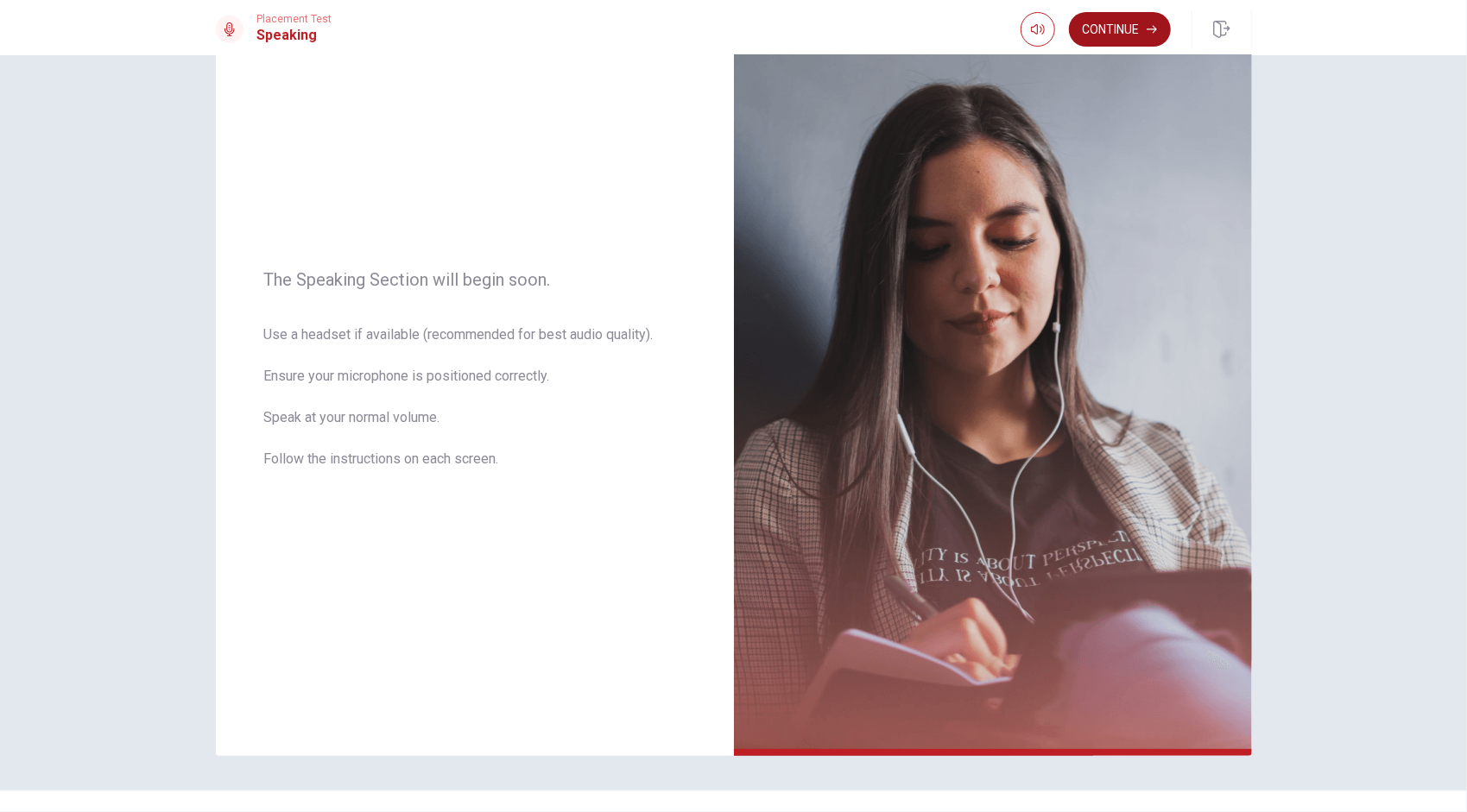
click at [726, 37] on button "Continue" at bounding box center [1120, 30] width 102 height 34
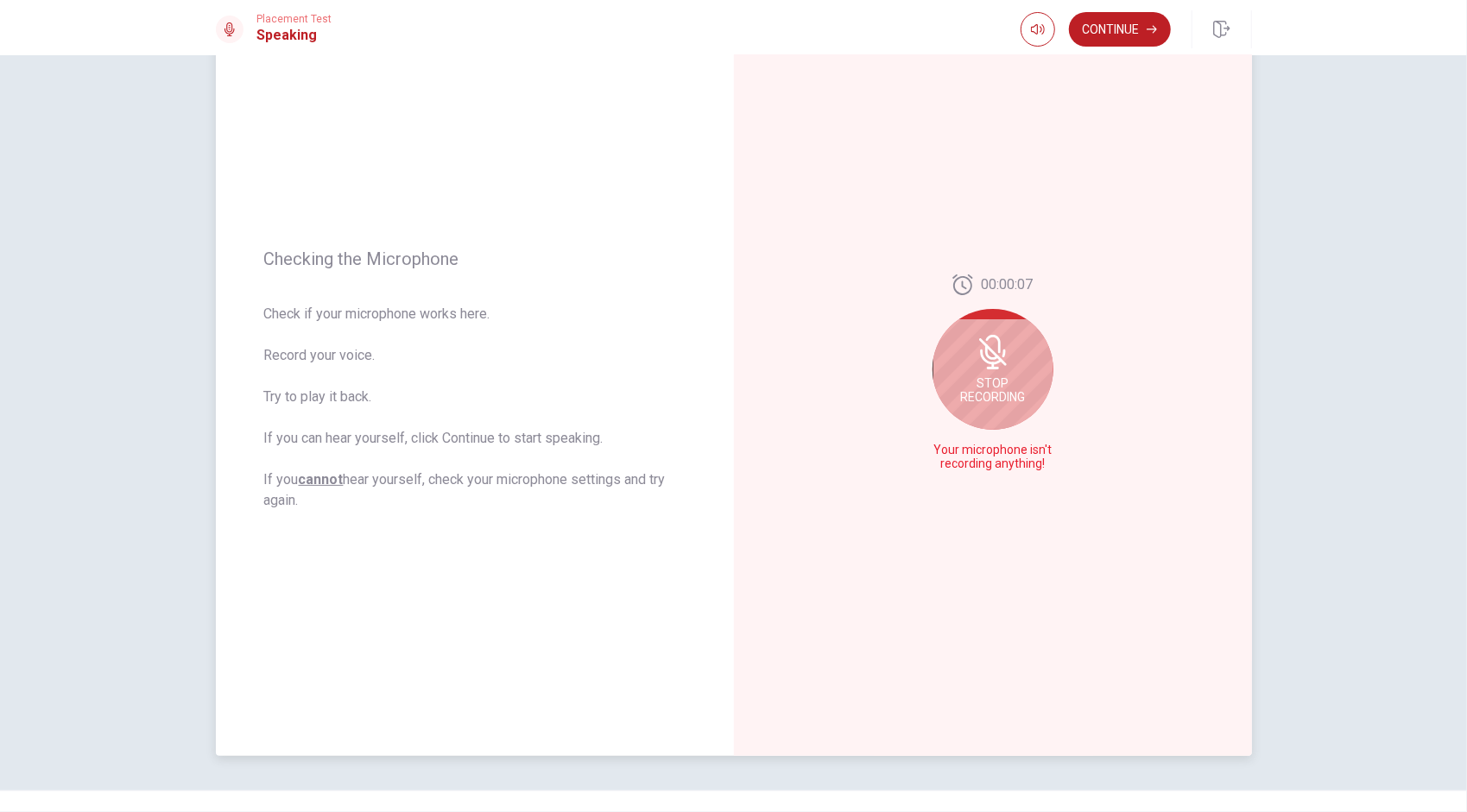
click at [726, 351] on icon at bounding box center [1003, 353] width 4 height 8
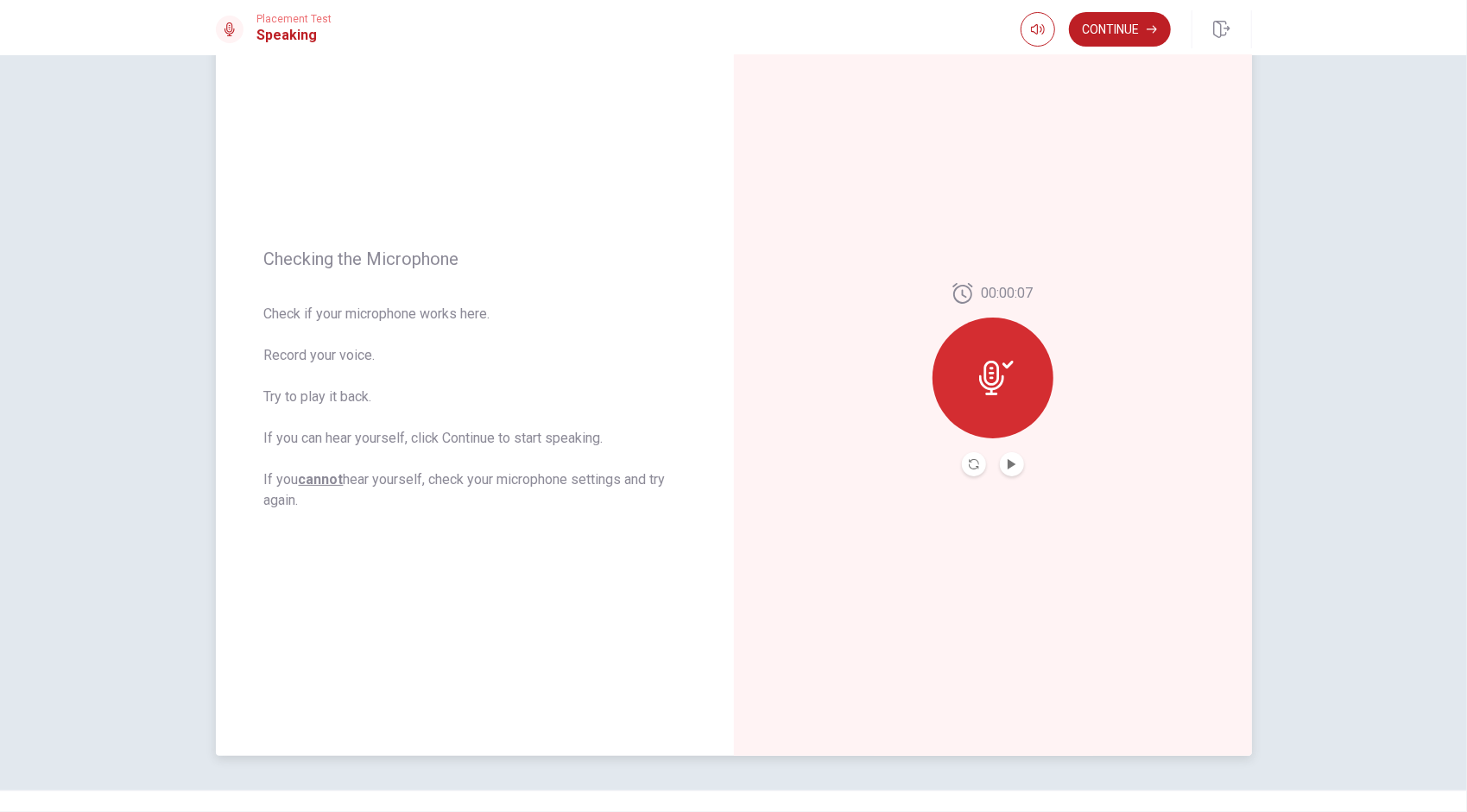
click at [726, 393] on icon at bounding box center [991, 378] width 25 height 34
click at [726, 460] on icon "Play Audio" at bounding box center [1011, 464] width 10 height 10
click at [726, 375] on icon at bounding box center [991, 378] width 25 height 34
click at [726, 464] on icon "Record Again" at bounding box center [973, 464] width 10 height 10
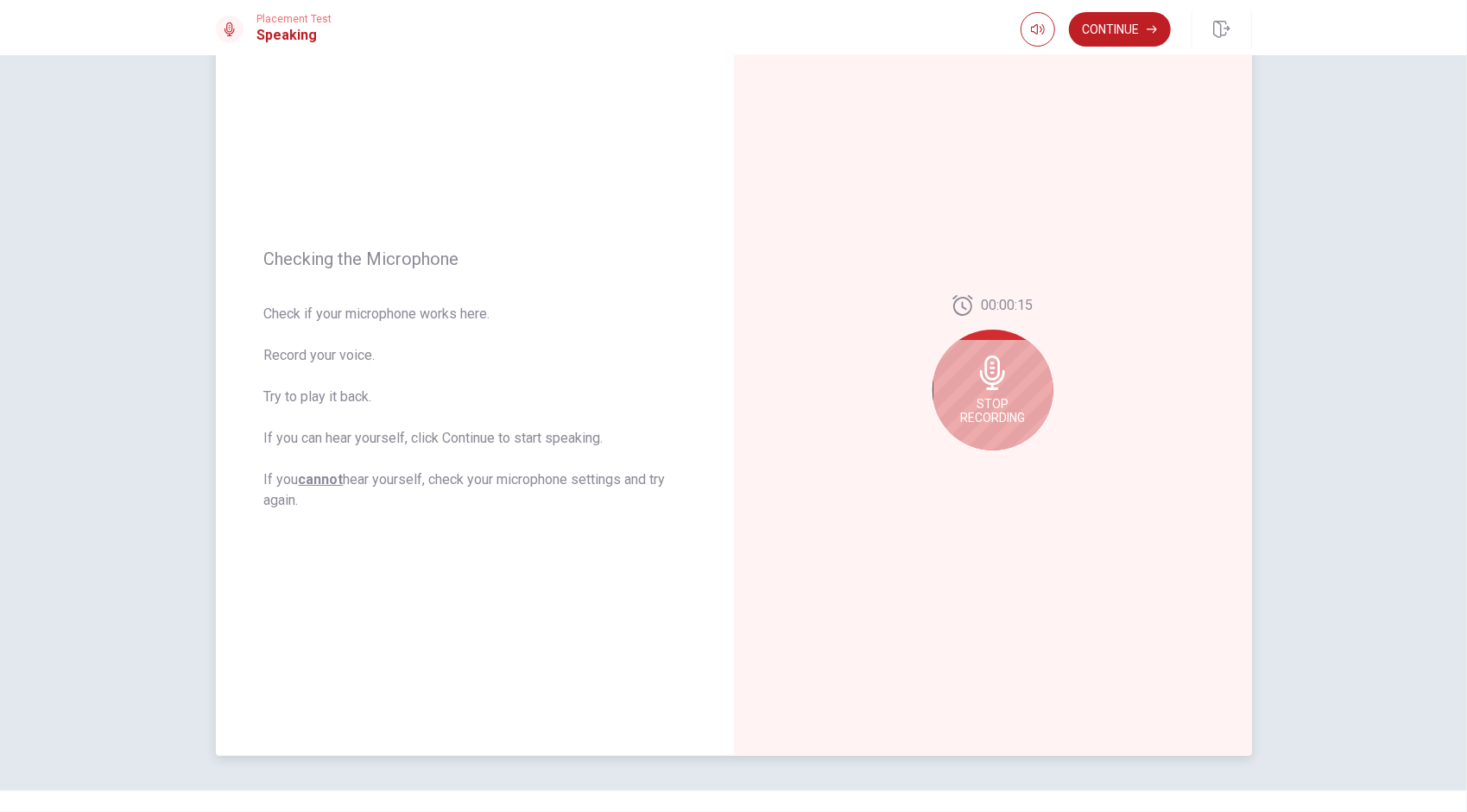
click at [726, 382] on icon at bounding box center [992, 373] width 25 height 34
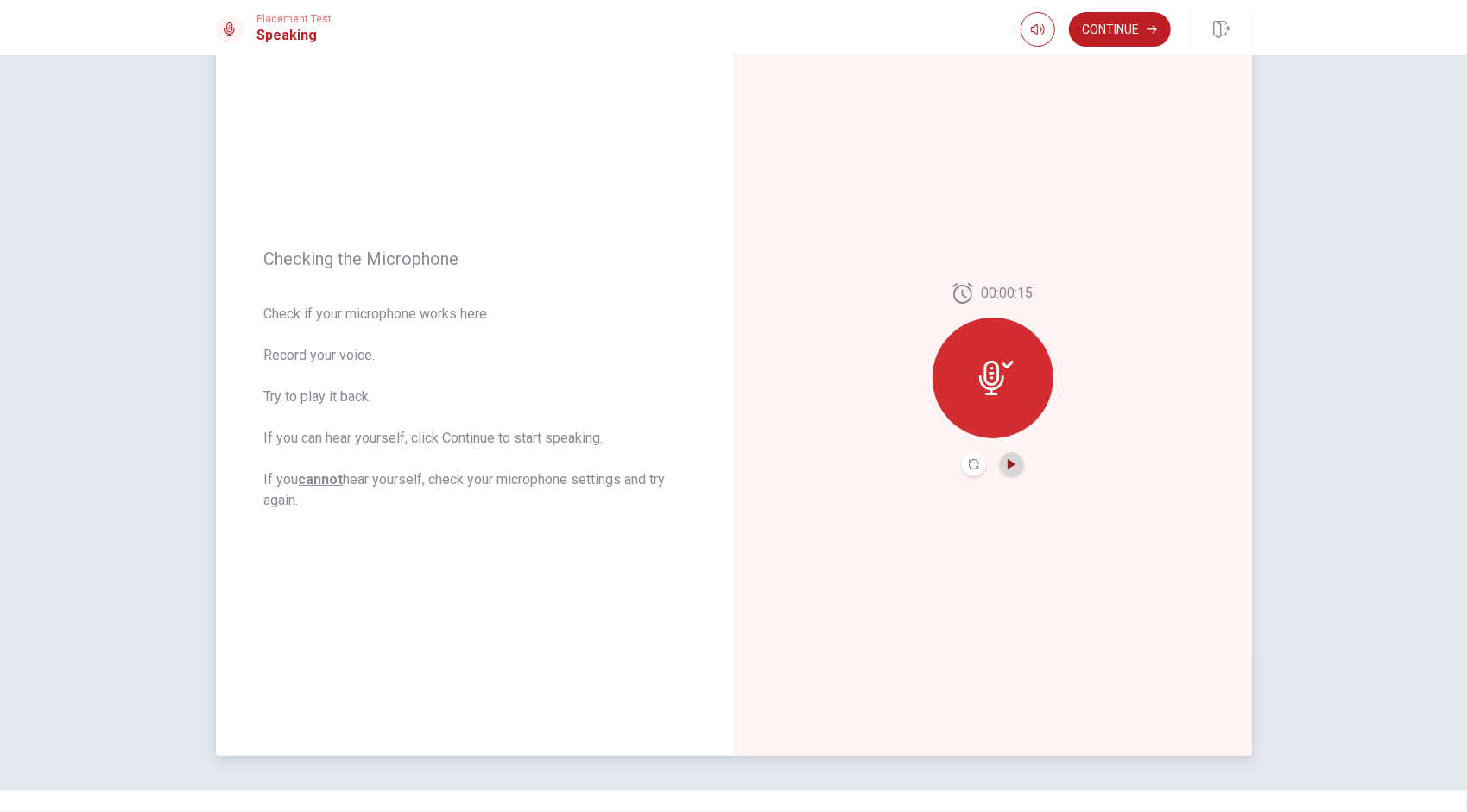
click at [726, 465] on icon "Play Audio" at bounding box center [1011, 464] width 8 height 10
click at [726, 464] on icon "Play Audio" at bounding box center [1011, 464] width 8 height 10
click at [726, 467] on button "Play Audio" at bounding box center [1011, 464] width 24 height 24
click at [726, 465] on icon "Record Again" at bounding box center [973, 464] width 10 height 10
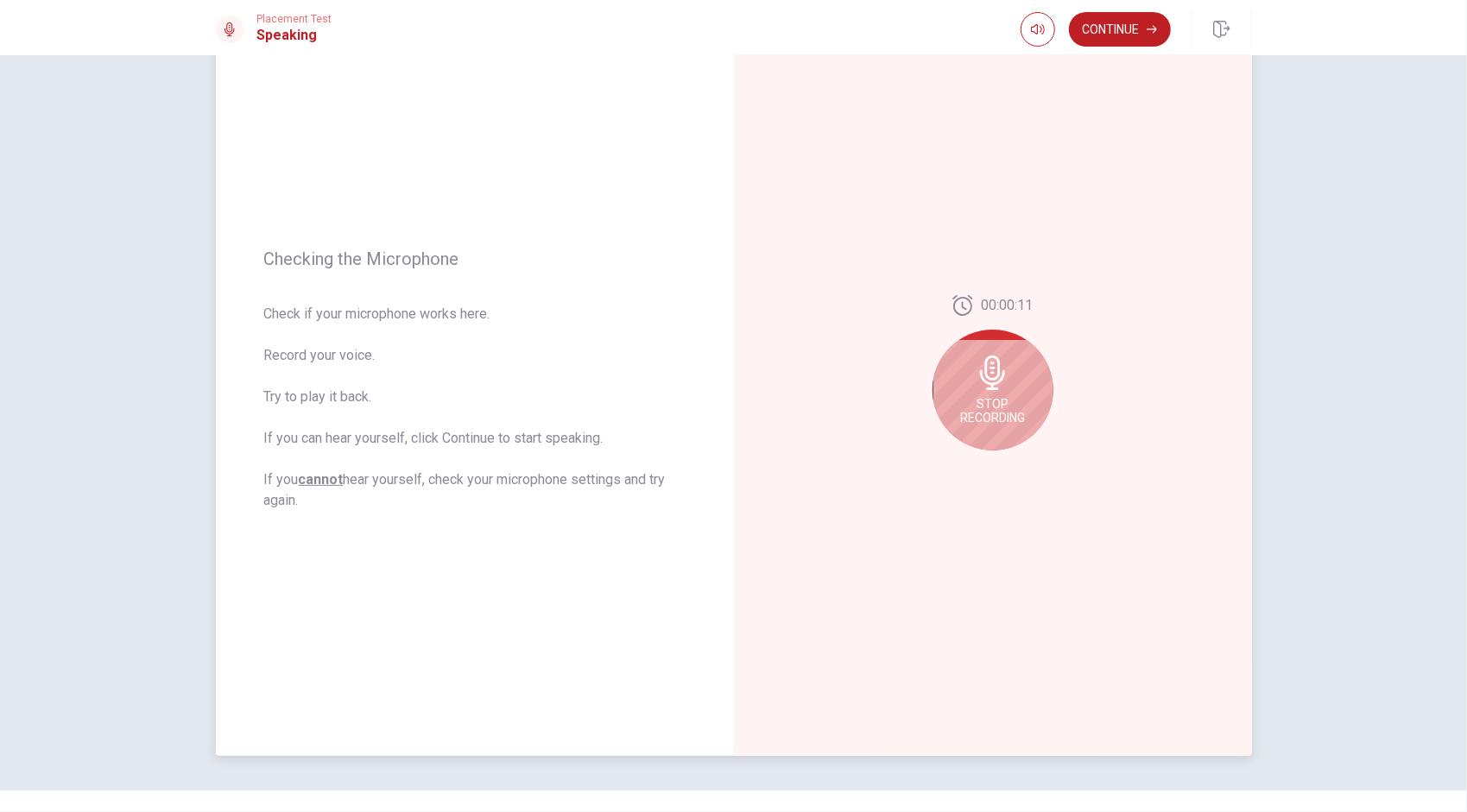
click at [726, 382] on icon at bounding box center [992, 373] width 25 height 34
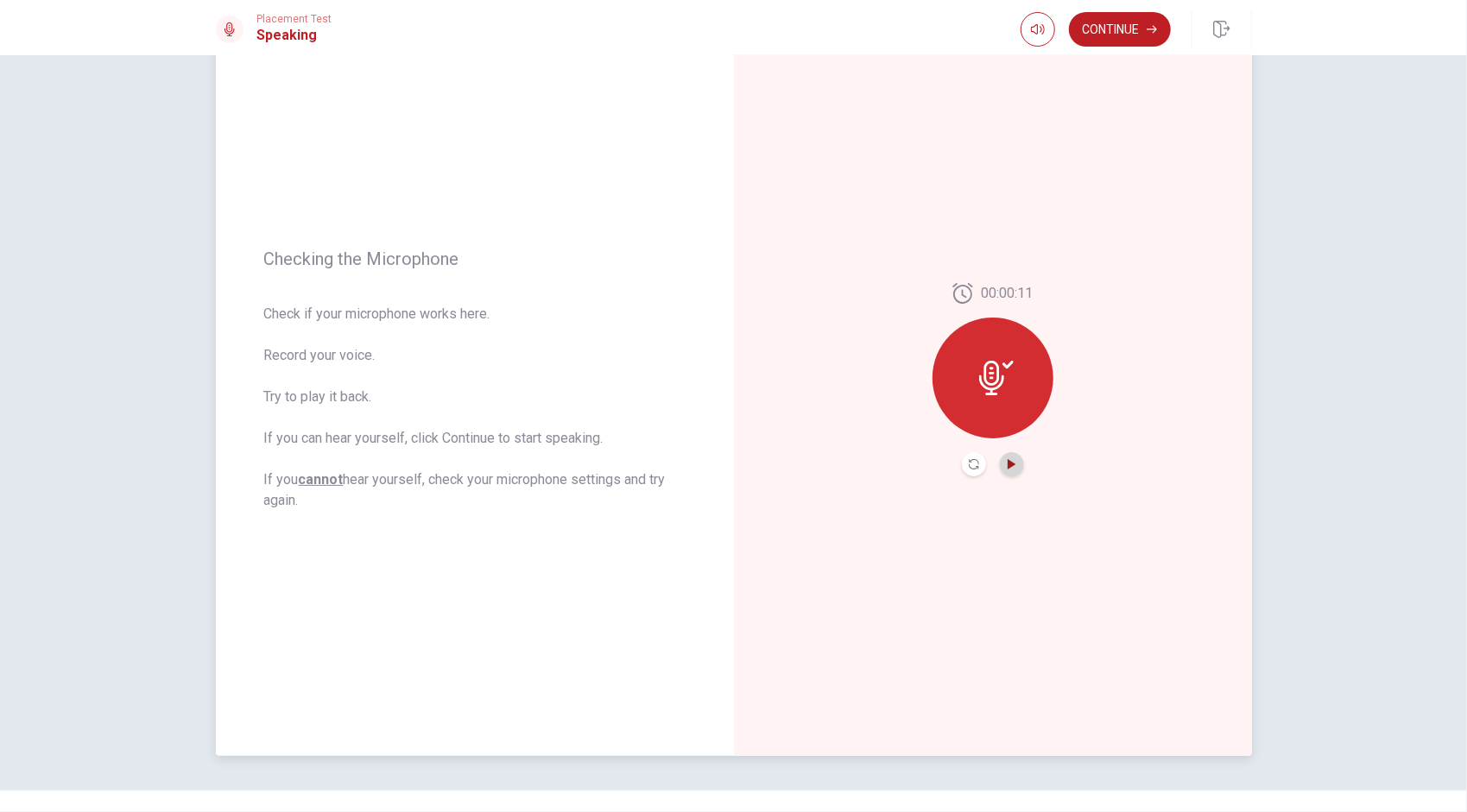
click at [726, 467] on icon "Play Audio" at bounding box center [1011, 464] width 10 height 10
click at [726, 20] on button "Continue" at bounding box center [1120, 30] width 102 height 34
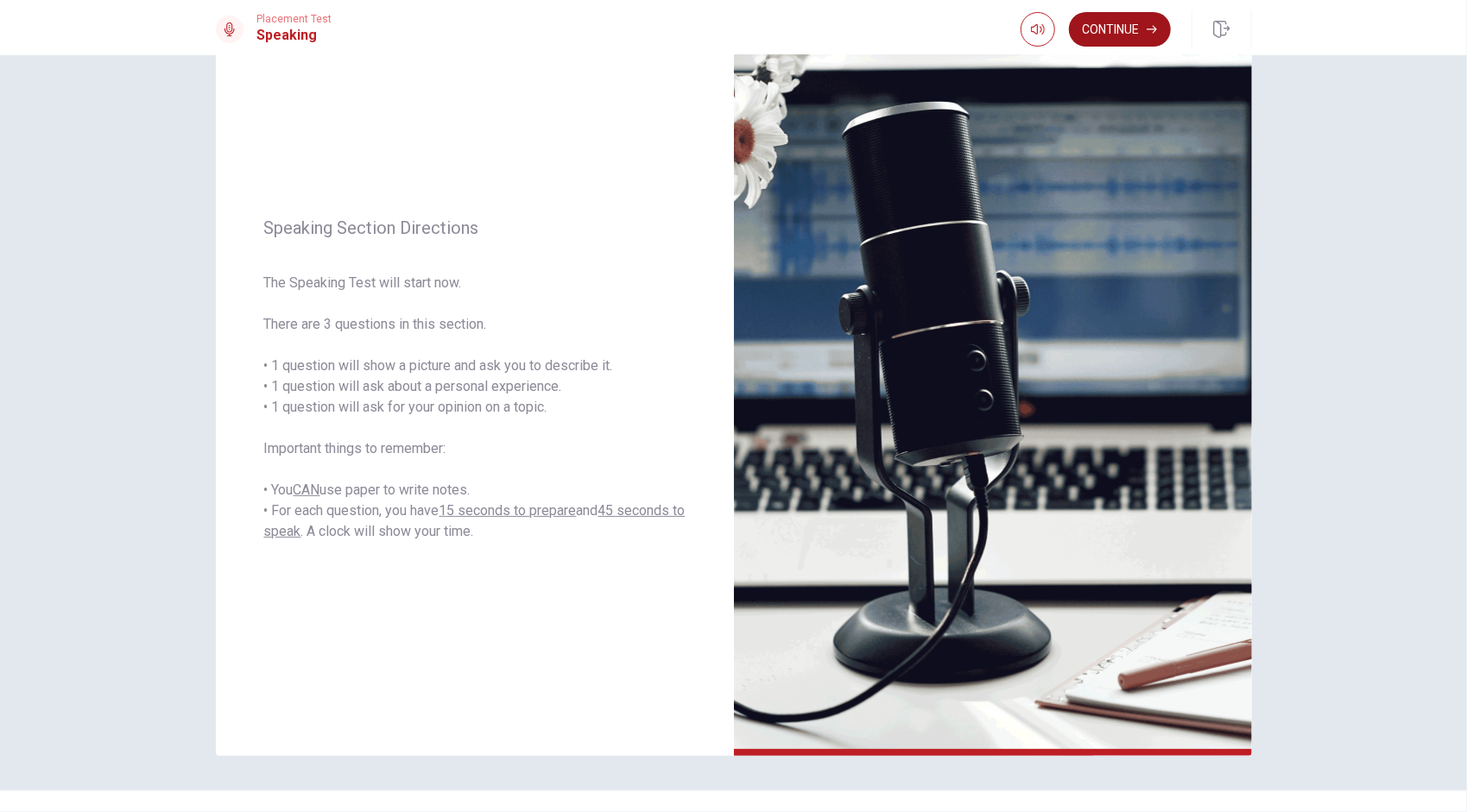
click at [726, 26] on button "Continue" at bounding box center [1120, 30] width 102 height 34
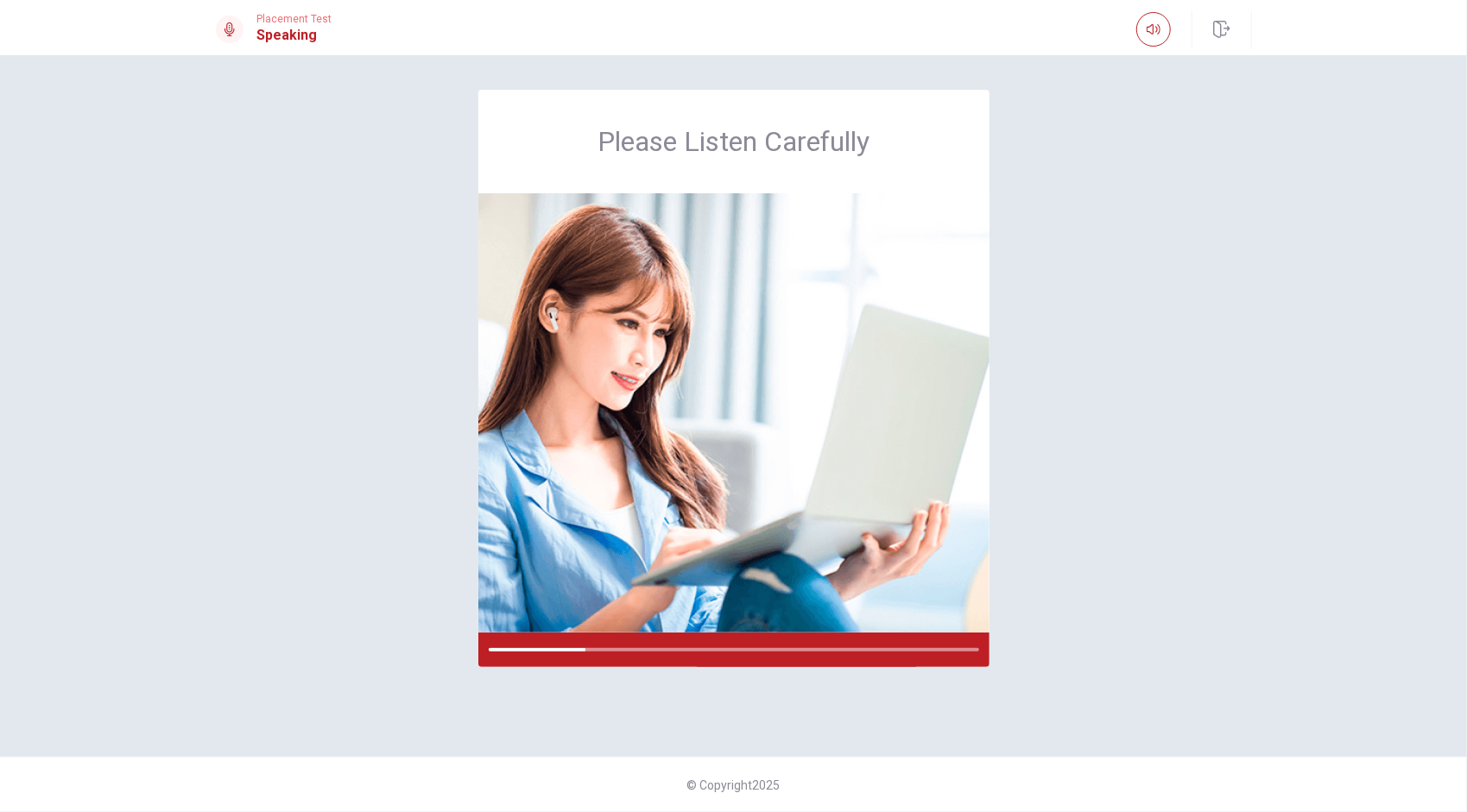
click at [726, 699] on div "Please Listen Carefully" at bounding box center [734, 406] width 1091 height 633
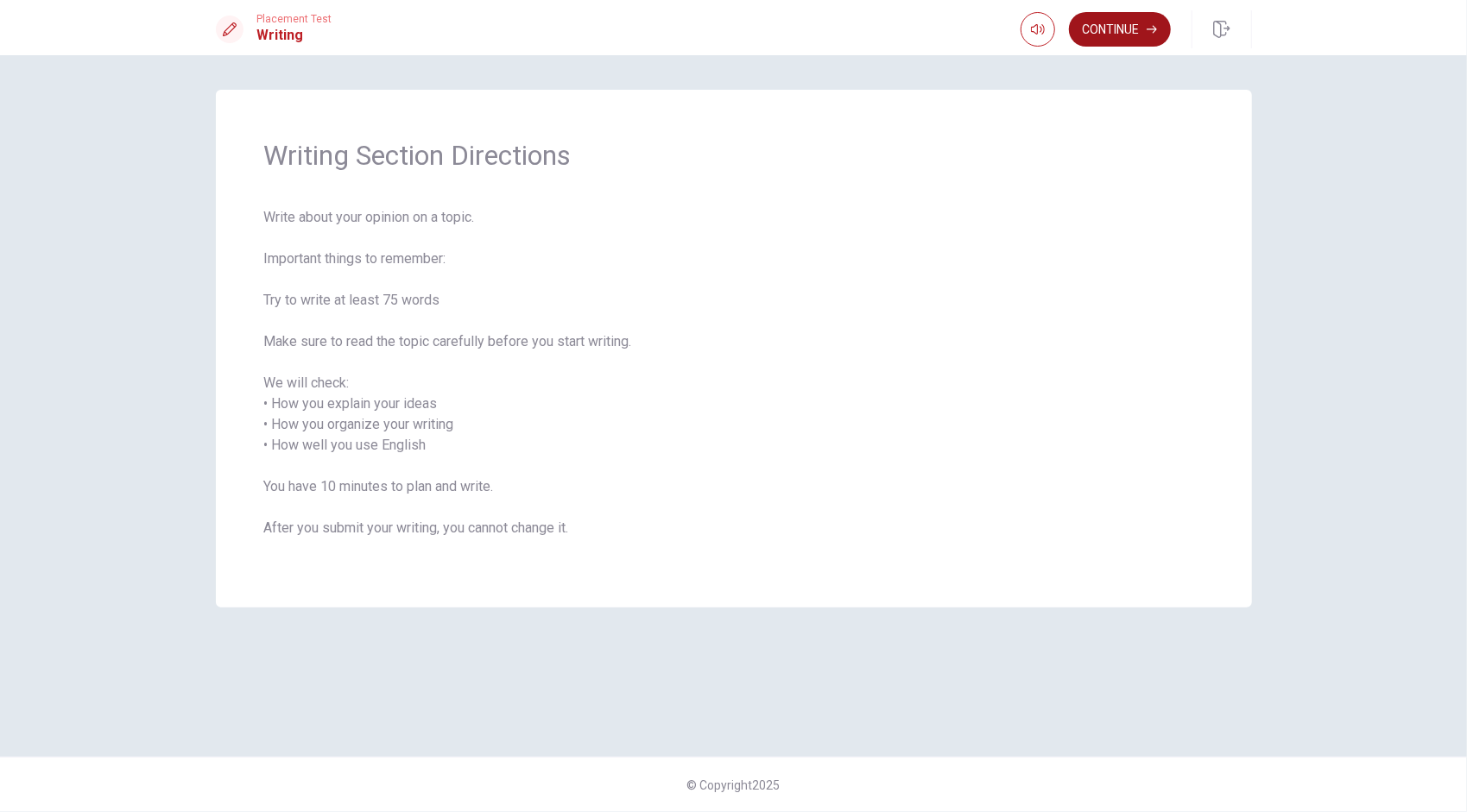
click at [726, 30] on button "Continue" at bounding box center [1120, 30] width 102 height 34
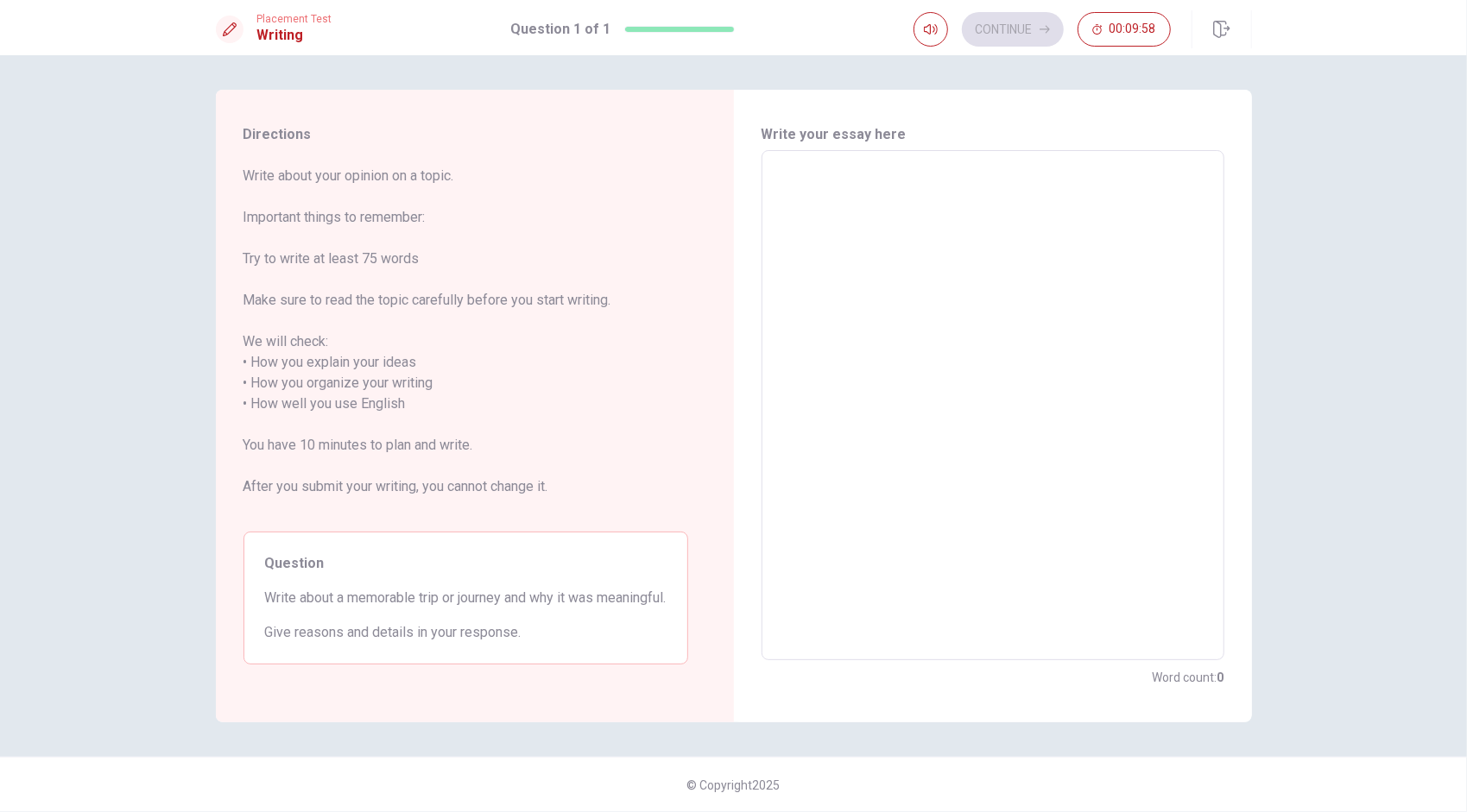
click at [726, 190] on textarea at bounding box center [992, 406] width 439 height 482
click at [726, 189] on textarea at bounding box center [992, 406] width 439 height 482
type textarea "i"
type textarea "x"
type textarea "i"
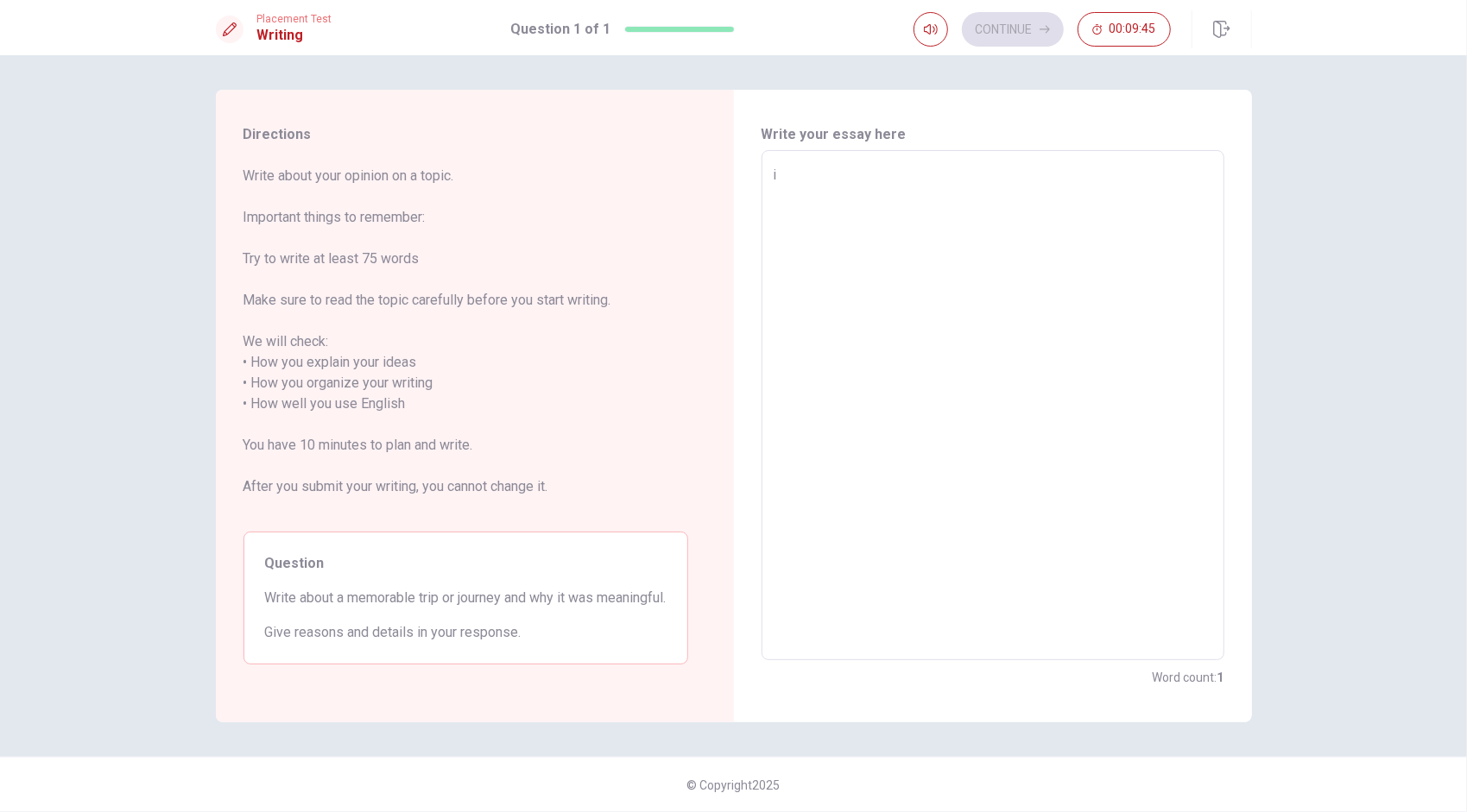
type textarea "x"
type textarea "i"
type textarea "x"
type textarea "I"
type textarea "x"
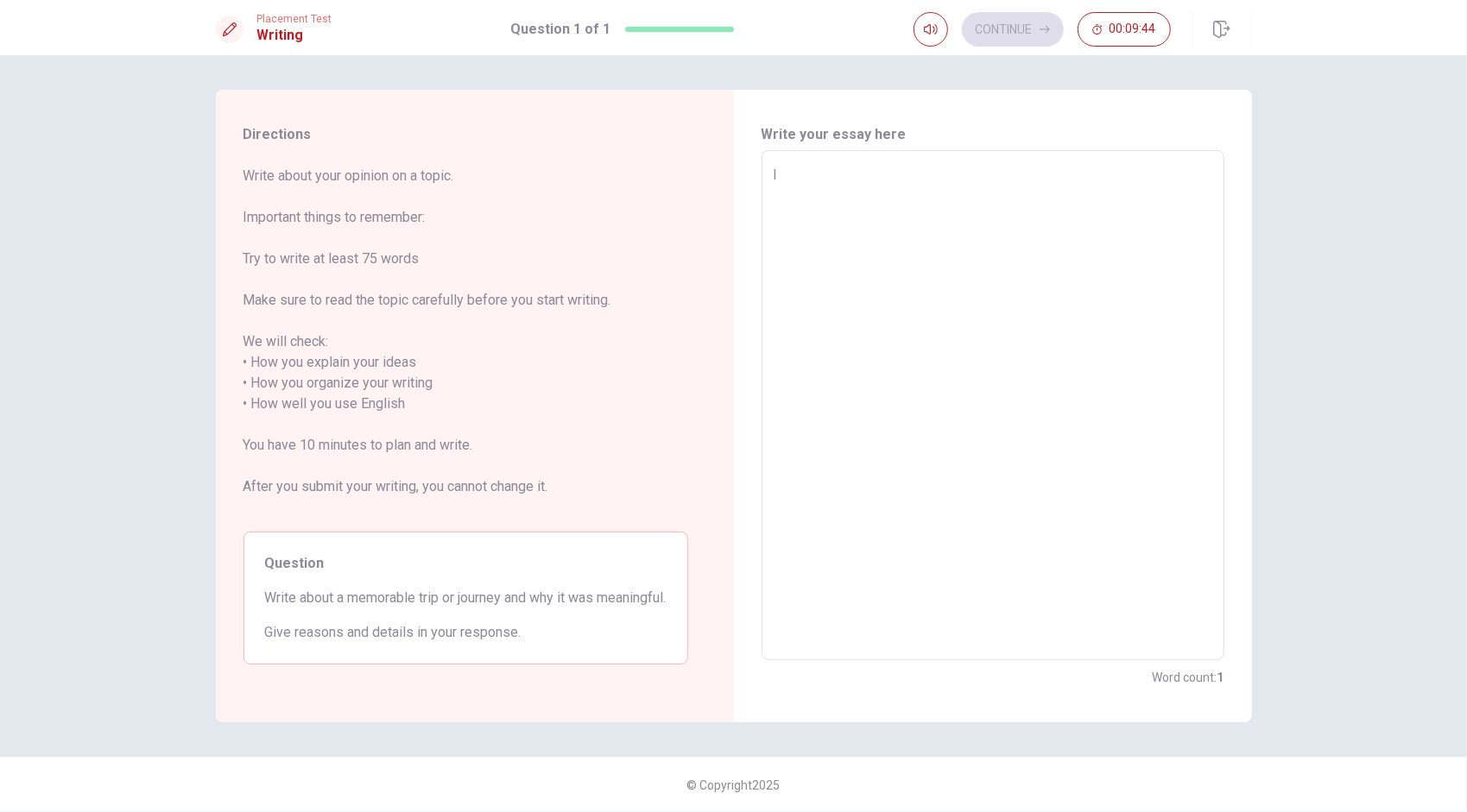
type textarea "I"
type textarea "x"
type textarea "I"
type textarea "x"
type textarea "T"
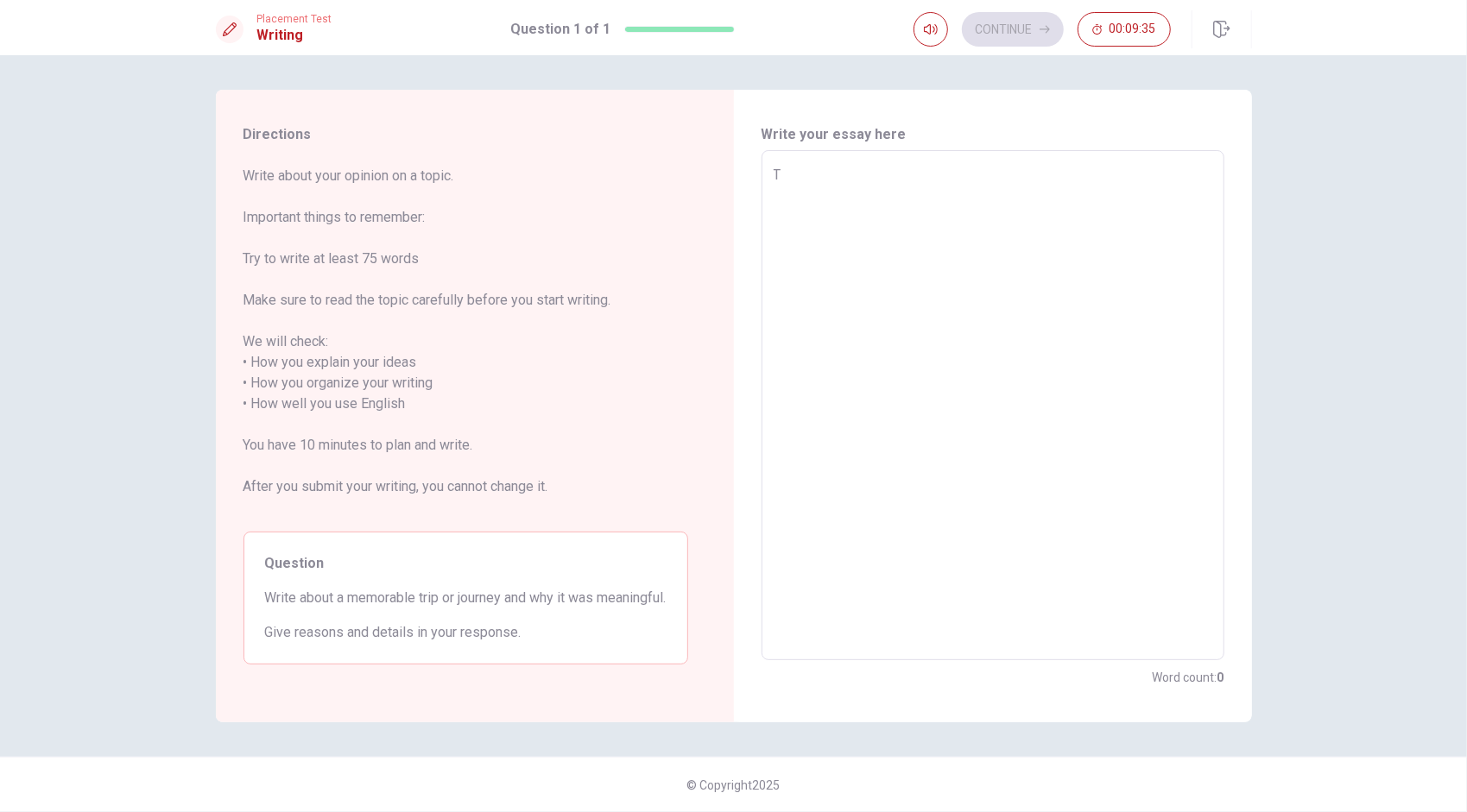
type textarea "x"
type textarea "TH"
type textarea "x"
type textarea "TH-"
type textarea "x"
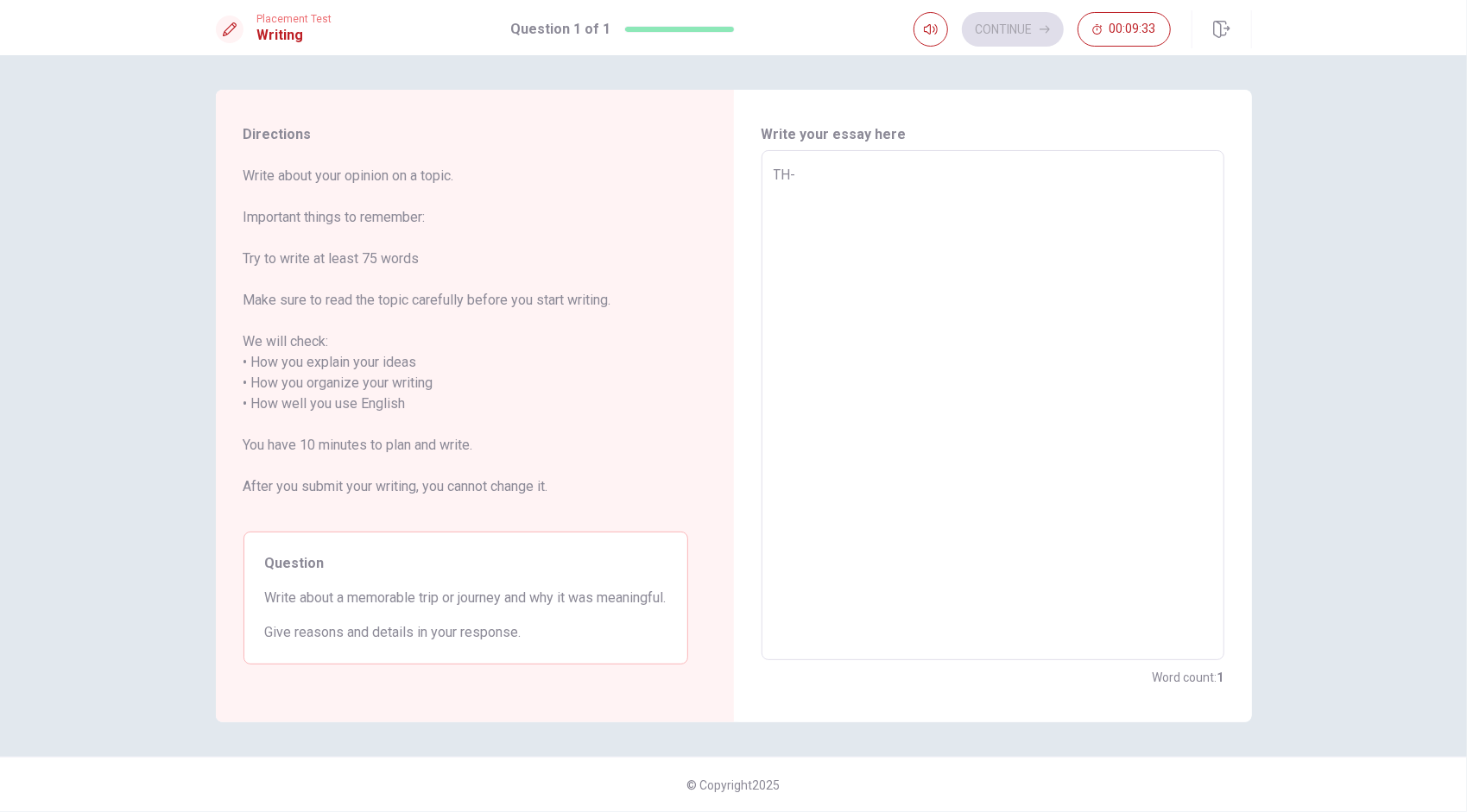
type textarea "TH"
type textarea "x"
type textarea "T"
type textarea "x"
type textarea "TH"
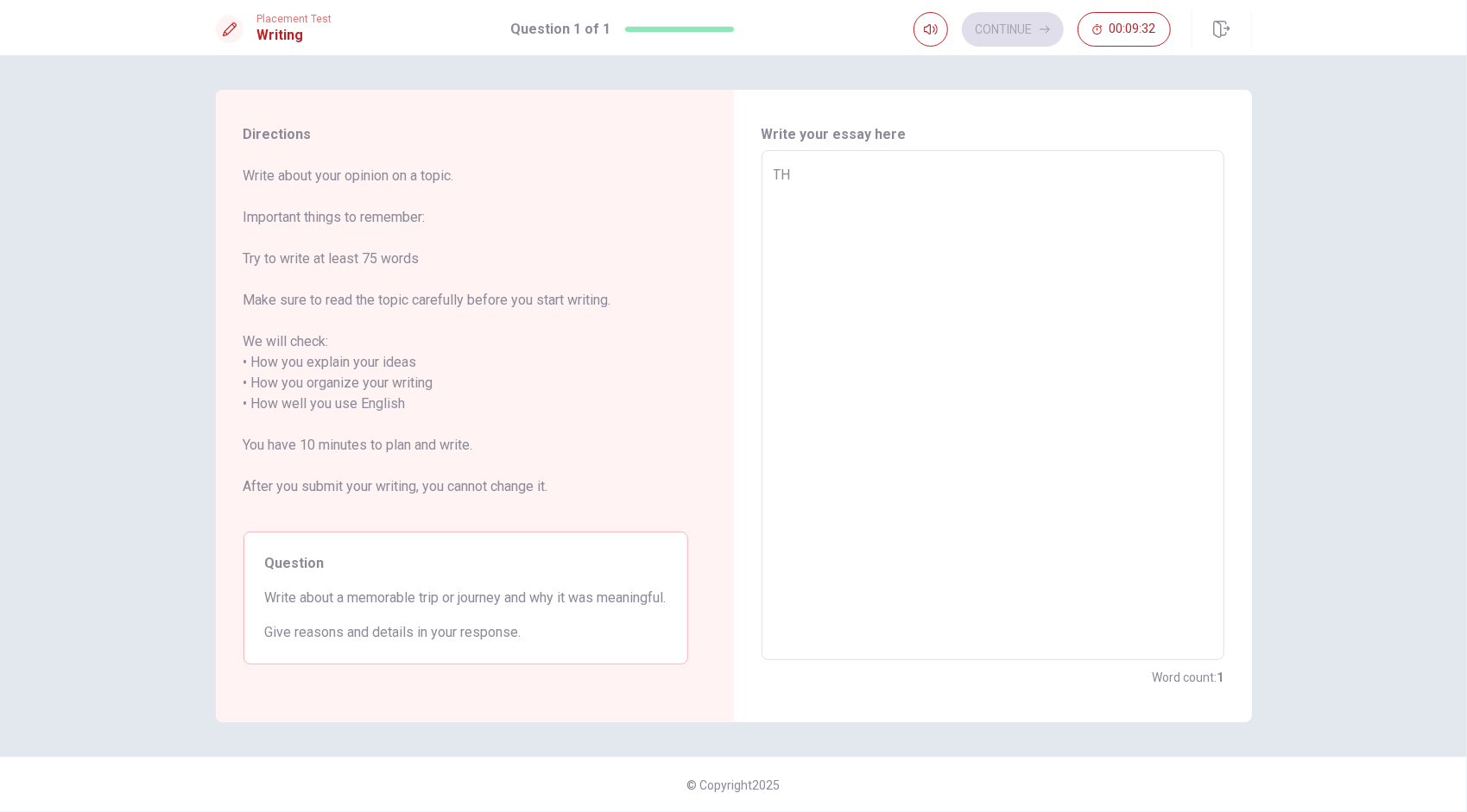
type textarea "x"
type textarea "T"
type textarea "x"
type textarea "Th"
type textarea "x"
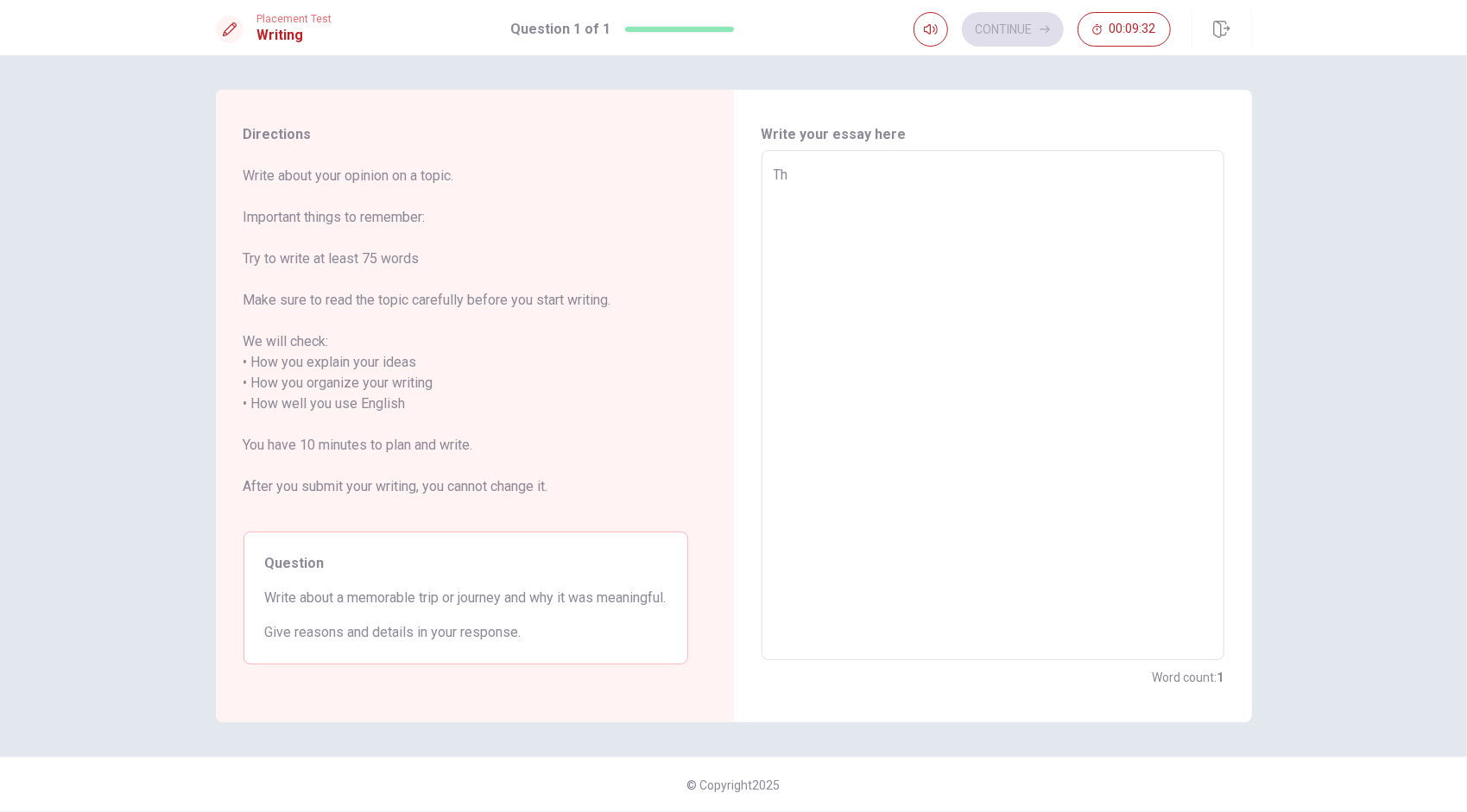
type textarea "The"
type textarea "x"
type textarea "The"
type textarea "x"
type textarea "The m"
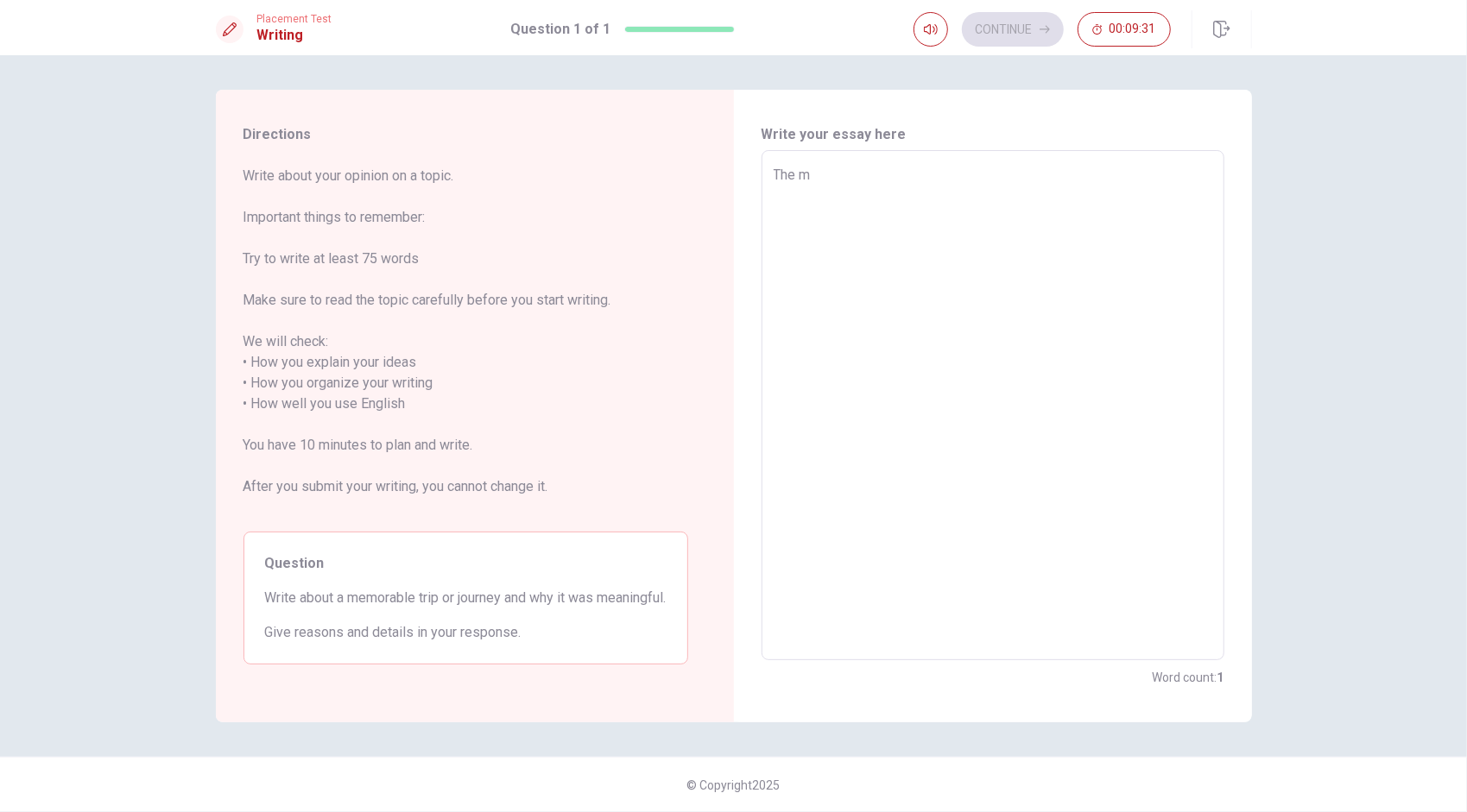
type textarea "x"
type textarea "The mo"
type textarea "x"
type textarea "The mos"
type textarea "x"
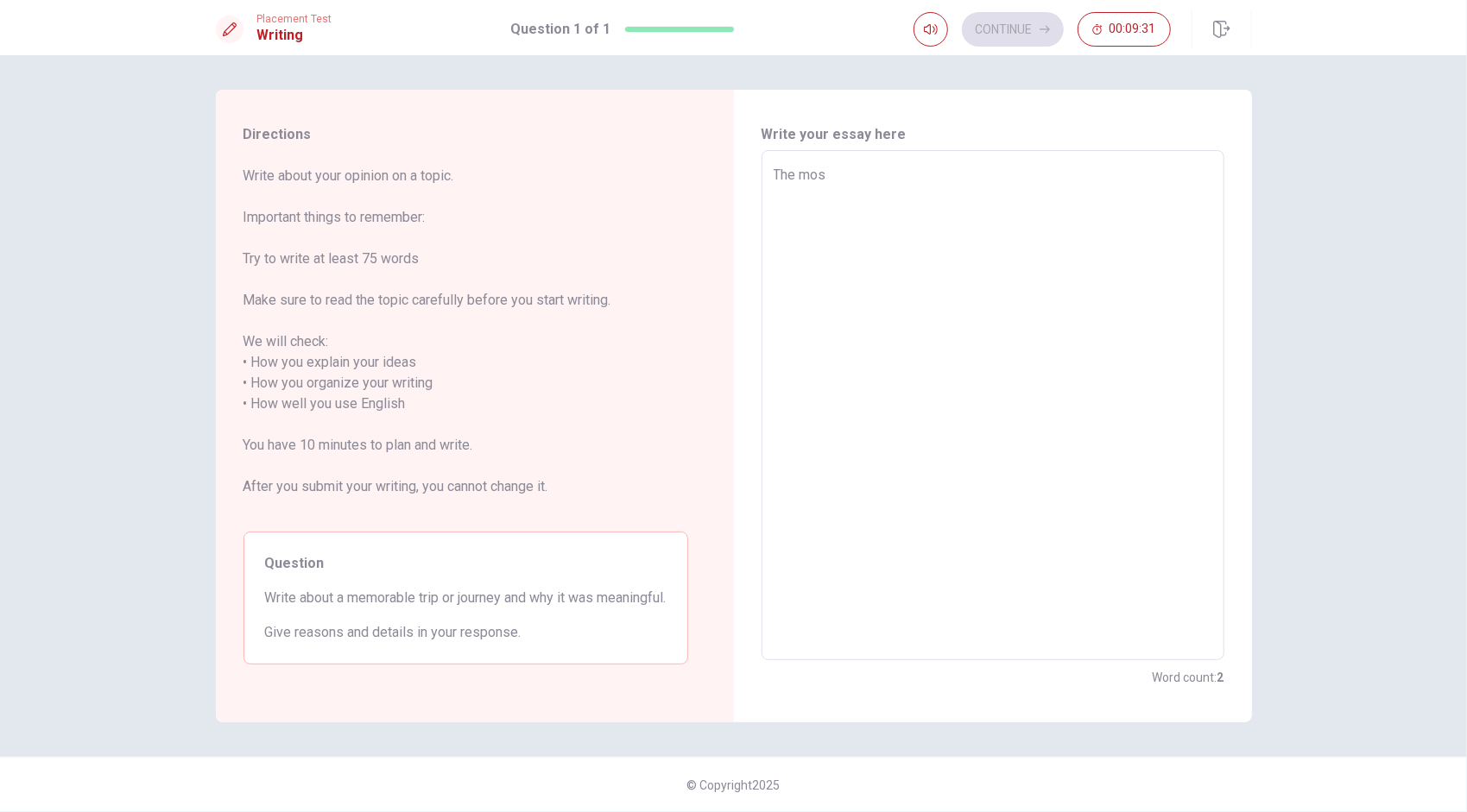
type textarea "The most"
type textarea "x"
type textarea "The most"
type textarea "x"
type textarea "The most m"
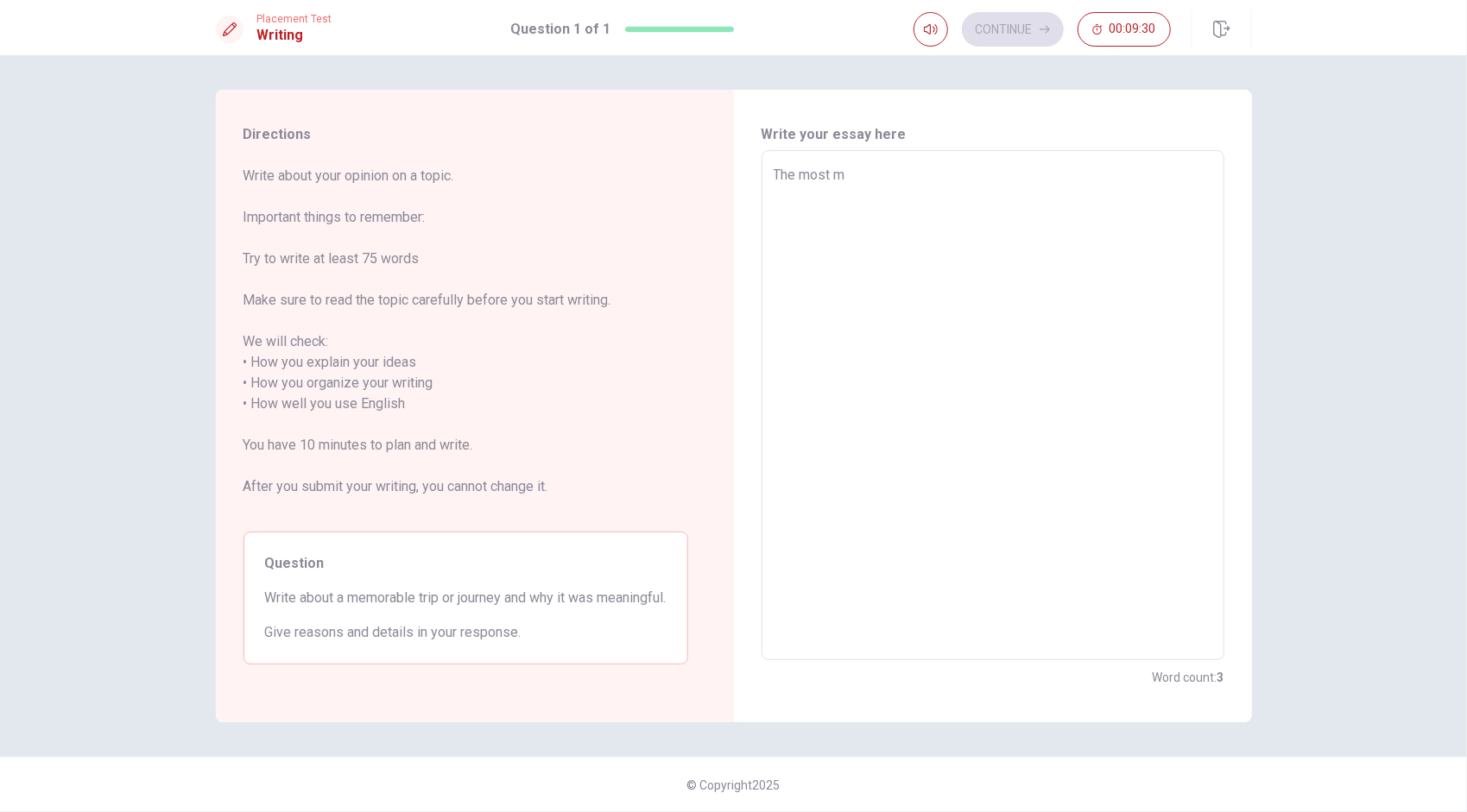
type textarea "x"
type textarea "The most me"
type textarea "x"
type textarea "The most mem"
type textarea "x"
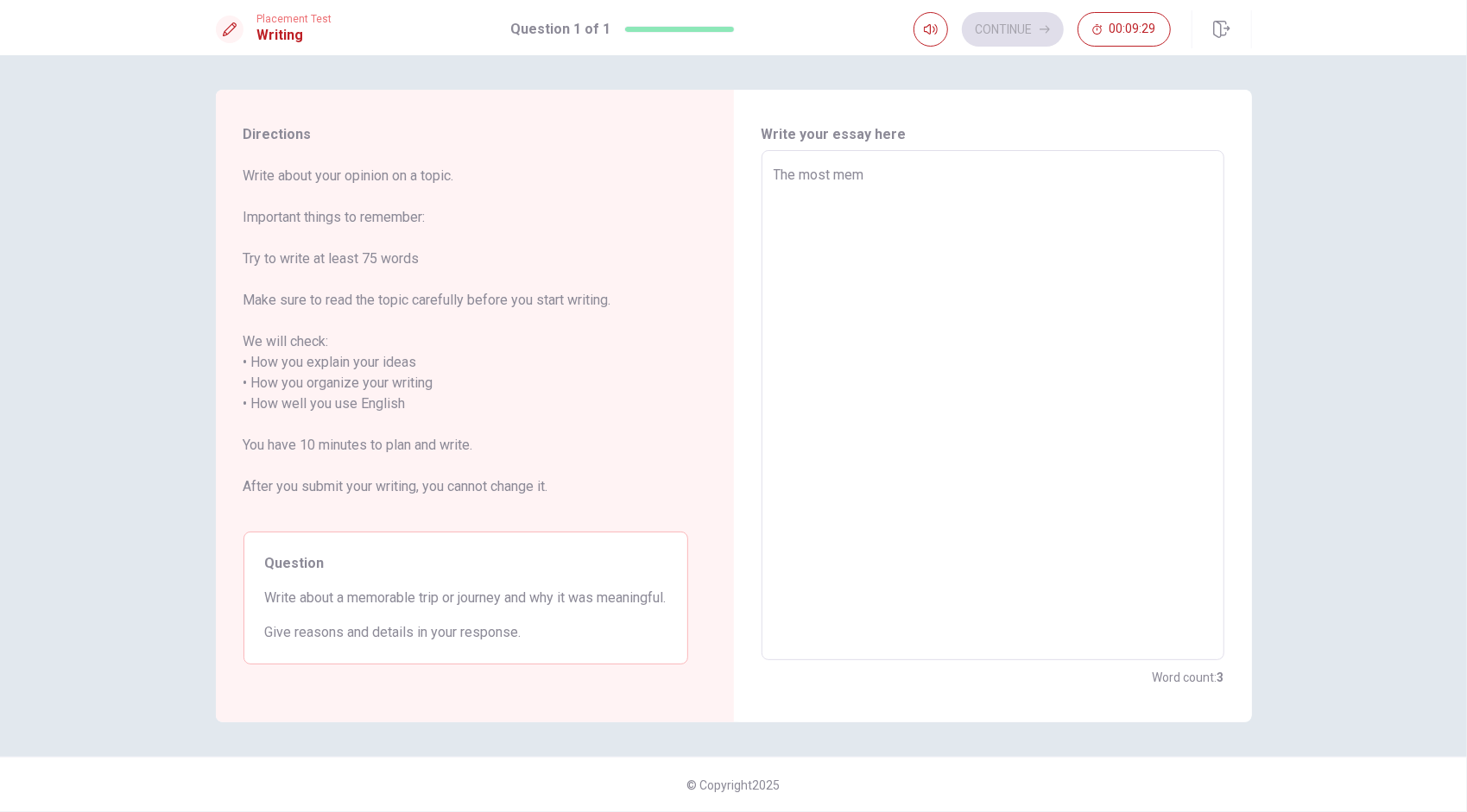
type textarea "The most memo"
type textarea "x"
type textarea "The most memor"
type textarea "x"
type textarea "The most memora"
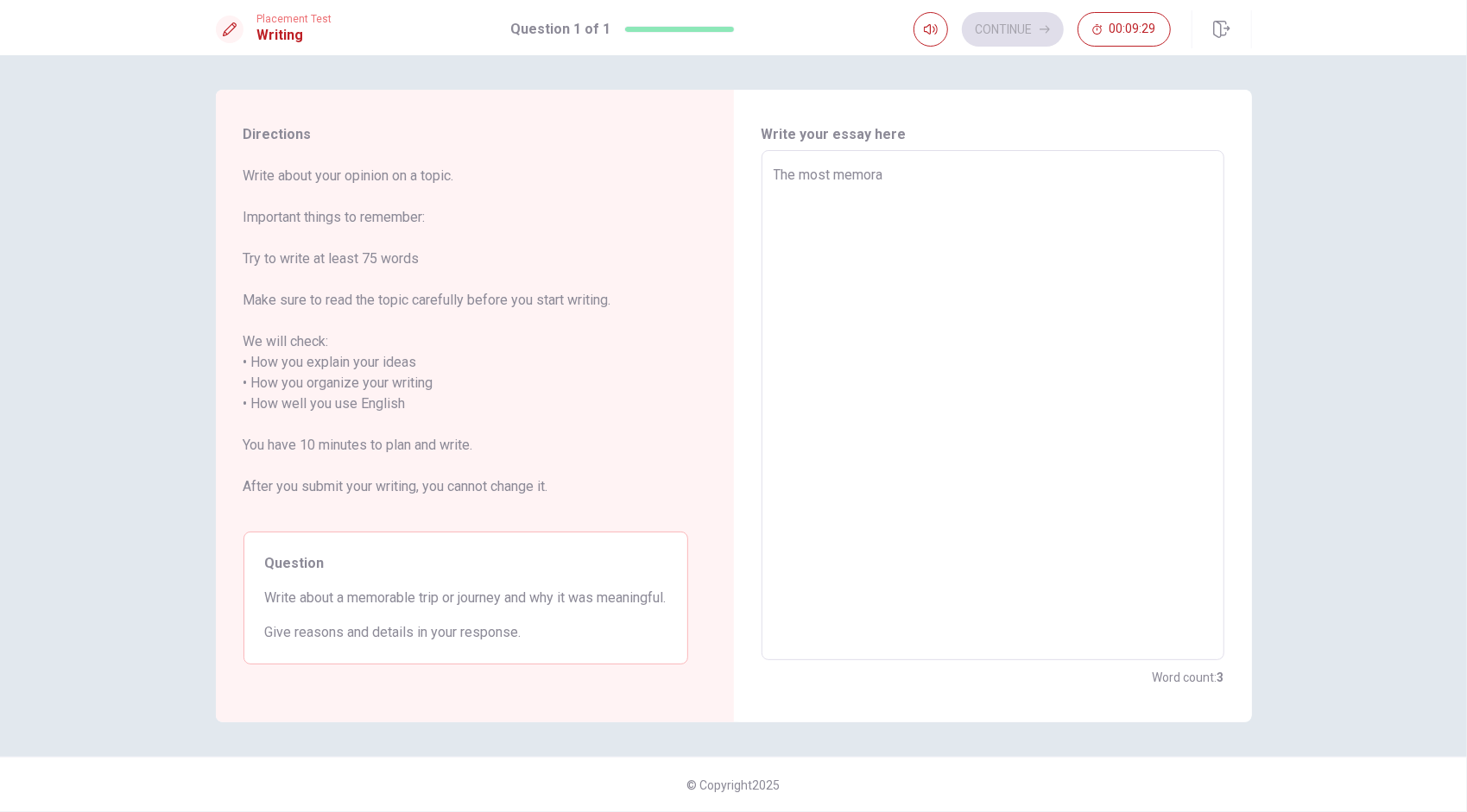
type textarea "x"
type textarea "The most memorav"
type textarea "x"
type textarea "The most memoravl"
type textarea "x"
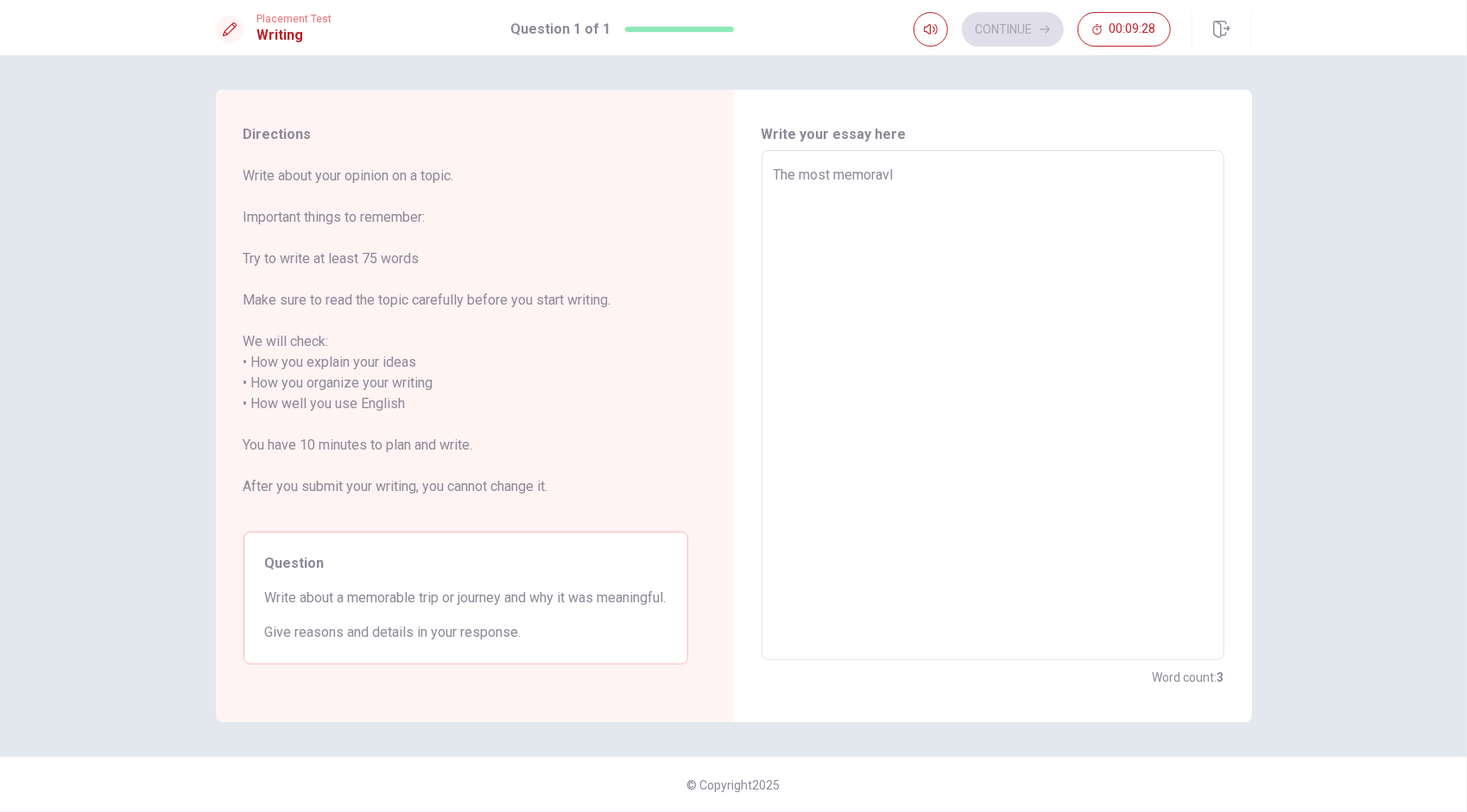
type textarea "The most memoravle"
type textarea "x"
type textarea "The most memoravle"
type textarea "x"
type textarea "The most memoravle"
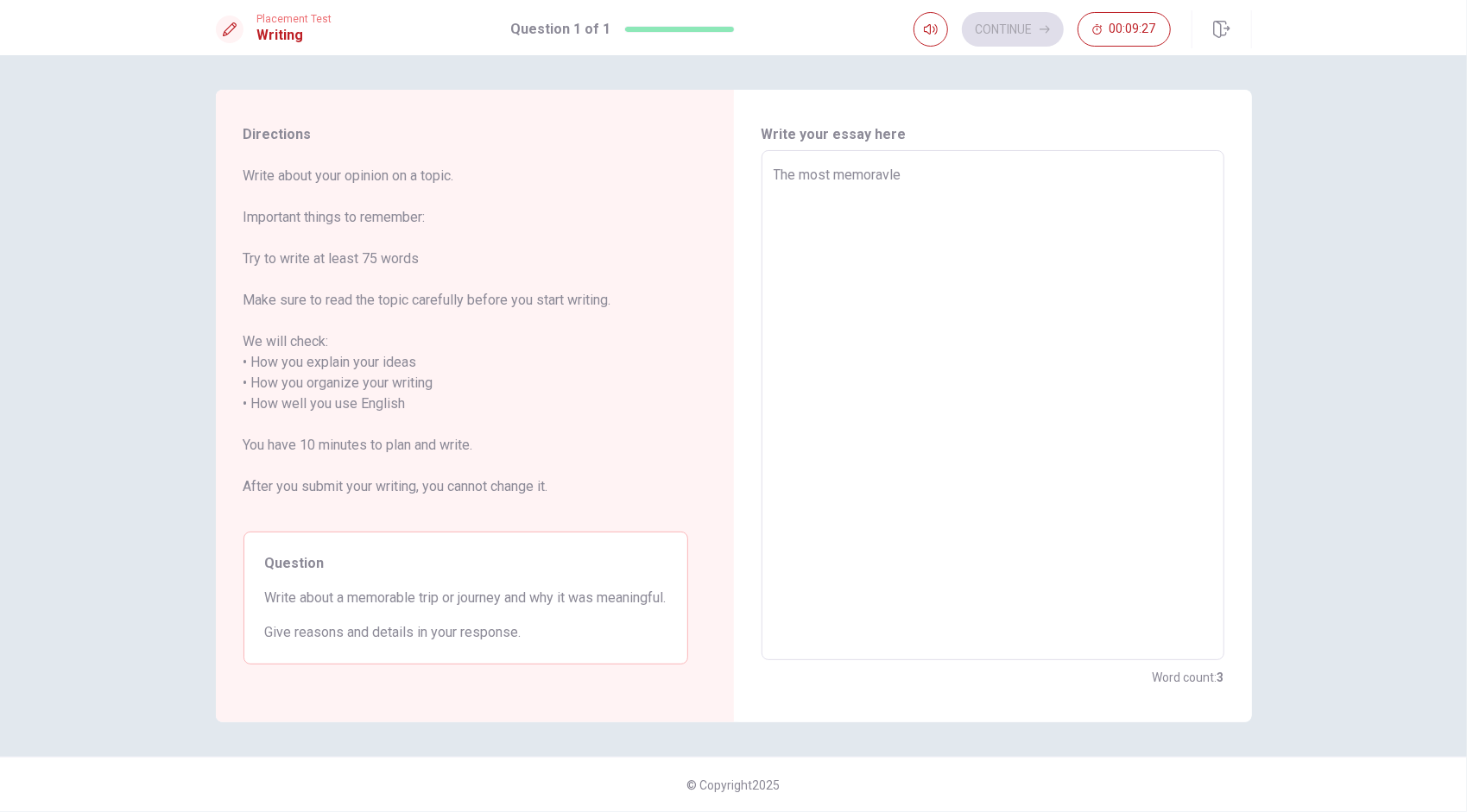
type textarea "x"
type textarea "The most memoravl"
type textarea "x"
type textarea "The most memorav"
type textarea "x"
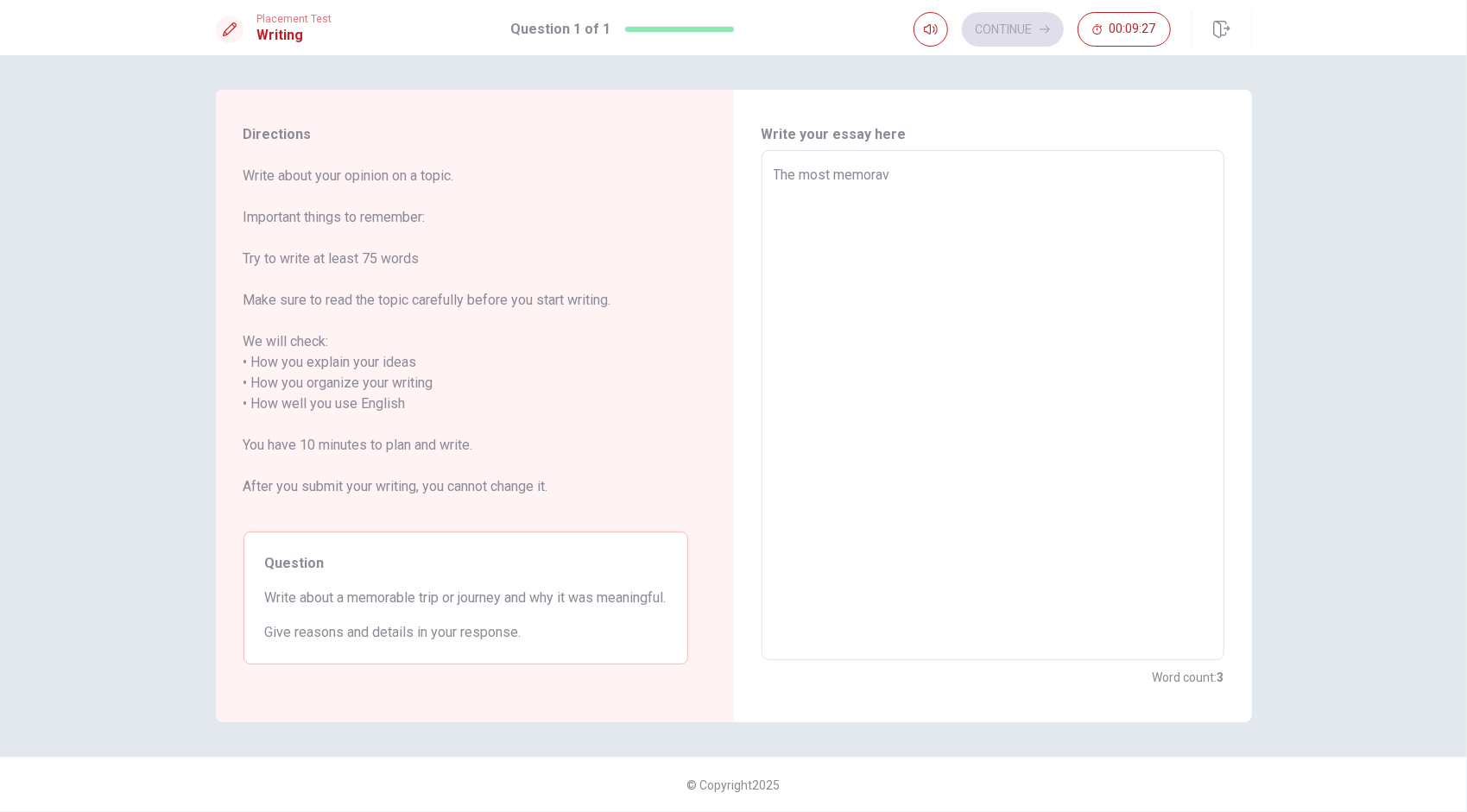
type textarea "The most memora"
type textarea "x"
type textarea "The most memorab"
type textarea "x"
type textarea "The most memorabl"
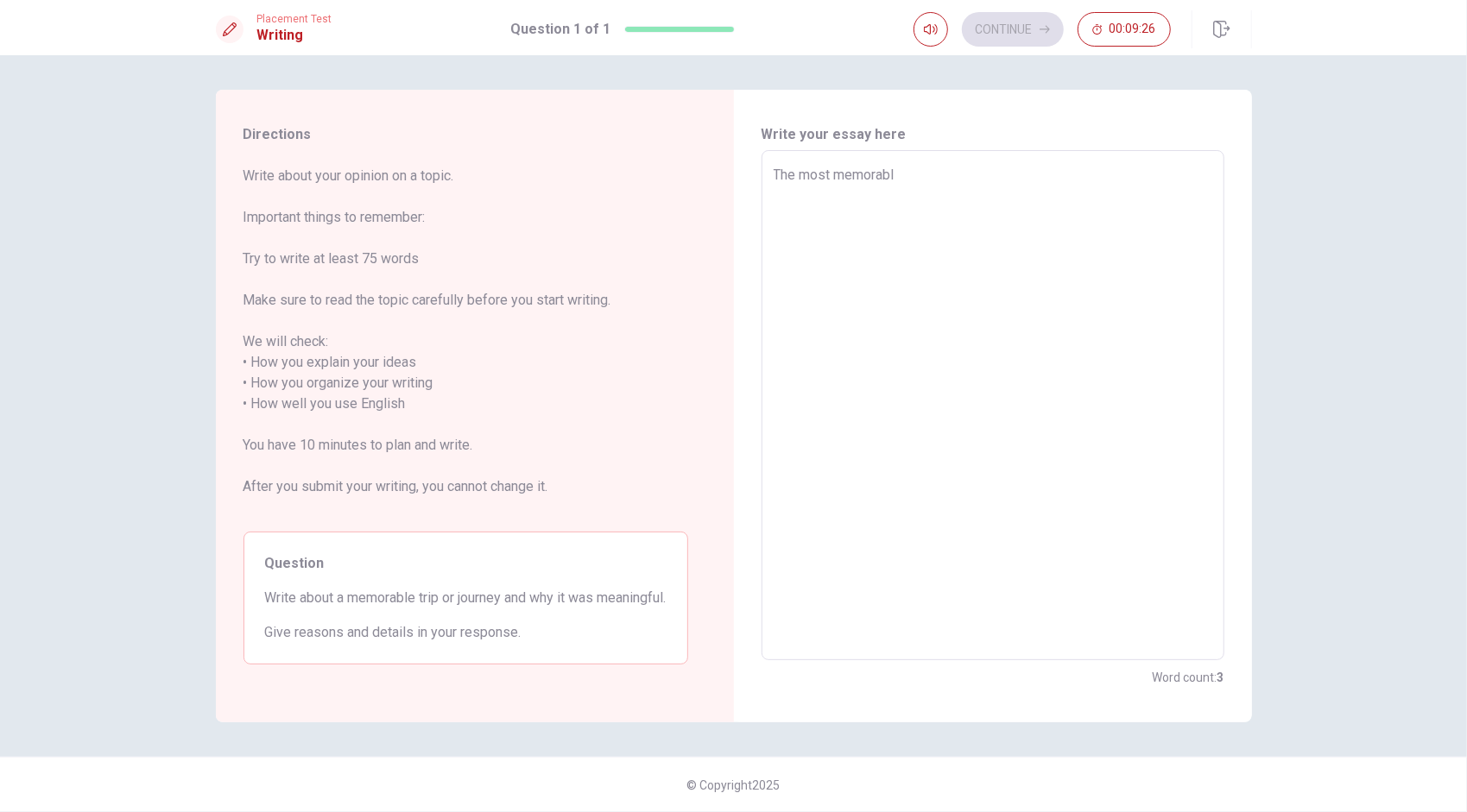
type textarea "x"
type textarea "The most memorable"
type textarea "x"
type textarea "The most memorable"
type textarea "x"
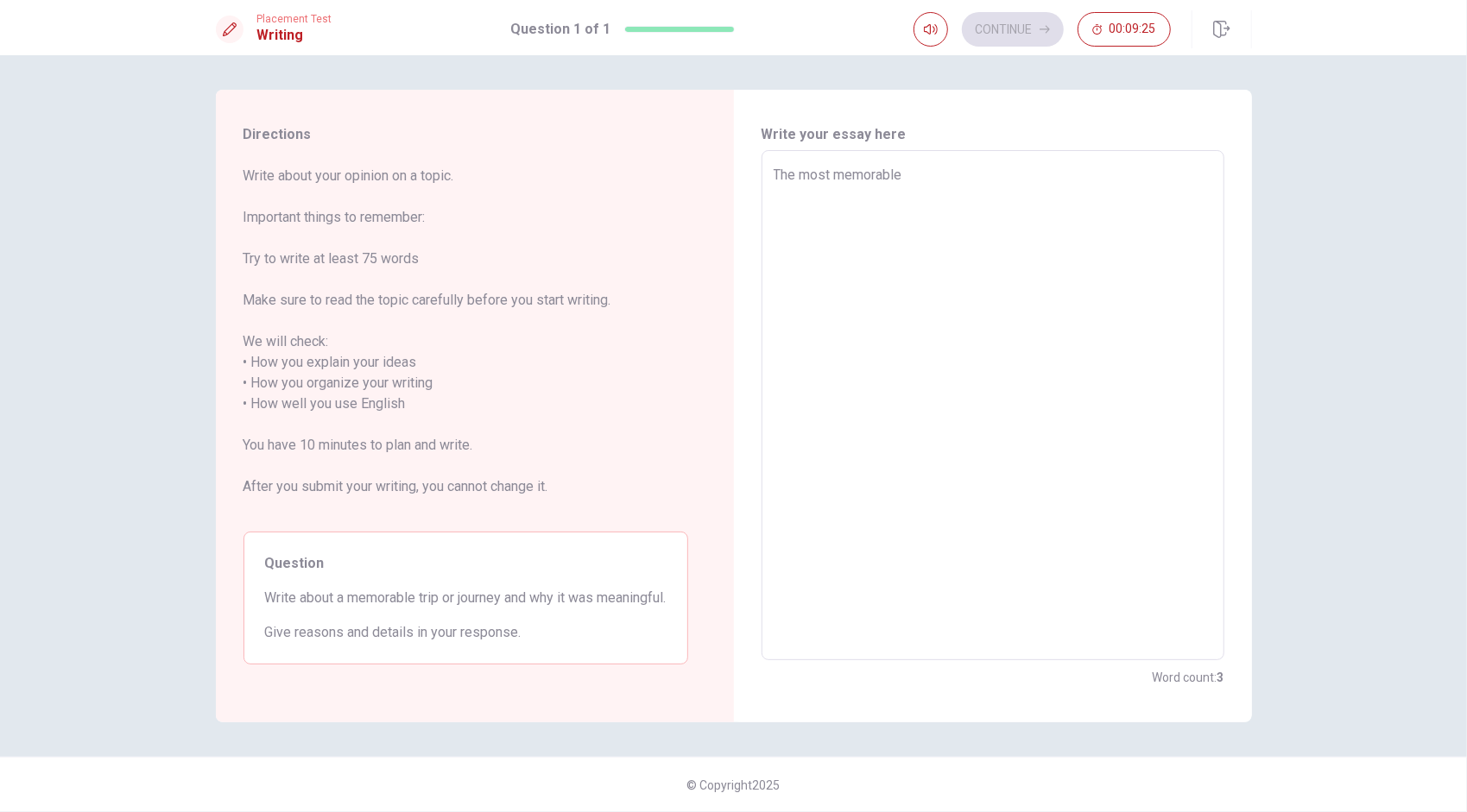
type textarea "The most memorable t"
type textarea "x"
type textarea "The most memorable tr"
type textarea "x"
type textarea "The most memorable tri"
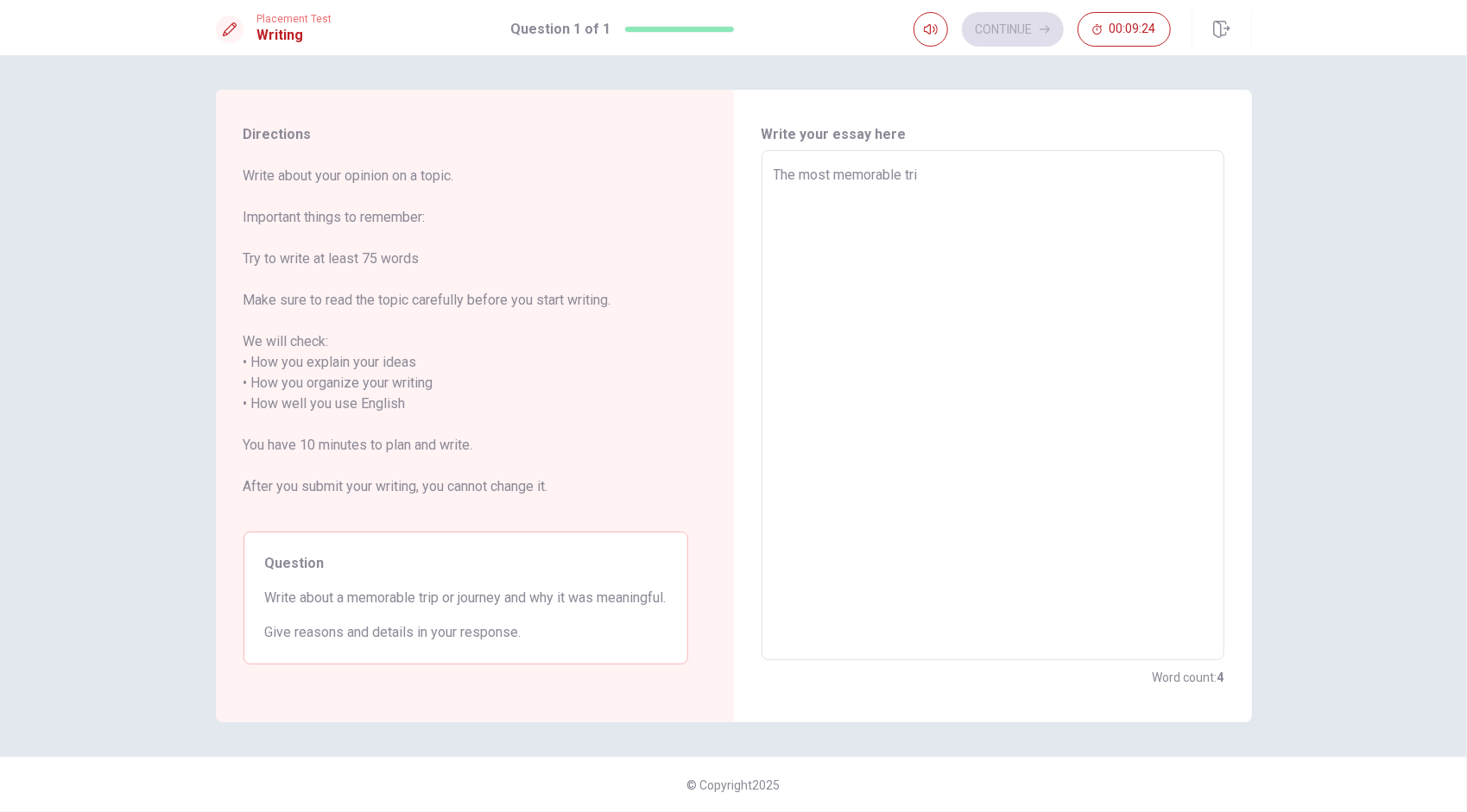
type textarea "x"
type textarea "The most memorable trip"
type textarea "x"
type textarea "The most memorable trip"
type textarea "x"
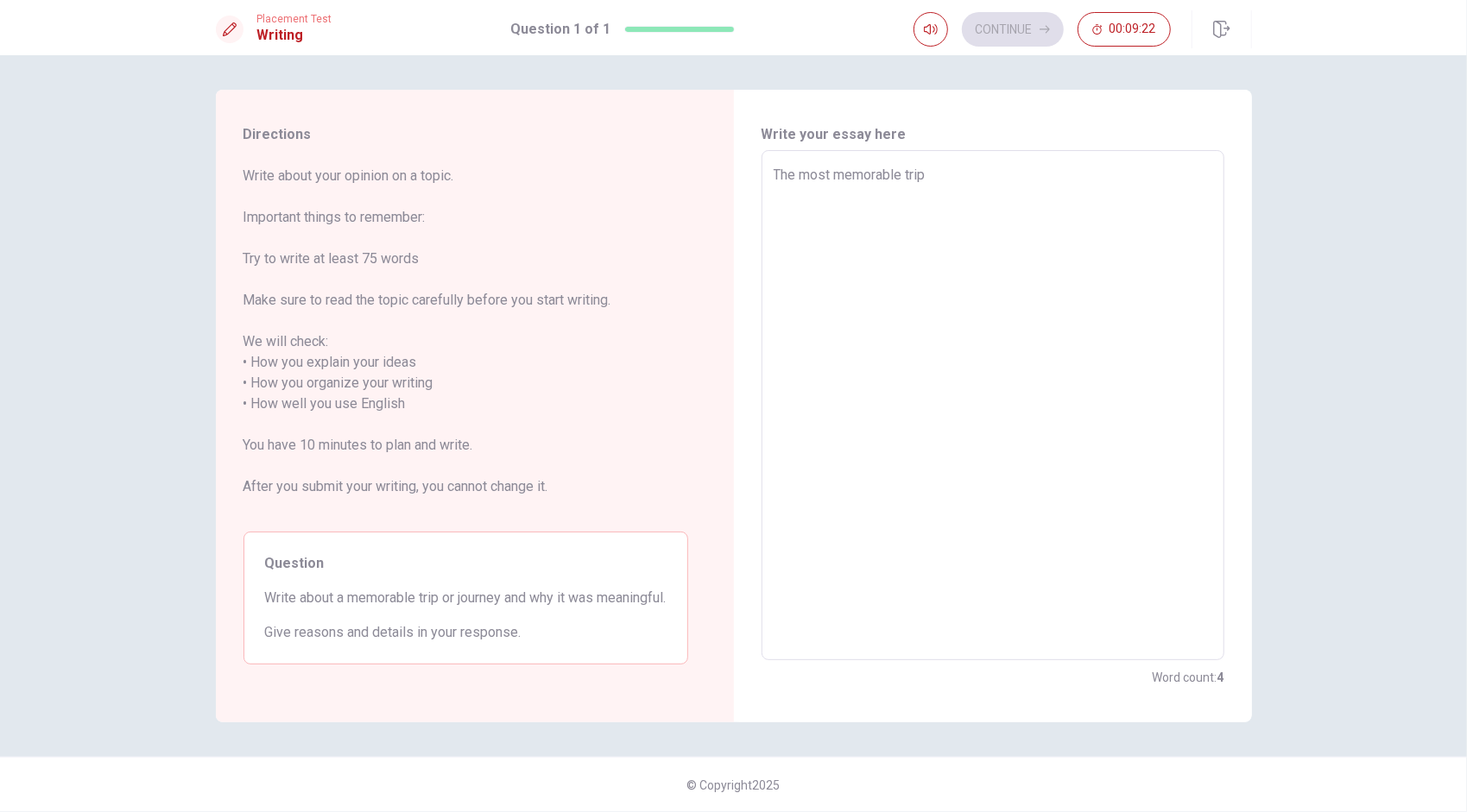
type textarea "The most memorable trip i"
type textarea "x"
type textarea "The most memorable trip in"
type textarea "x"
type textarea "The most memorable trip in"
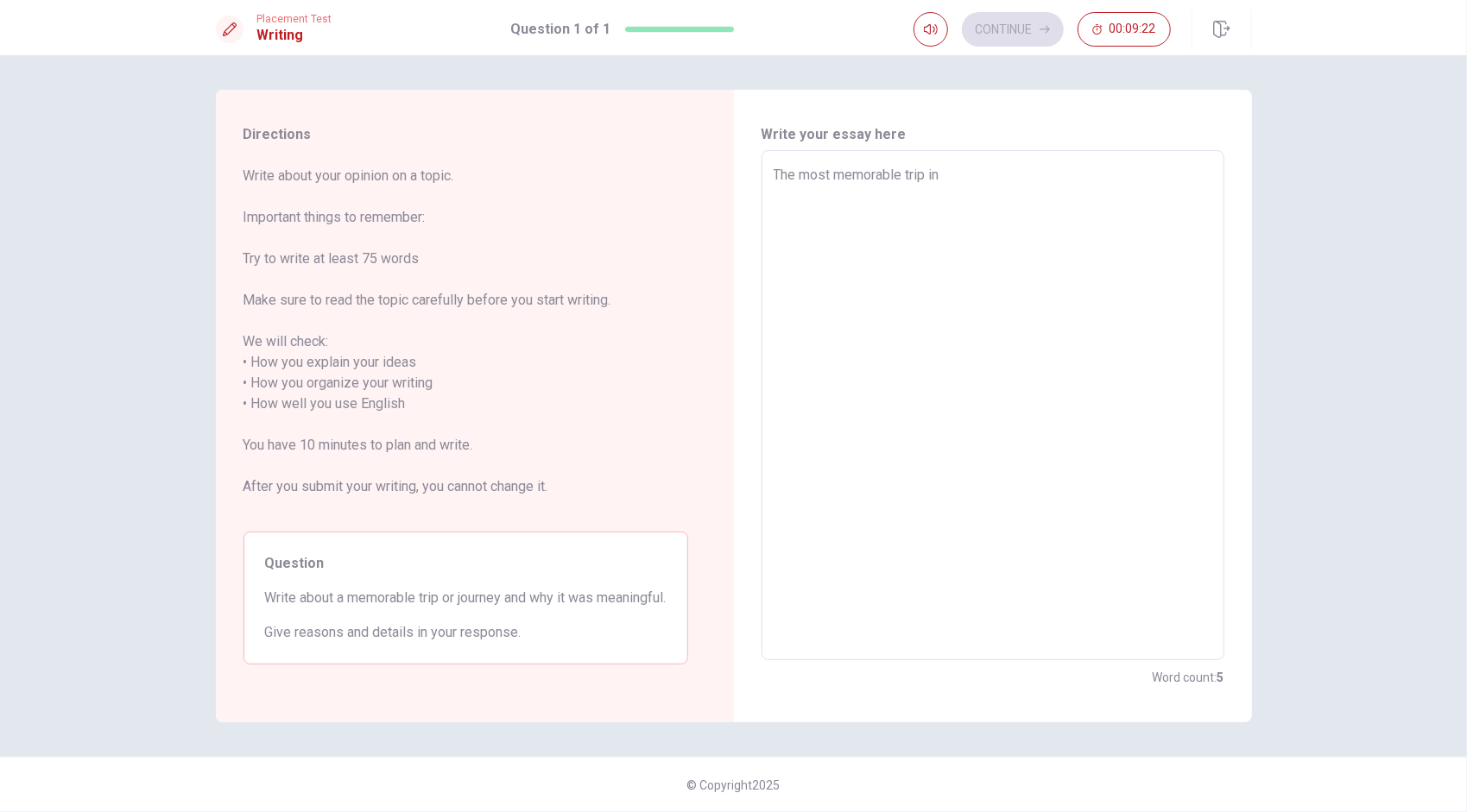
type textarea "x"
type textarea "The most memorable trip in m"
type textarea "x"
type textarea "The most memorable trip in mt"
type textarea "x"
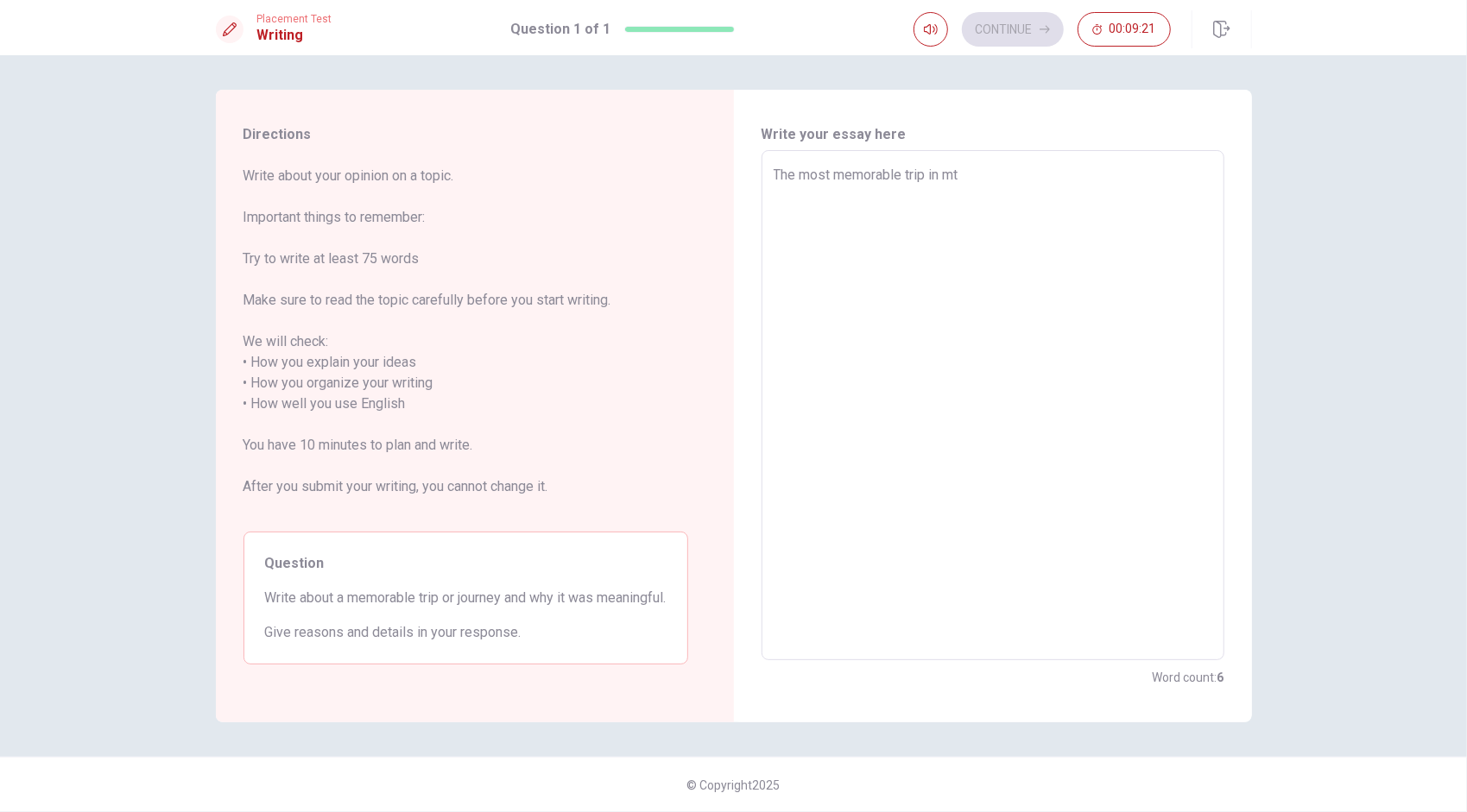
type textarea "The most memorable trip in m"
type textarea "x"
type textarea "The most memorable trip in my"
type textarea "x"
type textarea "The most memorable trip in my"
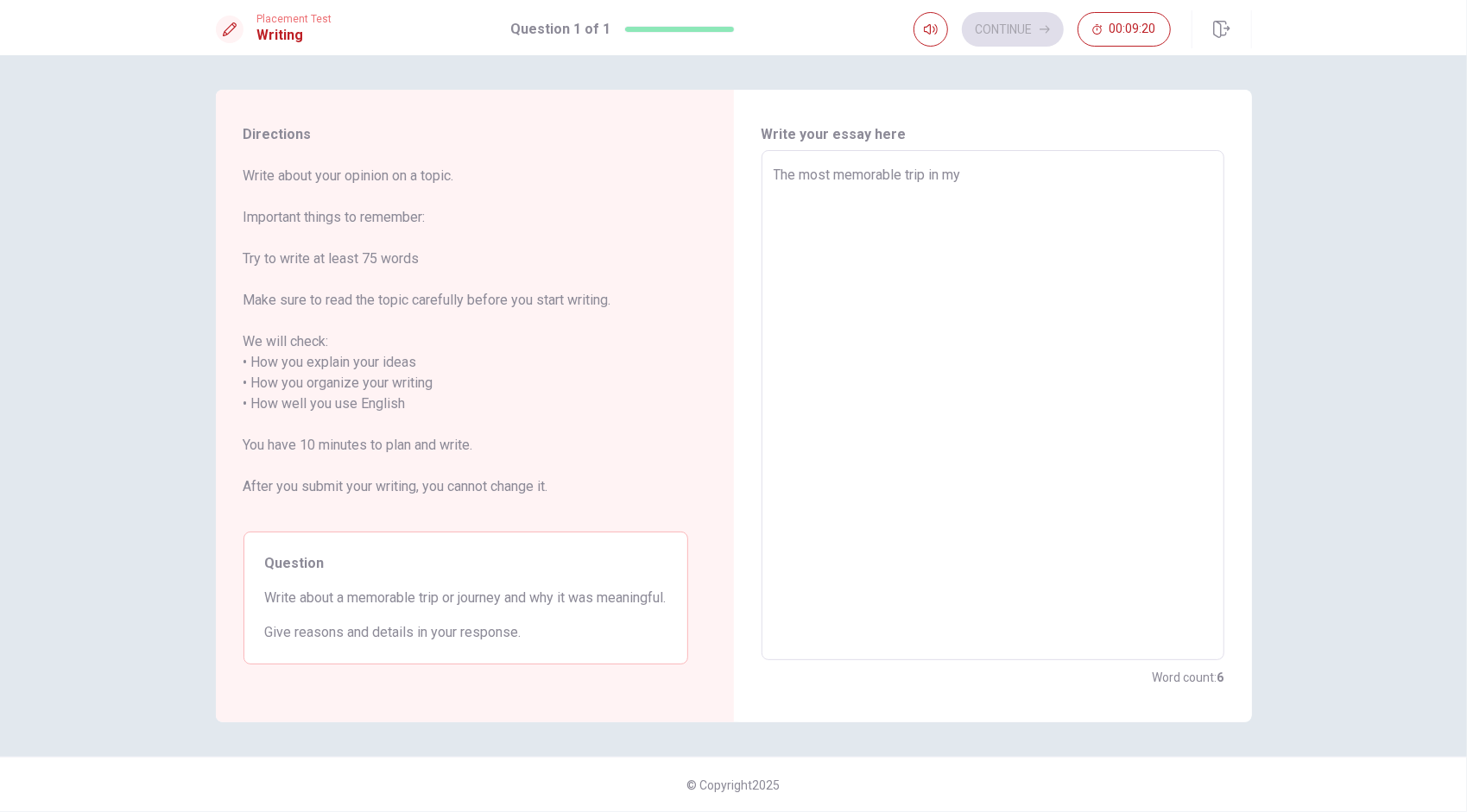
type textarea "x"
type textarea "The most memorable trip in my l"
type textarea "x"
type textarea "The most memorable trip in my li"
type textarea "x"
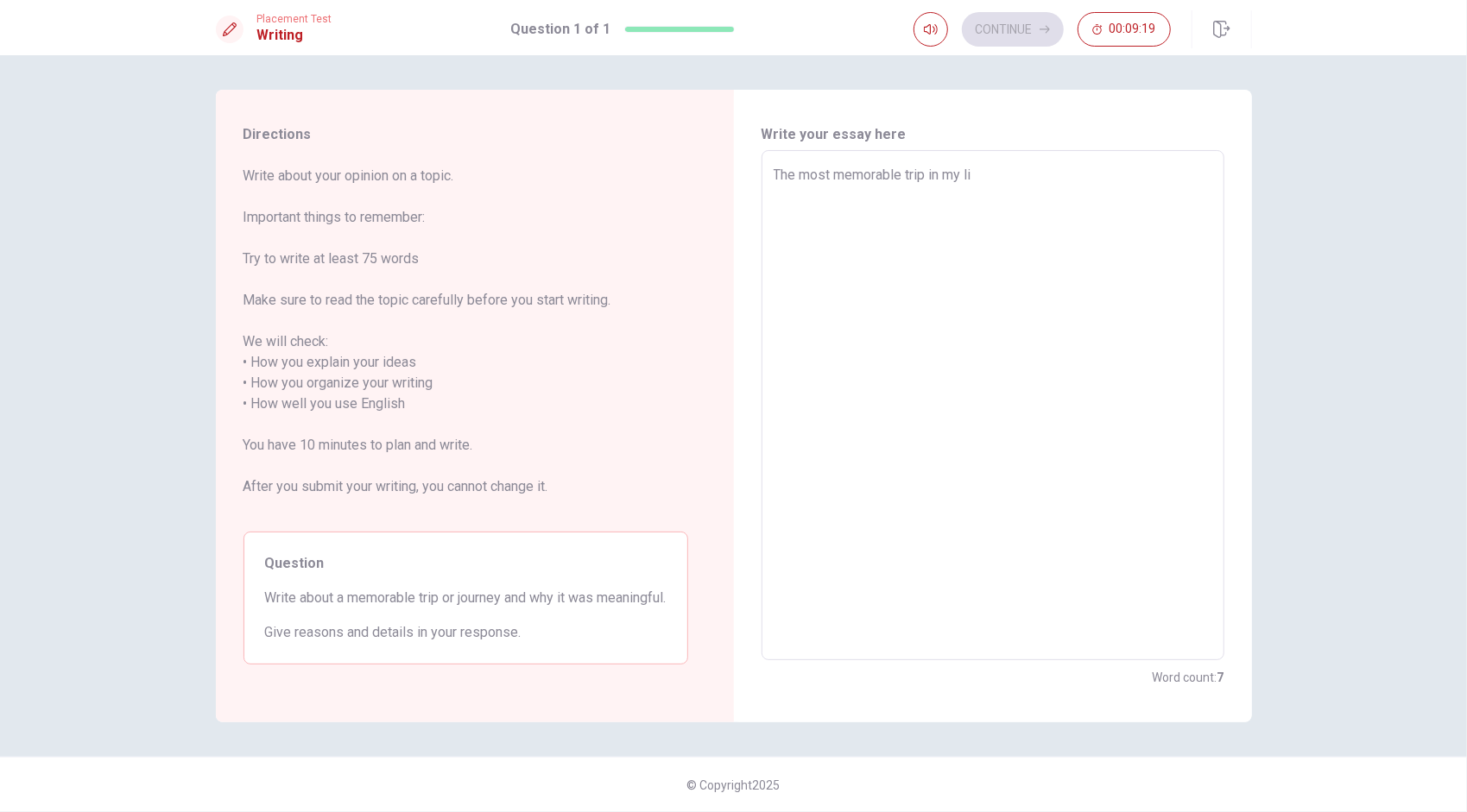
type textarea "The most memorable trip in my lif"
type textarea "x"
type textarea "The most memorable trip in my lifr"
type textarea "x"
type textarea "The most memorable trip in my lif"
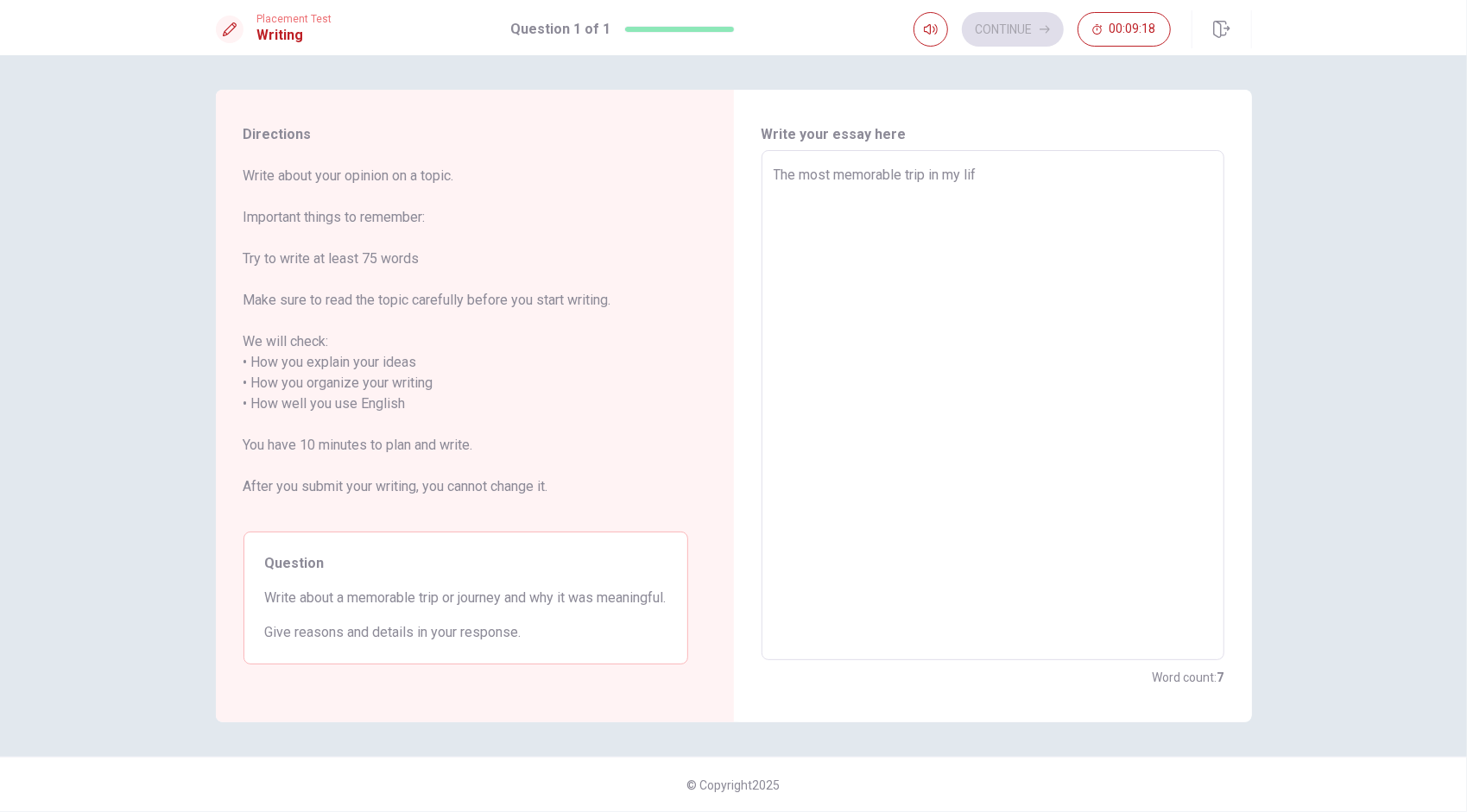
type textarea "x"
type textarea "The most memorable trip in my life"
type textarea "x"
type textarea "The most memorable trip in my life."
type textarea "x"
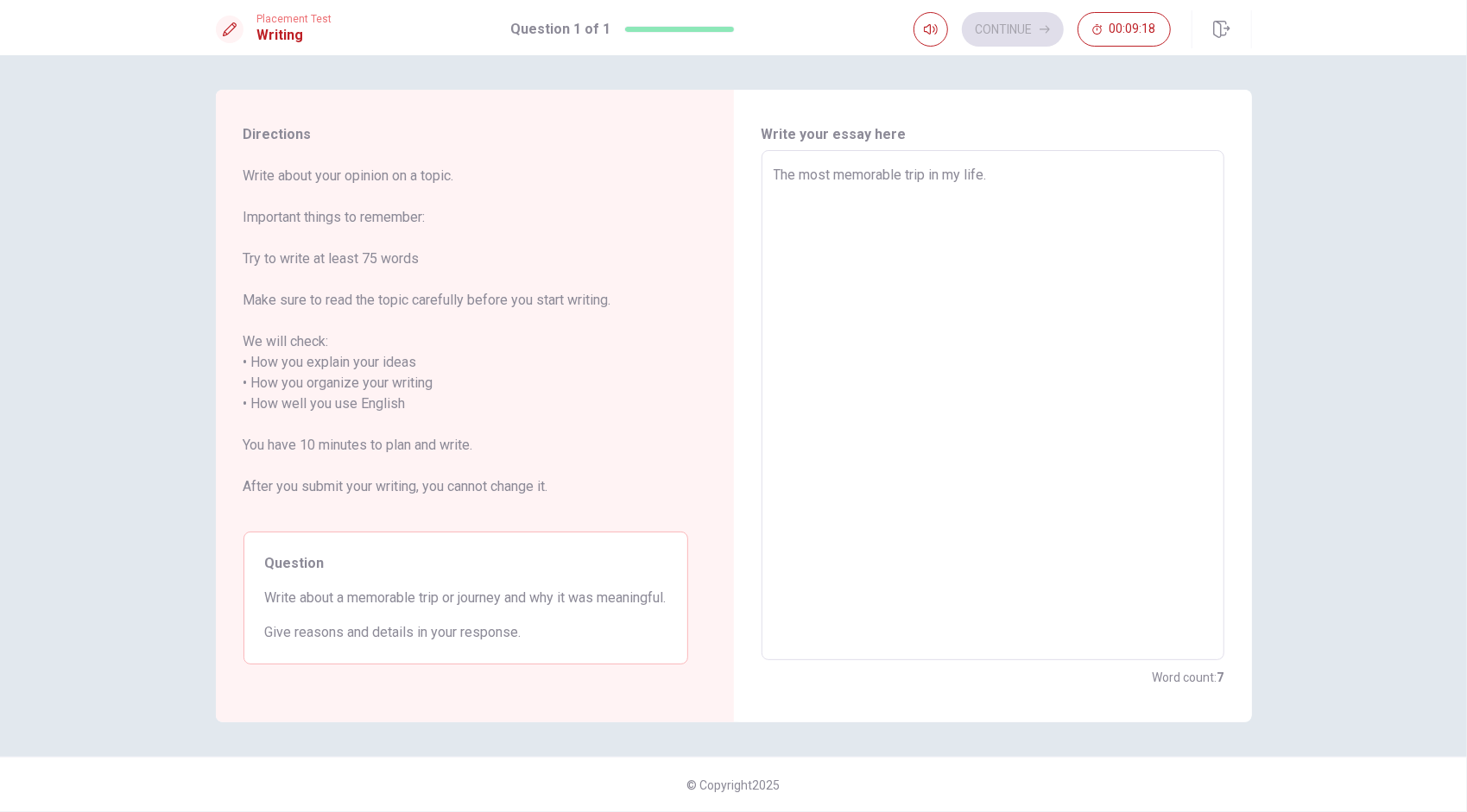
type textarea "The most memorable trip in my life."
type textarea "x"
type textarea "The most memorable trip in my life."
type textarea "x"
type textarea "The most memorable trip in my life"
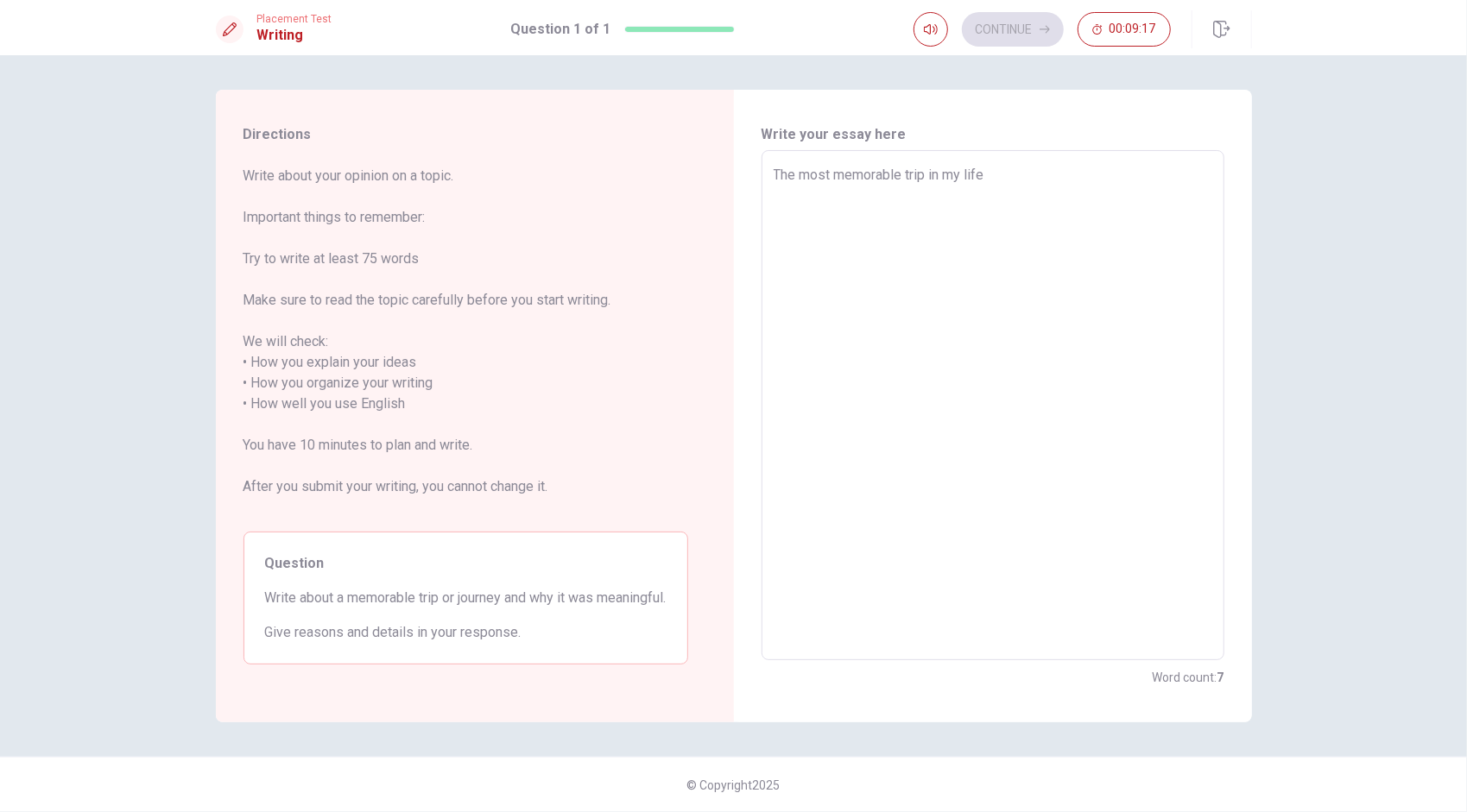
type textarea "x"
type textarea "The most memorable trip in my life,"
type textarea "x"
type textarea "The most memorable trip in my life,"
type textarea "x"
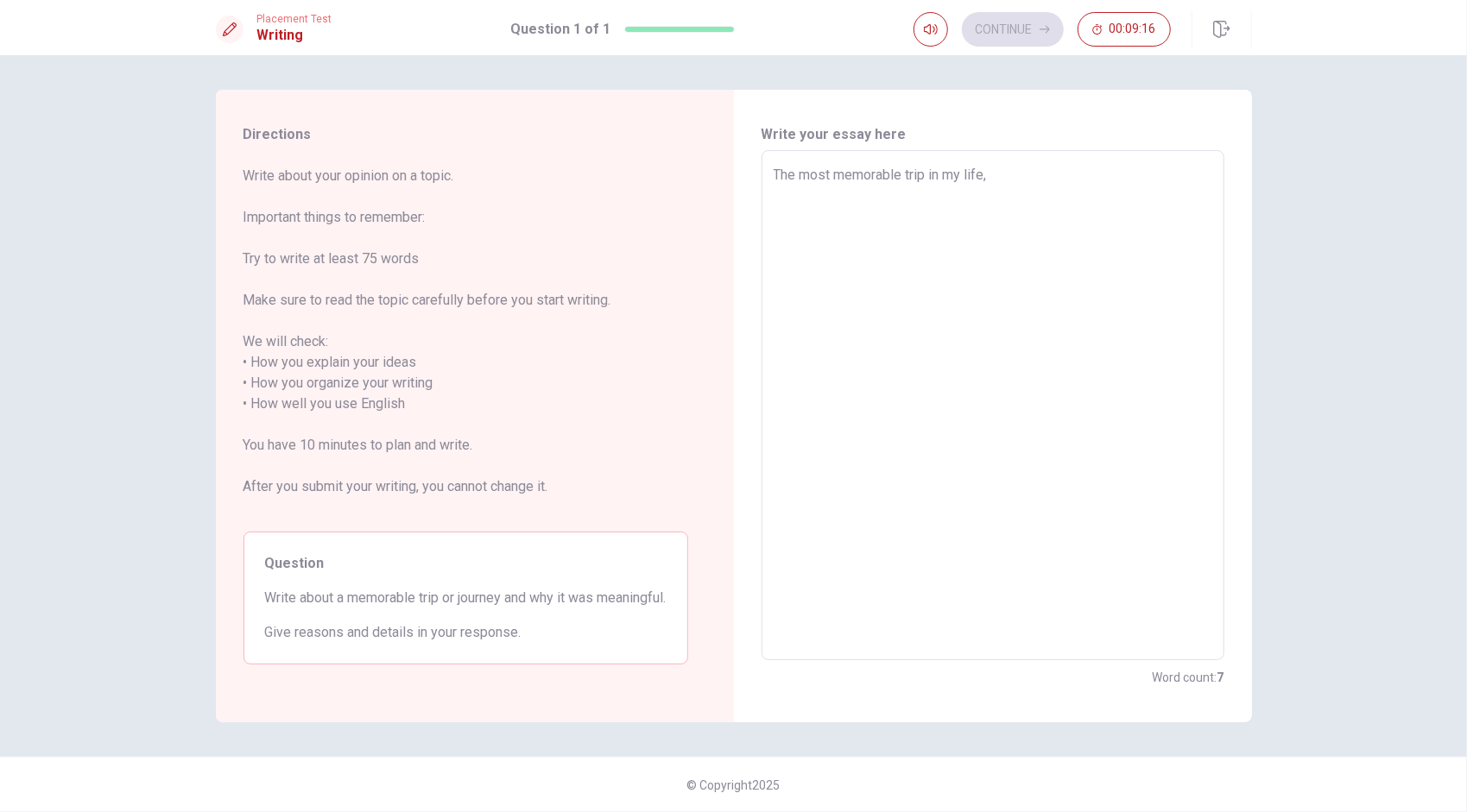
type textarea "The most memorable trip in my life,"
type textarea "x"
type textarea "The most memorable trip in my life"
type textarea "x"
type textarea "The most memorable trip in my life"
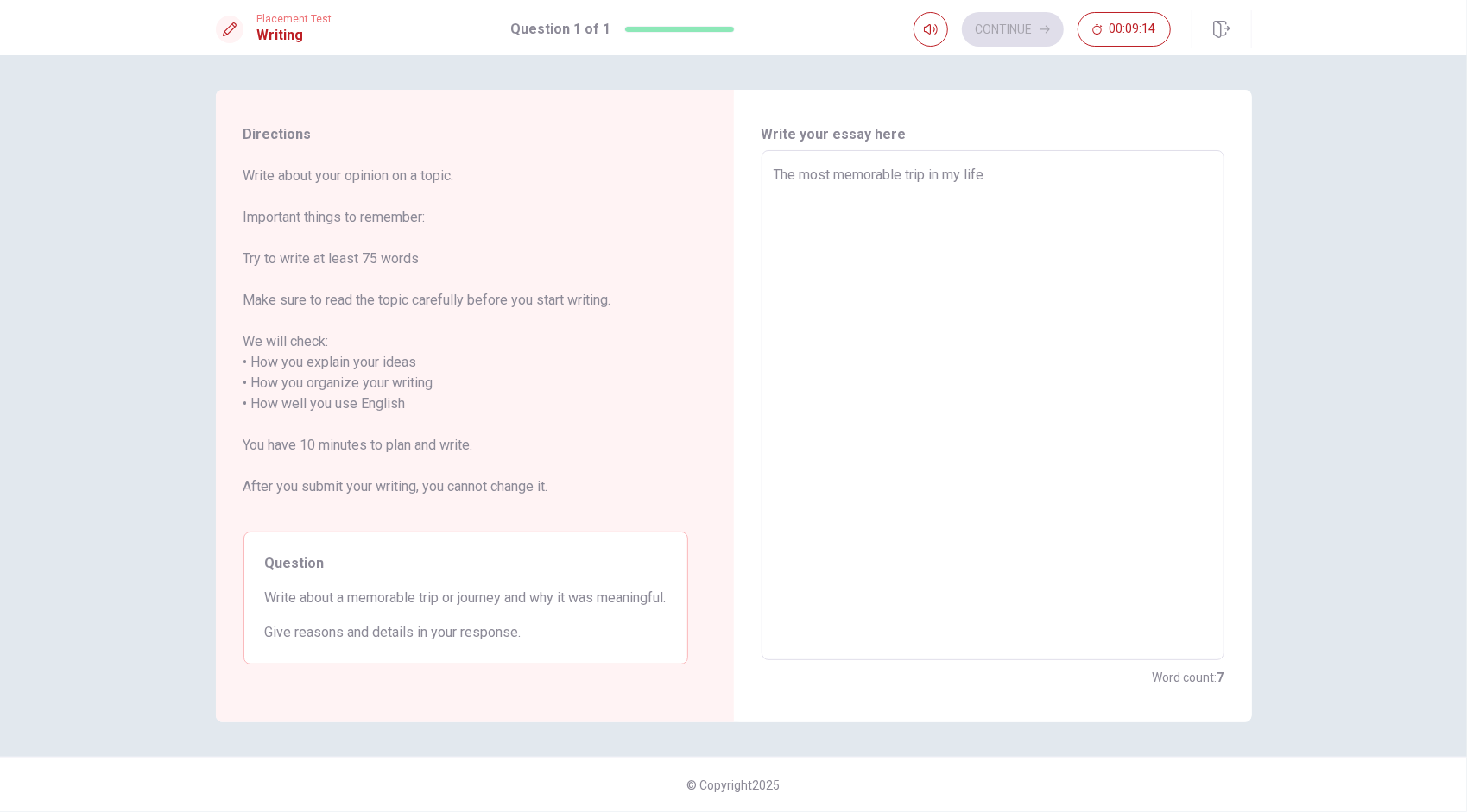
type textarea "x"
type textarea "The most memorable trip in my life i"
type textarea "x"
type textarea "The most memorable trip in my life is"
type textarea "x"
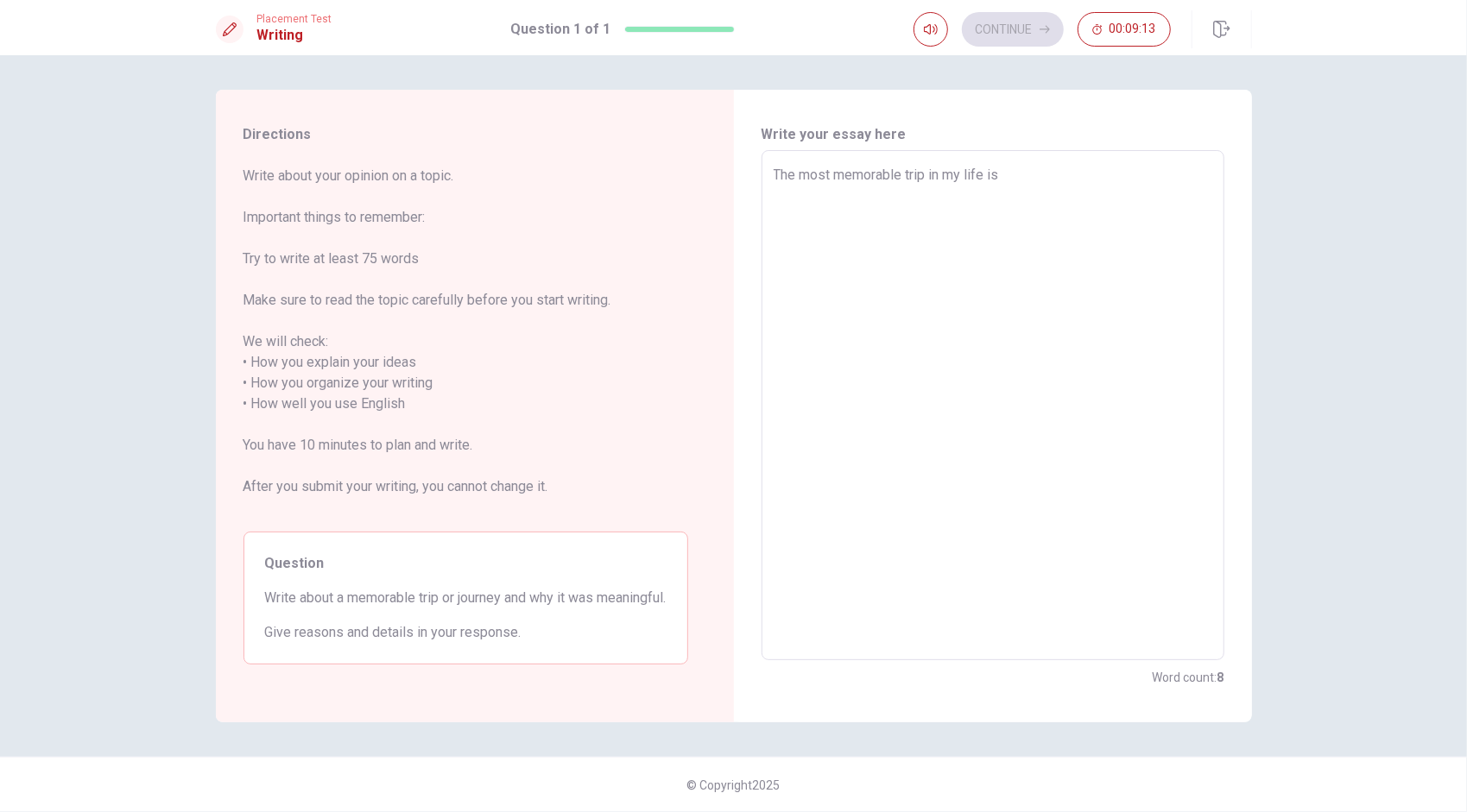
type textarea "The most memorable trip in my life is"
type textarea "x"
type textarea "The most memorable trip in my life is f"
type textarea "x"
type textarea "The most memorable trip in my life is fa"
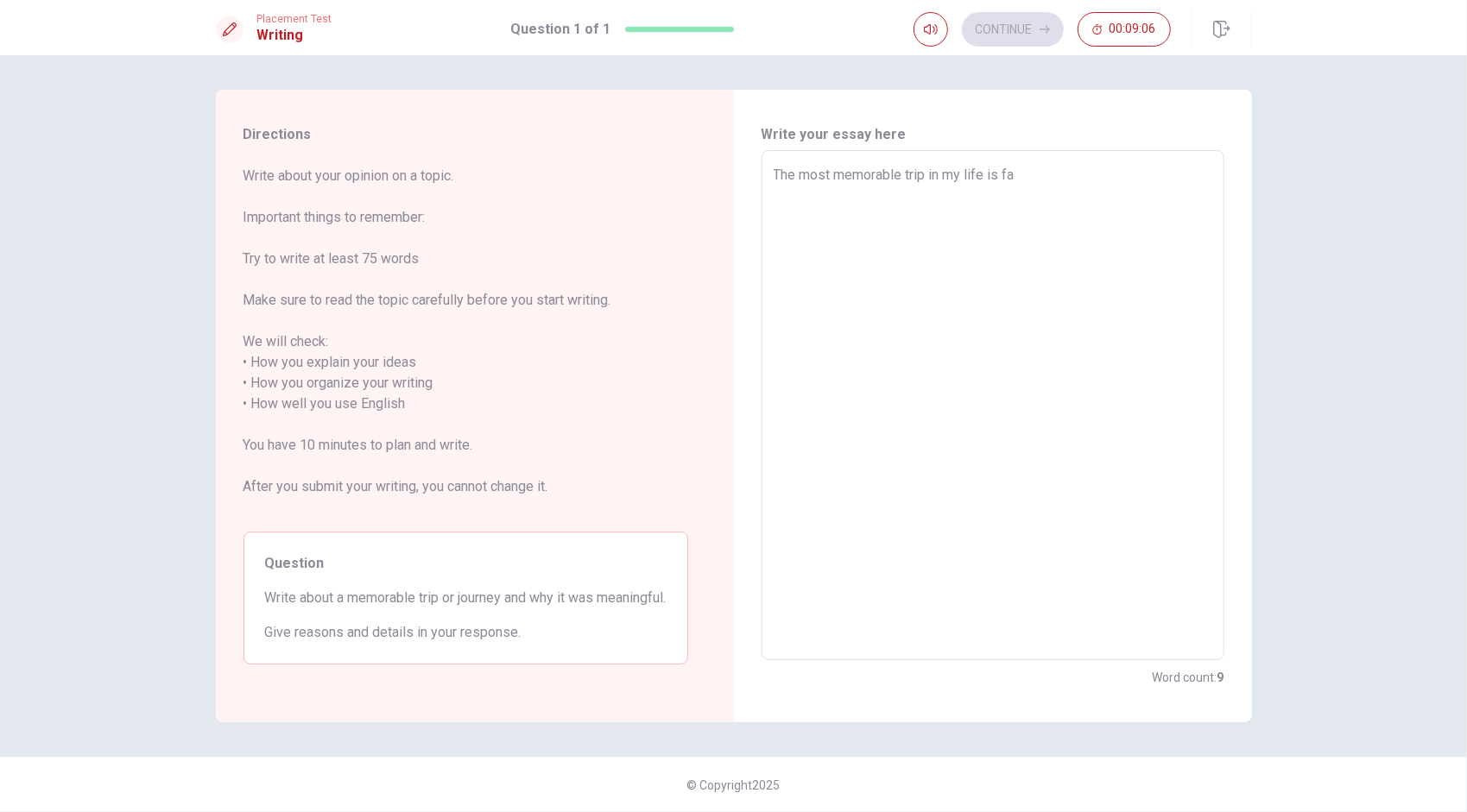
type textarea "x"
type textarea "The most memorable trip in my life is fam"
type textarea "x"
type textarea "The most memorable trip in my life is fami"
type textarea "x"
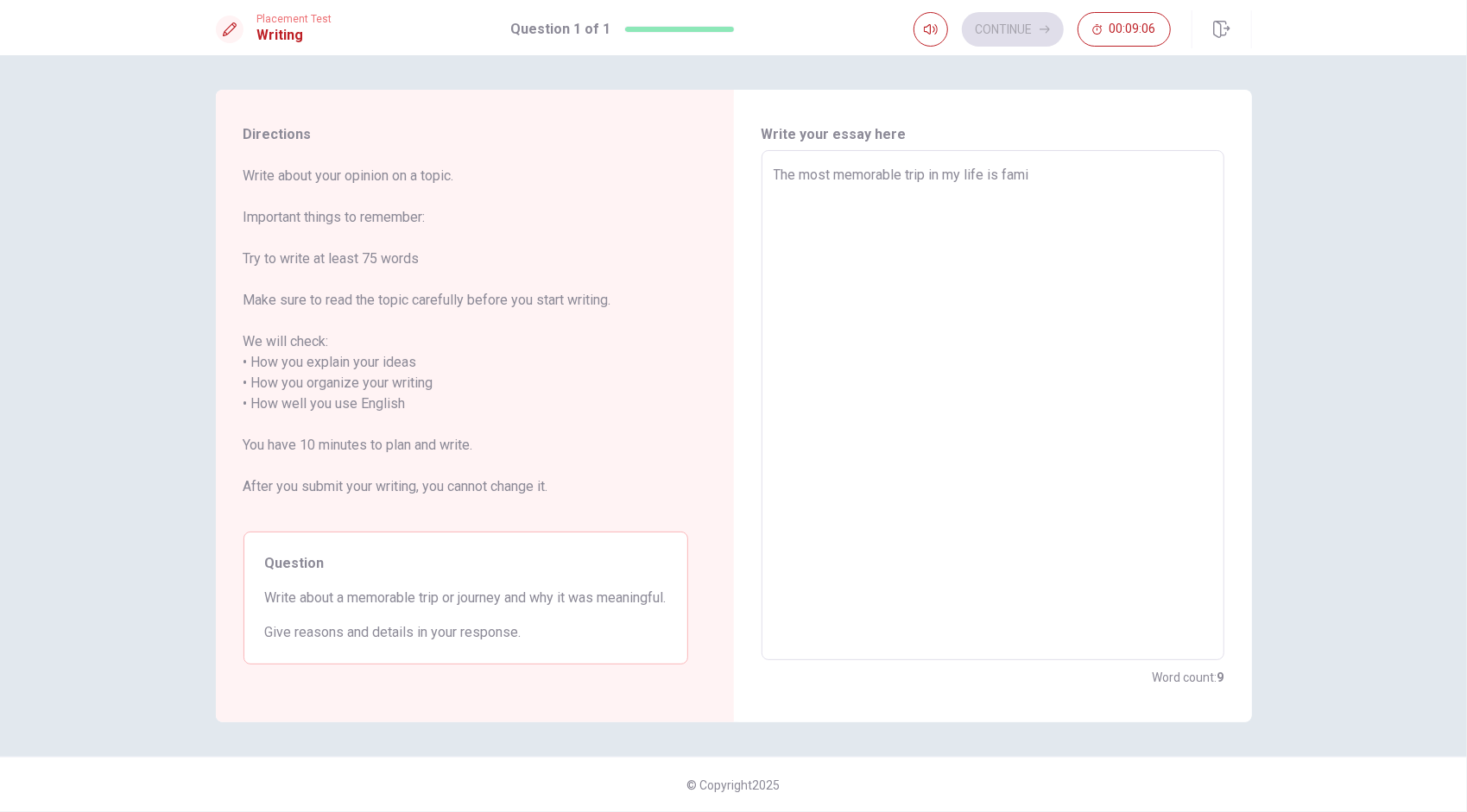
type textarea "The most memorable trip in my life is famil"
type textarea "x"
type textarea "The most memorable trip in my life is family"
type textarea "x"
type textarea "The most memorable trip in my life is family"
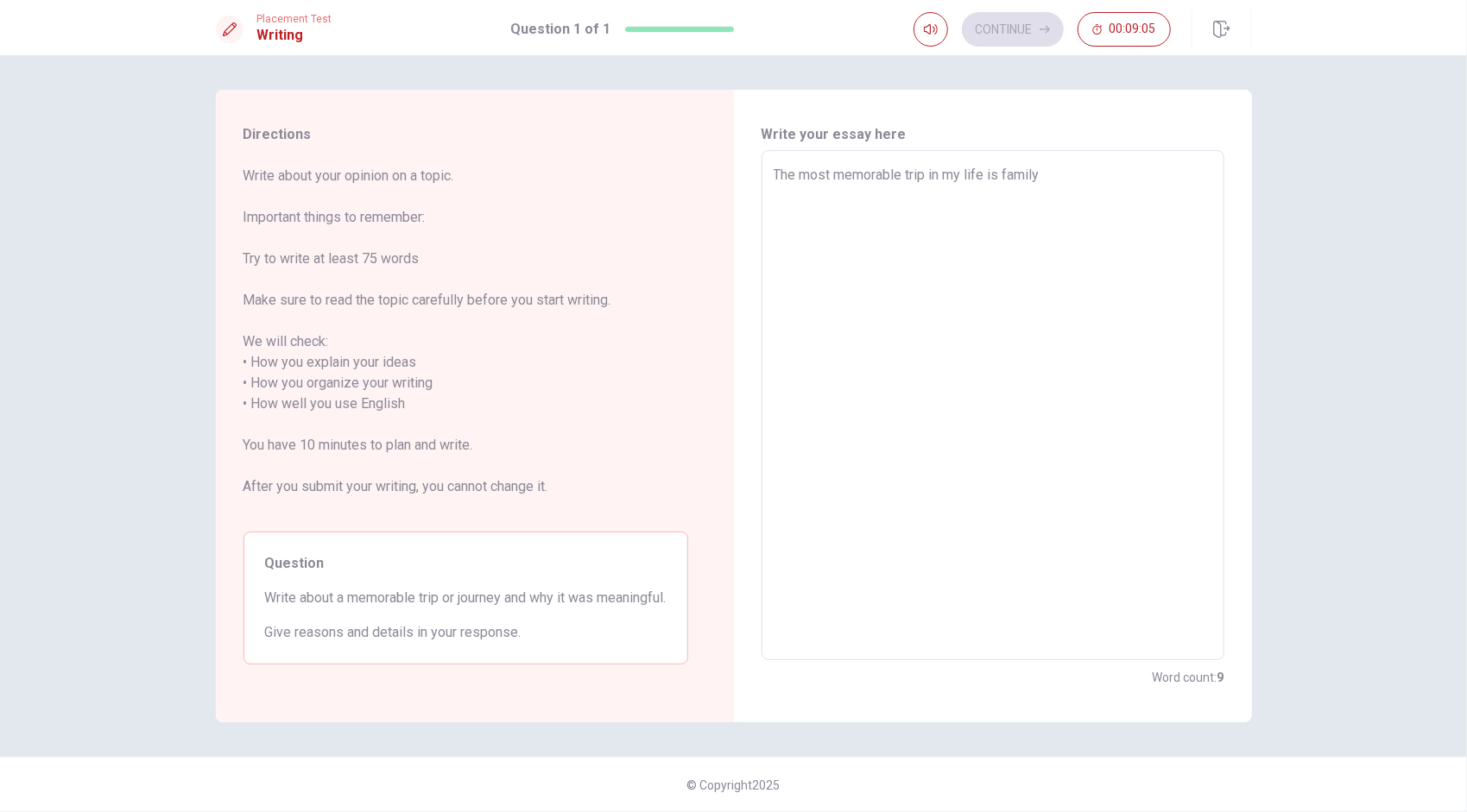
type textarea "x"
type textarea "The most memorable trip in my life is family t"
type textarea "x"
type textarea "The most memorable trip in my life is family tr"
type textarea "x"
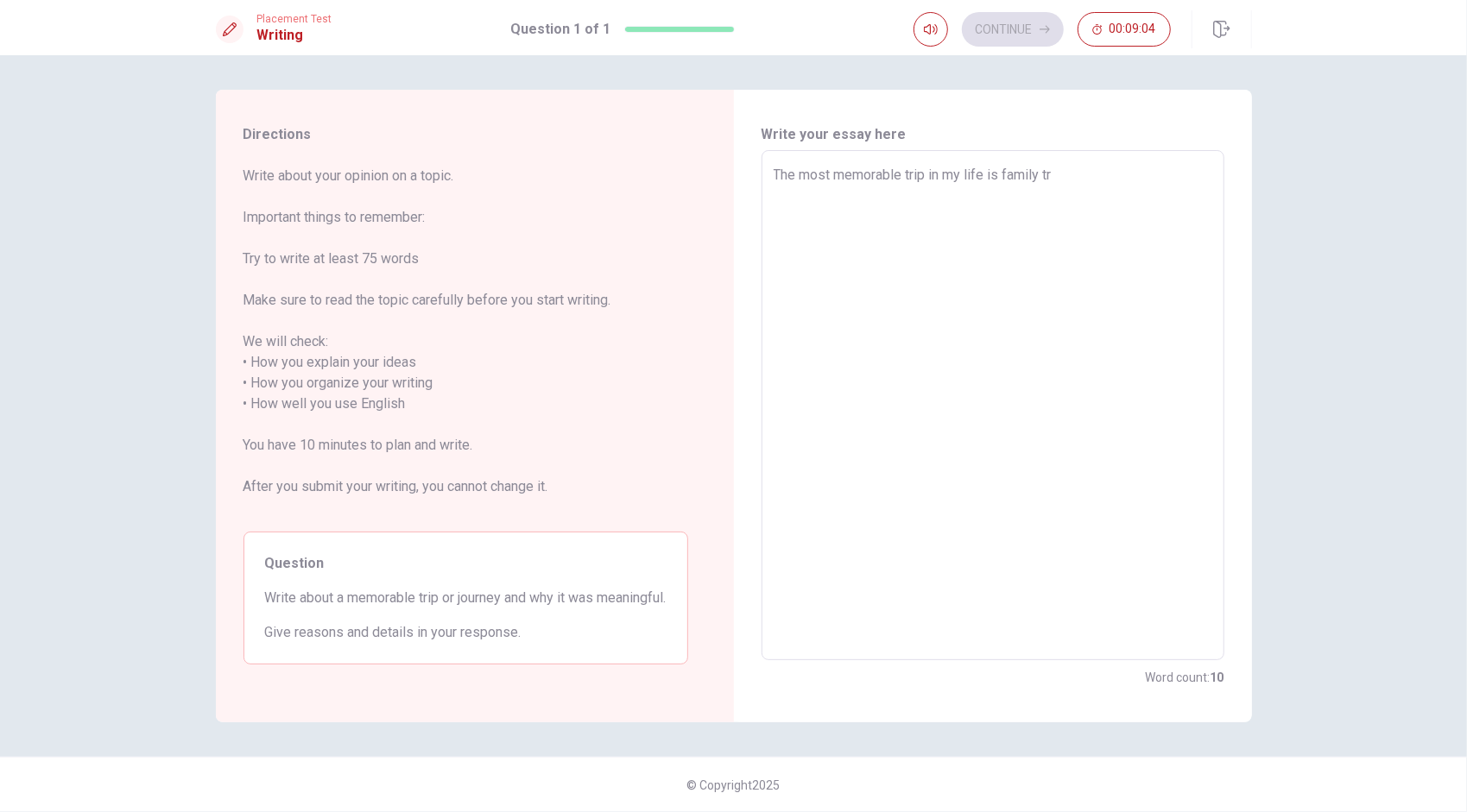
type textarea "The most memorable trip in my life is family tri"
type textarea "x"
type textarea "The most memorable trip in my life is family trip"
type textarea "x"
type textarea "The most memorable trip in my life is family trip."
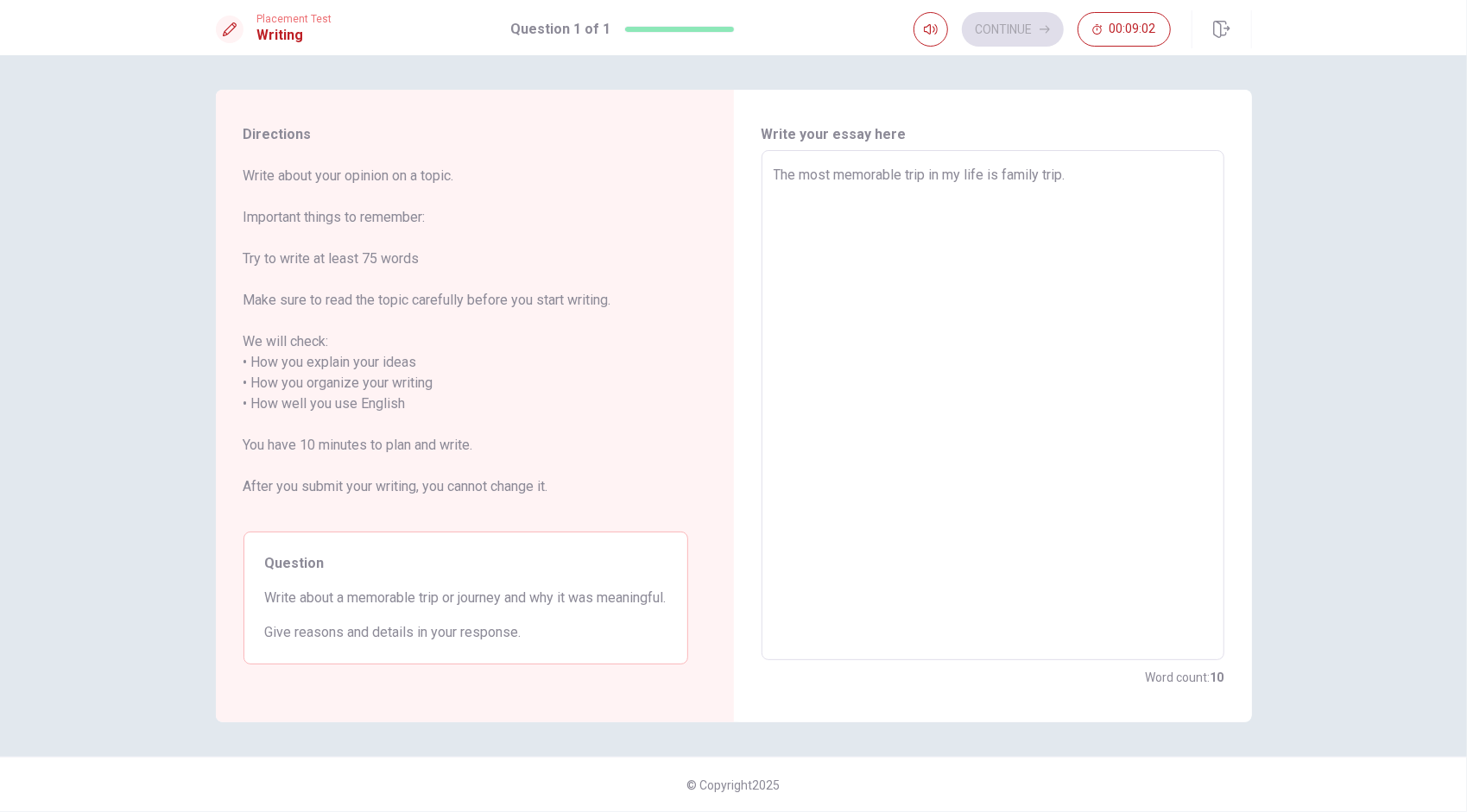
type textarea "x"
type textarea "The most memorable trip in my life is family trip."
type textarea "x"
type textarea "The most memorable trip in my life is family trip. w"
type textarea "x"
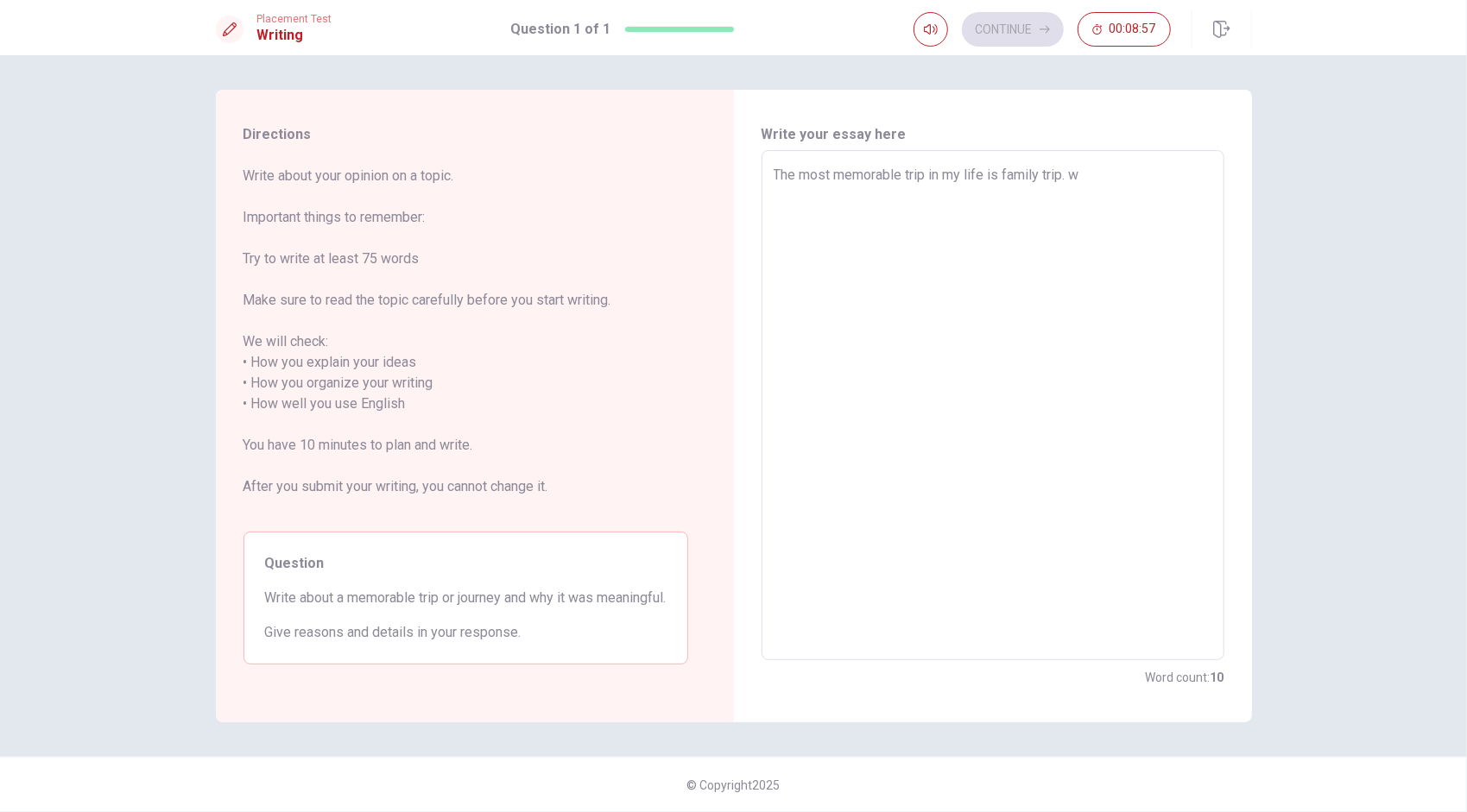
type textarea "The most memorable trip in my life is family trip. we"
type textarea "x"
type textarea "The most memorable trip in my life is family trip. we"
type textarea "x"
type textarea "The most memorable trip in my life is family trip. we"
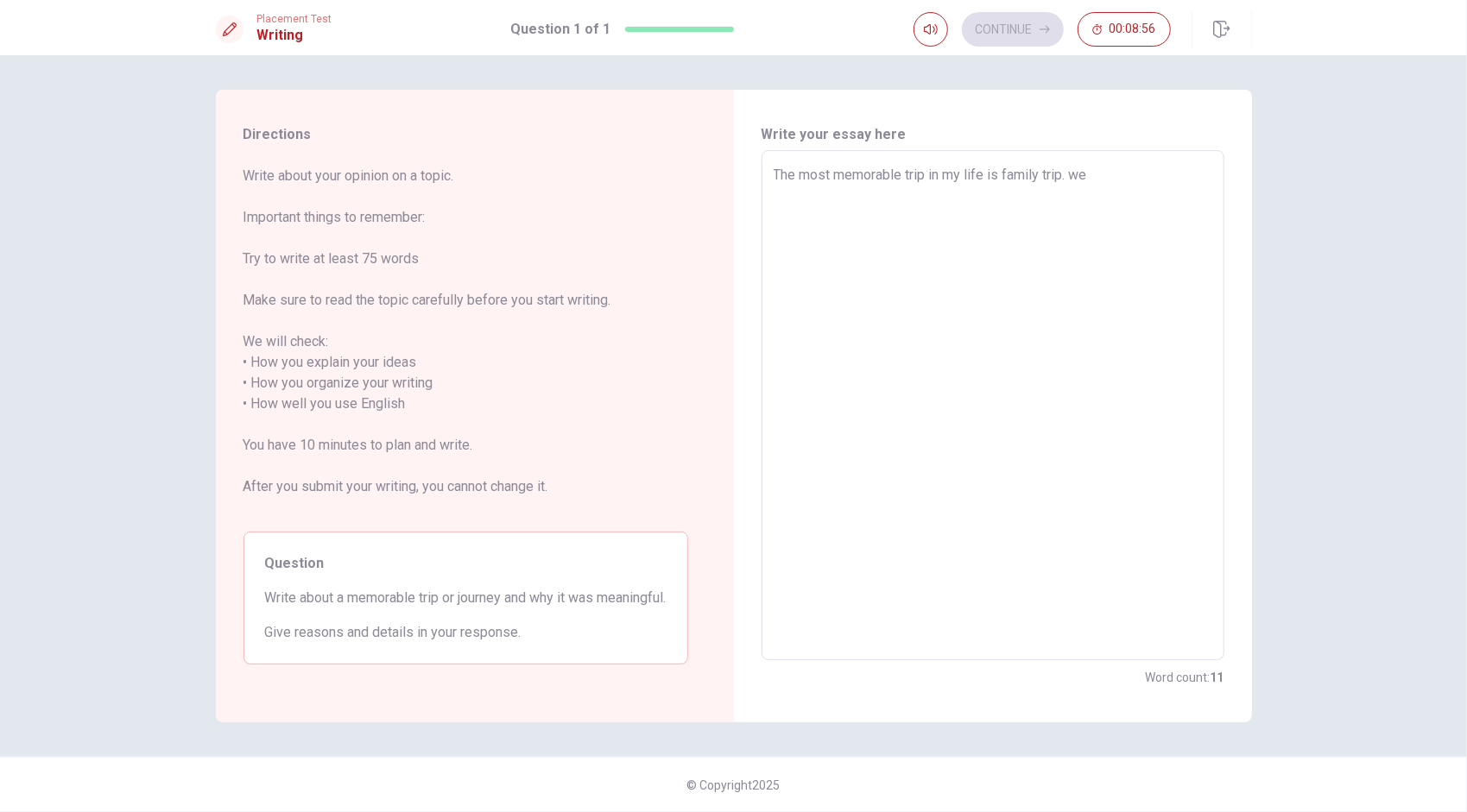
type textarea "x"
type textarea "The most memorable trip in my life is family trip. w"
type textarea "x"
type textarea "The most memorable trip in my life is family trip."
type textarea "x"
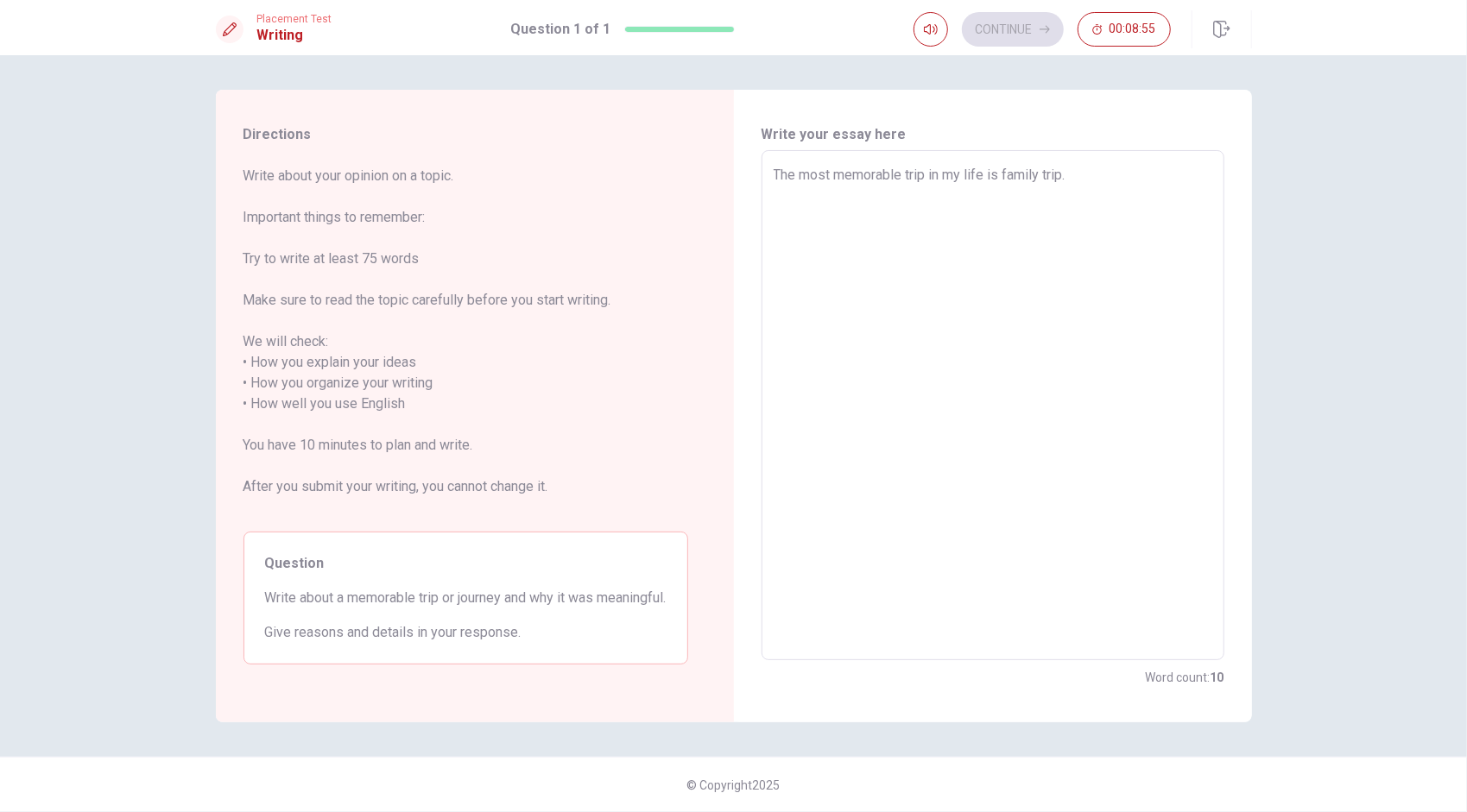
type textarea "The most memorable trip in my life is family trip. W"
type textarea "x"
type textarea "The most memorable trip in my life is family trip. WE"
type textarea "x"
type textarea "The most memorable trip in my life is family trip. WER"
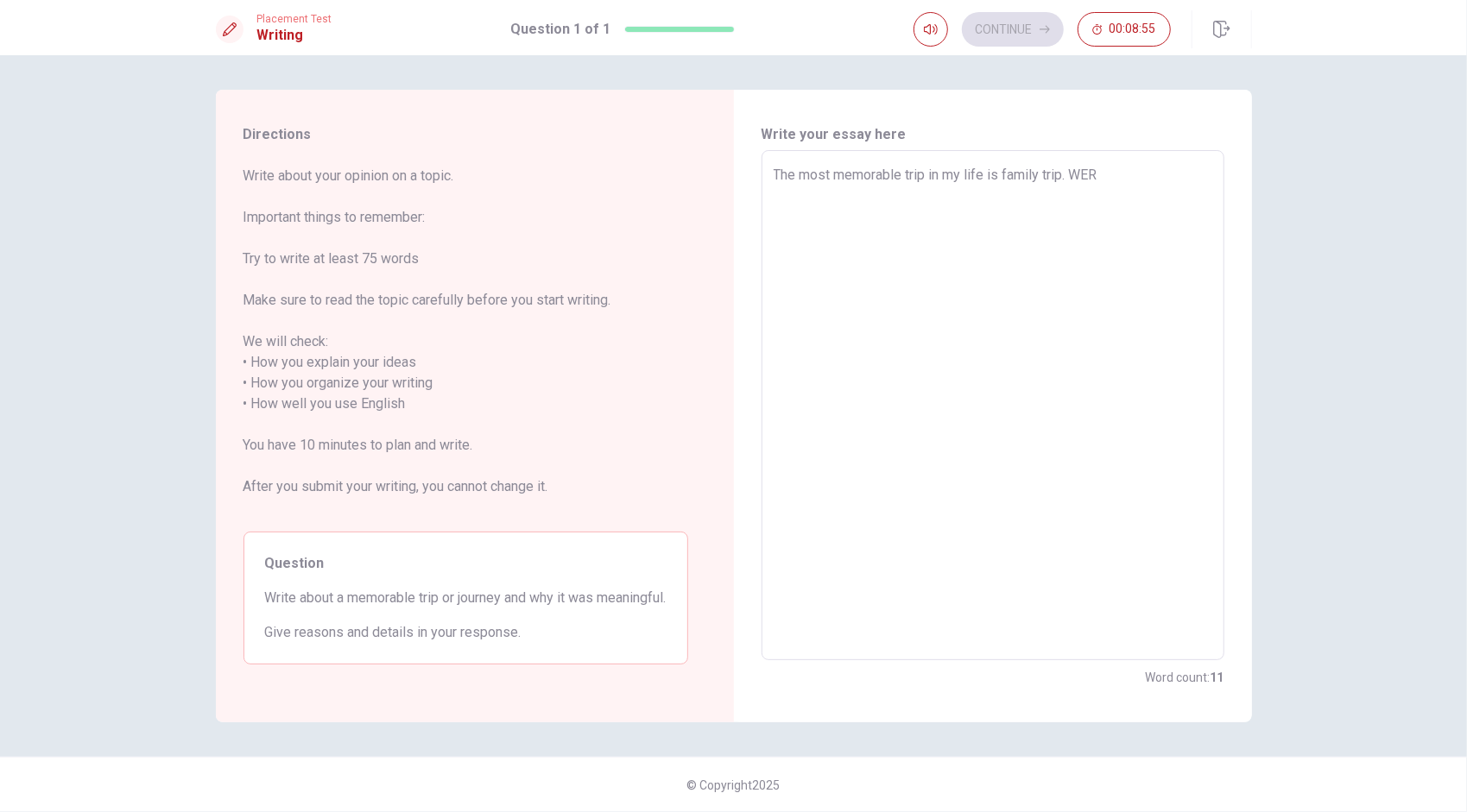
type textarea "x"
type textarea "The most memorable trip in my life is family trip. WE"
type textarea "x"
type textarea "The most memorable trip in my life is family trip. W"
type textarea "x"
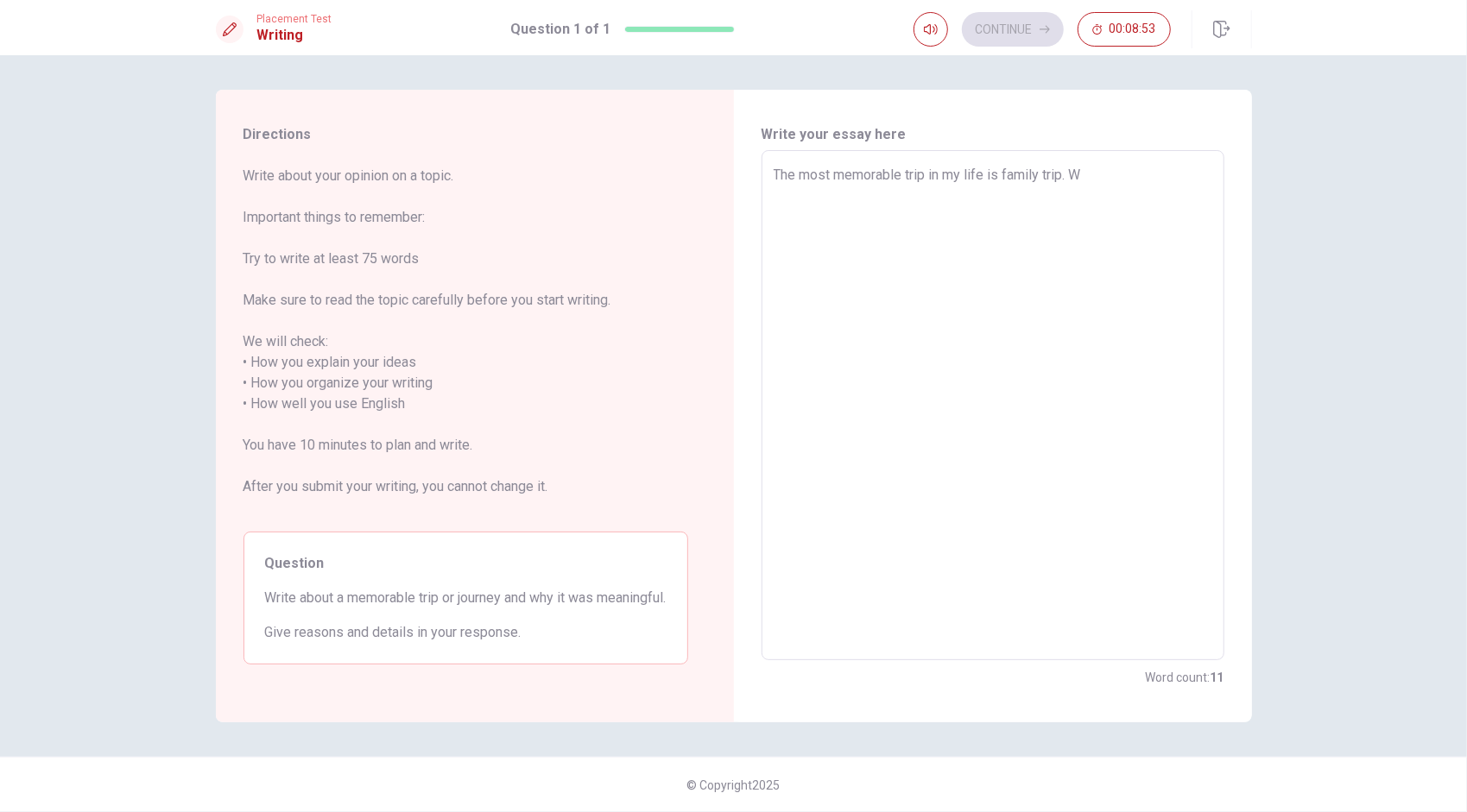
type textarea "The most memorable trip in my life is family trip. WE"
type textarea "x"
type textarea "The most memorable trip in my life is family trip. WE"
type textarea "x"
type textarea "The most memorable trip in my life is family trip. WE W"
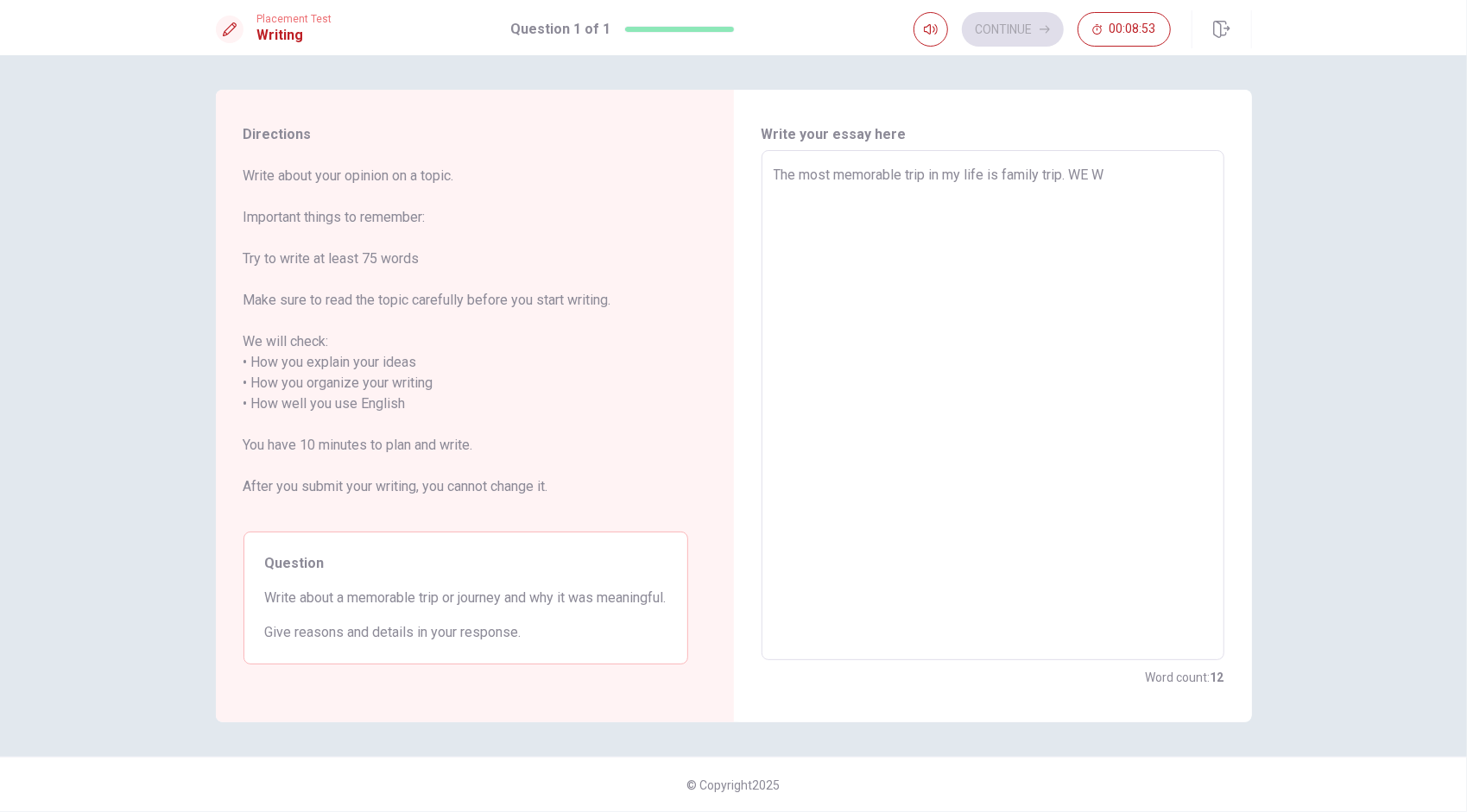
type textarea "x"
type textarea "The most memorable trip in my life is family trip. WE"
type textarea "x"
type textarea "The most memorable trip in my life is family trip. WE"
click at [726, 194] on textarea "The most memorable trip in my life is family trip. We went to the PQUOC" at bounding box center [992, 406] width 439 height 482
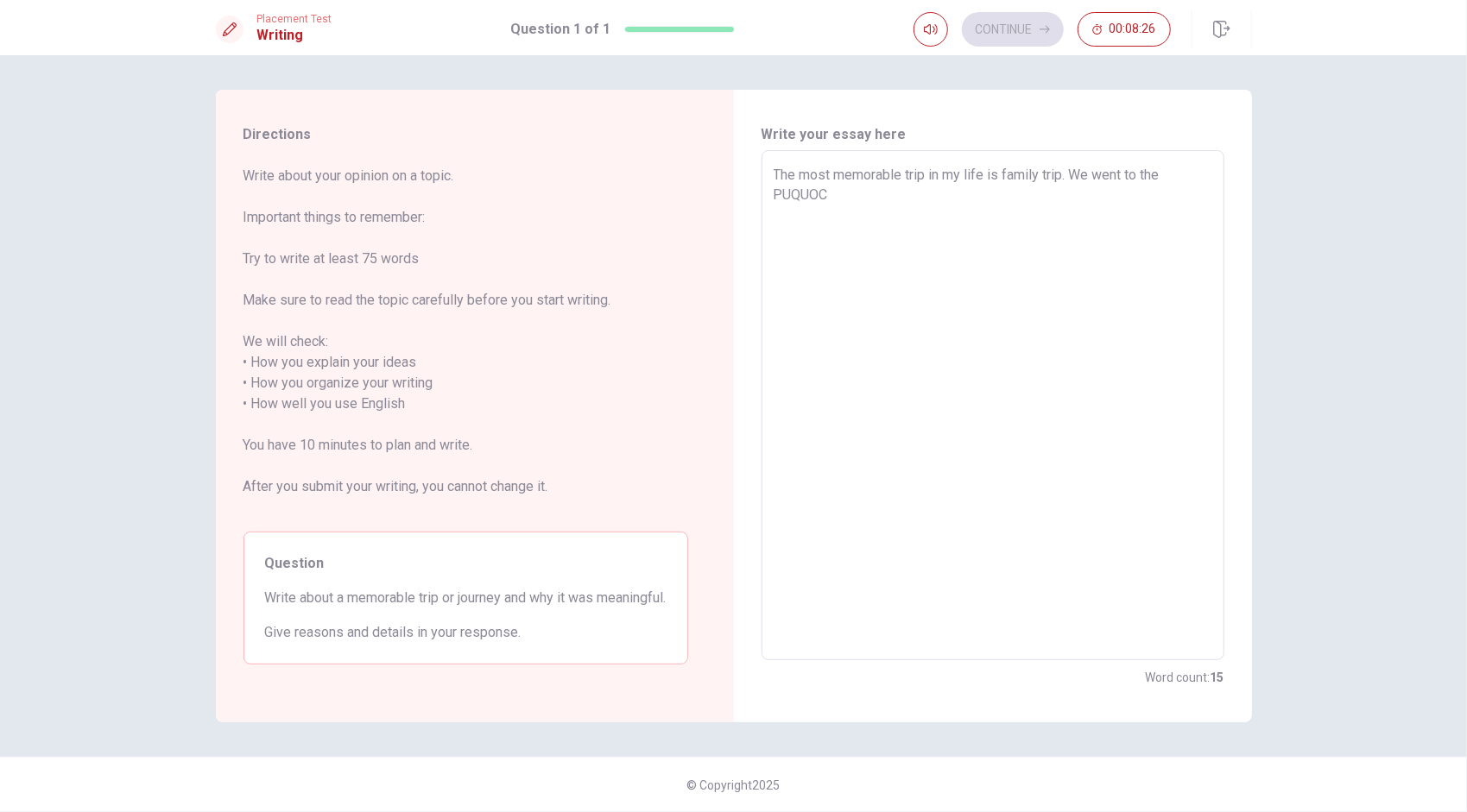
click at [726, 203] on textarea "The most memorable trip in my life is family trip. We went to the PUQUOC" at bounding box center [992, 406] width 439 height 482
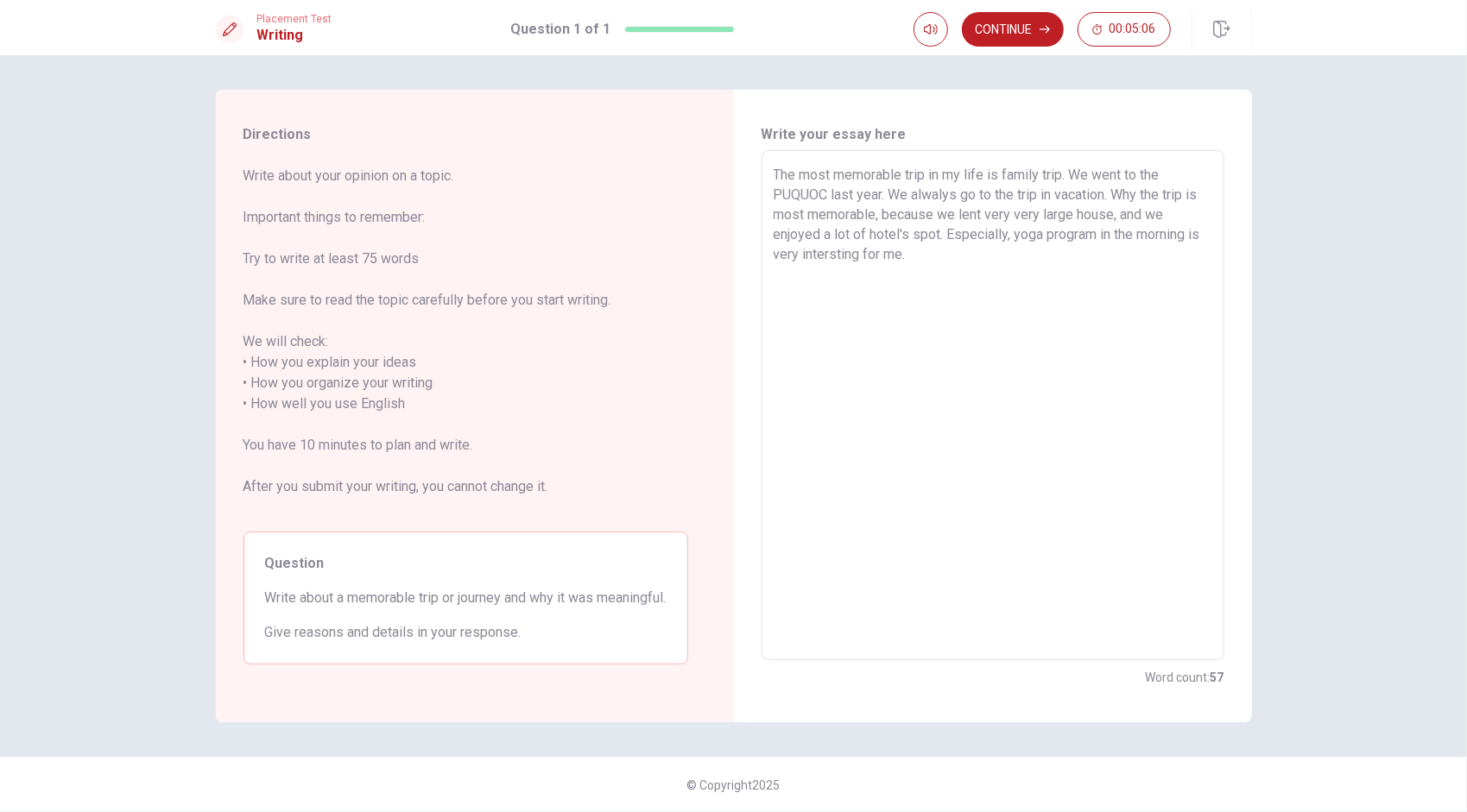
click at [726, 191] on textarea "The most memorable trip in my life is family trip. We went to the PUQUOC last y…" at bounding box center [992, 406] width 439 height 482
click at [726, 210] on textarea "The most memorable trip in my life is family trip. We went to the PUQUOC last y…" at bounding box center [992, 406] width 439 height 482
click at [726, 244] on textarea "The most memorable trip in my life is family trip. We went to the PUQUOC last y…" at bounding box center [992, 406] width 439 height 482
click at [726, 253] on textarea "The most memorable trip in my life is family trip. We went to the PUQUOC last y…" at bounding box center [992, 406] width 439 height 482
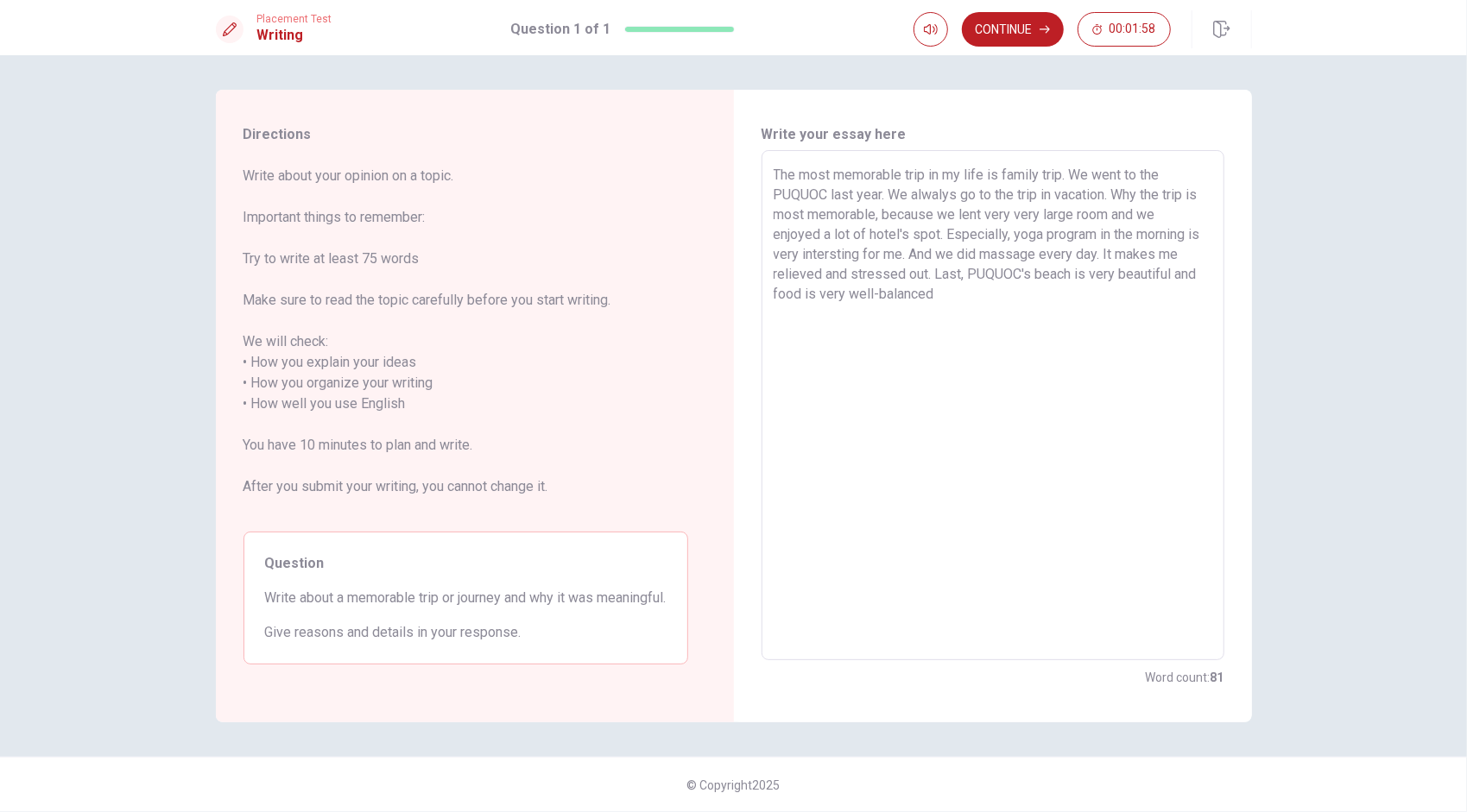
click at [726, 290] on textarea "The most memorable trip in my life is family trip. We went to the PUQUOC last y…" at bounding box center [992, 406] width 439 height 482
click at [726, 300] on textarea "The most memorable trip in my life is family trip. We went to the PUQUOC last y…" at bounding box center [992, 406] width 439 height 482
click at [726, 38] on button "Continue" at bounding box center [1012, 30] width 102 height 34
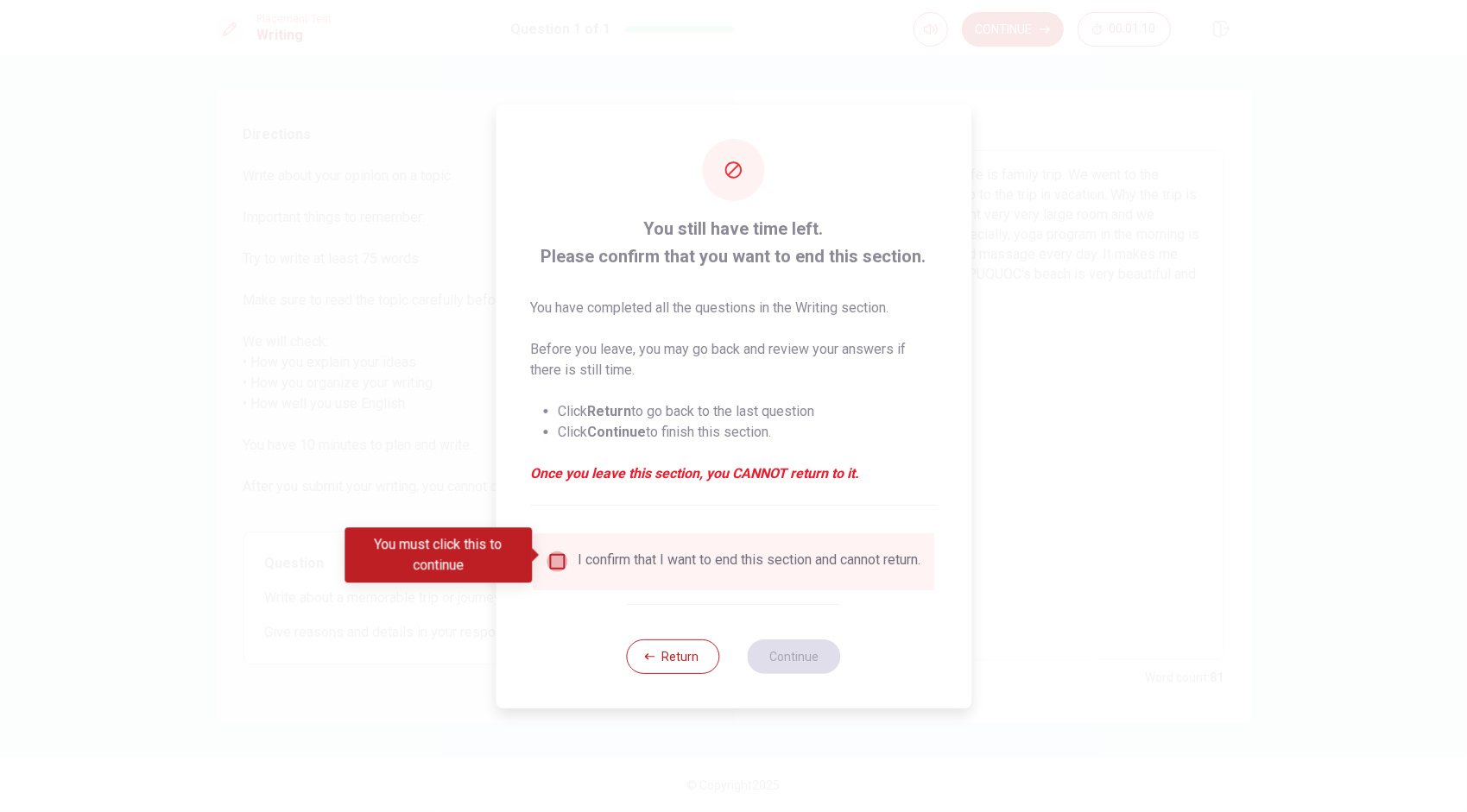
click at [563, 557] on input "You must click this to continue" at bounding box center [557, 562] width 21 height 21
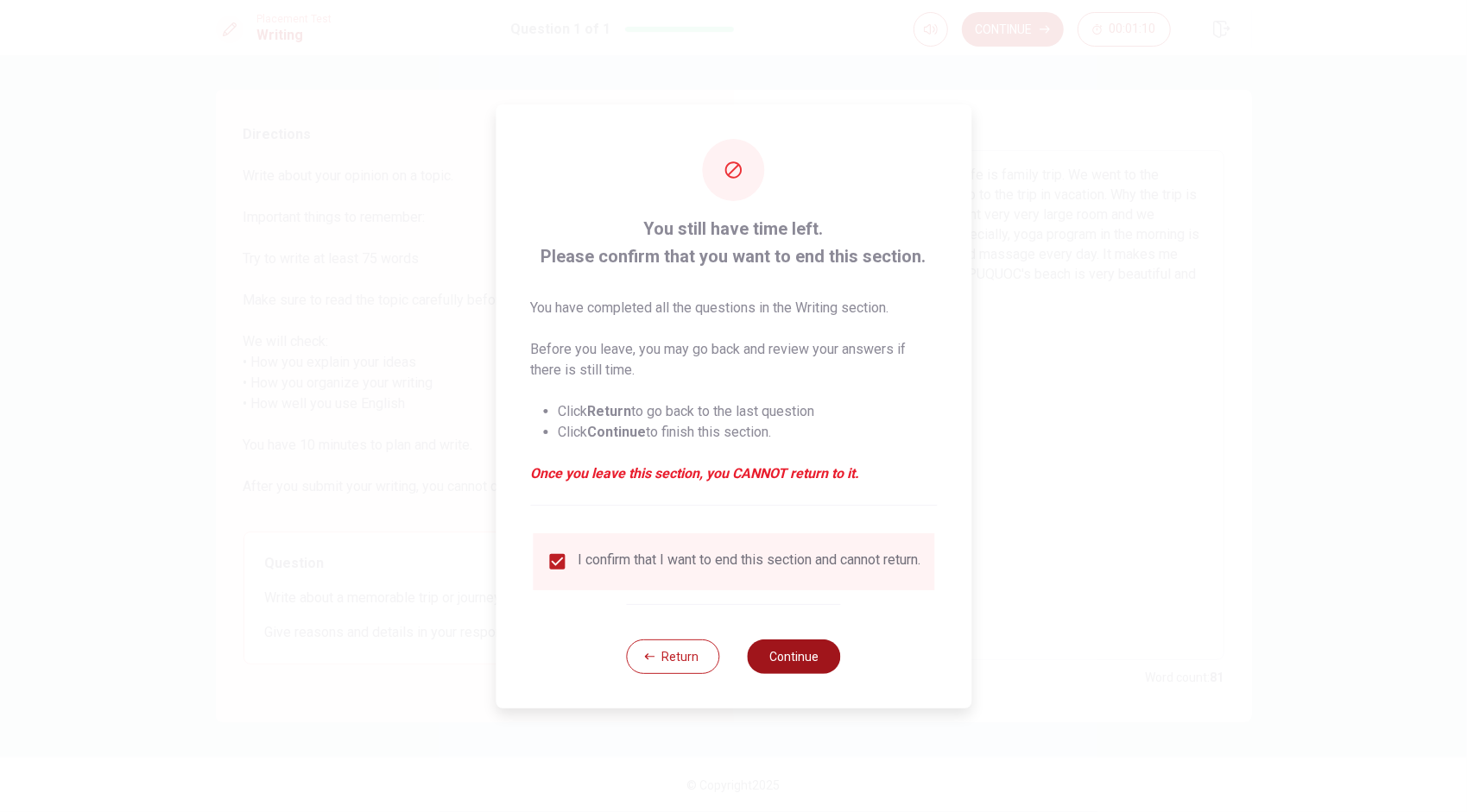
click at [726, 658] on button "Continue" at bounding box center [794, 657] width 93 height 34
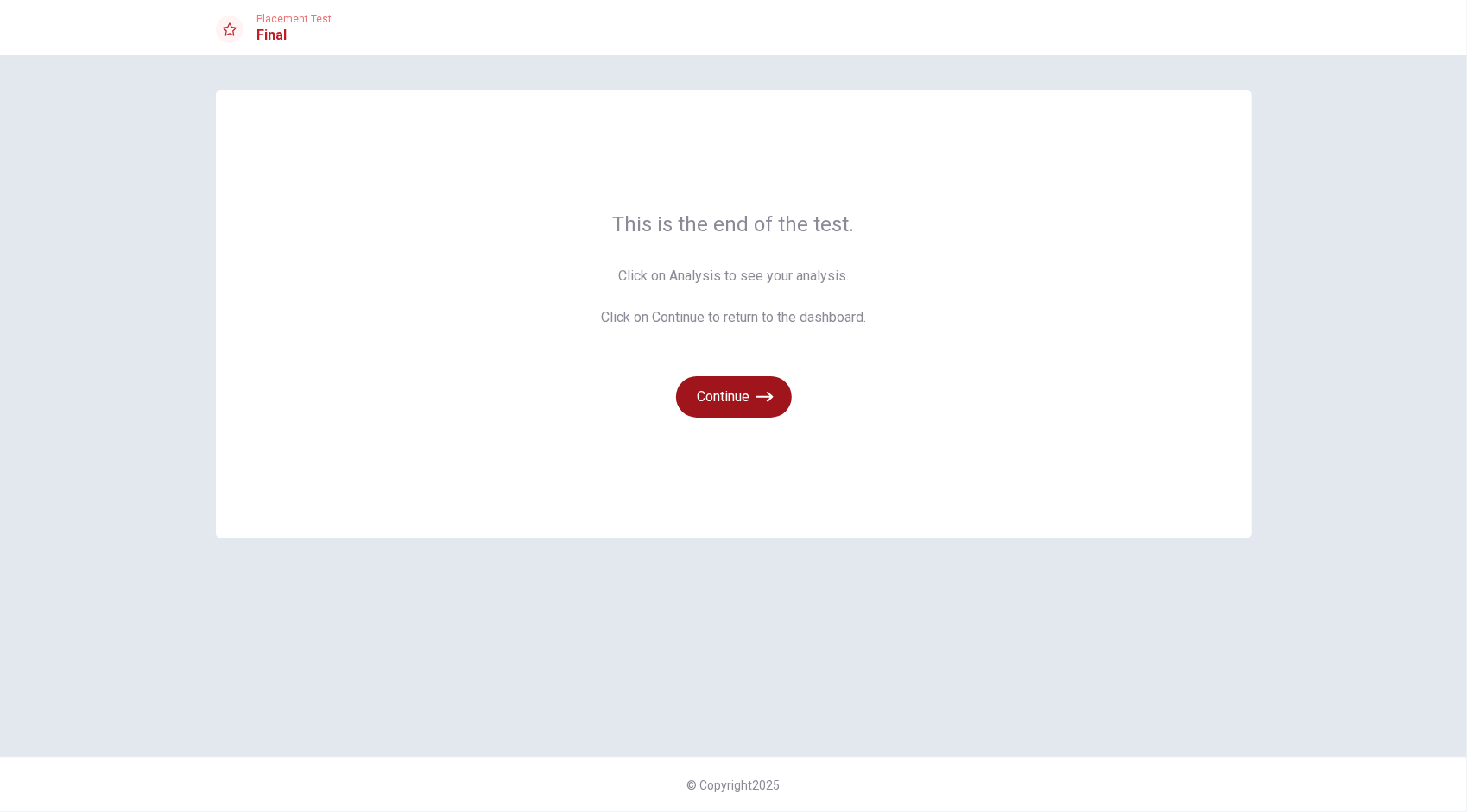
click at [726, 403] on button "Continue" at bounding box center [734, 397] width 116 height 42
